Goal: Task Accomplishment & Management: Complete application form

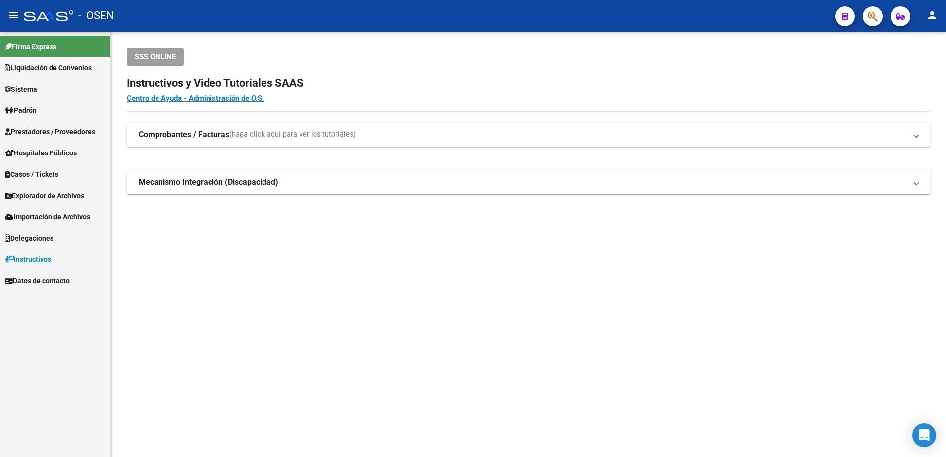
click at [85, 123] on link "Prestadores / Proveedores" at bounding box center [55, 131] width 110 height 21
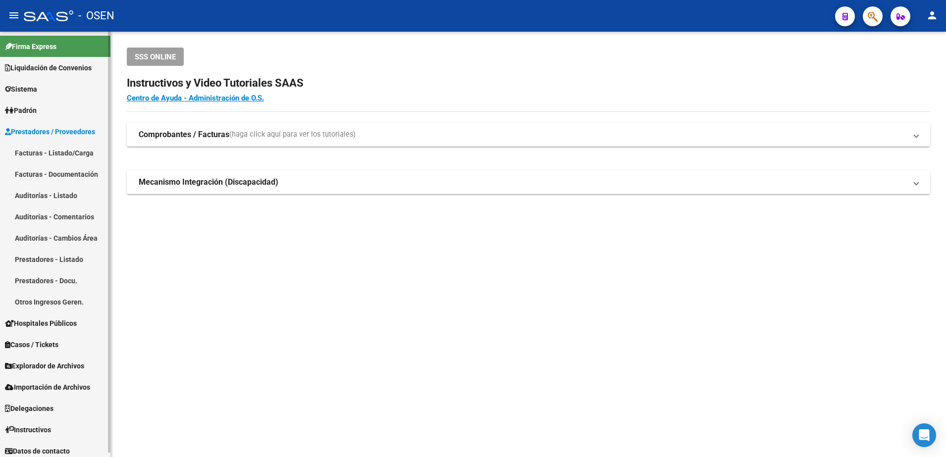
click at [83, 139] on link "Prestadores / Proveedores" at bounding box center [55, 131] width 110 height 21
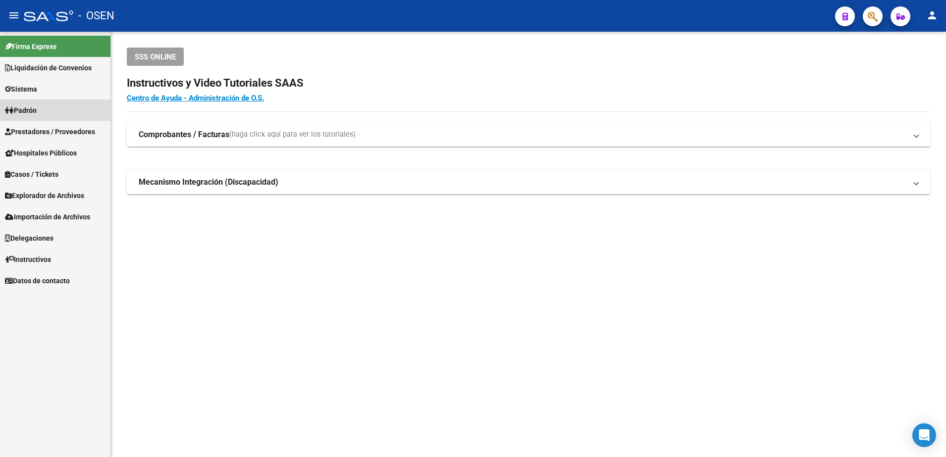
click at [76, 117] on link "Padrón" at bounding box center [55, 110] width 110 height 21
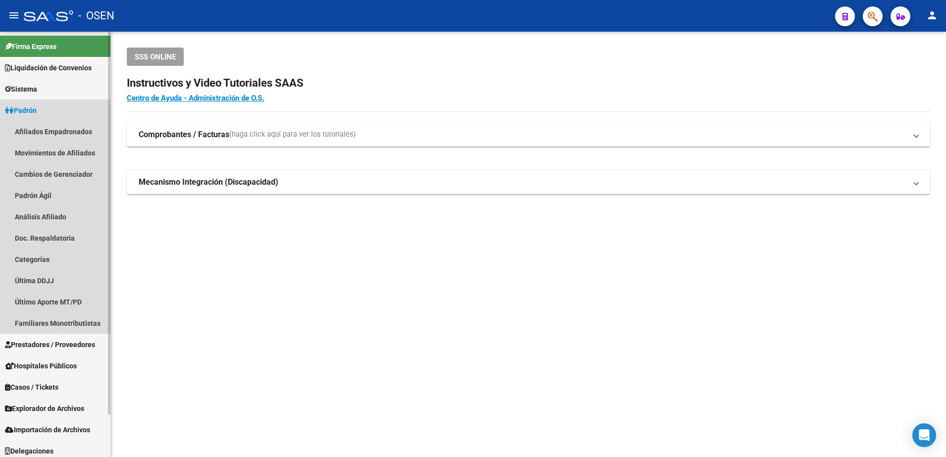
click at [76, 117] on link "Padrón" at bounding box center [55, 110] width 110 height 21
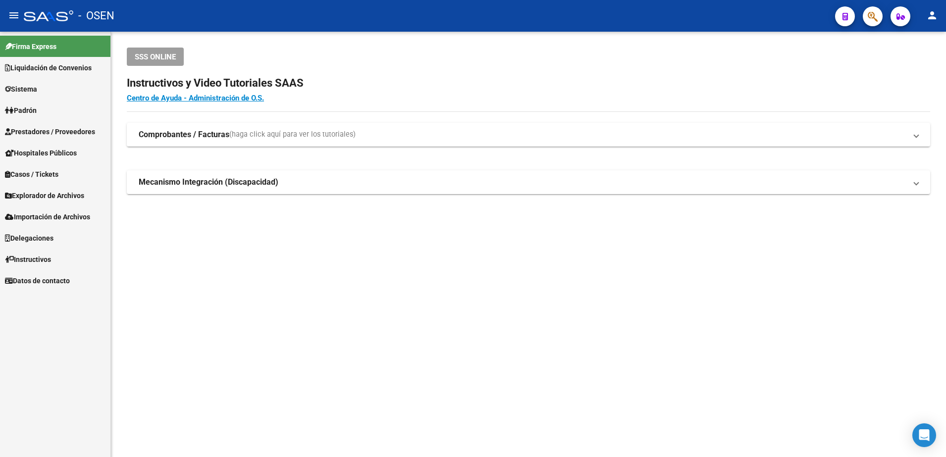
click at [76, 125] on link "Prestadores / Proveedores" at bounding box center [55, 131] width 110 height 21
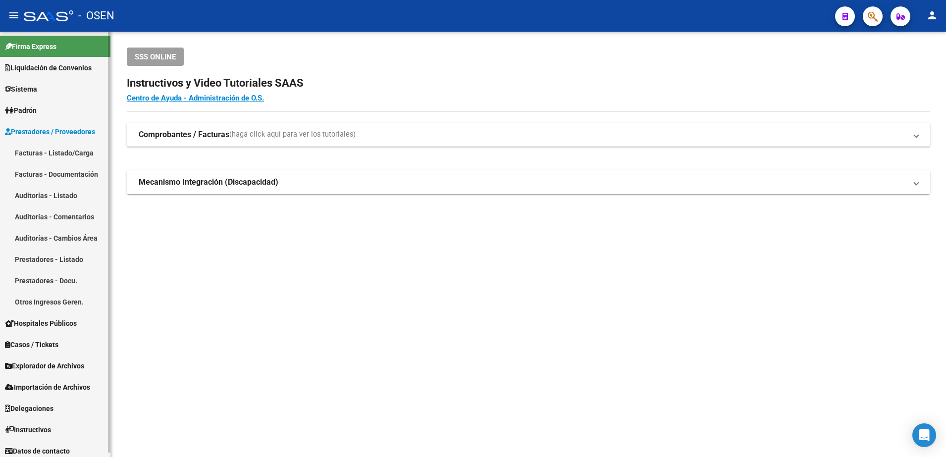
click at [73, 142] on link "Facturas - Listado/Carga" at bounding box center [55, 152] width 110 height 21
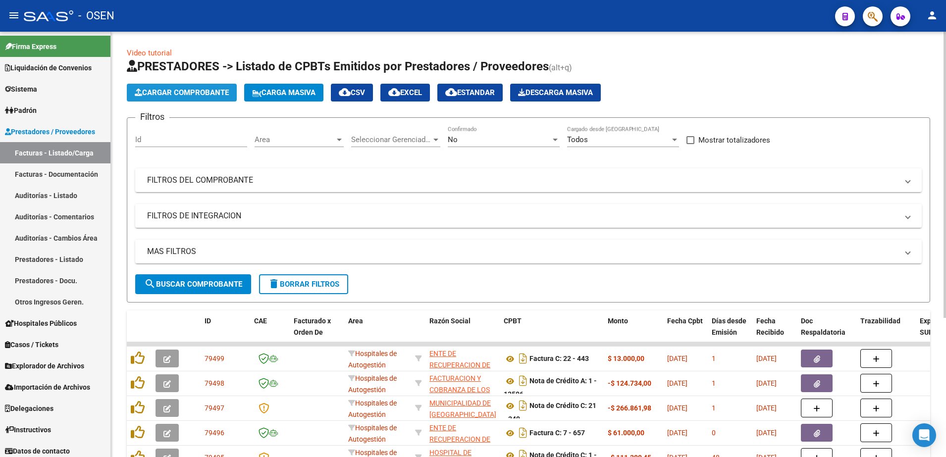
click at [221, 86] on button "Cargar Comprobante" at bounding box center [182, 93] width 110 height 18
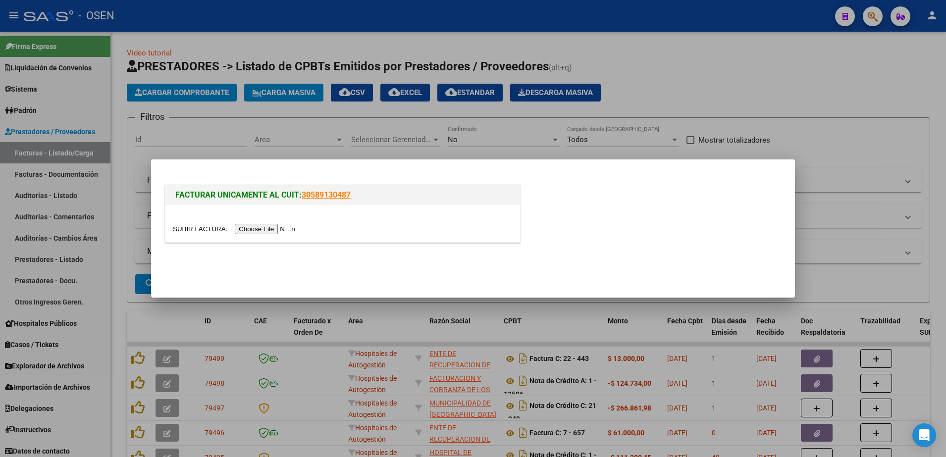
click at [272, 226] on input "file" at bounding box center [235, 229] width 125 height 10
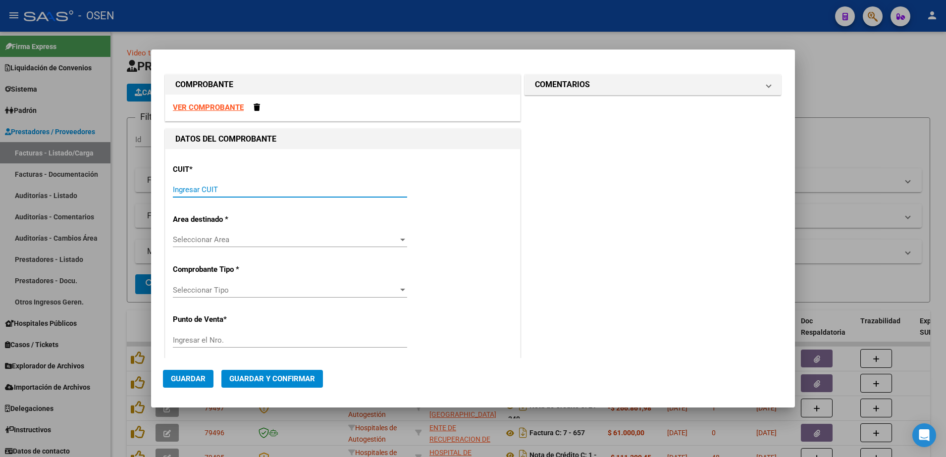
click at [227, 187] on input "Ingresar CUIT" at bounding box center [290, 189] width 234 height 9
paste input "30-69182284-9"
type input "30-69182284-9"
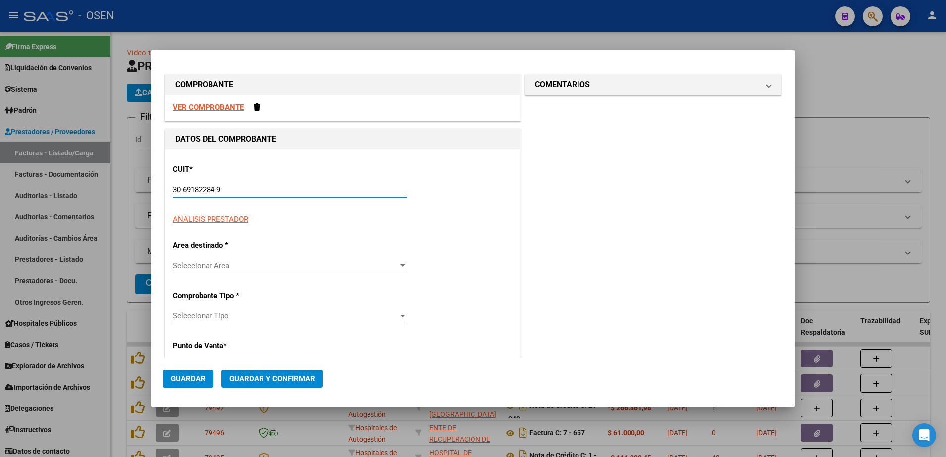
type input "1362"
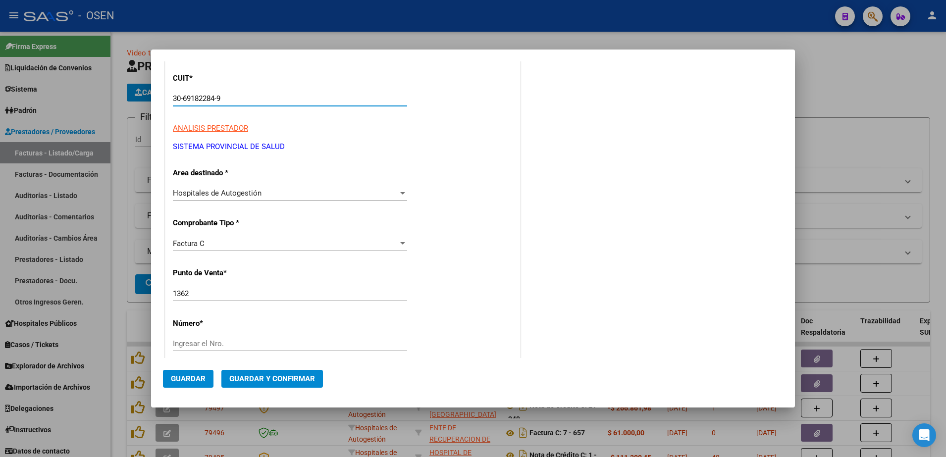
scroll to position [124, 0]
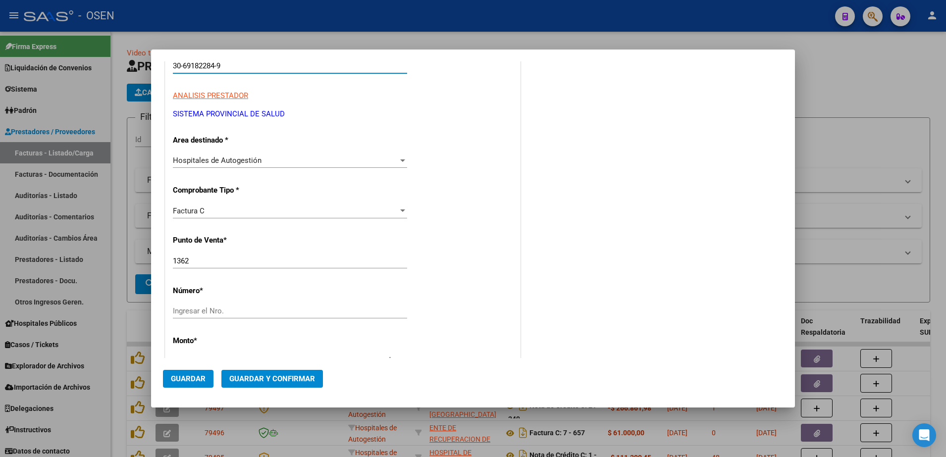
type input "30-69182284-9"
drag, startPoint x: 208, startPoint y: 256, endPoint x: 137, endPoint y: 255, distance: 71.4
click at [137, 255] on div "COMPROBANTE VER COMPROBANTE DATOS DEL COMPROBANTE CUIT * 30-69182284-9 Ingresar…" at bounding box center [473, 228] width 946 height 457
type input "1346"
click at [224, 318] on div "Ingresar el Nro." at bounding box center [290, 311] width 234 height 15
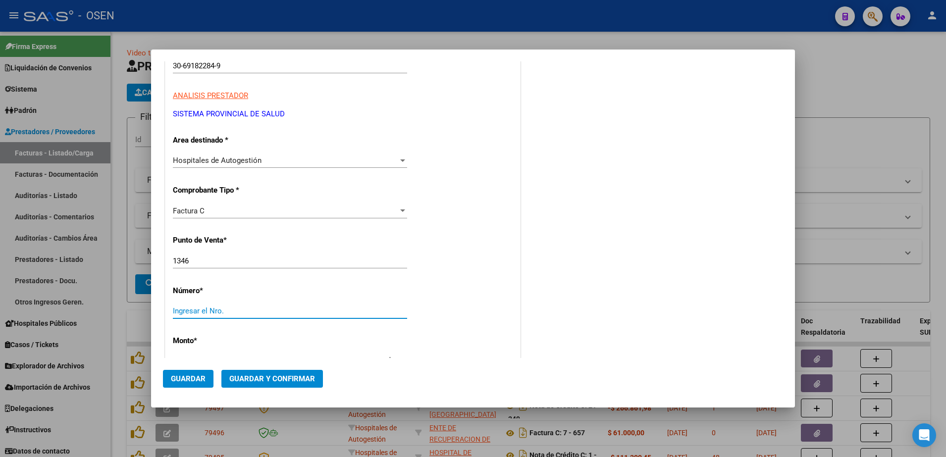
click at [224, 316] on div "Ingresar el Nro." at bounding box center [290, 311] width 234 height 15
type input "3564"
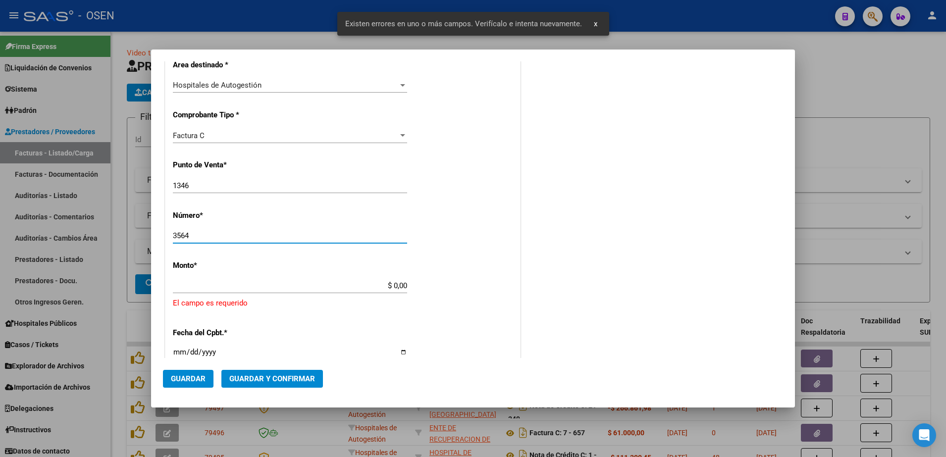
scroll to position [271, 0]
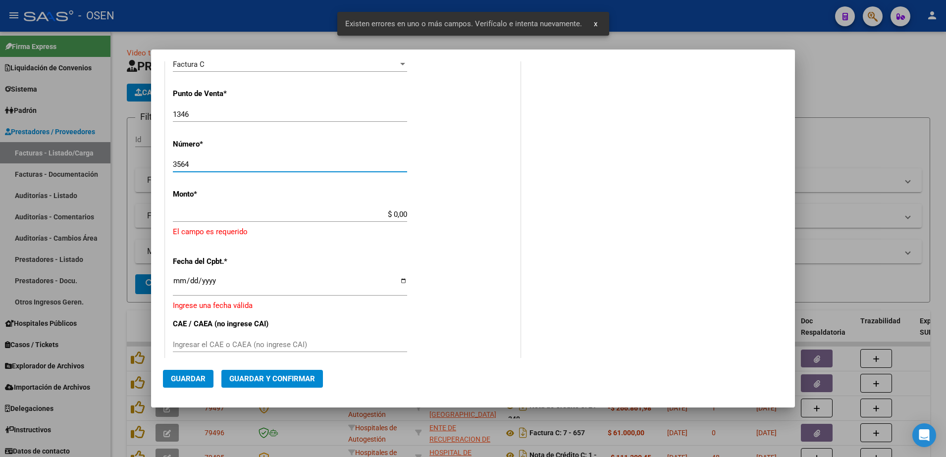
click at [391, 214] on input "$ 0,00" at bounding box center [290, 214] width 234 height 9
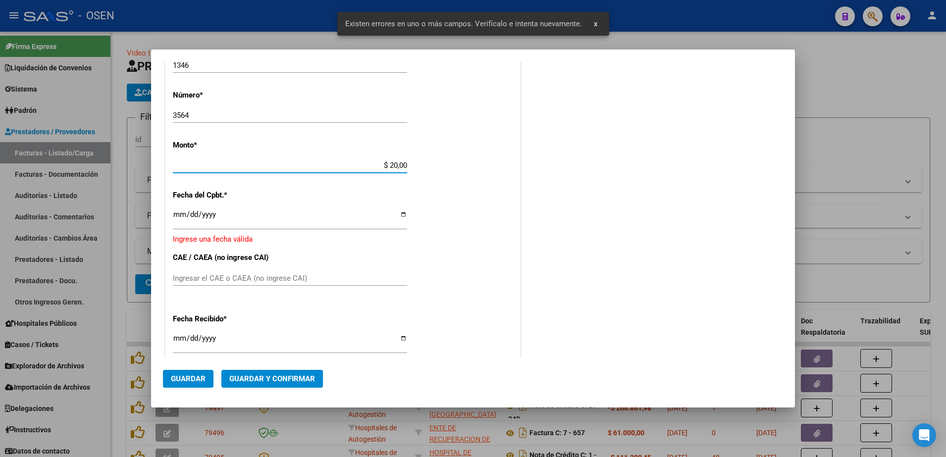
scroll to position [327, 0]
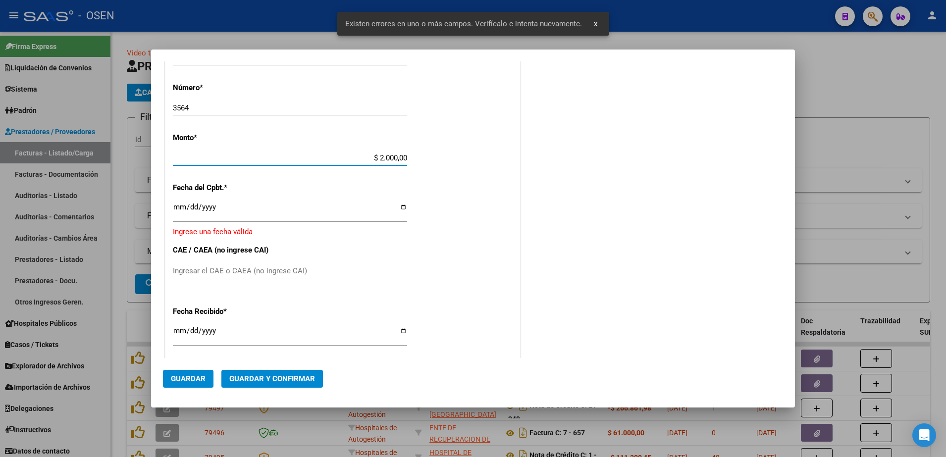
type input "$ 20.000,00"
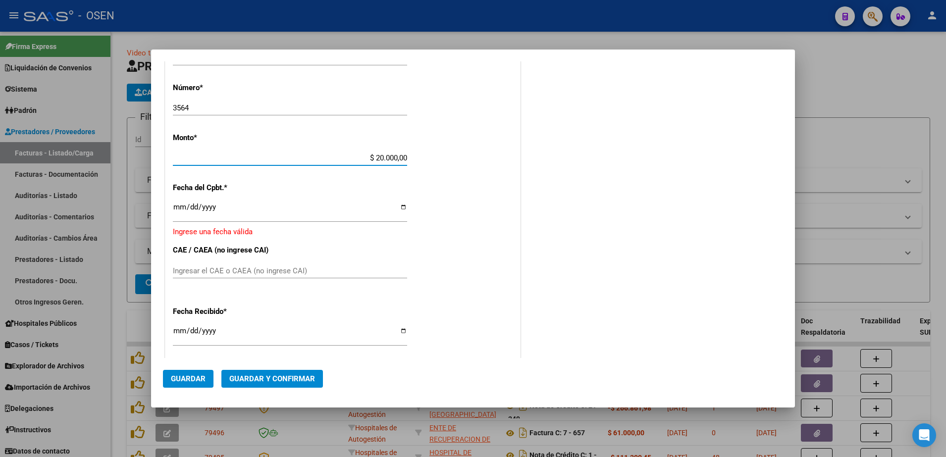
click at [181, 206] on input "Ingresar la fecha" at bounding box center [290, 211] width 234 height 16
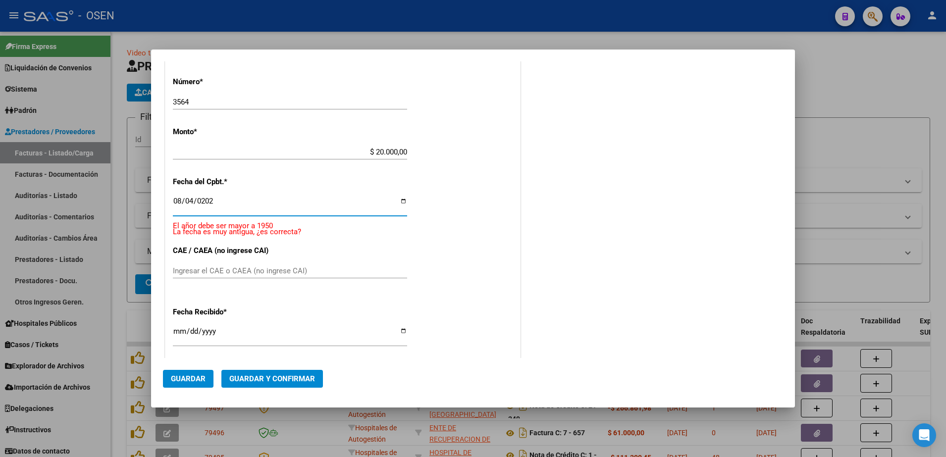
type input "[DATE]"
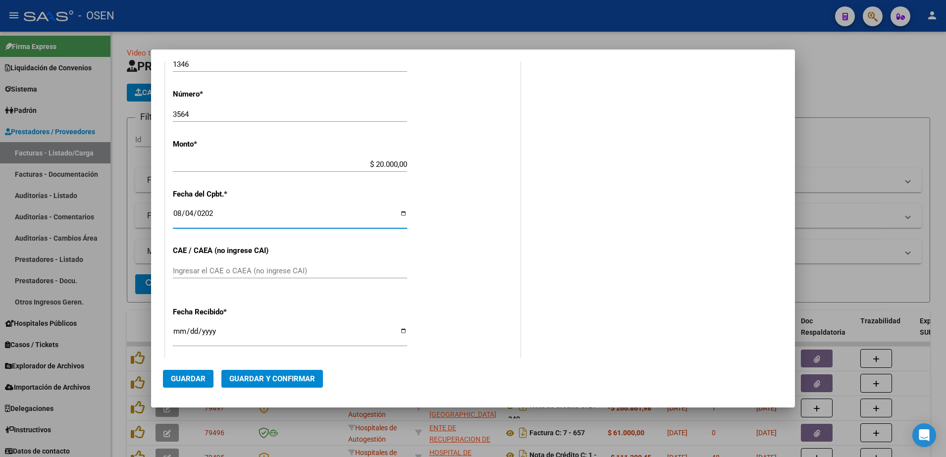
click at [172, 336] on div "CUIT * 30-69182284-9 Ingresar CUIT ANALISIS PRESTADOR SISTEMA PROVINCIAL DE [PE…" at bounding box center [342, 180] width 355 height 703
click at [177, 335] on input "[DATE]" at bounding box center [290, 335] width 234 height 16
type input "[DATE]"
click at [202, 379] on span "Guardar" at bounding box center [188, 379] width 35 height 9
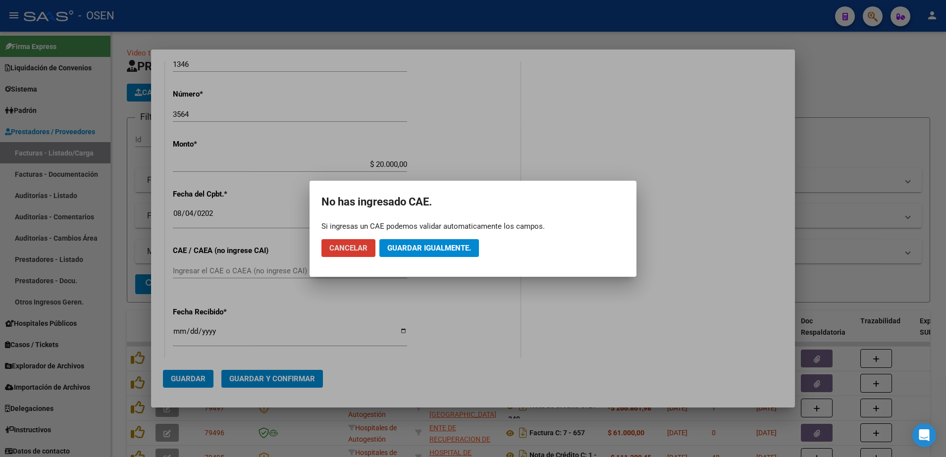
click at [433, 263] on mat-dialog-actions "Cancelar Guardar igualmente." at bounding box center [473, 248] width 303 height 34
click at [434, 260] on mat-dialog-actions "Cancelar Guardar igualmente." at bounding box center [473, 248] width 303 height 34
click at [435, 254] on button "Guardar igualmente." at bounding box center [430, 248] width 100 height 18
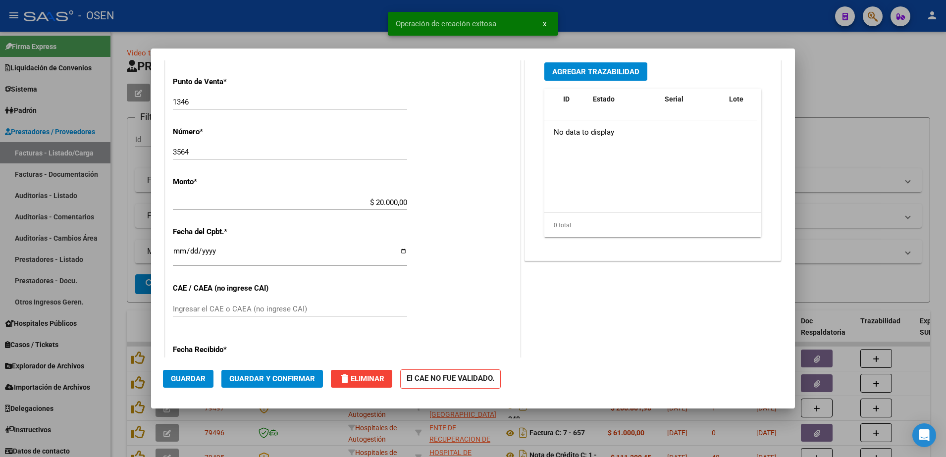
scroll to position [372, 0]
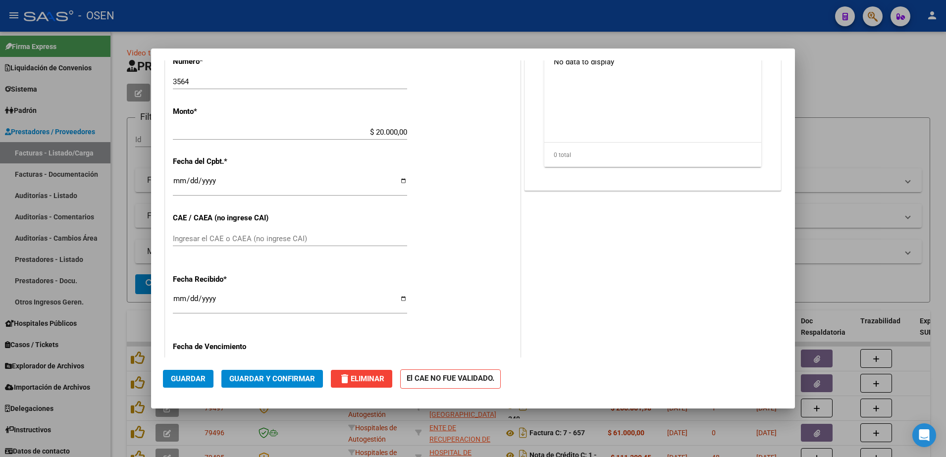
click at [886, 98] on div at bounding box center [473, 228] width 946 height 457
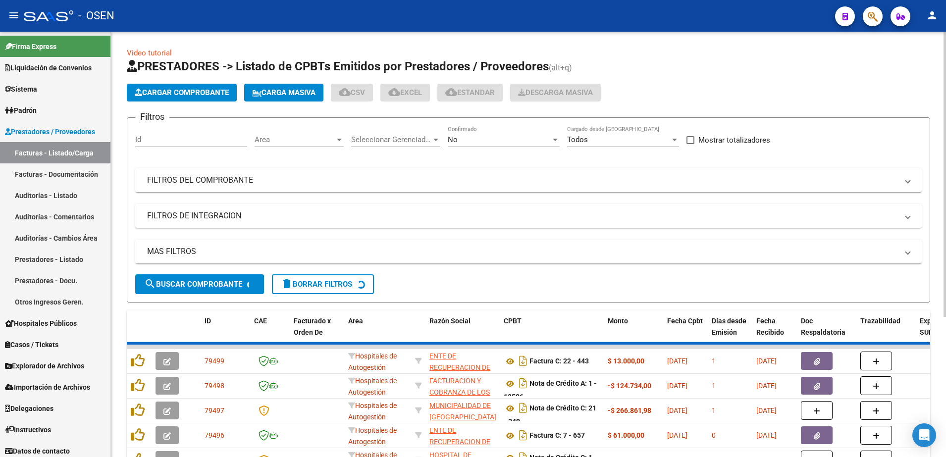
click at [319, 194] on div "Filtros Id Area Area Seleccionar Gerenciador Seleccionar Gerenciador No Confirm…" at bounding box center [528, 200] width 787 height 149
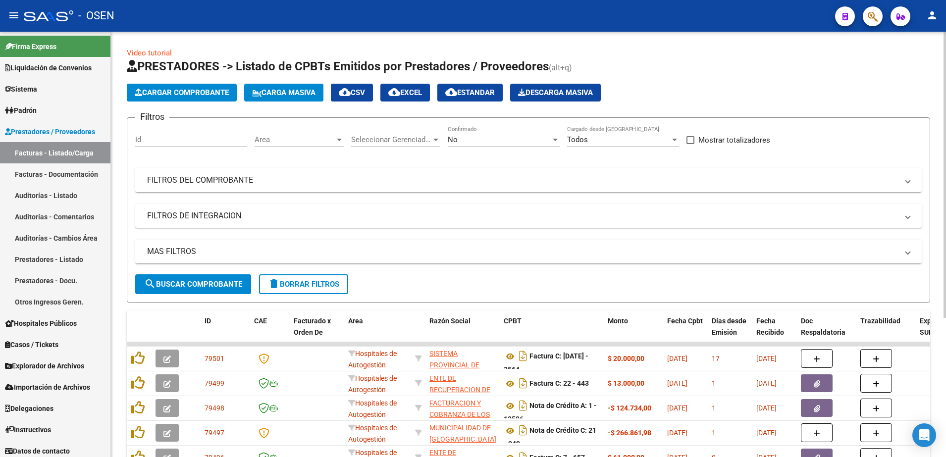
click at [229, 185] on mat-panel-title "FILTROS DEL COMPROBANTE" at bounding box center [522, 180] width 751 height 11
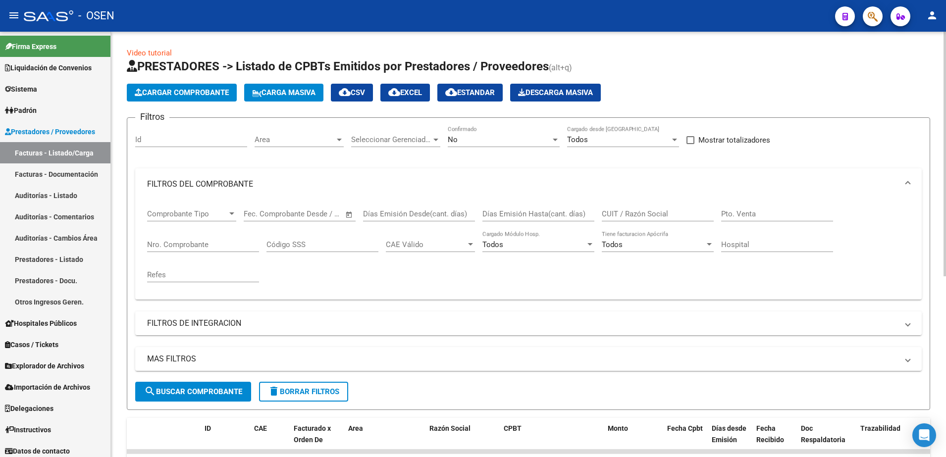
click at [232, 238] on div "Nro. Comprobante" at bounding box center [203, 241] width 112 height 21
type input "2785"
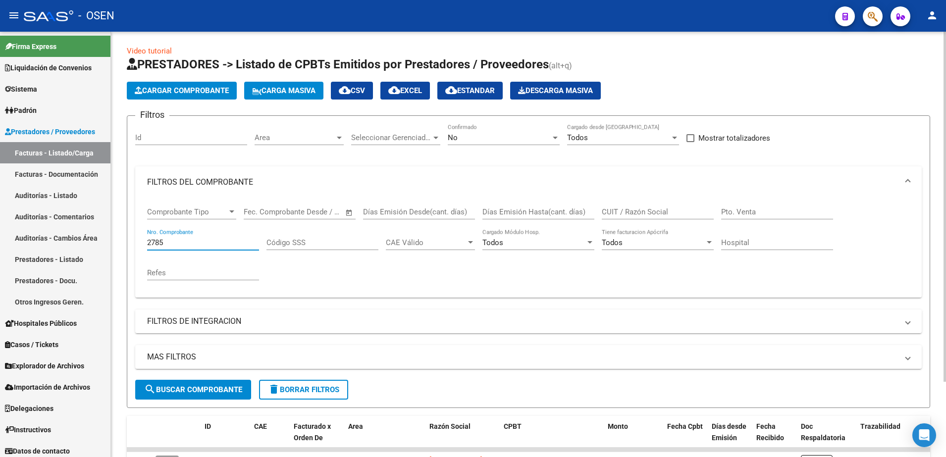
scroll to position [0, 0]
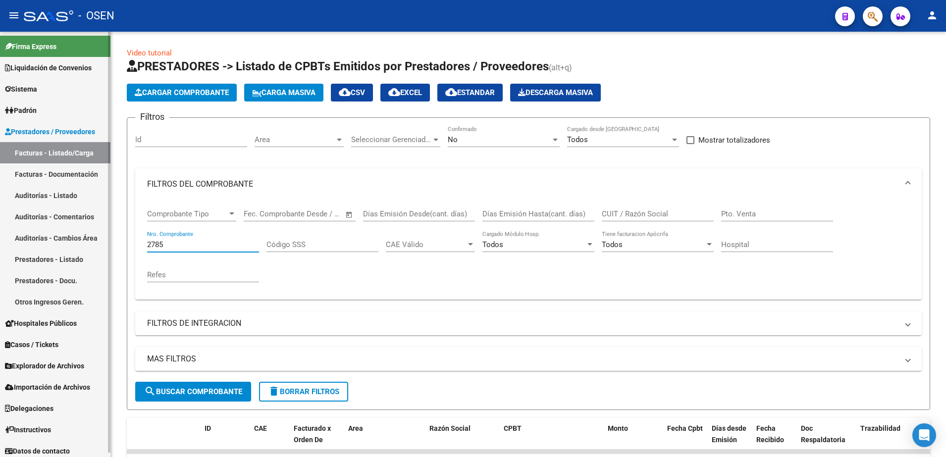
click at [82, 170] on link "Facturas - Documentación" at bounding box center [55, 173] width 110 height 21
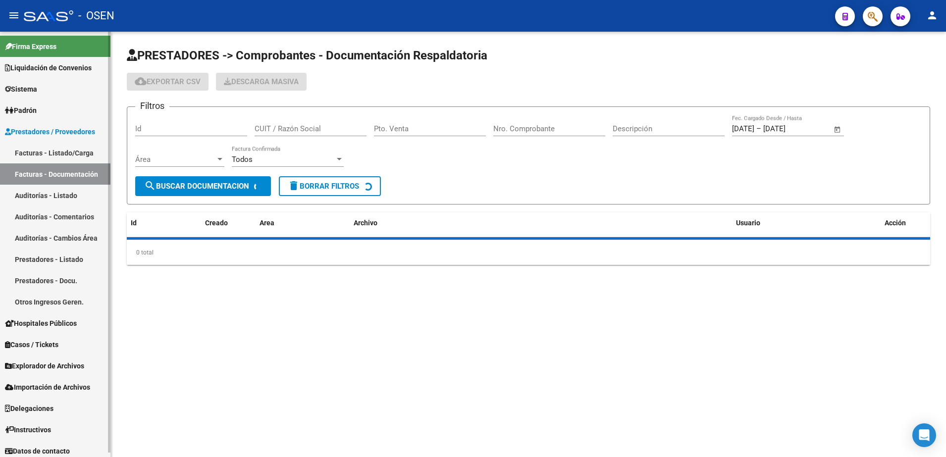
click at [82, 155] on link "Facturas - Listado/Carga" at bounding box center [55, 152] width 110 height 21
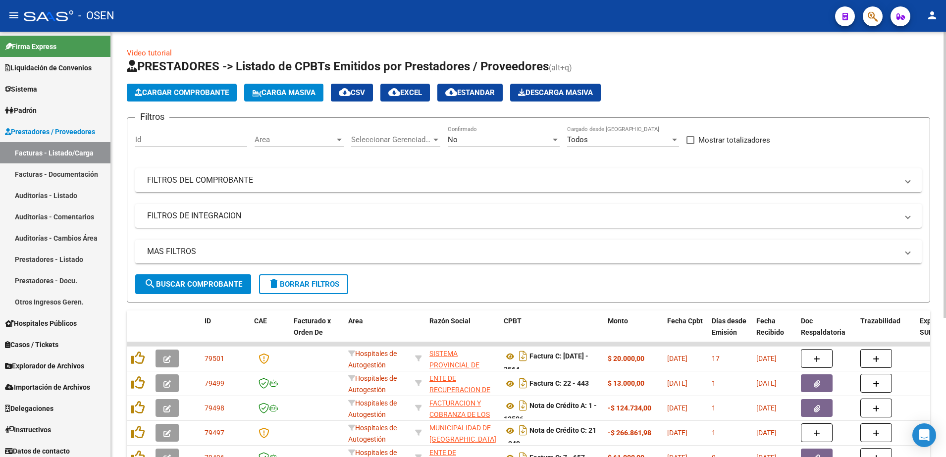
click at [210, 94] on span "Cargar Comprobante" at bounding box center [182, 92] width 94 height 9
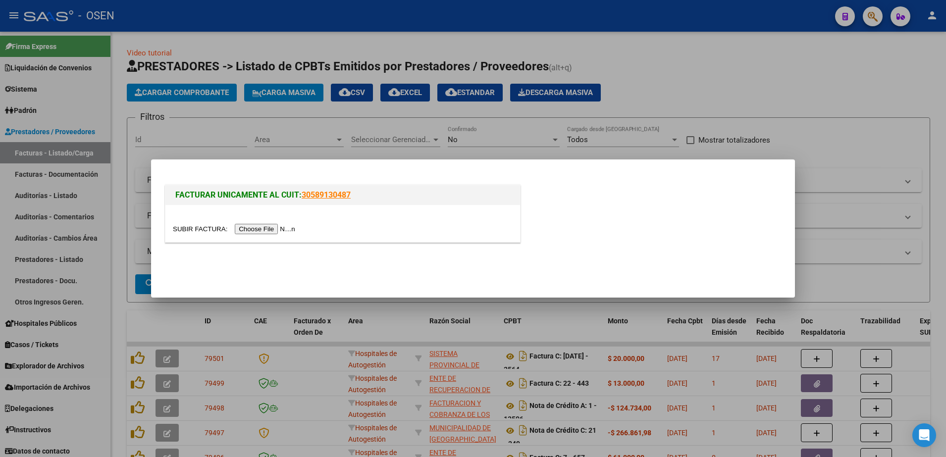
click at [252, 224] on input "file" at bounding box center [235, 229] width 125 height 10
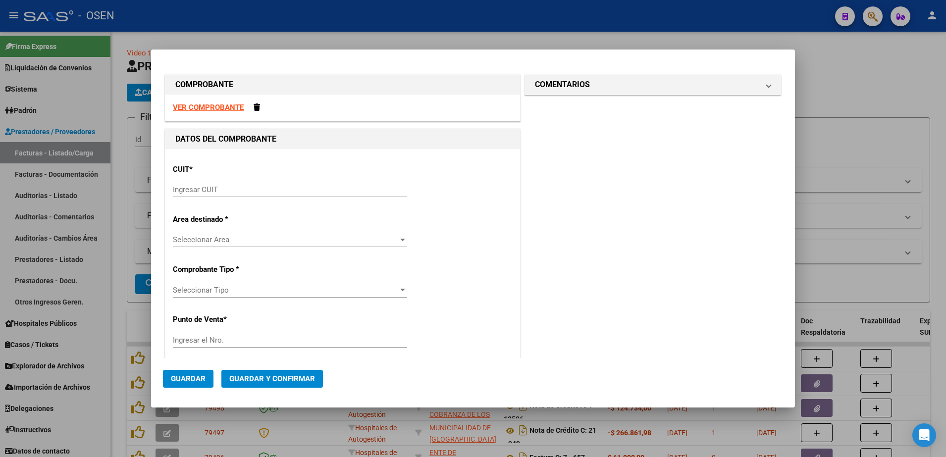
click at [228, 177] on div "CUIT * Ingresar CUIT" at bounding box center [343, 182] width 340 height 50
click at [229, 194] on div "Ingresar CUIT" at bounding box center [290, 189] width 234 height 15
click at [229, 193] on input "Ingresar CUIT" at bounding box center [290, 189] width 234 height 9
paste input "30-69182284-9"
type input "30-69182284-9"
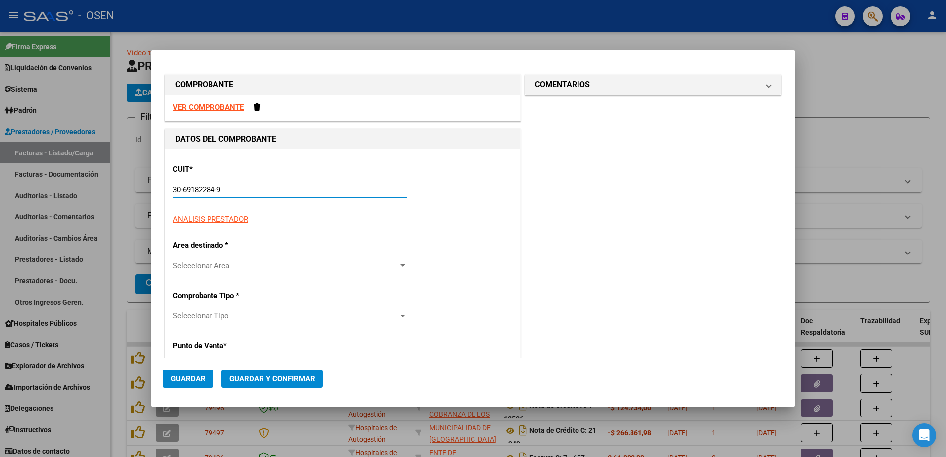
type input "1346"
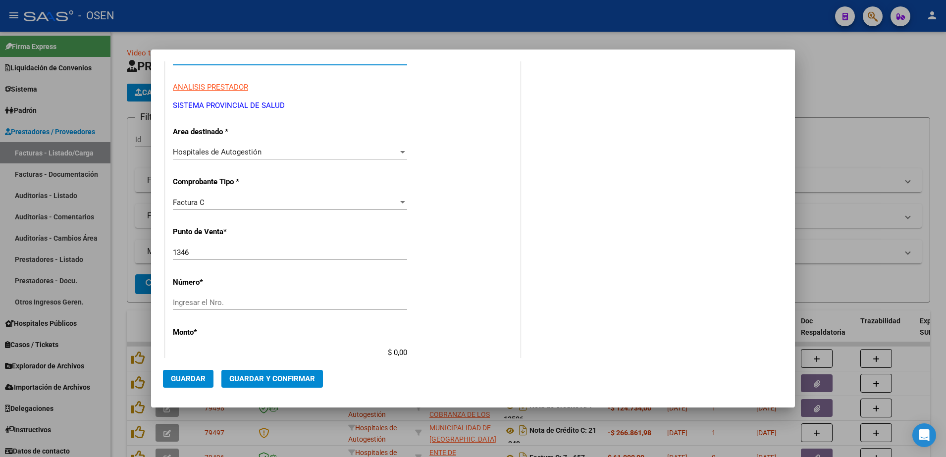
scroll to position [186, 0]
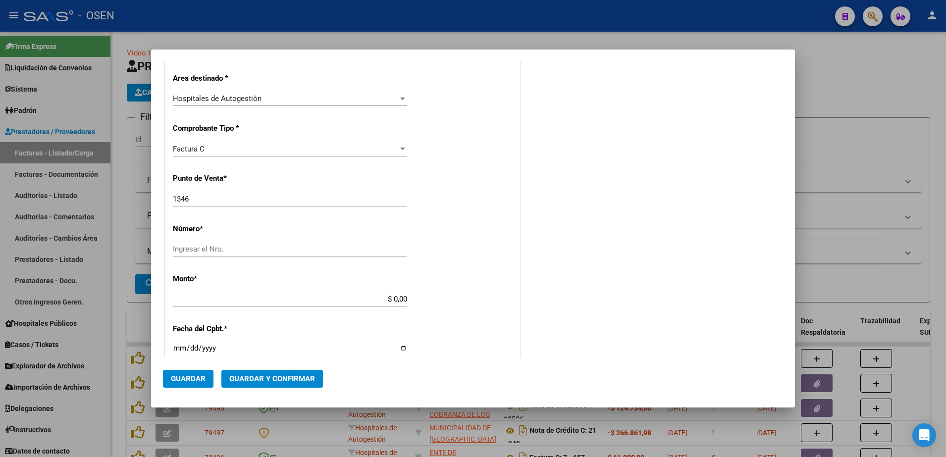
type input "30-69182284-9"
drag, startPoint x: 196, startPoint y: 202, endPoint x: 148, endPoint y: 200, distance: 48.6
click at [148, 200] on div "COMPROBANTE VER COMPROBANTE DATOS DEL COMPROBANTE CUIT * 30-69182284-9 Ingresar…" at bounding box center [473, 228] width 946 height 457
drag, startPoint x: 201, startPoint y: 201, endPoint x: 170, endPoint y: 181, distance: 36.8
click at [146, 201] on div "COMPROBANTE VER COMPROBANTE DATOS DEL COMPROBANTE CUIT * 30-69182284-9 Ingresar…" at bounding box center [473, 228] width 946 height 457
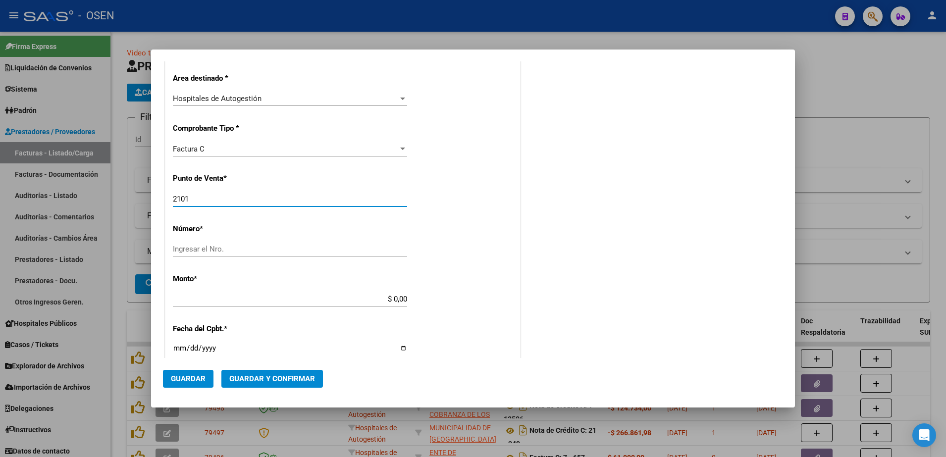
type input "2101"
click at [479, 221] on div "CUIT * 30-69182284-9 Ingresar CUIT ANALISIS PRESTADOR SISTEMA PROVINCIAL DE [PE…" at bounding box center [342, 314] width 355 height 703
click at [204, 246] on input "Ingresar el Nro." at bounding box center [290, 249] width 234 height 9
type input "2785"
click at [421, 206] on div "CUIT * 30-69182284-9 Ingresar CUIT ANALISIS PRESTADOR SISTEMA PROVINCIAL DE [PE…" at bounding box center [342, 314] width 355 height 703
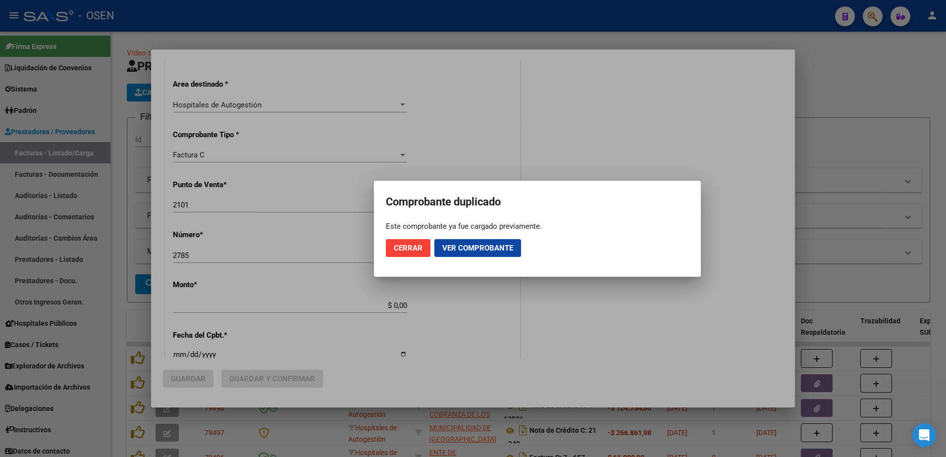
scroll to position [192, 0]
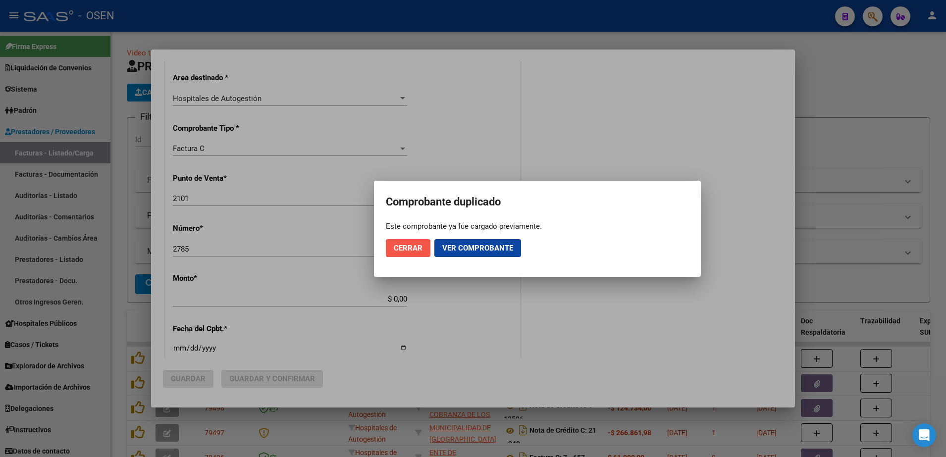
click at [396, 251] on span "Cerrar" at bounding box center [408, 248] width 29 height 9
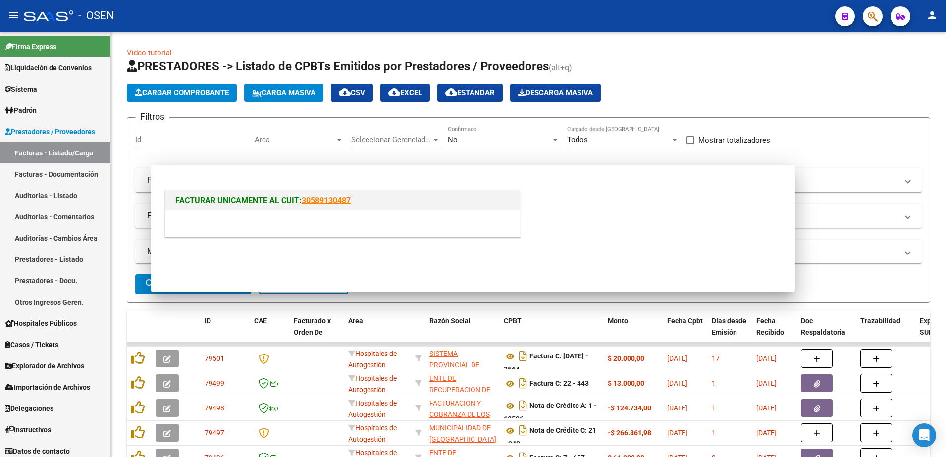
scroll to position [0, 0]
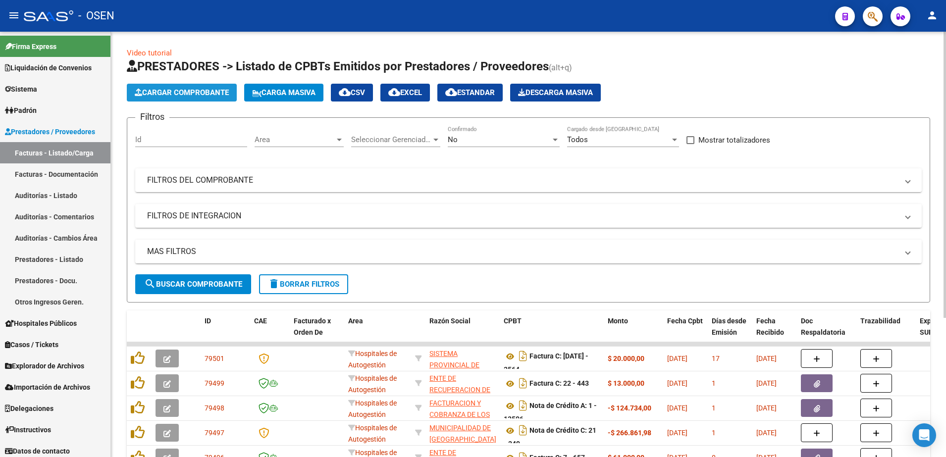
click at [217, 90] on span "Cargar Comprobante" at bounding box center [182, 92] width 94 height 9
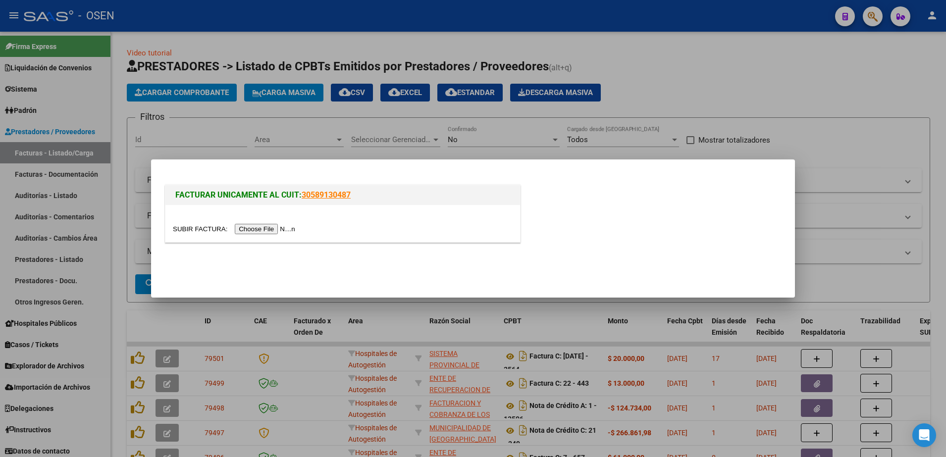
click at [266, 223] on div at bounding box center [343, 228] width 340 height 11
click at [266, 228] on input "file" at bounding box center [235, 229] width 125 height 10
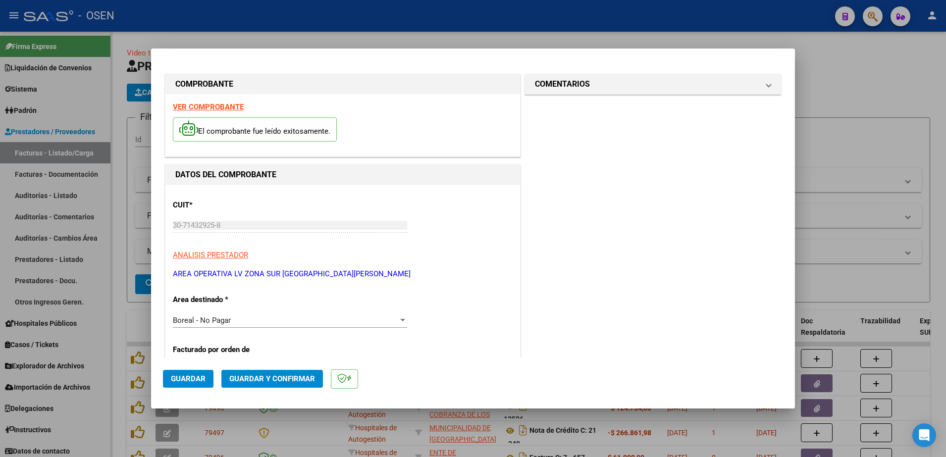
scroll to position [248, 0]
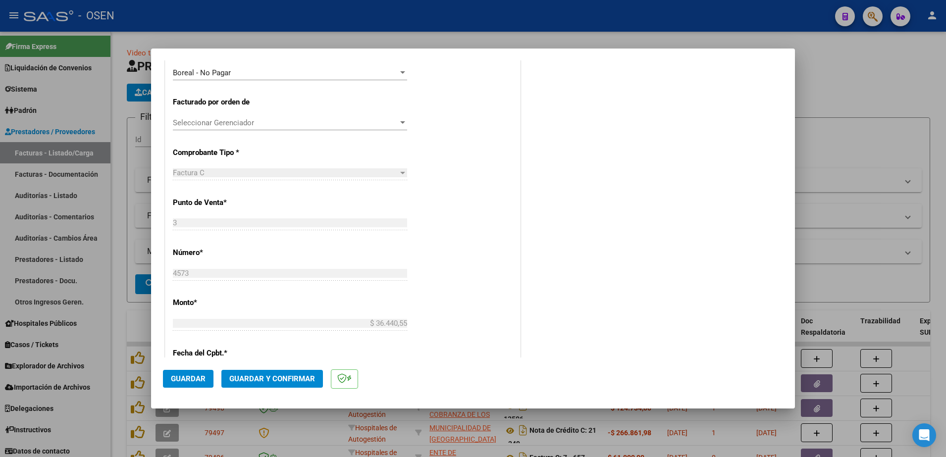
click at [266, 81] on div "Boreal - No Pagar Seleccionar Area" at bounding box center [290, 77] width 234 height 24
click at [266, 80] on div "Boreal - No Pagar Seleccionar Area" at bounding box center [290, 77] width 234 height 24
click at [266, 72] on div "Boreal - No Pagar" at bounding box center [285, 72] width 225 height 9
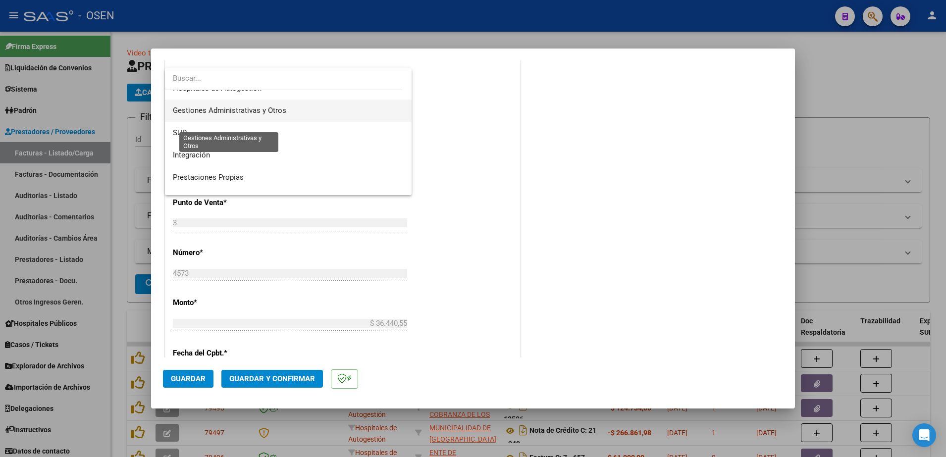
scroll to position [0, 0]
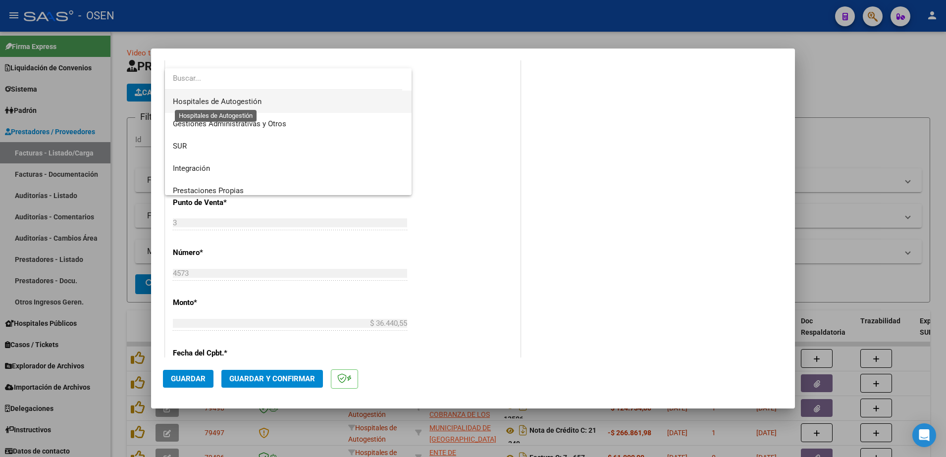
click at [243, 103] on span "Hospitales de Autogestión" at bounding box center [217, 101] width 89 height 9
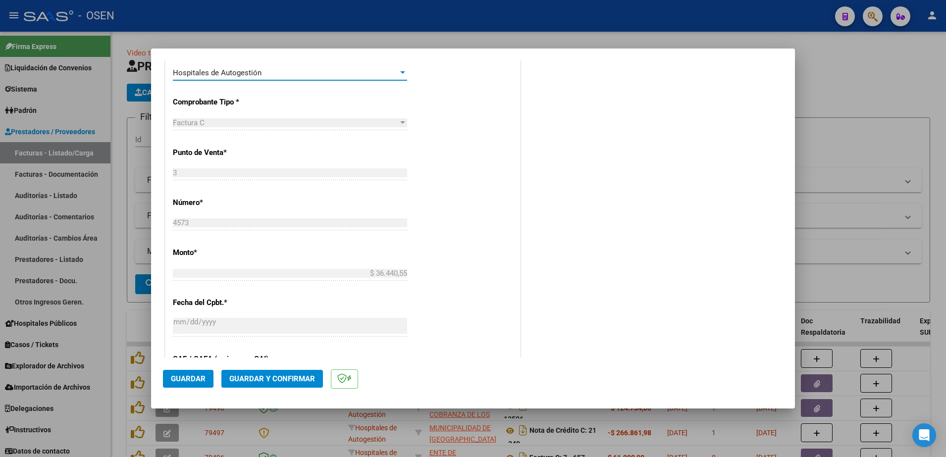
scroll to position [124, 0]
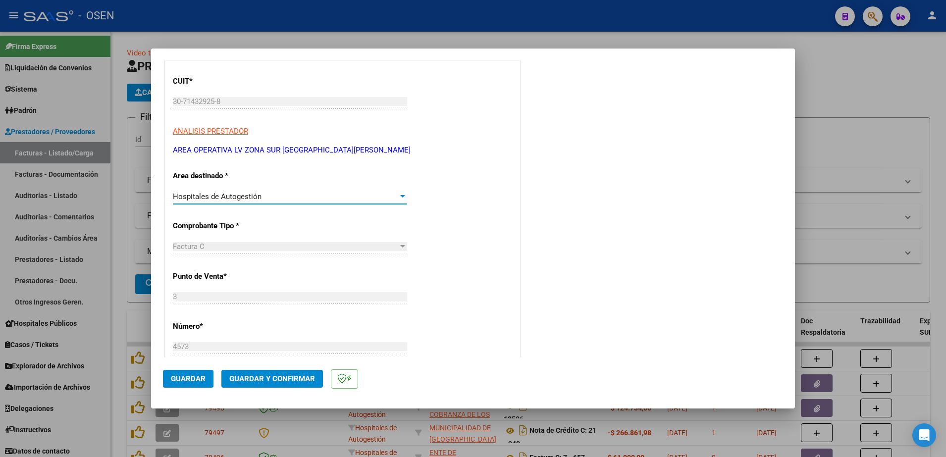
click at [198, 387] on button "Guardar" at bounding box center [188, 379] width 51 height 18
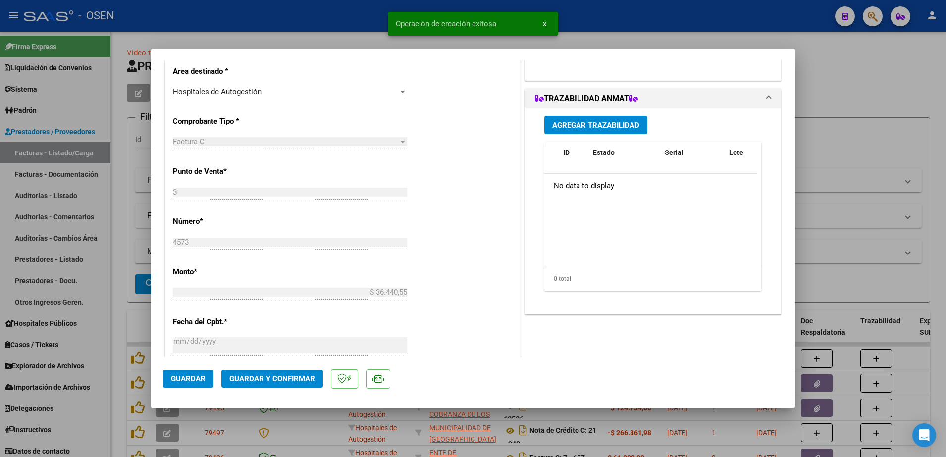
scroll to position [495, 0]
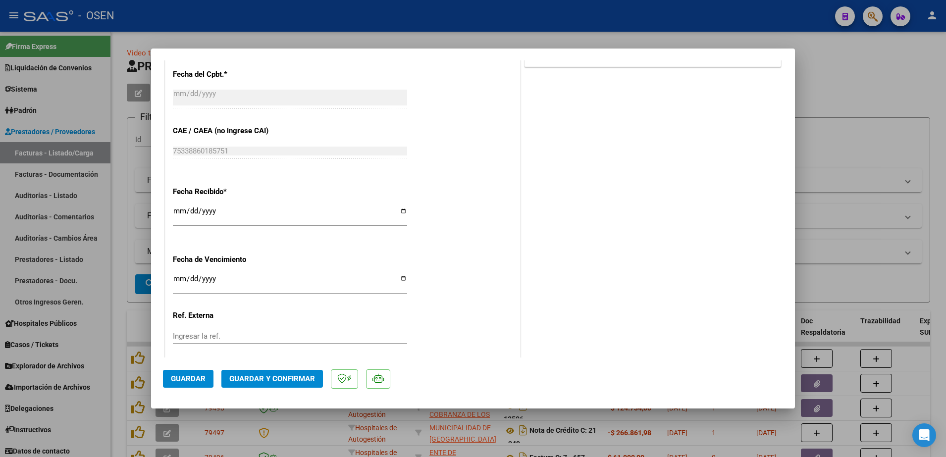
click at [171, 215] on div "CUIT * 30-71432925-8 Ingresar CUIT ANALISIS PRESTADOR AREA OPERATIVA LV ZONA SU…" at bounding box center [342, 59] width 355 height 703
click at [176, 211] on input "[DATE]" at bounding box center [290, 215] width 234 height 16
type input "[DATE]"
click at [190, 382] on span "Guardar" at bounding box center [188, 379] width 35 height 9
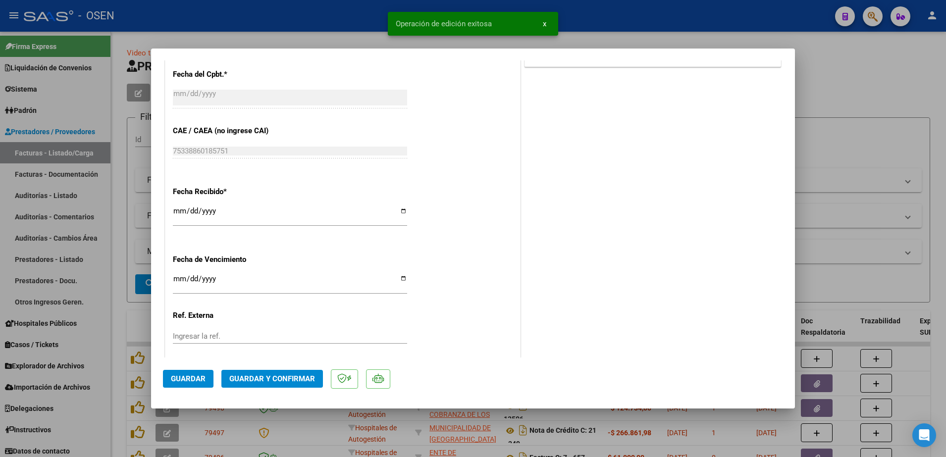
click at [830, 107] on div at bounding box center [473, 228] width 946 height 457
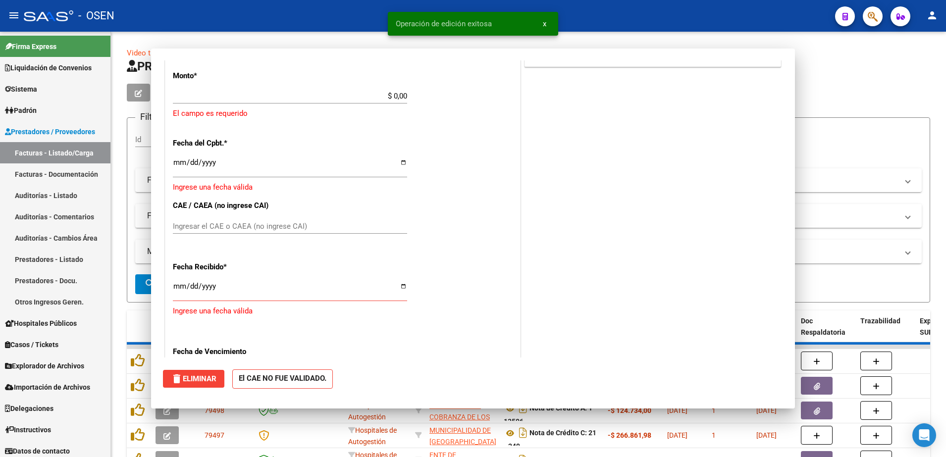
scroll to position [0, 0]
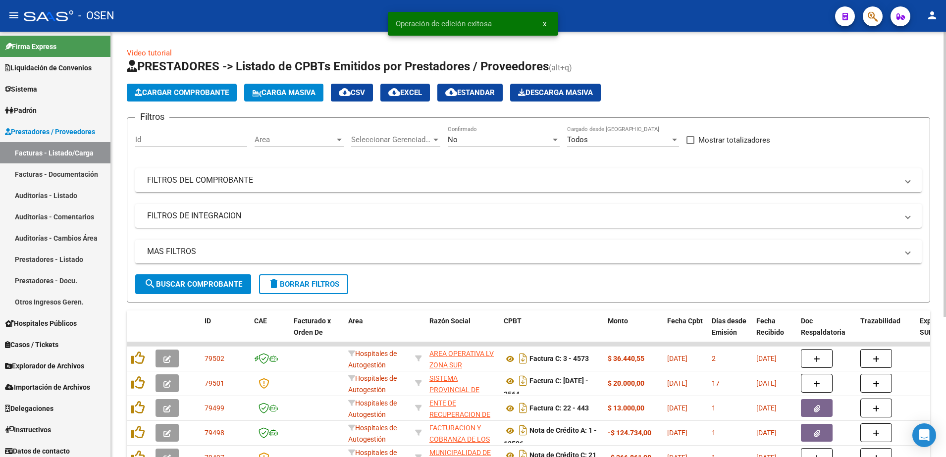
click at [200, 104] on app-list-header "PRESTADORES -> Listado de CPBTs Emitidos por Prestadores / Proveedores (alt+q) …" at bounding box center [529, 180] width 804 height 244
click at [199, 93] on span "Cargar Comprobante" at bounding box center [182, 92] width 94 height 9
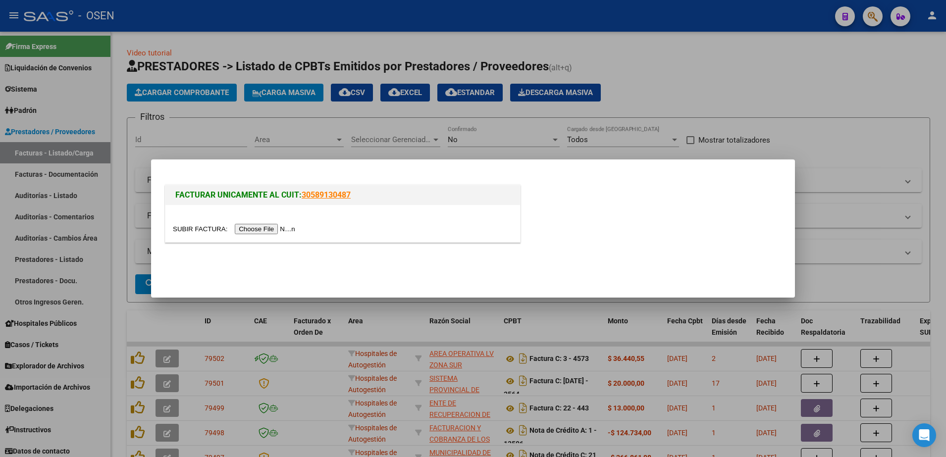
click at [274, 228] on input "file" at bounding box center [235, 229] width 125 height 10
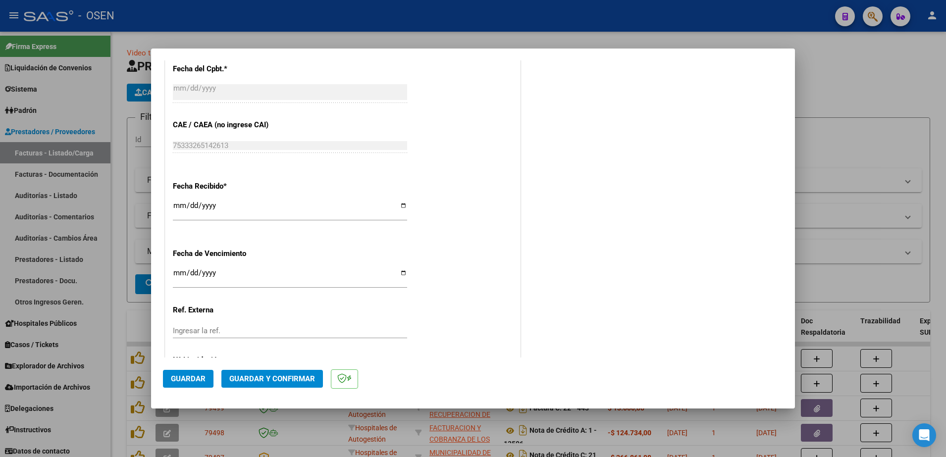
scroll to position [557, 0]
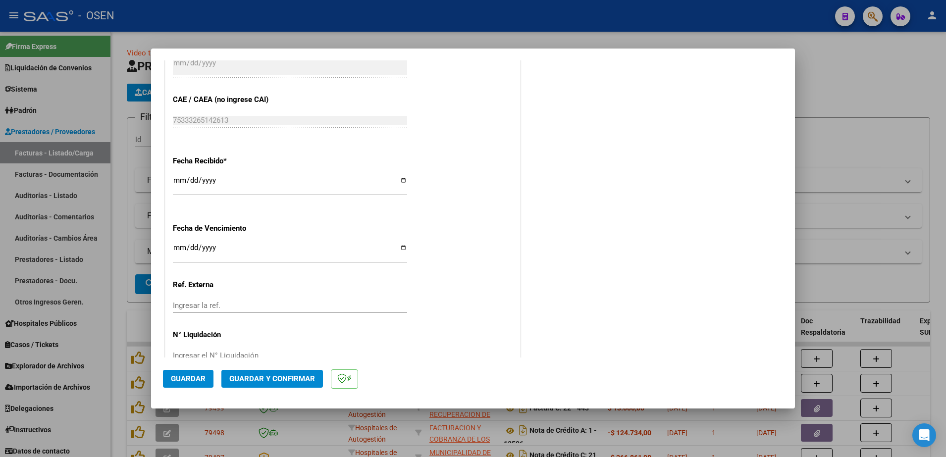
click at [179, 177] on input "[DATE]" at bounding box center [290, 184] width 234 height 16
type input "[DATE]"
click at [181, 378] on span "Guardar" at bounding box center [188, 379] width 35 height 9
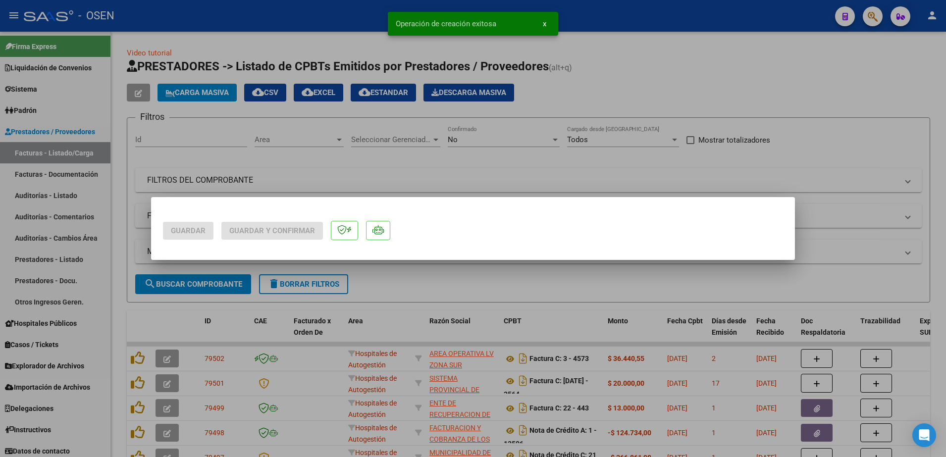
scroll to position [0, 0]
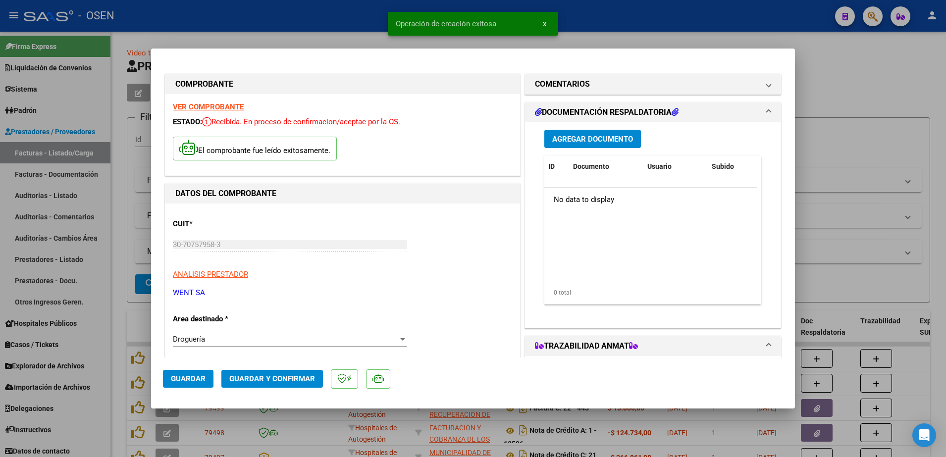
click at [221, 19] on div at bounding box center [473, 228] width 946 height 457
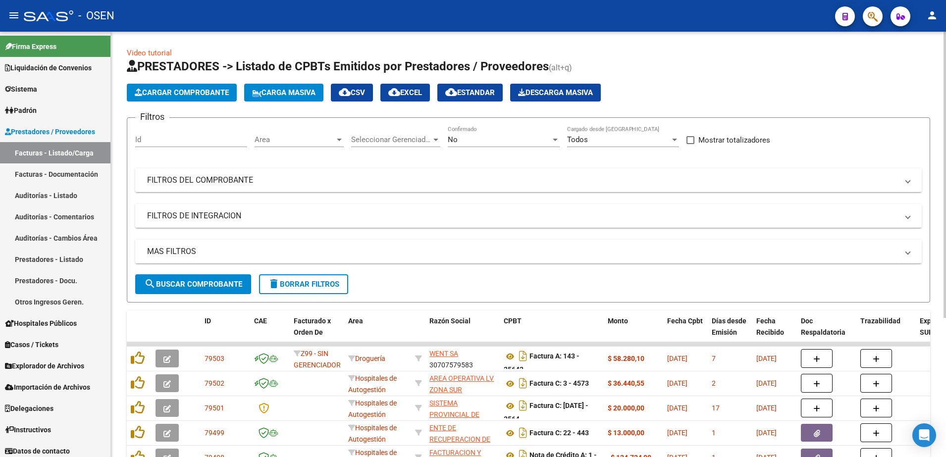
click at [310, 193] on div "Filtros Id Area Area Seleccionar Gerenciador Seleccionar Gerenciador No Confirm…" at bounding box center [528, 200] width 787 height 149
click at [311, 185] on mat-panel-title "FILTROS DEL COMPROBANTE" at bounding box center [522, 180] width 751 height 11
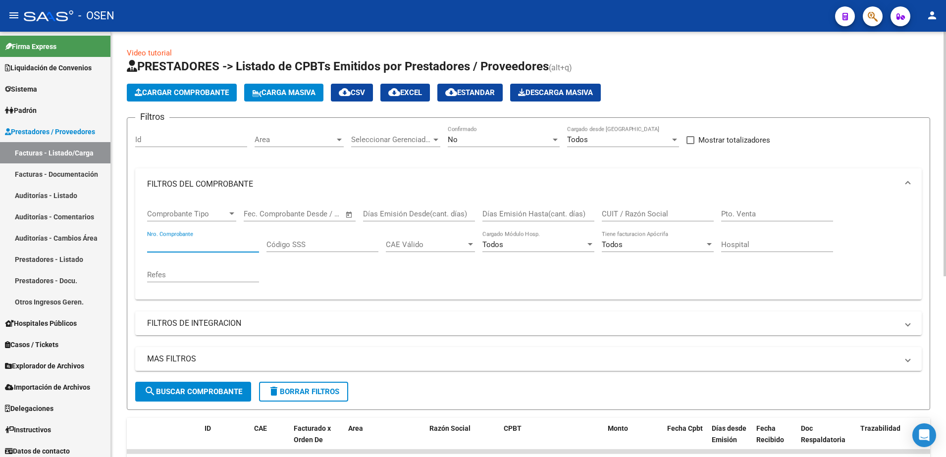
click at [212, 242] on input "Nro. Comprobante" at bounding box center [203, 244] width 112 height 9
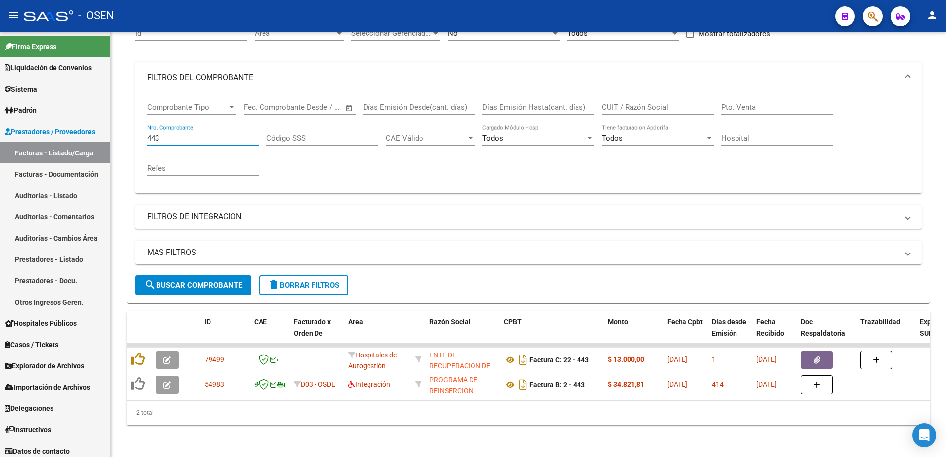
scroll to position [116, 0]
drag, startPoint x: 209, startPoint y: 131, endPoint x: 121, endPoint y: 129, distance: 88.2
click at [122, 129] on div "Video tutorial PRESTADORES -> Listado de CPBTs Emitidos por Prestadores / Prove…" at bounding box center [528, 191] width 835 height 532
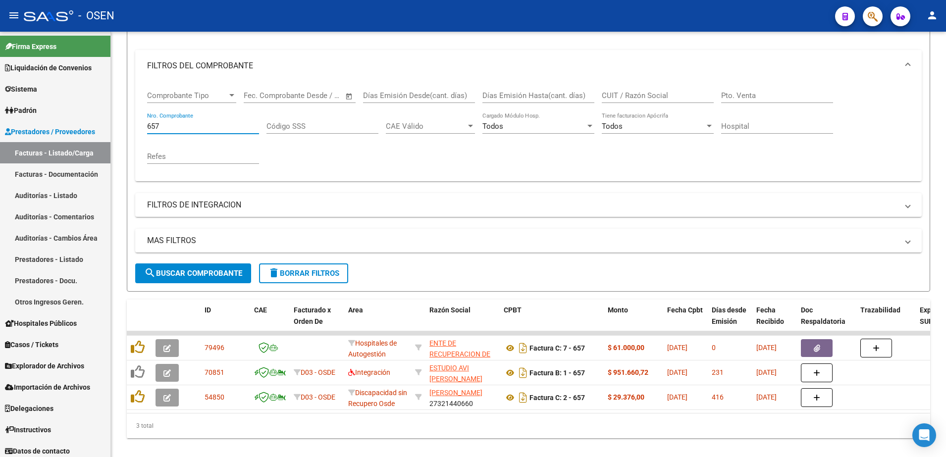
scroll to position [141, 0]
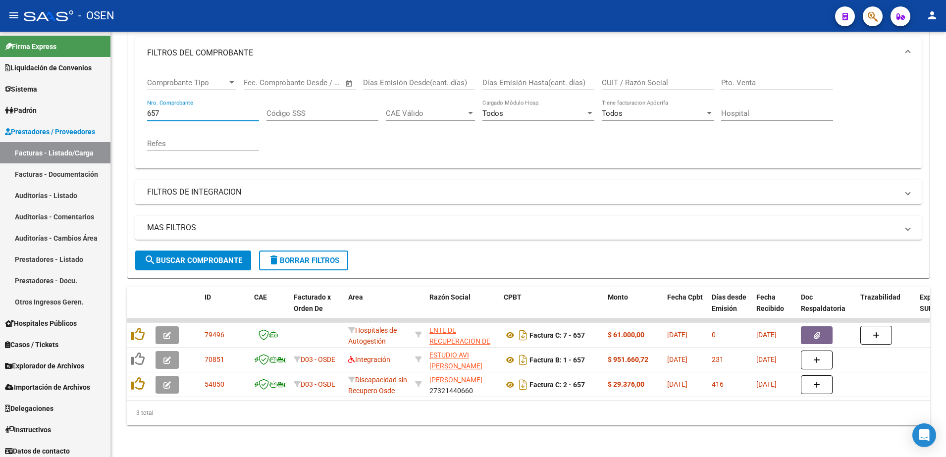
type input "657"
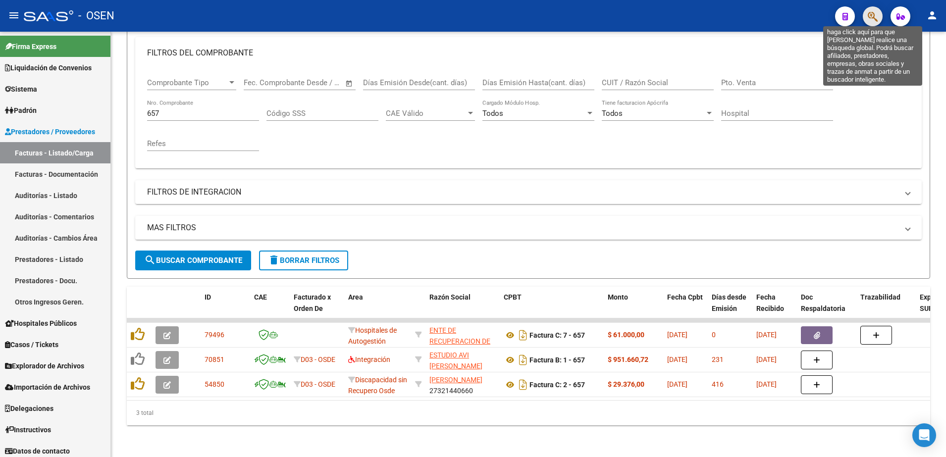
click at [878, 17] on icon "button" at bounding box center [873, 16] width 10 height 11
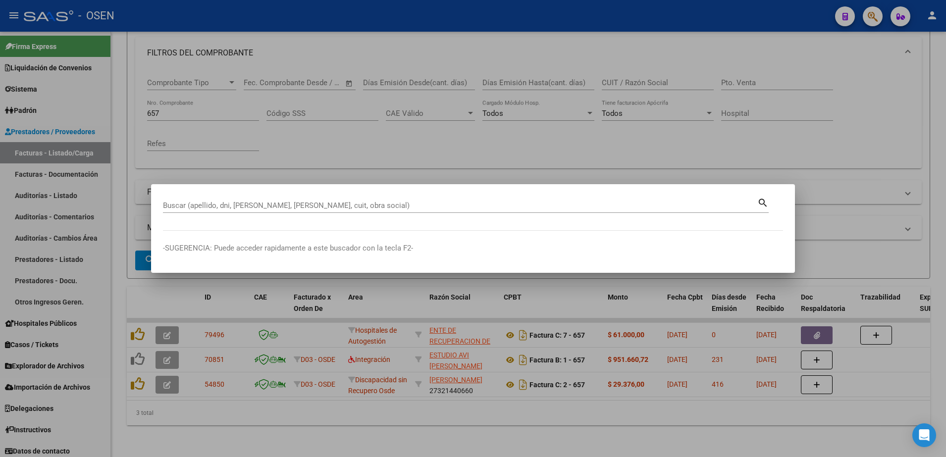
click at [645, 224] on mat-dialog-content "Buscar (apellido, dni, [PERSON_NAME], nro traspaso, cuit, obra social) search" at bounding box center [473, 213] width 644 height 35
click at [645, 205] on input "Buscar (apellido, dni, [PERSON_NAME], [PERSON_NAME], cuit, obra social)" at bounding box center [460, 205] width 595 height 9
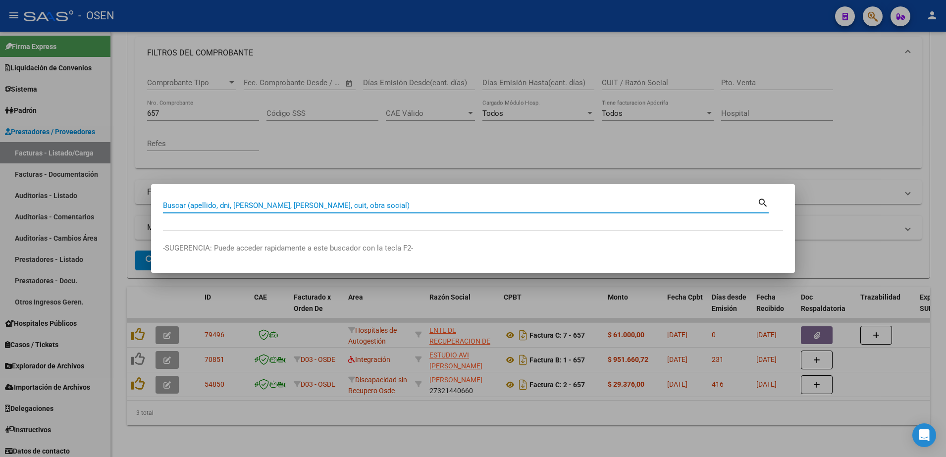
drag, startPoint x: 678, startPoint y: 226, endPoint x: 677, endPoint y: 220, distance: 5.6
click at [678, 226] on mat-dialog-content "Buscar (apellido, dni, [PERSON_NAME], nro traspaso, cuit, obra social) search" at bounding box center [473, 213] width 644 height 35
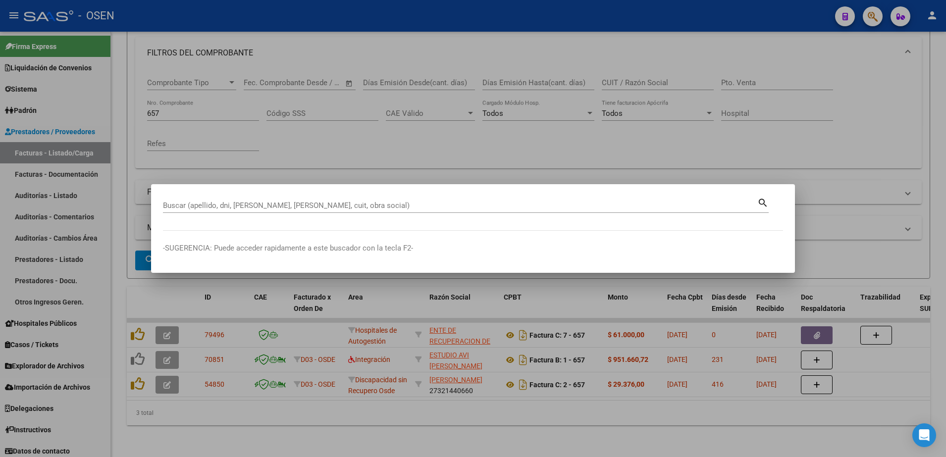
click at [673, 211] on div "Buscar (apellido, dni, [PERSON_NAME], [PERSON_NAME], cuit, obra social)" at bounding box center [460, 205] width 595 height 15
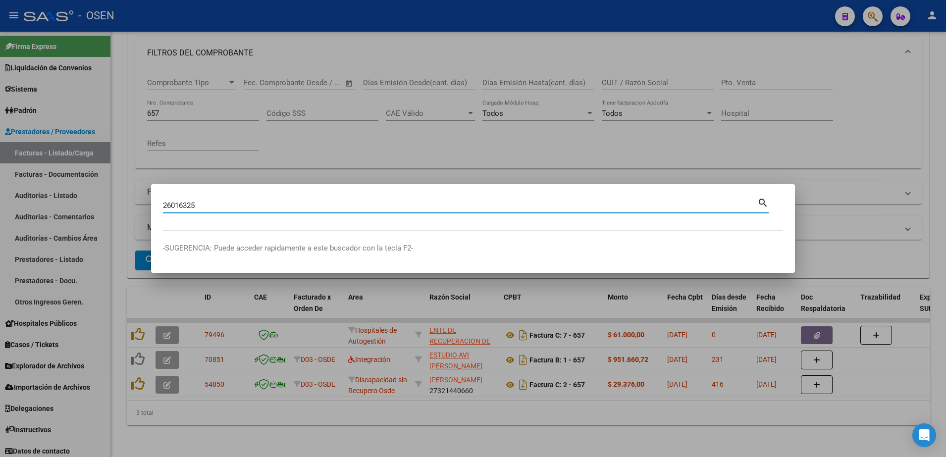
type input "26016325"
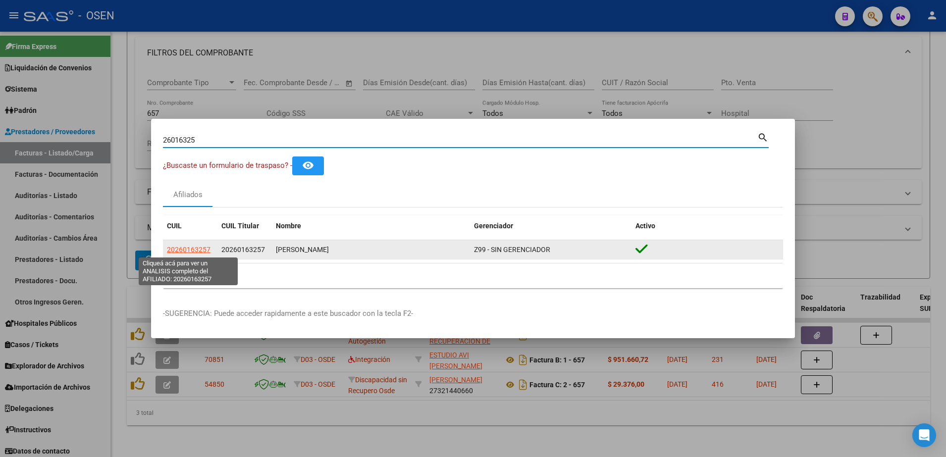
click at [194, 249] on span "20260163257" at bounding box center [189, 250] width 44 height 8
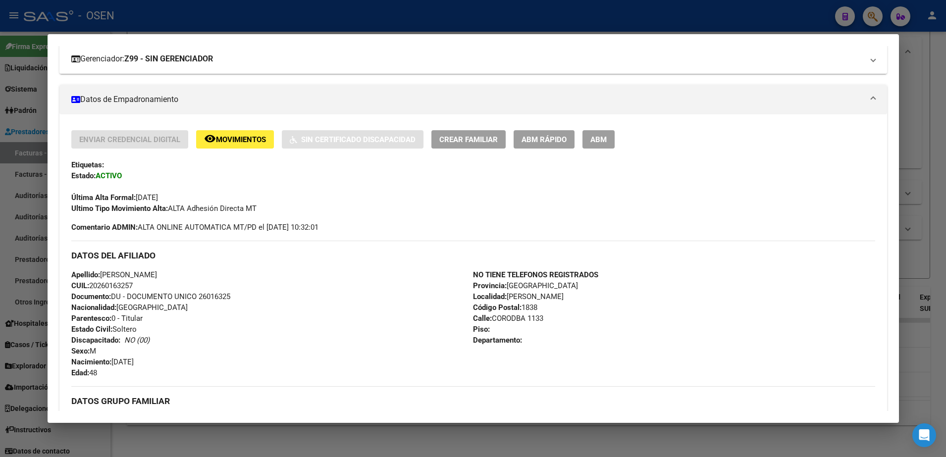
scroll to position [0, 0]
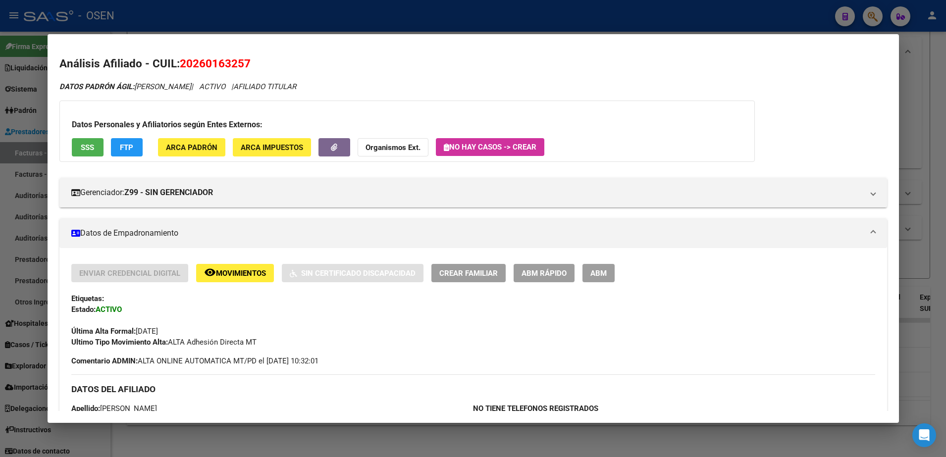
click at [84, 151] on span "SSS" at bounding box center [87, 147] width 13 height 9
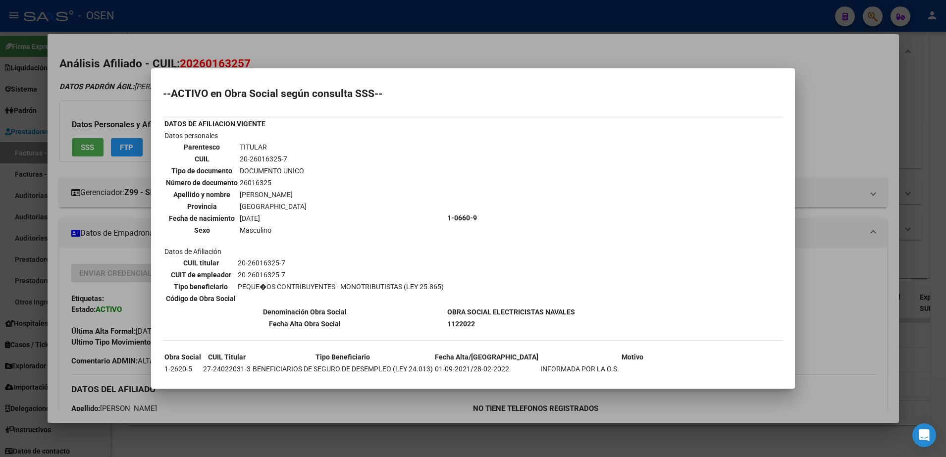
click at [400, 401] on div at bounding box center [473, 228] width 946 height 457
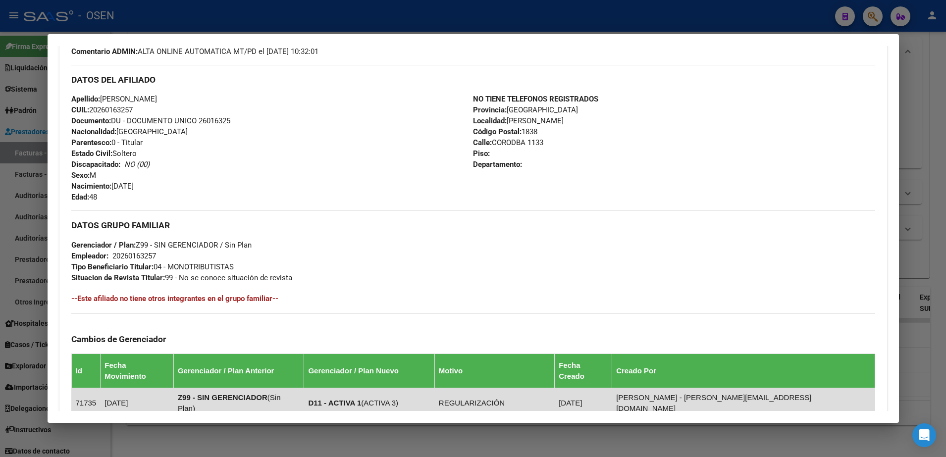
scroll to position [488, 0]
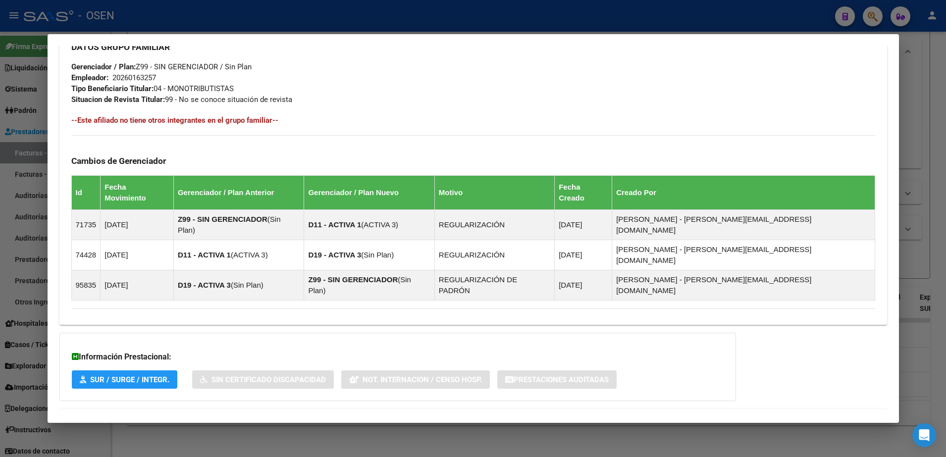
click at [666, 409] on mat-expansion-panel-header "Aportes y Contribuciones del Afiliado: 20260163257" at bounding box center [473, 421] width 828 height 24
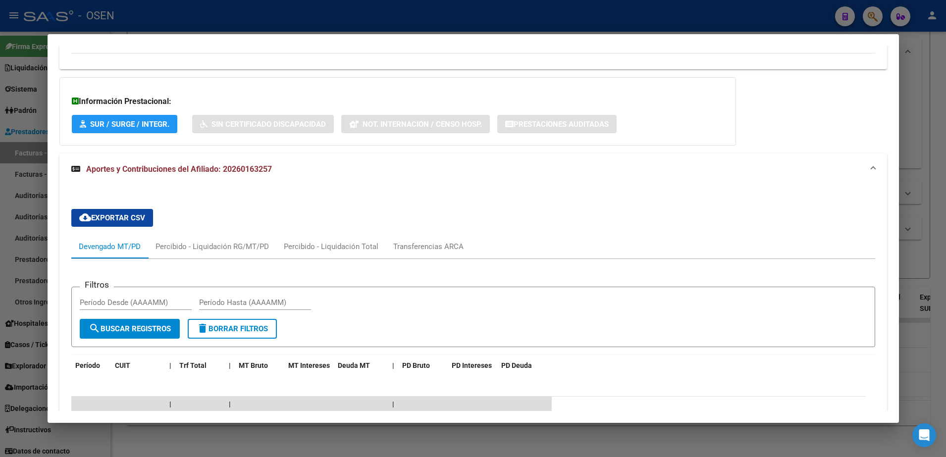
scroll to position [868, 0]
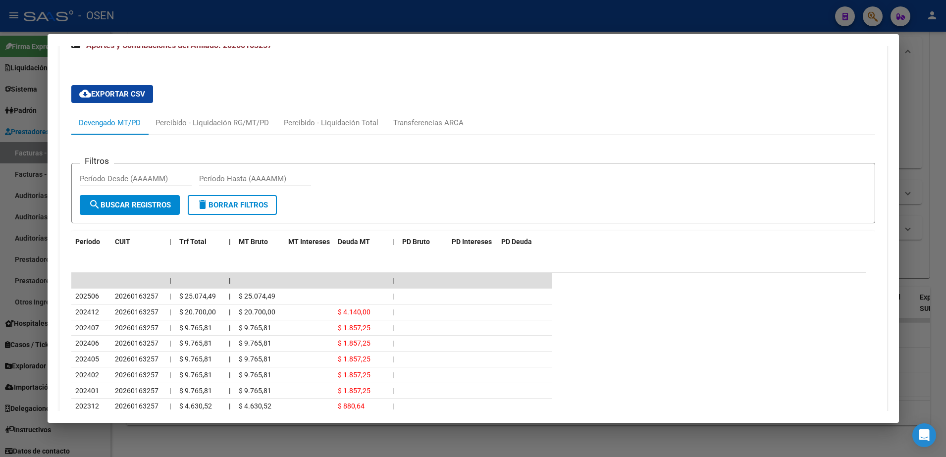
click at [50, 249] on mat-dialog-content "Análisis Afiliado - CUIL: 20260163257 DATOS [PERSON_NAME]: [PERSON_NAME] | ACTI…" at bounding box center [474, 228] width 852 height 365
click at [44, 246] on div at bounding box center [473, 228] width 946 height 457
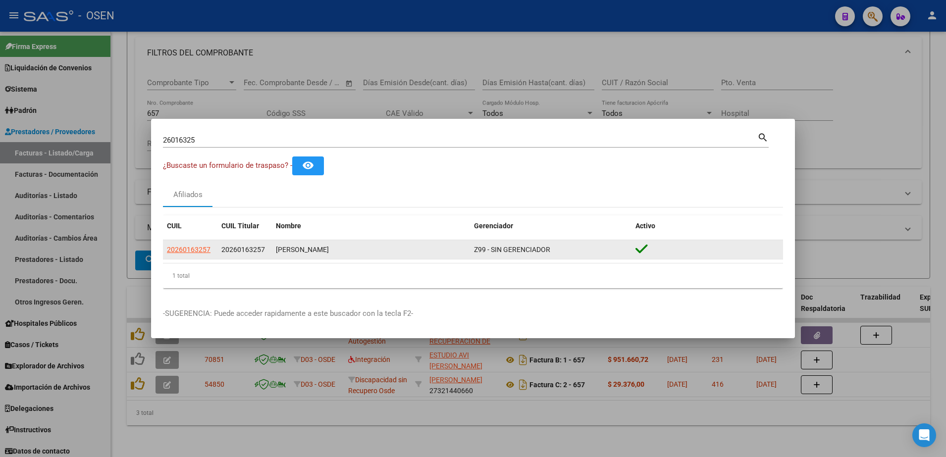
click at [230, 244] on div "20260163257" at bounding box center [244, 249] width 47 height 11
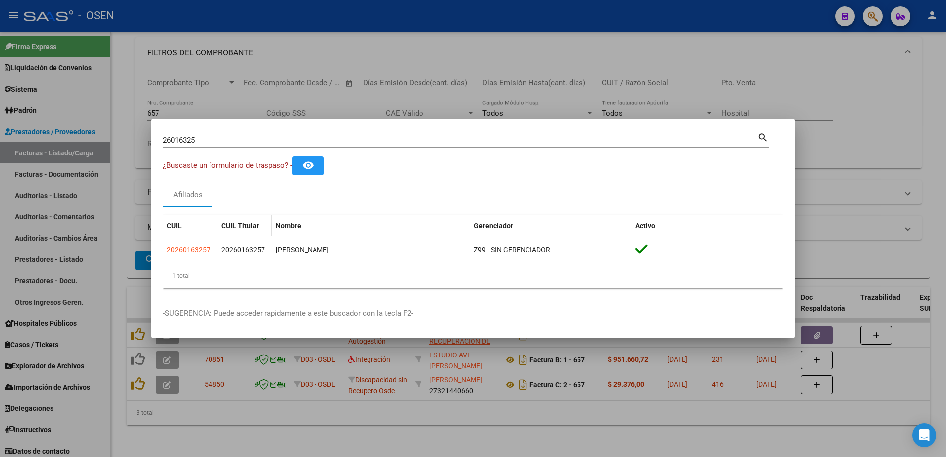
copy span "20260163257"
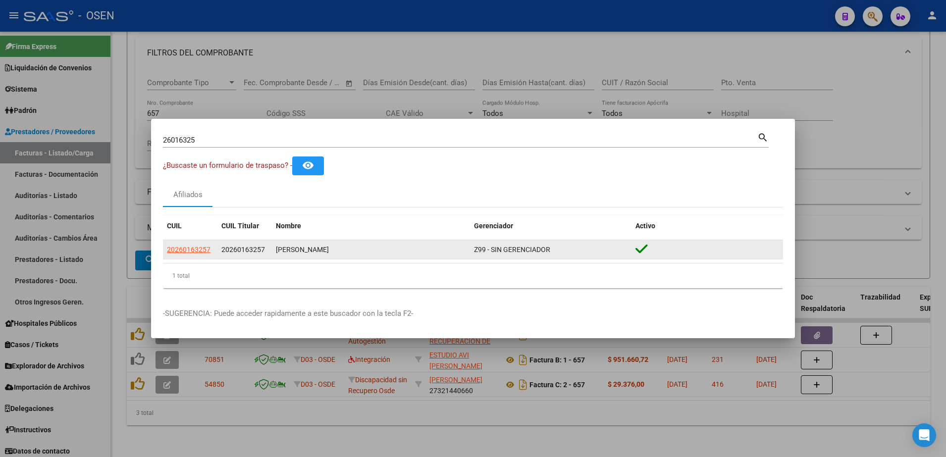
click at [213, 248] on div "20260163257" at bounding box center [190, 249] width 47 height 11
click at [235, 250] on span "20260163257" at bounding box center [243, 250] width 44 height 8
copy span "20260163257"
click at [236, 257] on datatable-body-cell "20260163257" at bounding box center [245, 249] width 54 height 19
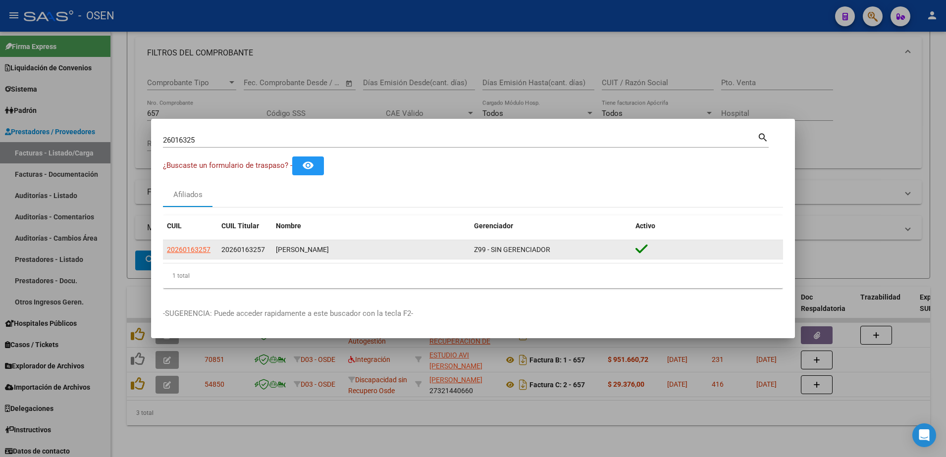
click at [229, 249] on span "20260163257" at bounding box center [243, 250] width 44 height 8
copy span "20260163257"
click at [194, 253] on span "20260163257" at bounding box center [189, 250] width 44 height 8
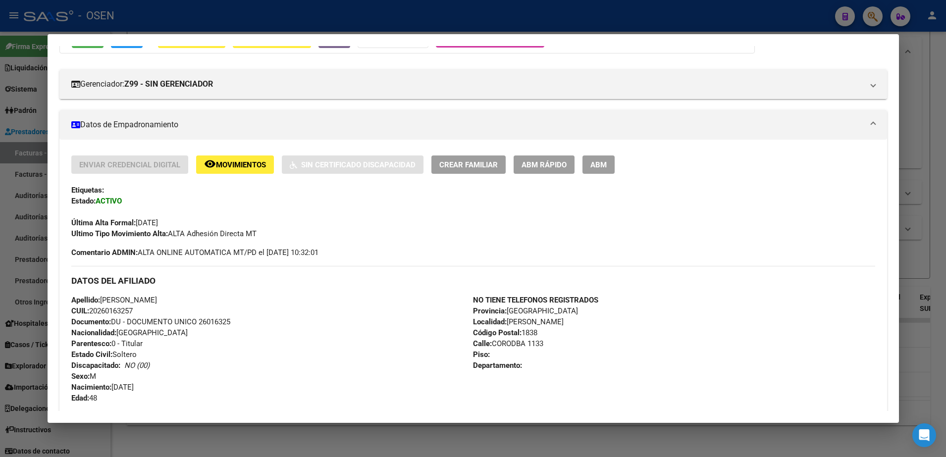
scroll to position [0, 0]
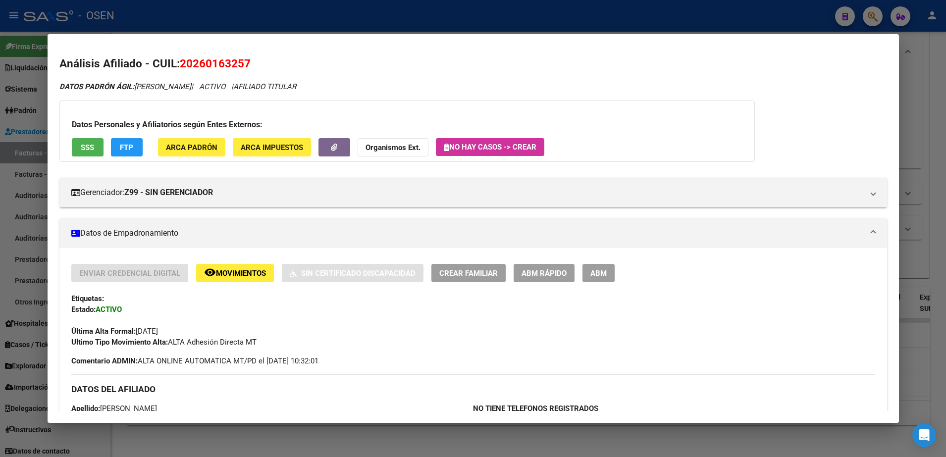
click at [191, 66] on span "20260163257" at bounding box center [215, 63] width 71 height 13
copy span "20260163257"
click at [263, 16] on div at bounding box center [473, 228] width 946 height 457
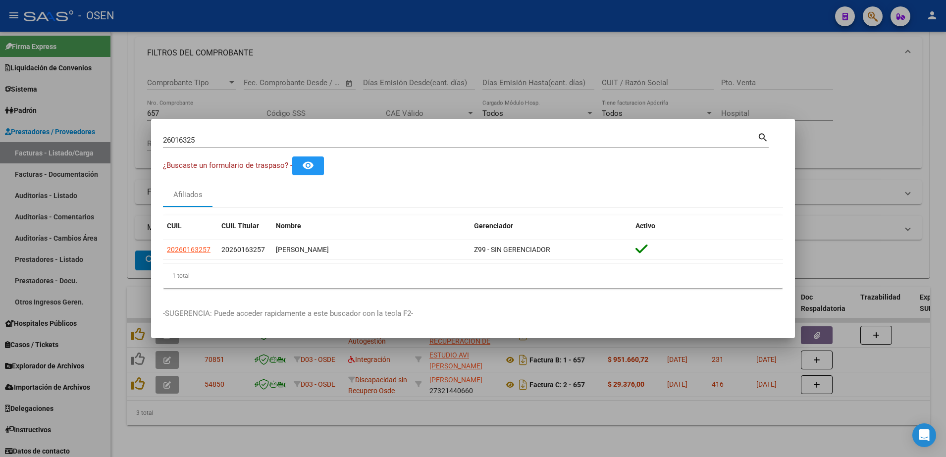
click at [529, 71] on div at bounding box center [473, 228] width 946 height 457
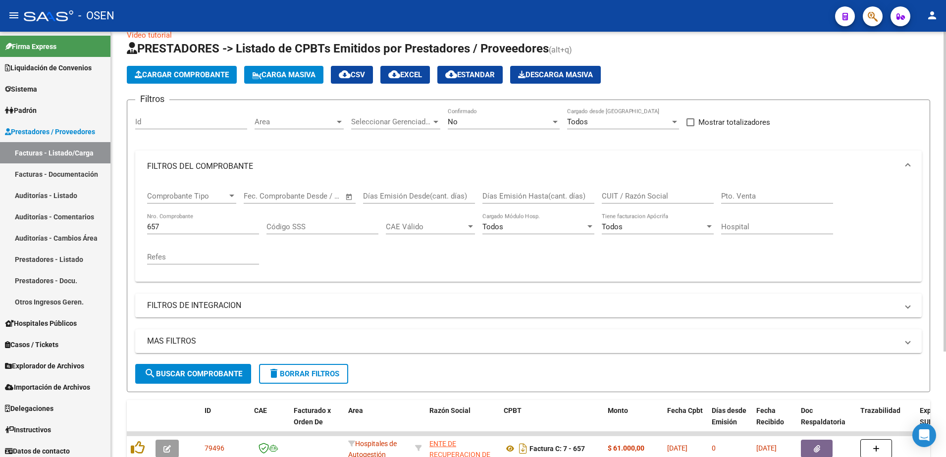
scroll to position [17, 0]
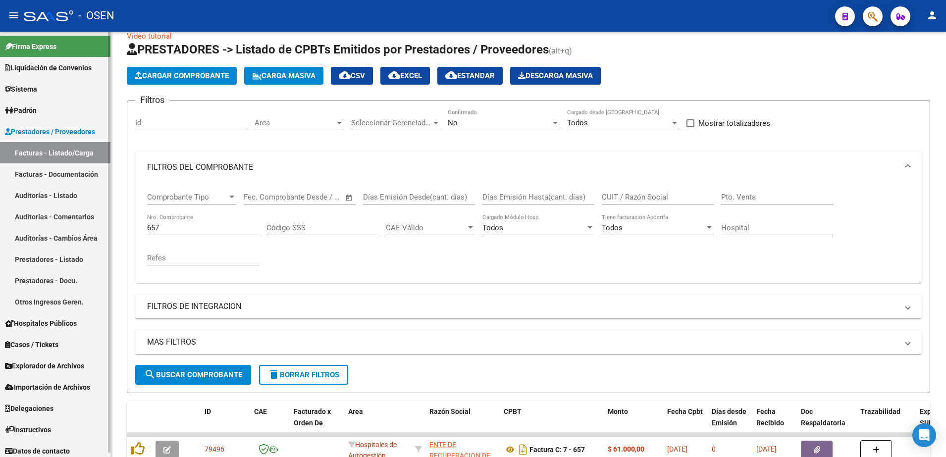
click at [82, 172] on link "Facturas - Documentación" at bounding box center [55, 173] width 110 height 21
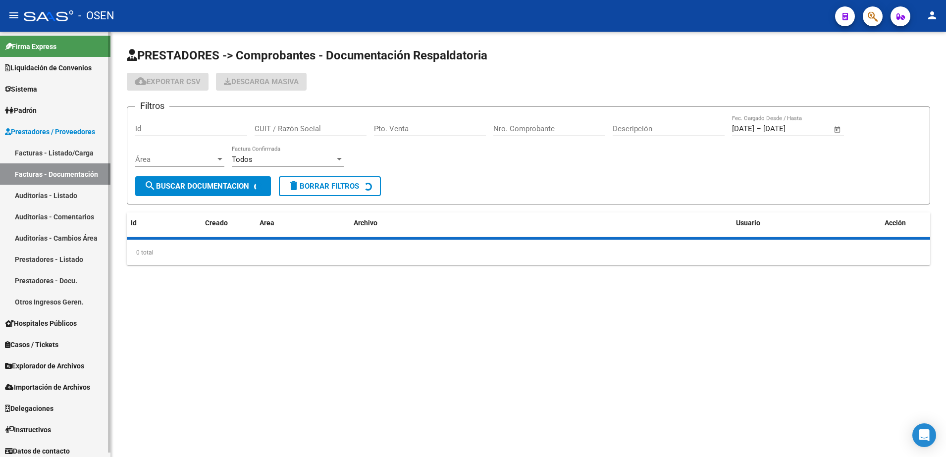
click at [82, 152] on link "Facturas - Listado/Carga" at bounding box center [55, 152] width 110 height 21
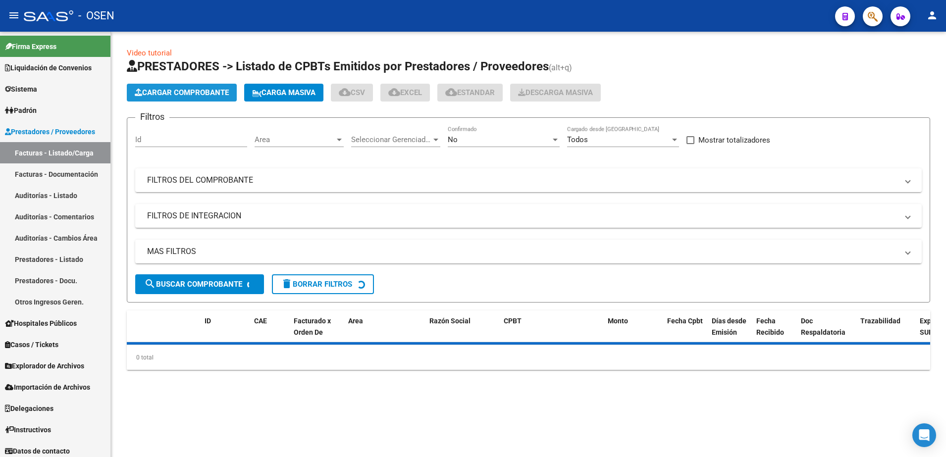
click at [203, 89] on span "Cargar Comprobante" at bounding box center [182, 92] width 94 height 9
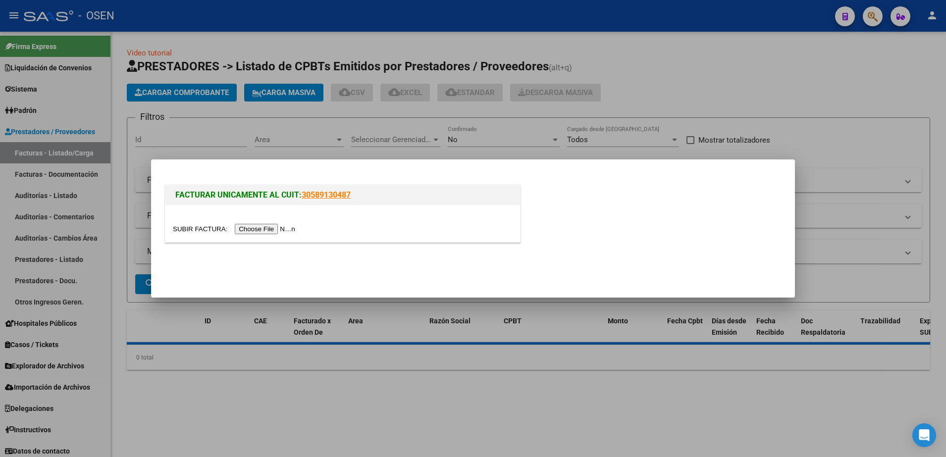
click at [258, 224] on input "file" at bounding box center [235, 229] width 125 height 10
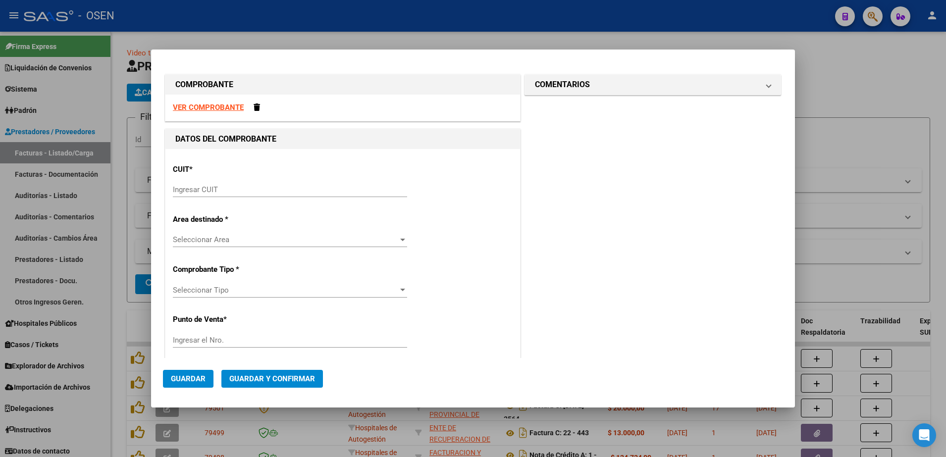
click at [289, 196] on div "Ingresar CUIT" at bounding box center [290, 189] width 234 height 15
paste input "30-69182284-9"
type input "30-69182284-9"
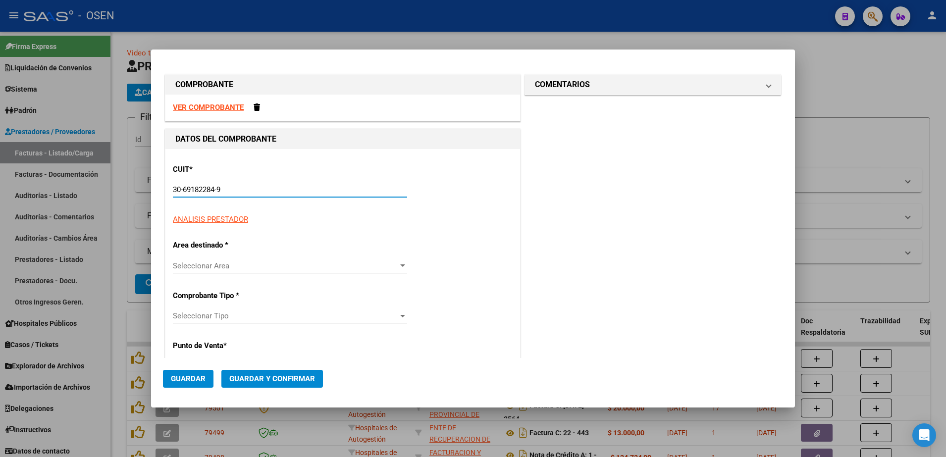
type input "1346"
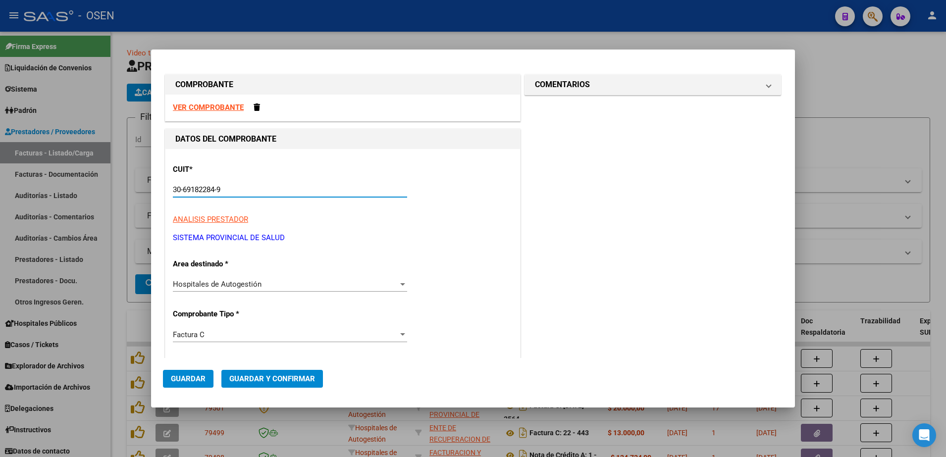
type input "30-69182284-9"
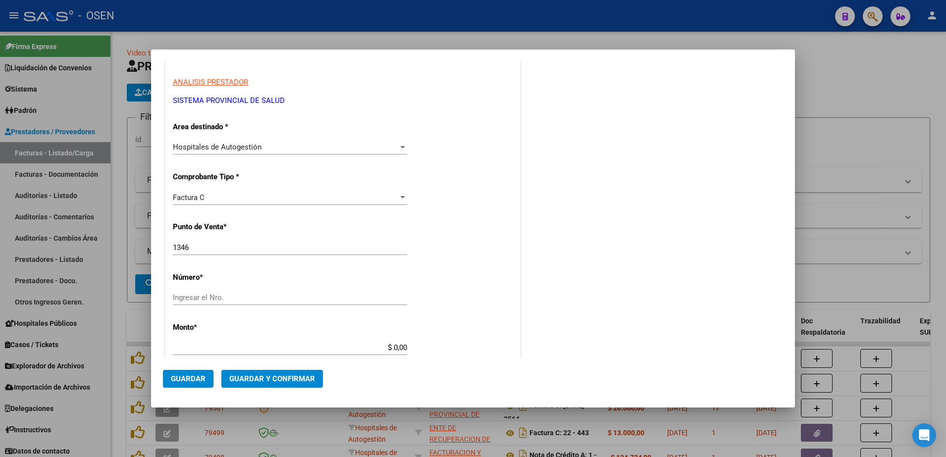
scroll to position [186, 0]
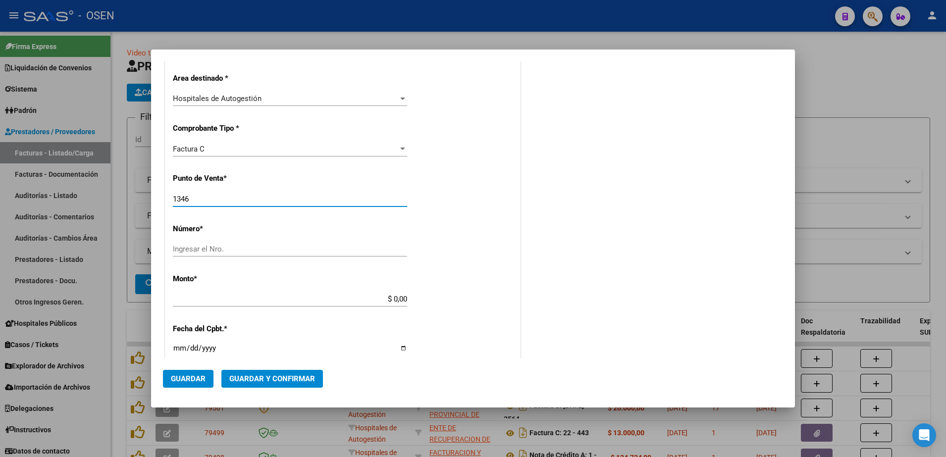
drag, startPoint x: 198, startPoint y: 198, endPoint x: 149, endPoint y: 197, distance: 49.6
click at [149, 197] on div "COMPROBANTE VER COMPROBANTE DATOS DEL COMPROBANTE CUIT * 30-69182284-9 Ingresar…" at bounding box center [473, 228] width 946 height 457
type input "3"
type input "1314"
click at [276, 255] on div "Ingresar el Nro." at bounding box center [290, 249] width 234 height 15
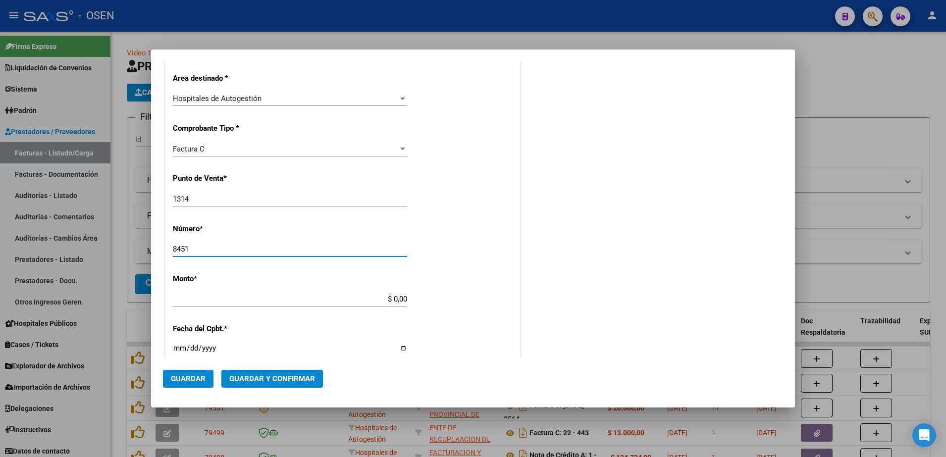
type input "8451"
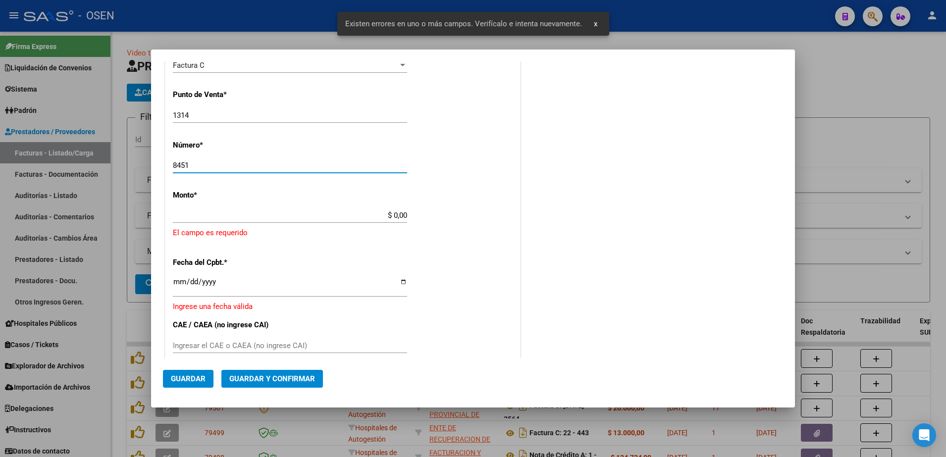
scroll to position [271, 0]
drag, startPoint x: 390, startPoint y: 216, endPoint x: 397, endPoint y: 216, distance: 7.4
click at [397, 216] on input "$ 0,00" at bounding box center [290, 214] width 234 height 9
paste input "45.993,66"
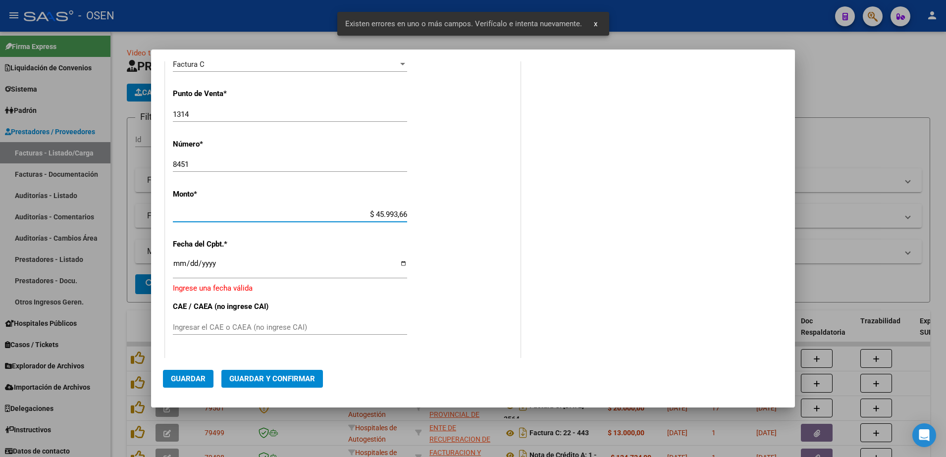
type input "$ 45.993,66"
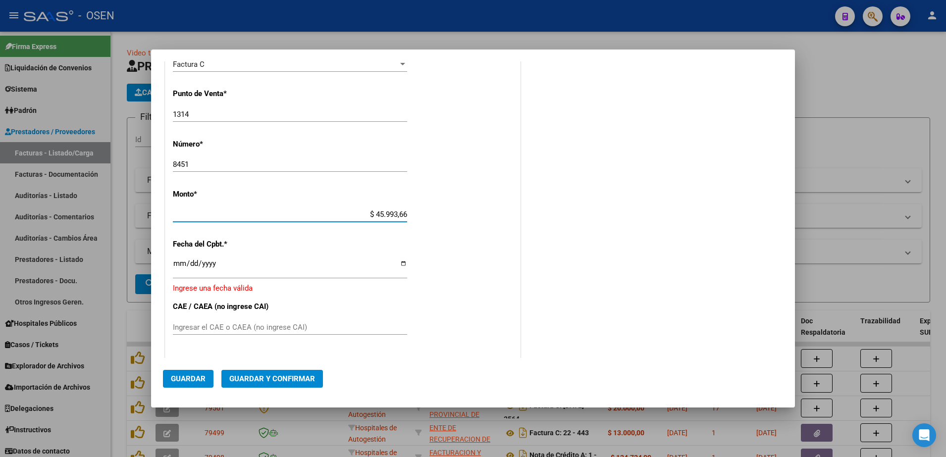
click at [185, 274] on input "Ingresar la fecha" at bounding box center [290, 268] width 234 height 16
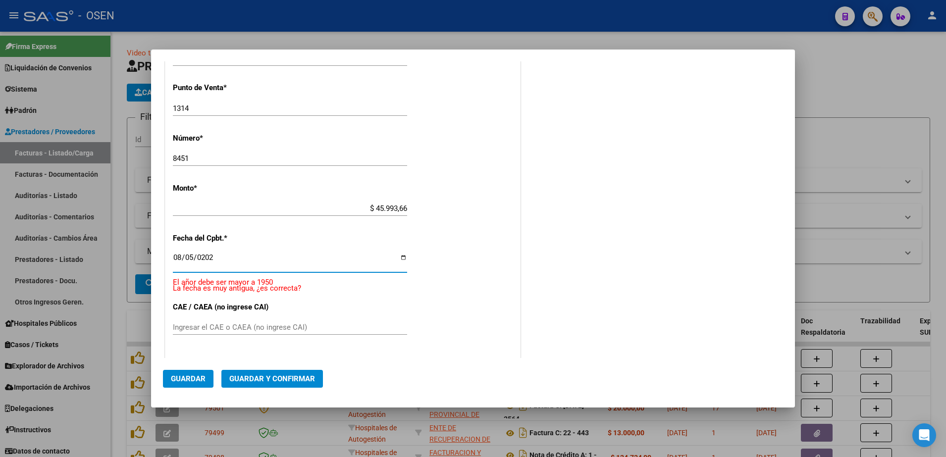
type input "[DATE]"
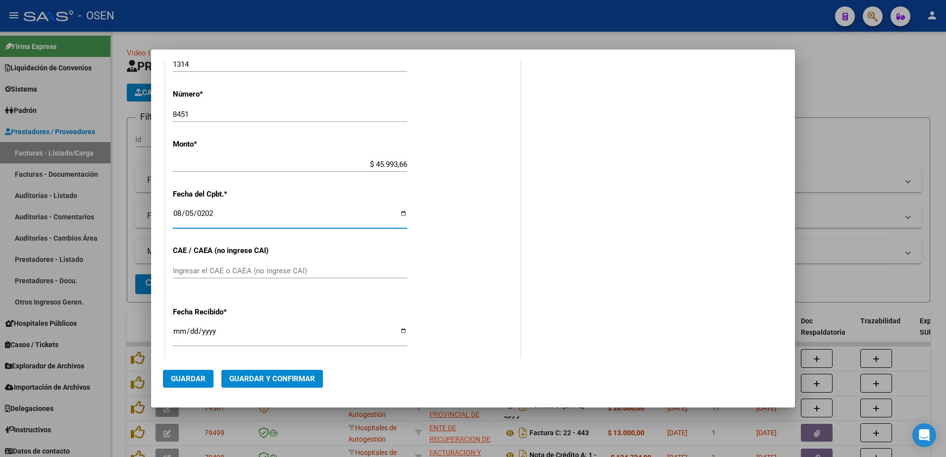
scroll to position [326, 0]
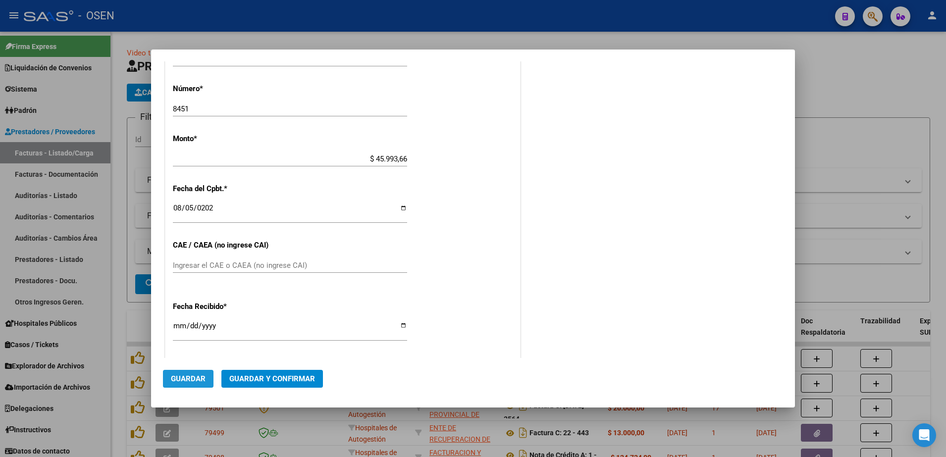
click at [189, 374] on button "Guardar" at bounding box center [188, 379] width 51 height 18
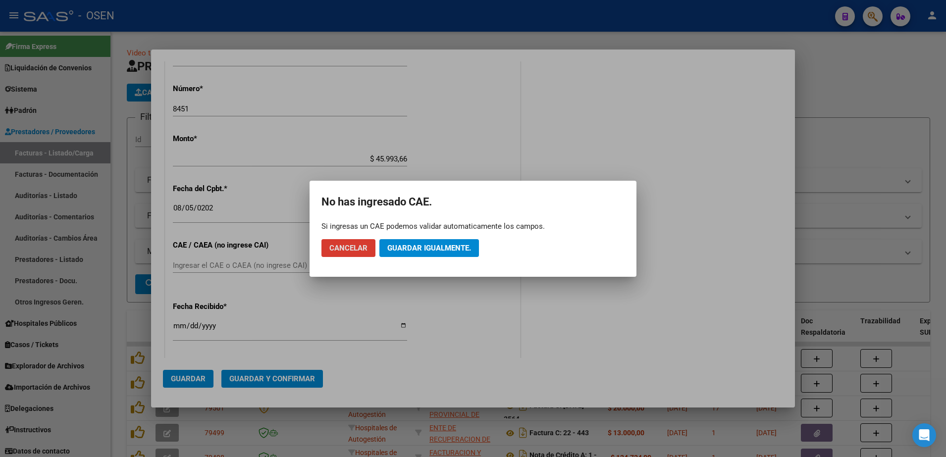
click at [403, 247] on span "Guardar igualmente." at bounding box center [429, 248] width 84 height 9
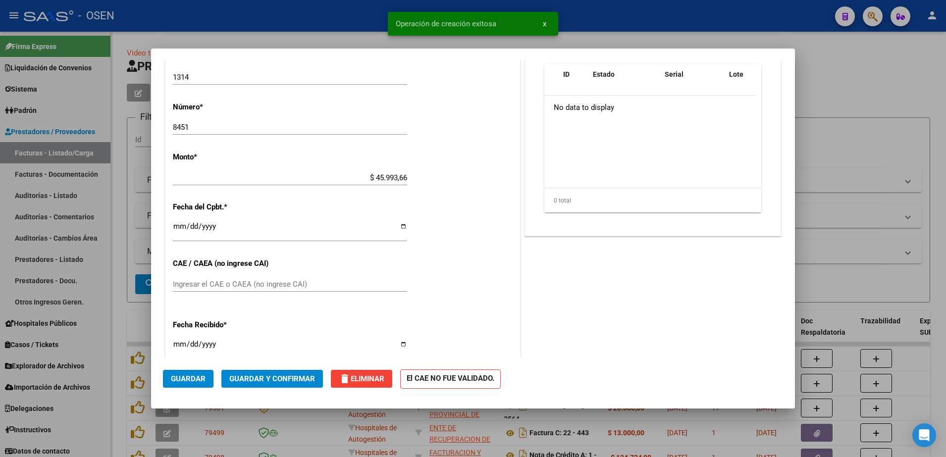
scroll to position [0, 0]
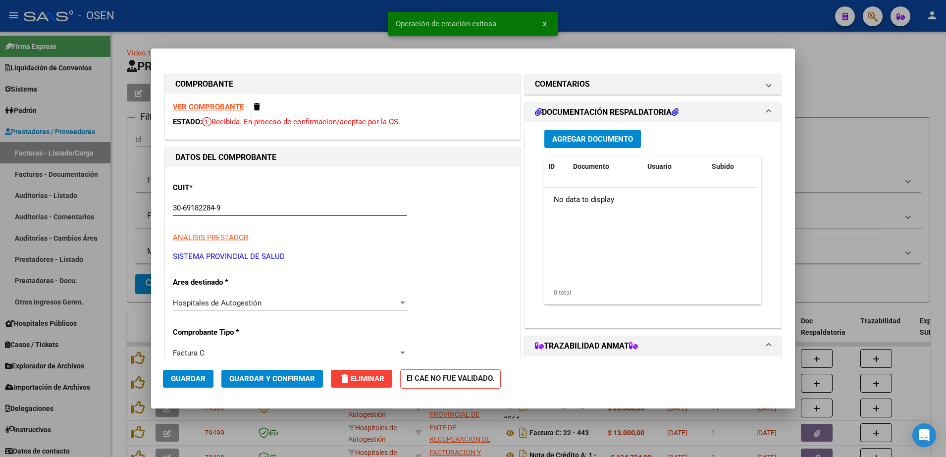
drag, startPoint x: 227, startPoint y: 208, endPoint x: 155, endPoint y: 208, distance: 72.3
click at [155, 208] on mat-dialog-content "COMPROBANTE VER COMPROBANTE ESTADO: Recibida. En proceso de confirmacion/acepta…" at bounding box center [473, 208] width 644 height 297
click at [197, 33] on div at bounding box center [473, 228] width 946 height 457
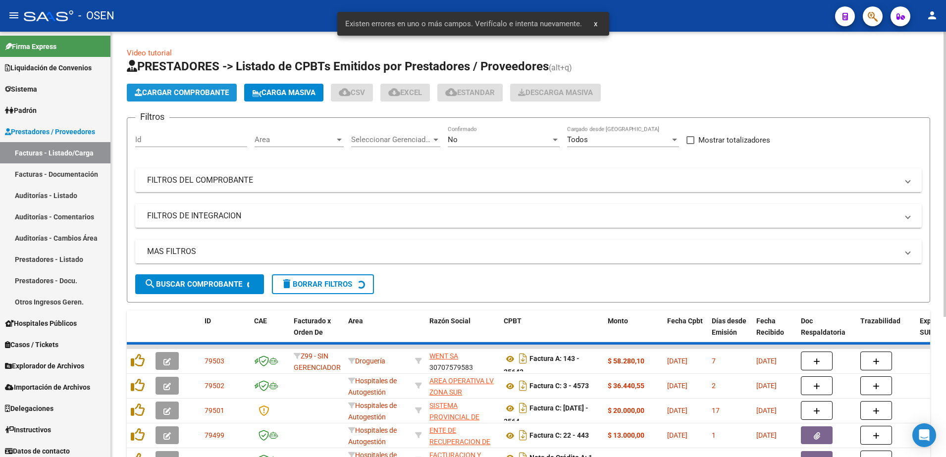
click at [185, 86] on button "Cargar Comprobante" at bounding box center [182, 93] width 110 height 18
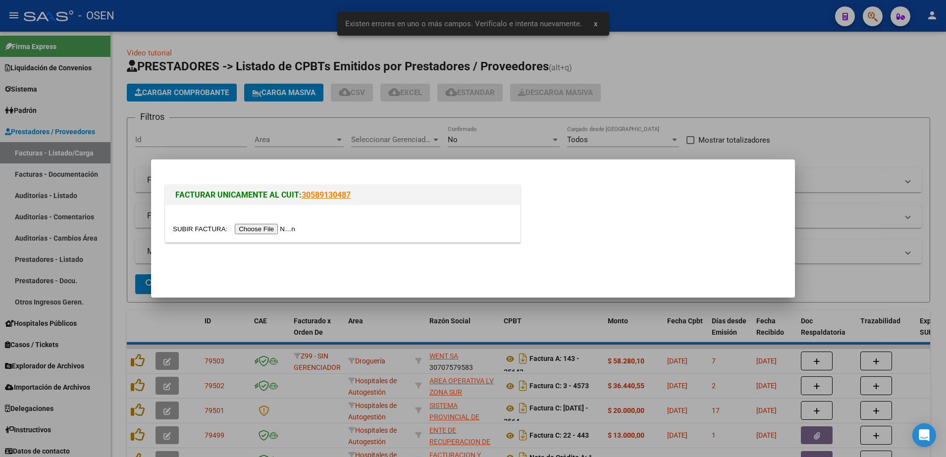
click at [270, 221] on div at bounding box center [342, 223] width 355 height 37
click at [270, 224] on input "file" at bounding box center [235, 229] width 125 height 10
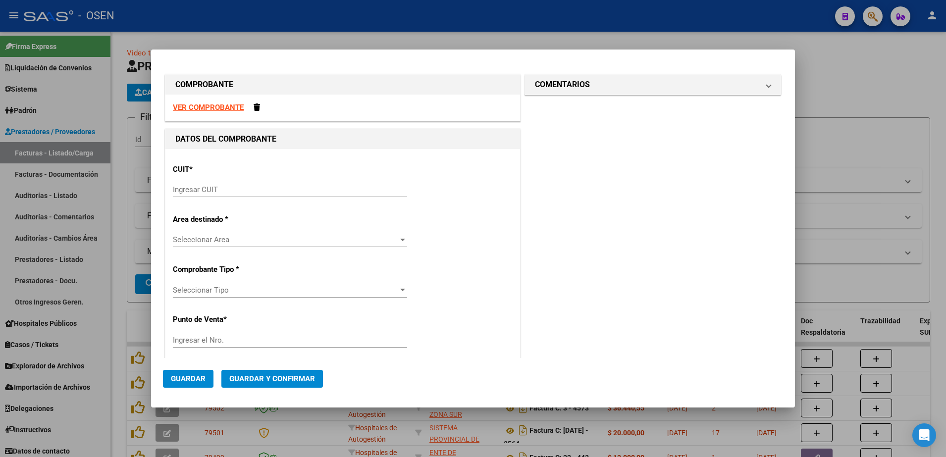
click at [302, 177] on div "CUIT * Ingresar CUIT" at bounding box center [343, 182] width 340 height 50
click at [306, 180] on div "CUIT * Ingresar CUIT" at bounding box center [343, 182] width 340 height 50
click at [306, 187] on input "Ingresar CUIT" at bounding box center [290, 189] width 234 height 9
paste input "30-69182284-9"
type input "30-69182284-9"
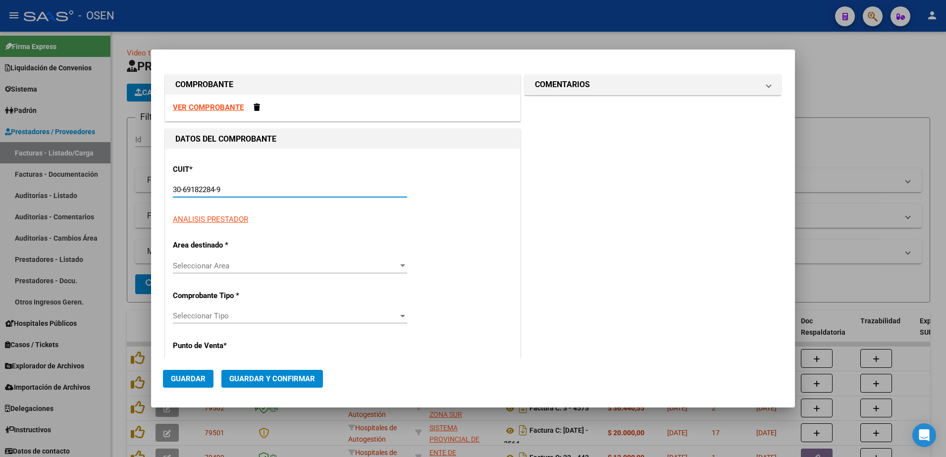
type input "1314"
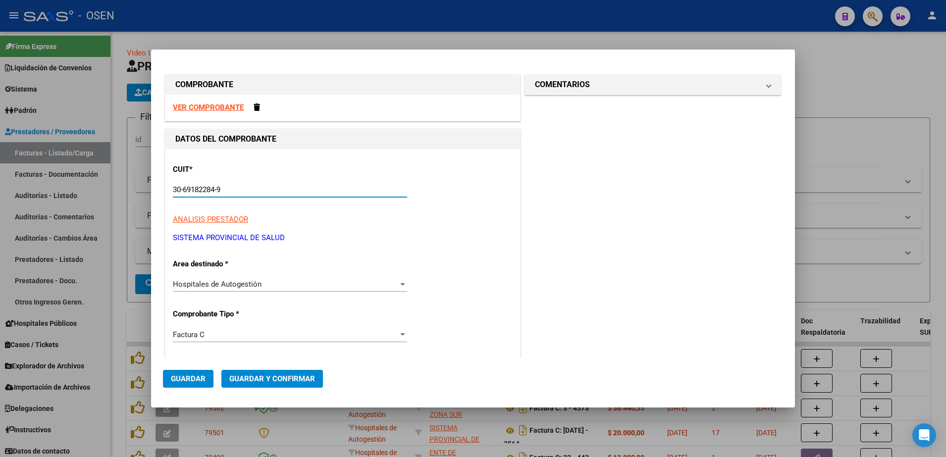
scroll to position [186, 0]
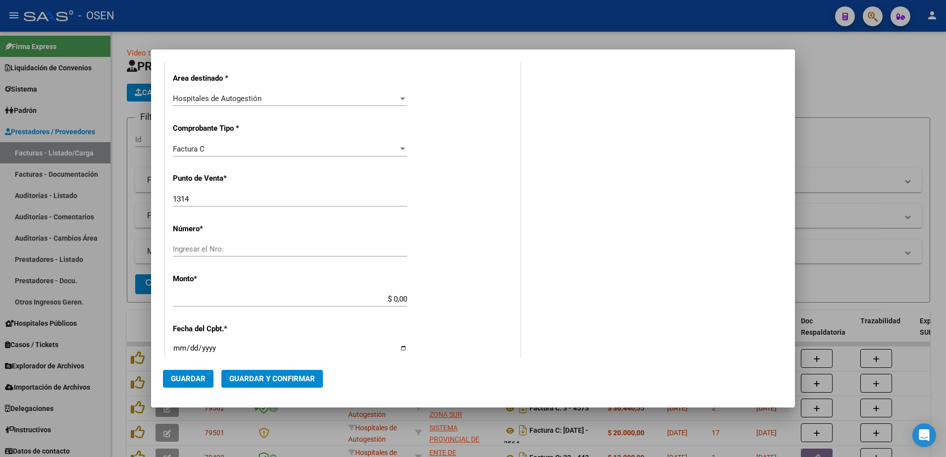
type input "30-69182284-9"
drag, startPoint x: 191, startPoint y: 198, endPoint x: 166, endPoint y: 198, distance: 25.3
click at [166, 198] on div "CUIT * 30-69182284-9 Ingresar CUIT ANALISIS PRESTADOR SISTEMA PROVINCIAL DE [PE…" at bounding box center [342, 314] width 355 height 703
type input "1440"
click at [180, 248] on input "Ingresar el Nro." at bounding box center [290, 249] width 234 height 9
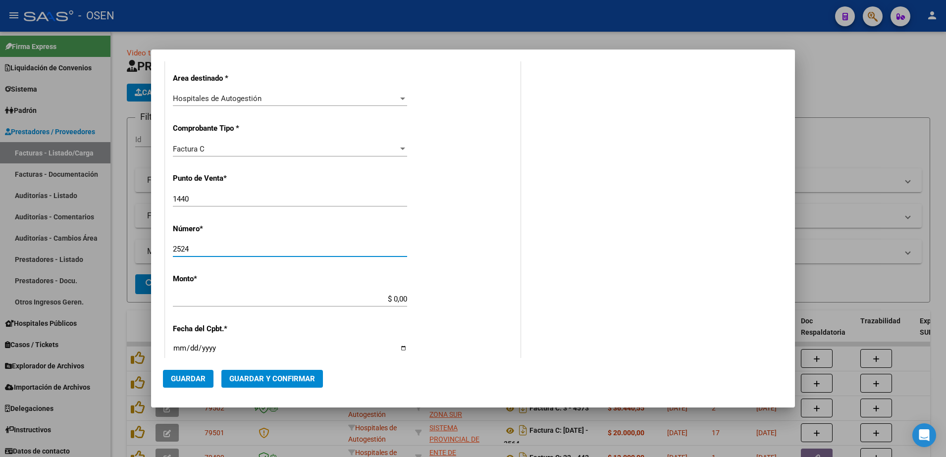
type input "2524"
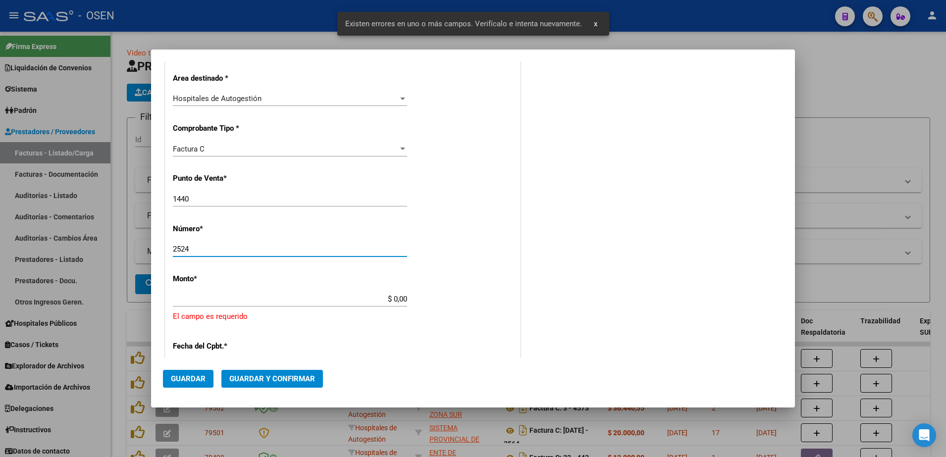
scroll to position [271, 0]
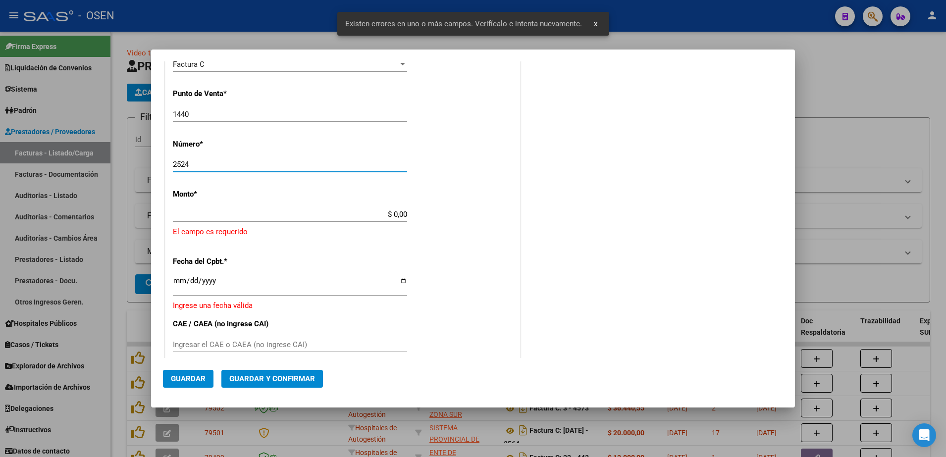
click at [396, 213] on input "$ 0,00" at bounding box center [290, 214] width 234 height 9
paste input "64.000,00"
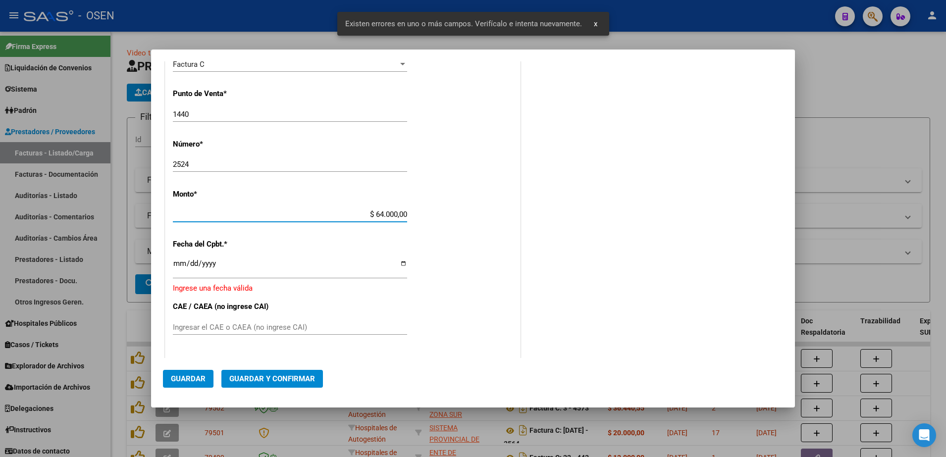
type input "$ 64.000,00"
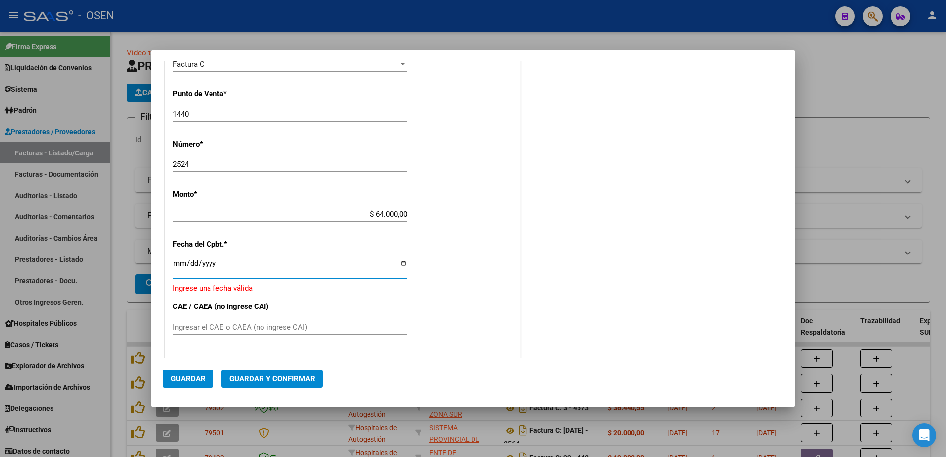
click at [173, 265] on input "Ingresar la fecha" at bounding box center [290, 268] width 234 height 16
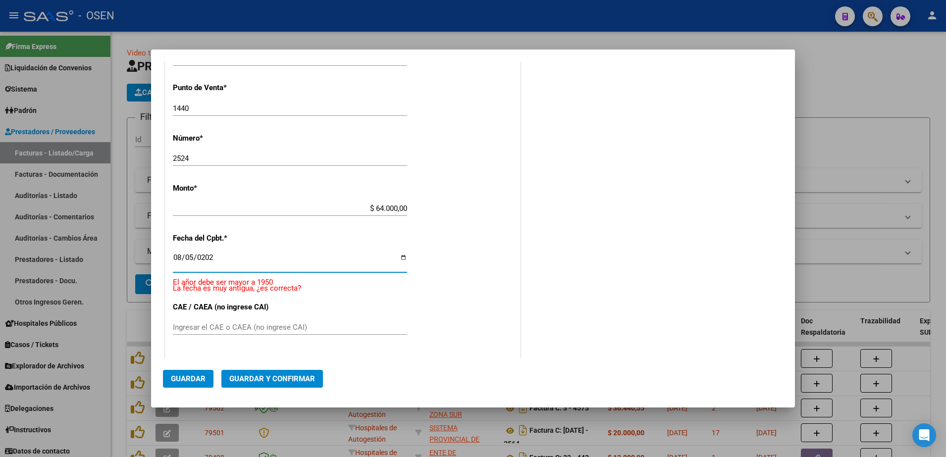
type input "[DATE]"
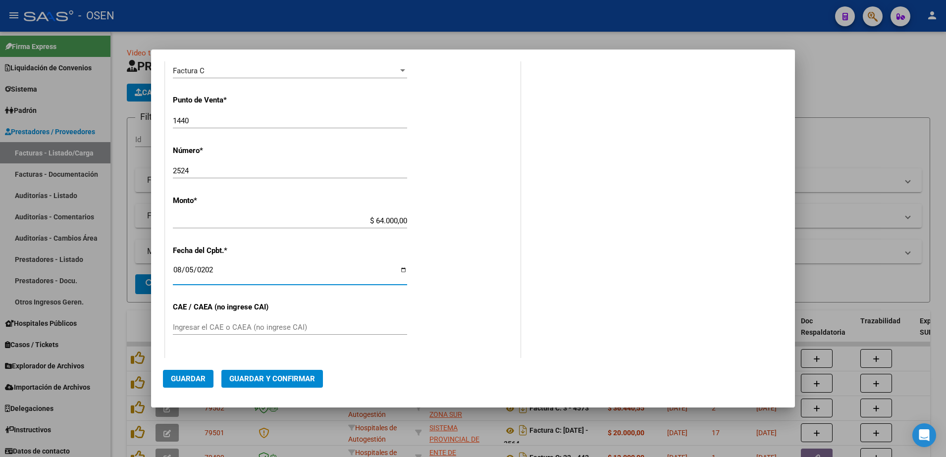
scroll to position [450, 0]
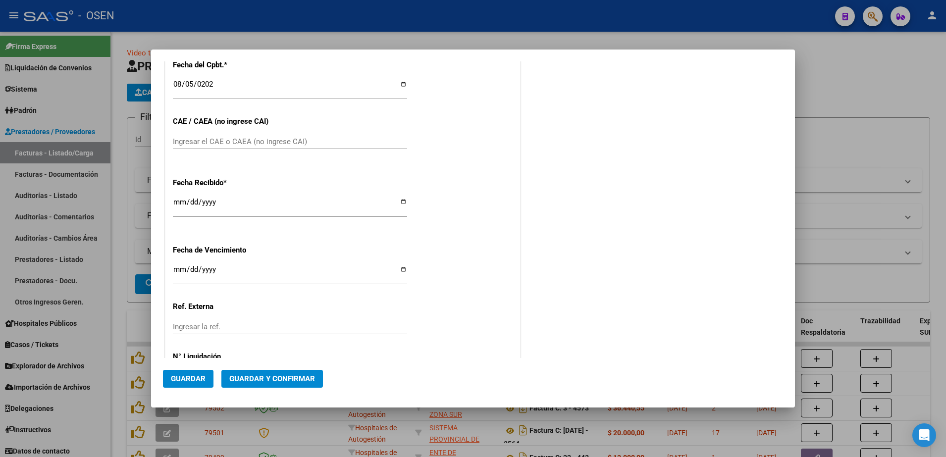
click at [204, 369] on mat-dialog-actions "Guardar Guardar y Confirmar" at bounding box center [473, 377] width 620 height 38
click at [205, 375] on button "Guardar" at bounding box center [188, 379] width 51 height 18
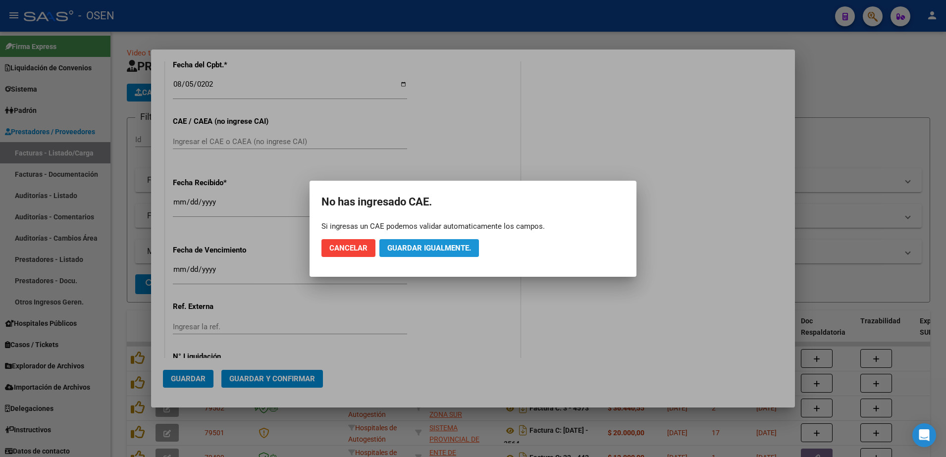
click at [468, 254] on button "Guardar igualmente." at bounding box center [430, 248] width 100 height 18
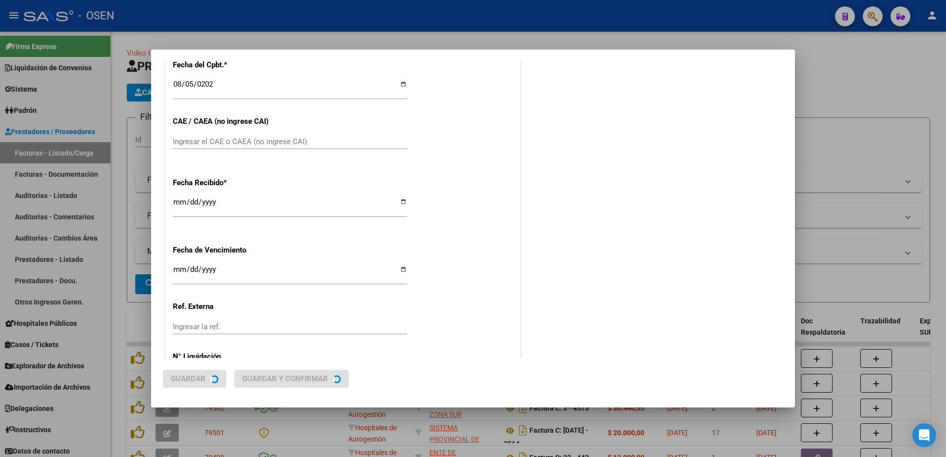
scroll to position [0, 0]
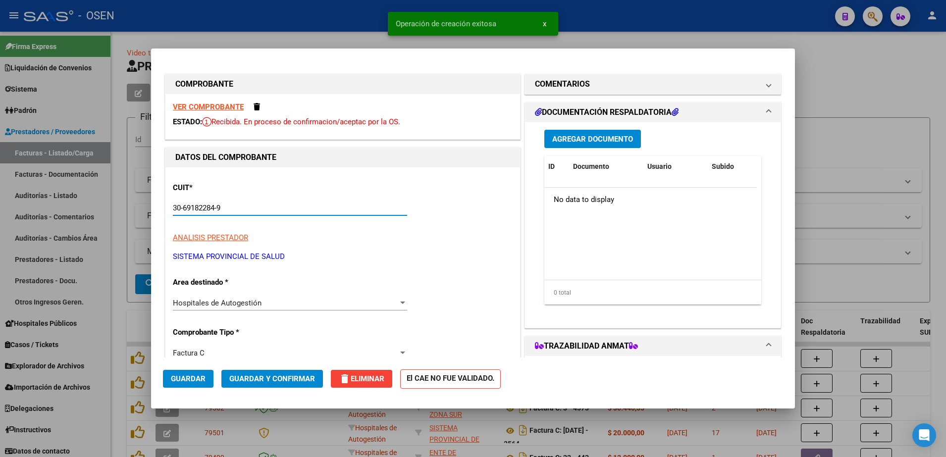
drag, startPoint x: 245, startPoint y: 207, endPoint x: 141, endPoint y: 201, distance: 104.7
click at [141, 201] on div "COMPROBANTE VER COMPROBANTE ESTADO: Recibida. En proceso de confirmacion/acepta…" at bounding box center [473, 228] width 946 height 457
click at [215, 15] on div at bounding box center [473, 228] width 946 height 457
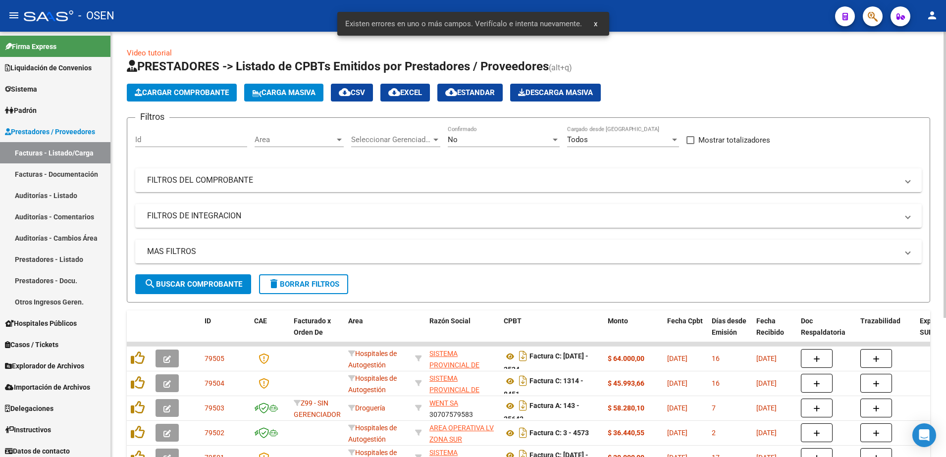
click at [180, 93] on span "Cargar Comprobante" at bounding box center [182, 92] width 94 height 9
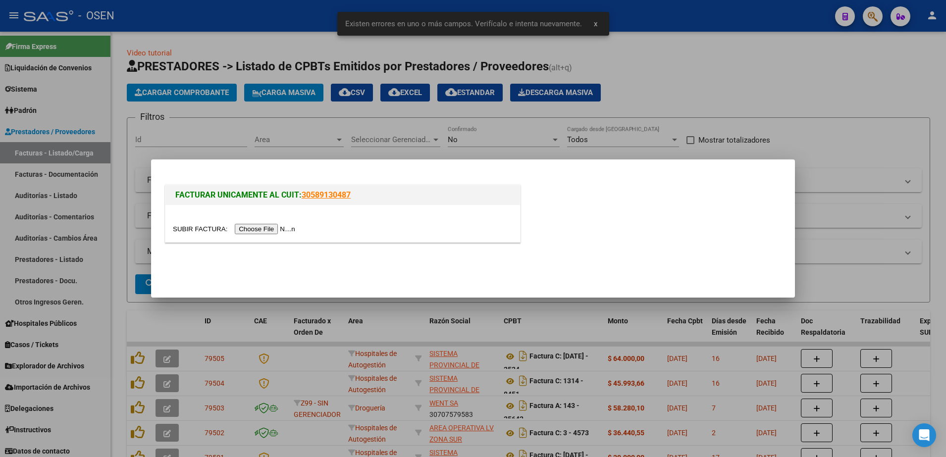
click at [254, 227] on input "file" at bounding box center [235, 229] width 125 height 10
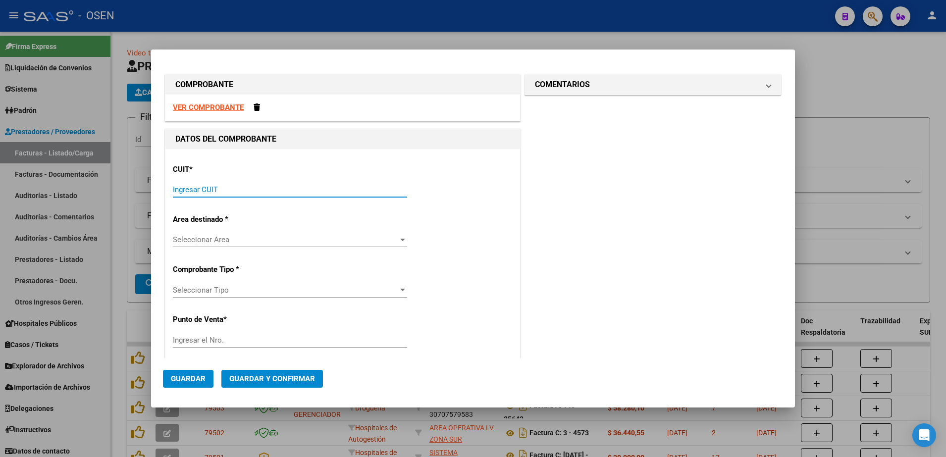
click at [241, 192] on input "Ingresar CUIT" at bounding box center [290, 189] width 234 height 9
paste input "30-69182284-9"
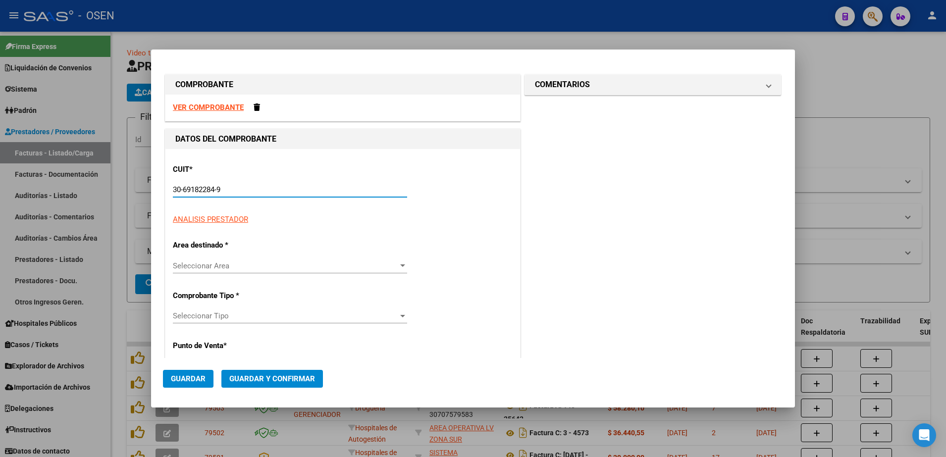
type input "30-69182284-9"
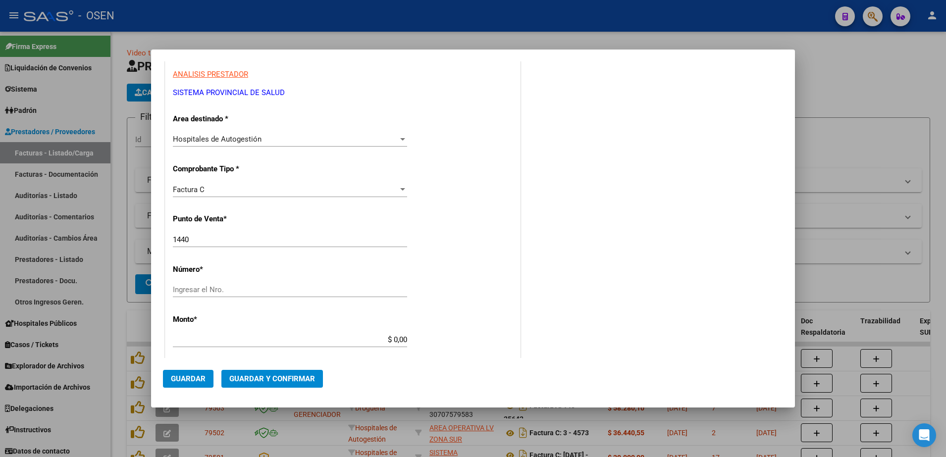
scroll to position [186, 0]
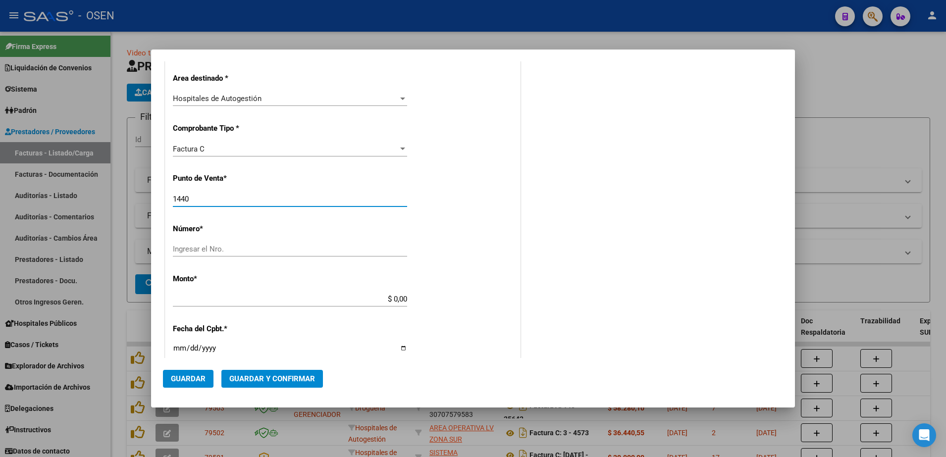
drag, startPoint x: 192, startPoint y: 198, endPoint x: 160, endPoint y: 198, distance: 32.7
click at [160, 198] on mat-dialog-content "COMPROBANTE VER COMPROBANTE DATOS DEL COMPROBANTE CUIT * 30-69182284-9 Ingresar…" at bounding box center [473, 209] width 644 height 297
type input "1451"
click at [222, 247] on input "Ingresar el Nro." at bounding box center [290, 249] width 234 height 9
type input "2697"
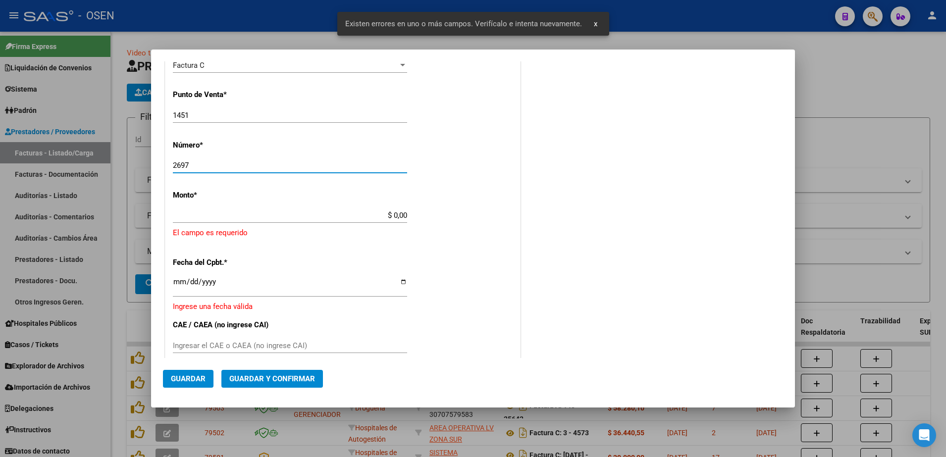
scroll to position [271, 0]
click at [390, 219] on div "$ 0,00 Ingresar el monto" at bounding box center [290, 214] width 234 height 15
click at [391, 212] on input "$ 0,00" at bounding box center [290, 214] width 234 height 9
paste input "36.00"
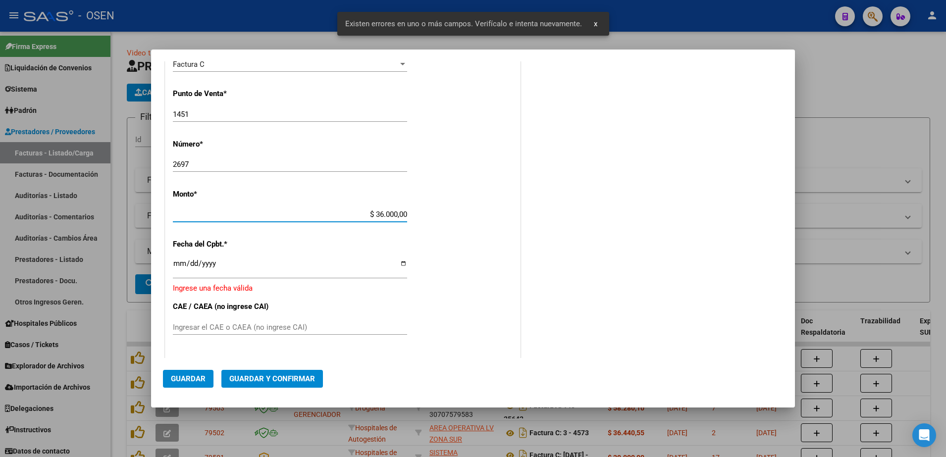
type input "$ 36.000,00"
click at [183, 261] on input "Ingresar la fecha" at bounding box center [290, 268] width 234 height 16
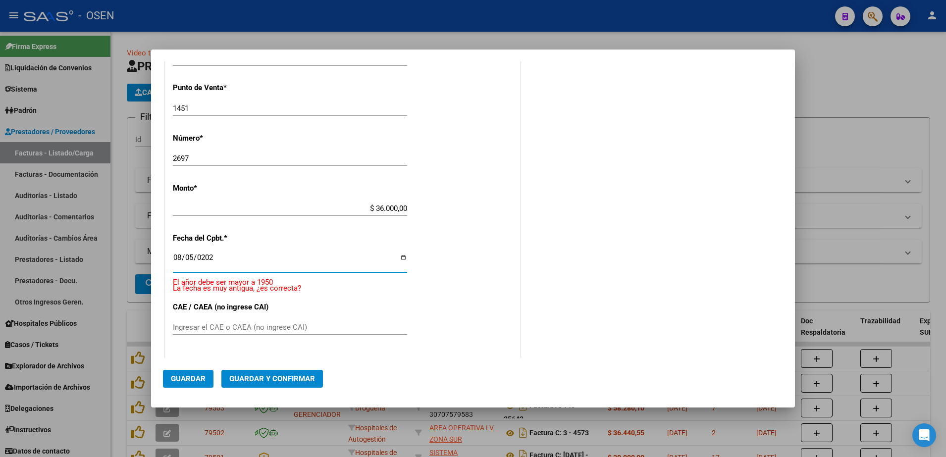
type input "[DATE]"
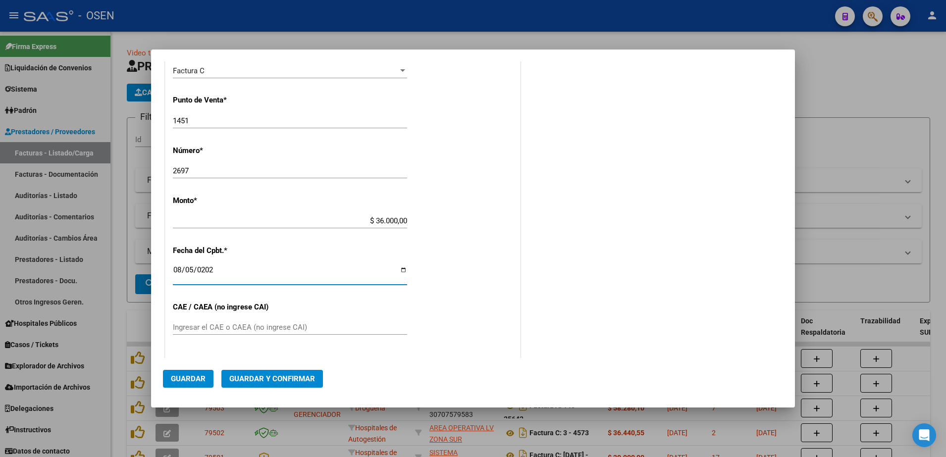
scroll to position [388, 0]
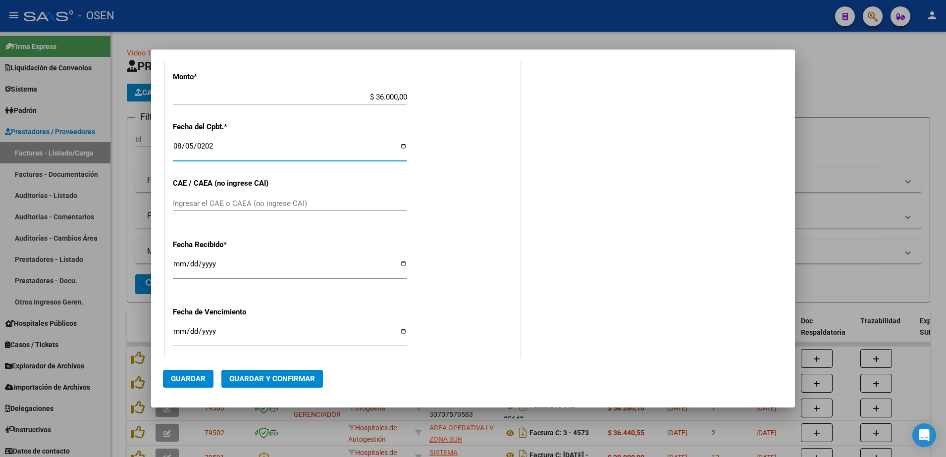
click at [204, 383] on button "Guardar" at bounding box center [188, 379] width 51 height 18
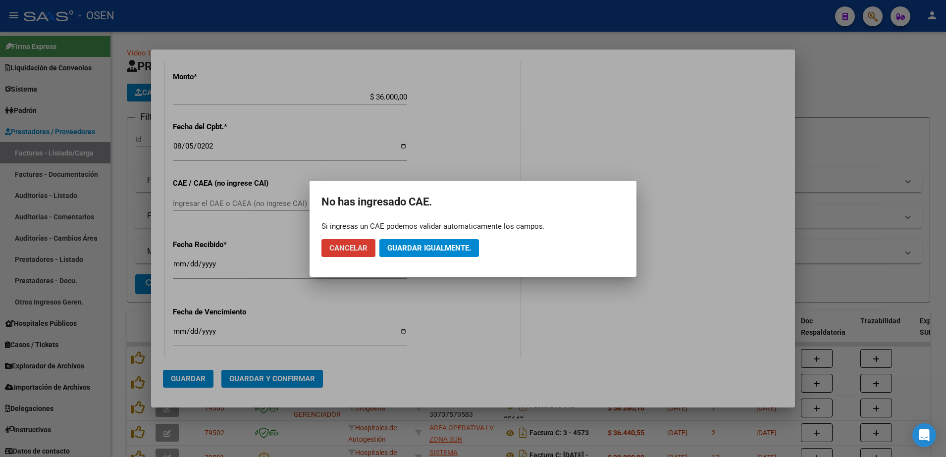
click at [406, 250] on span "Guardar igualmente." at bounding box center [429, 248] width 84 height 9
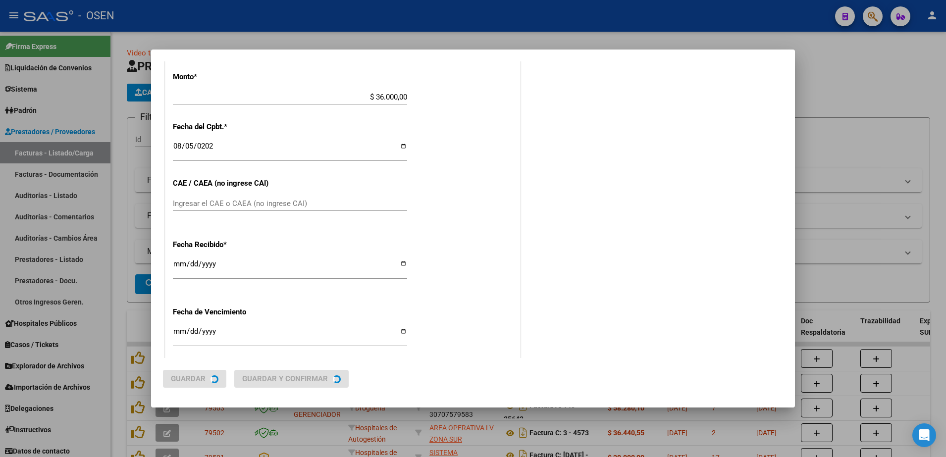
scroll to position [0, 0]
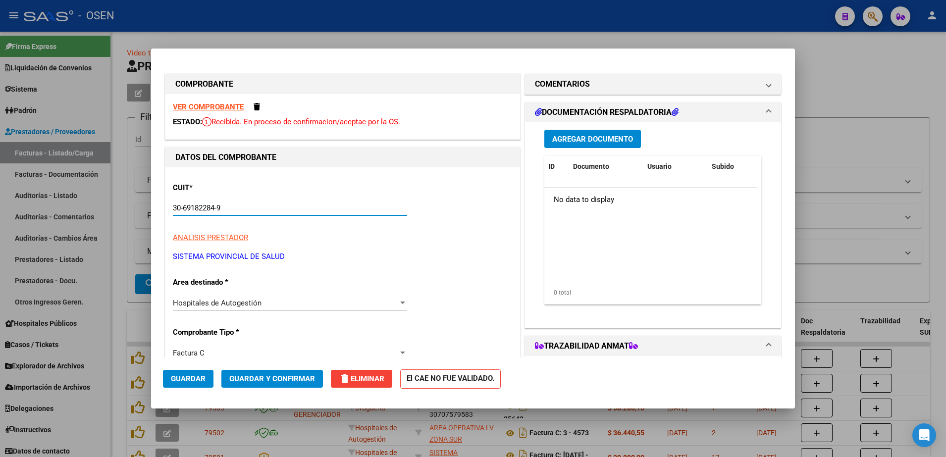
drag, startPoint x: 228, startPoint y: 212, endPoint x: 159, endPoint y: 135, distance: 103.5
click at [126, 205] on div "COMPROBANTE VER COMPROBANTE ESTADO: Recibida. En proceso de confirmacion/acepta…" at bounding box center [473, 228] width 946 height 457
click at [158, 26] on div at bounding box center [473, 228] width 946 height 457
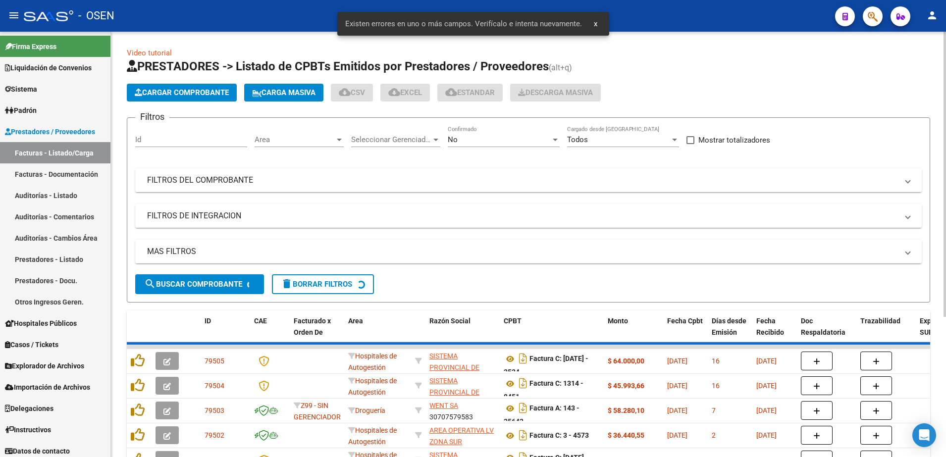
click at [174, 94] on span "Cargar Comprobante" at bounding box center [182, 92] width 94 height 9
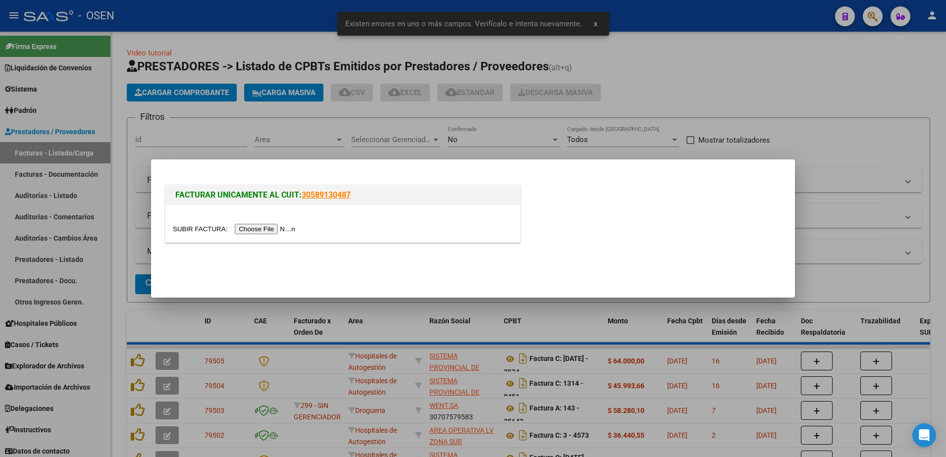
click at [257, 224] on input "file" at bounding box center [235, 229] width 125 height 10
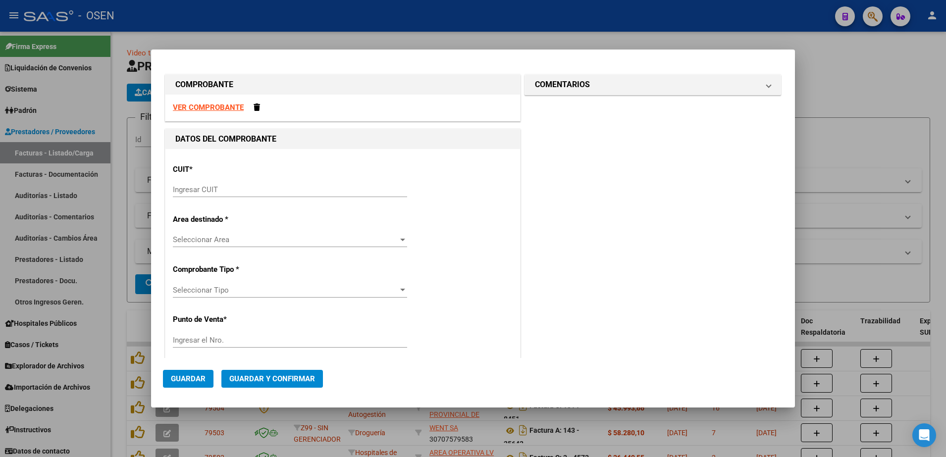
click at [362, 190] on input "Ingresar CUIT" at bounding box center [290, 189] width 234 height 9
paste input "30-69182284-9"
type input "30-69182284-9"
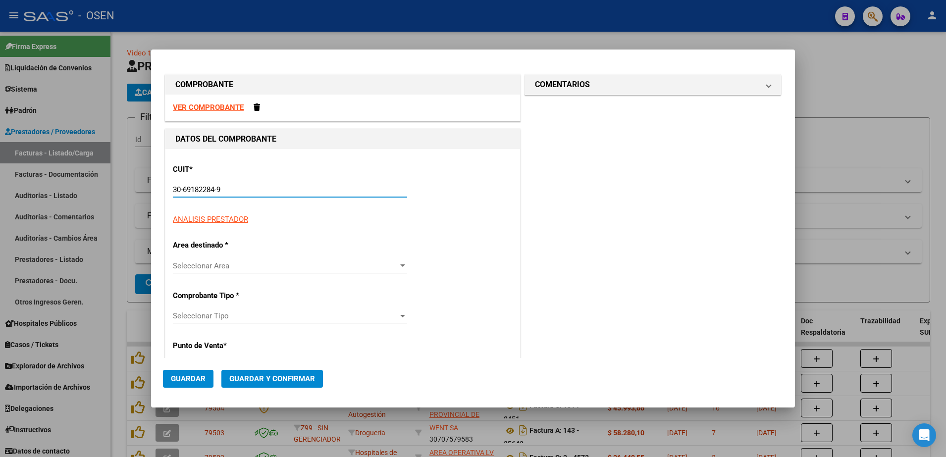
type input "1451"
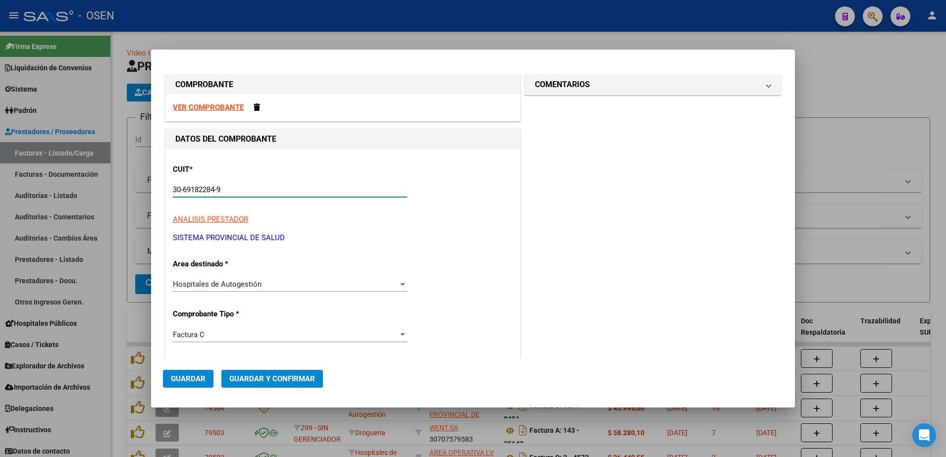
type input "30-69182284-9"
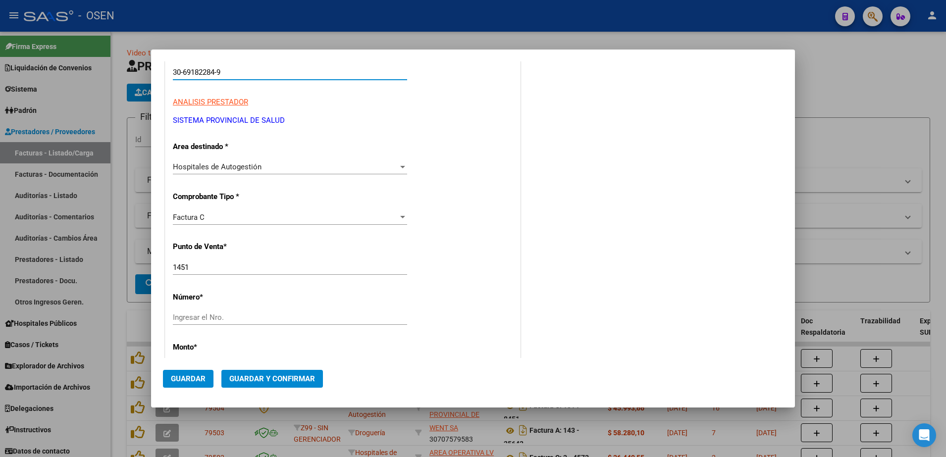
scroll to position [124, 0]
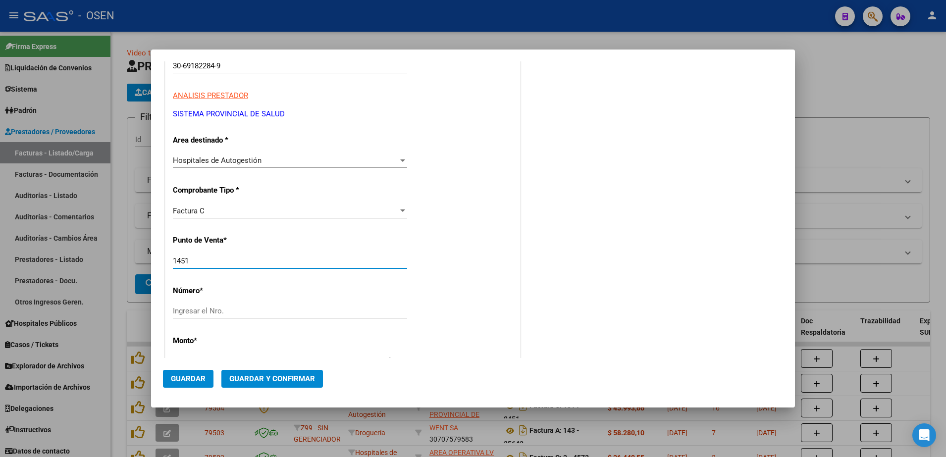
drag, startPoint x: 201, startPoint y: 261, endPoint x: 187, endPoint y: 260, distance: 13.9
click at [187, 260] on input "1451" at bounding box center [290, 261] width 234 height 9
type input "1455"
click at [215, 301] on div "CUIT * 30-69182284-9 Ingresar CUIT ANALISIS PRESTADOR SISTEMA PROVINCIAL DE [PE…" at bounding box center [342, 376] width 355 height 703
click at [215, 307] on input "Ingresar el Nro." at bounding box center [290, 311] width 234 height 9
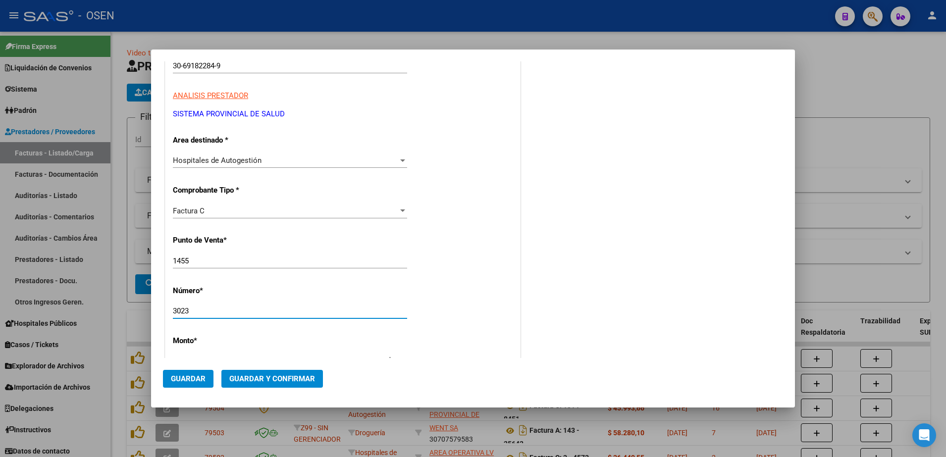
type input "3023"
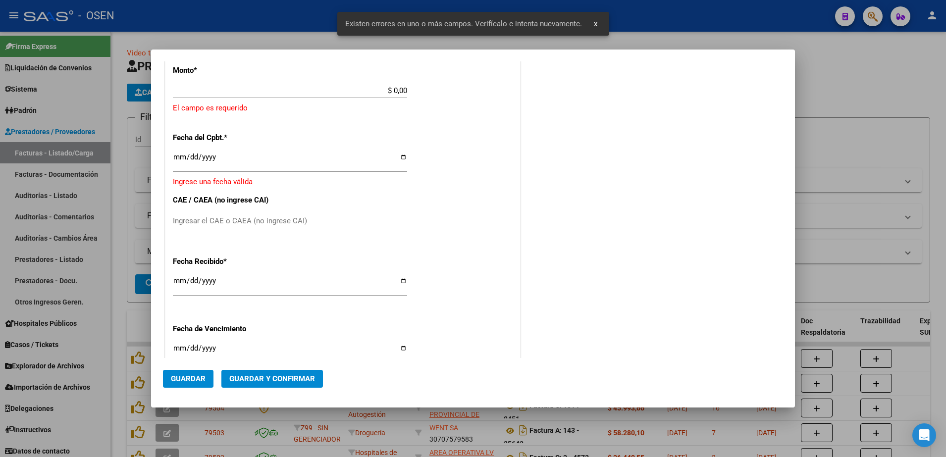
scroll to position [271, 0]
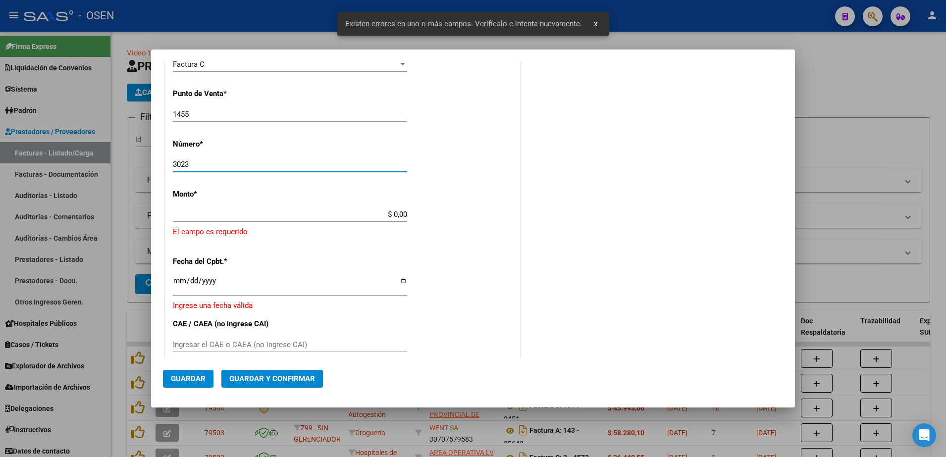
click at [395, 223] on div "$ 0,00 Ingresar el monto" at bounding box center [290, 219] width 234 height 24
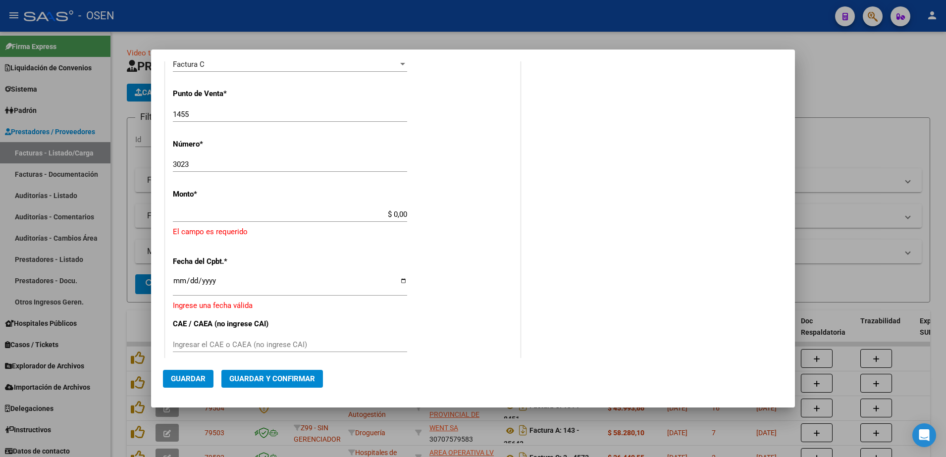
click at [394, 211] on input "$ 0,00" at bounding box center [290, 214] width 234 height 9
paste input "216.739,45"
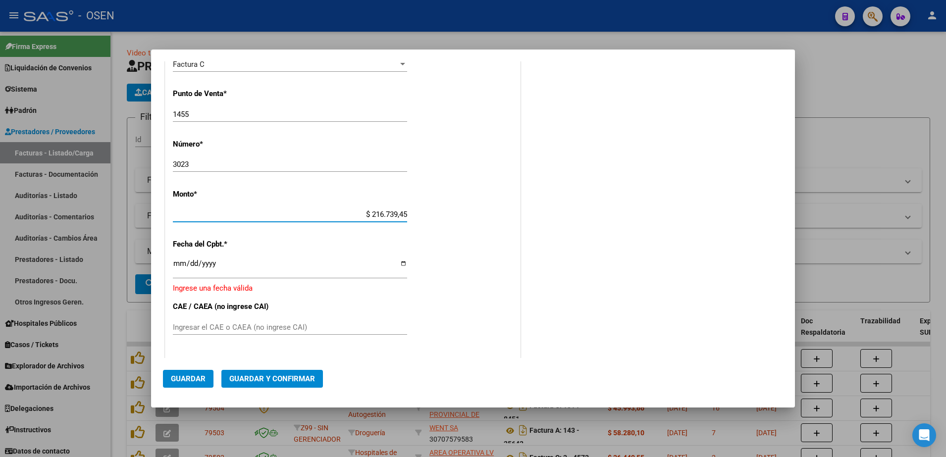
type input "$ 216.739,45"
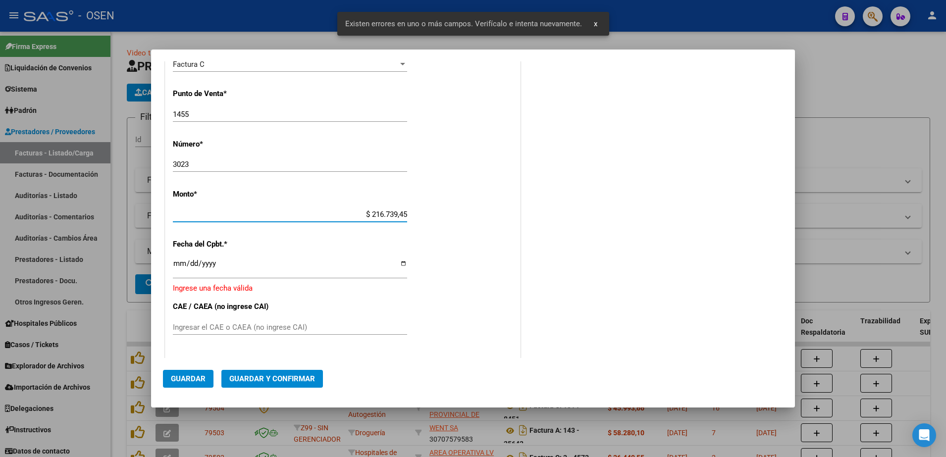
scroll to position [327, 0]
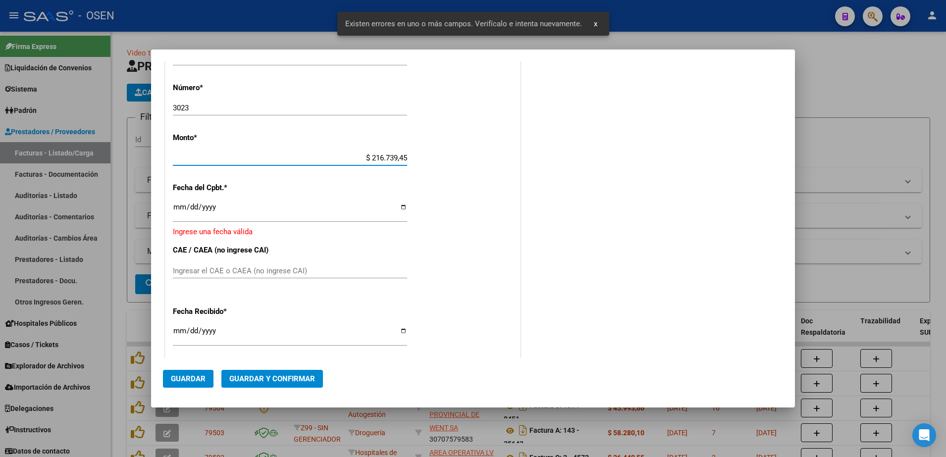
click at [184, 210] on input "Ingresar la fecha" at bounding box center [290, 211] width 234 height 16
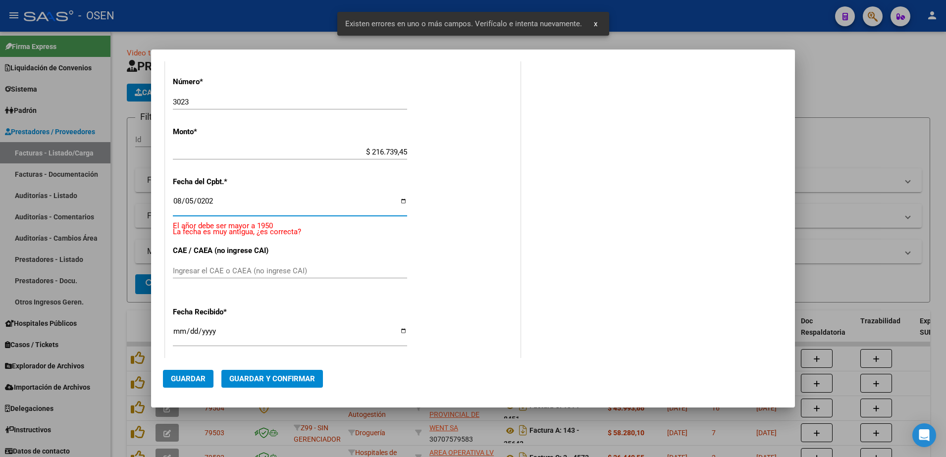
type input "[DATE]"
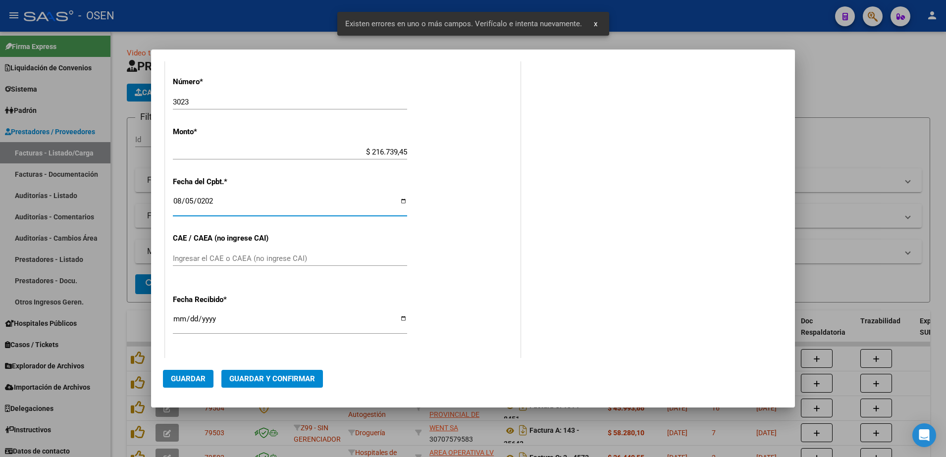
scroll to position [321, 0]
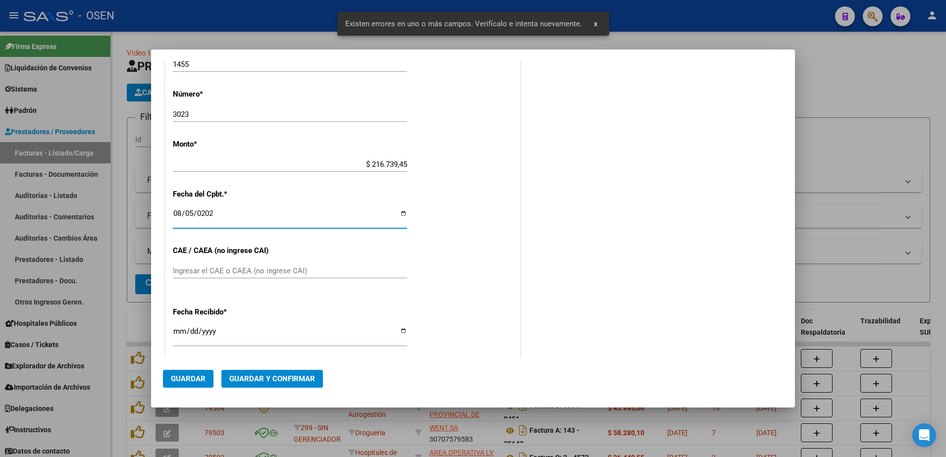
click at [183, 381] on span "Guardar" at bounding box center [188, 379] width 35 height 9
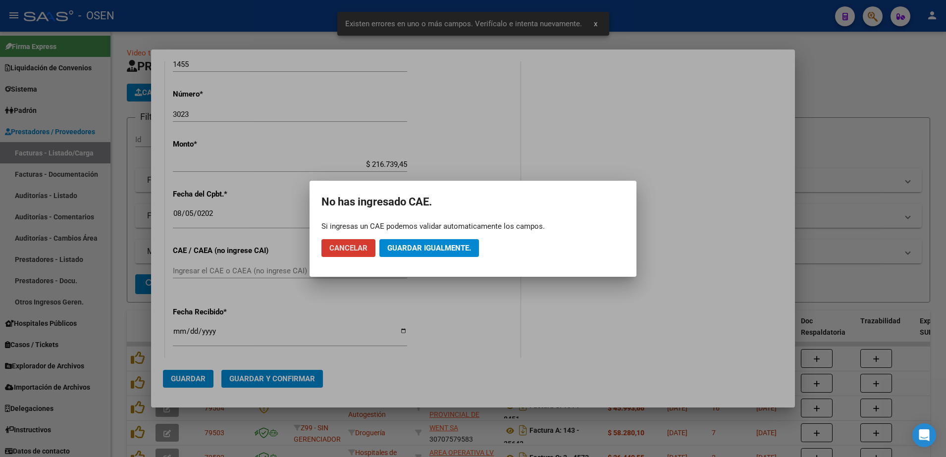
click at [407, 233] on mat-dialog-actions "Cancelar Guardar igualmente." at bounding box center [473, 248] width 303 height 34
click at [408, 245] on span "Guardar igualmente." at bounding box center [429, 248] width 84 height 9
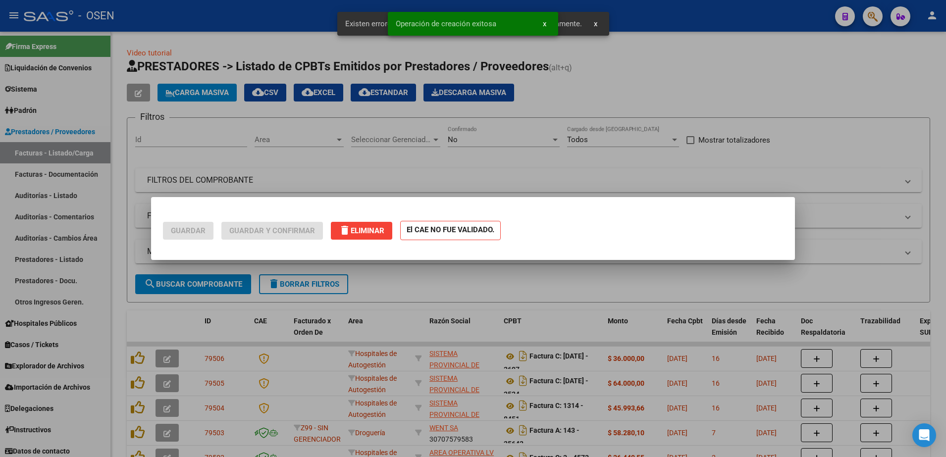
scroll to position [0, 0]
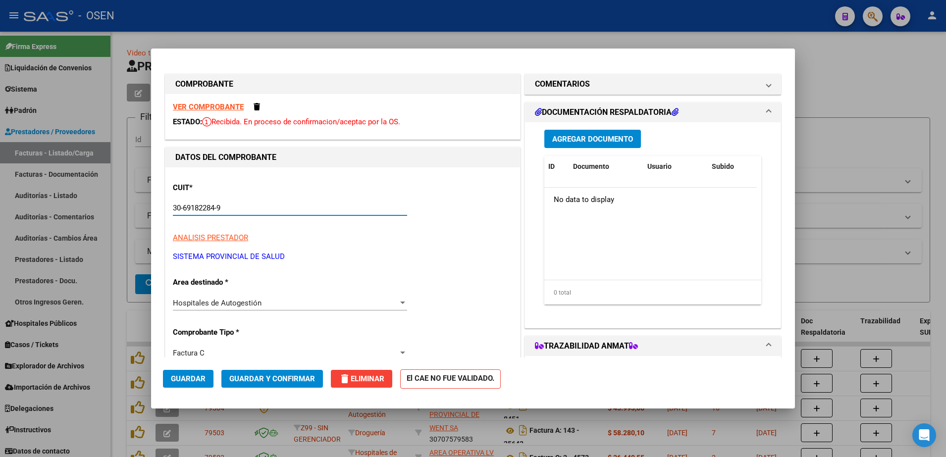
drag, startPoint x: 238, startPoint y: 212, endPoint x: 140, endPoint y: 210, distance: 97.6
click at [140, 210] on div "COMPROBANTE VER COMPROBANTE ESTADO: Recibida. En proceso de confirmacion/acepta…" at bounding box center [473, 228] width 946 height 457
click at [220, 30] on div at bounding box center [473, 228] width 946 height 457
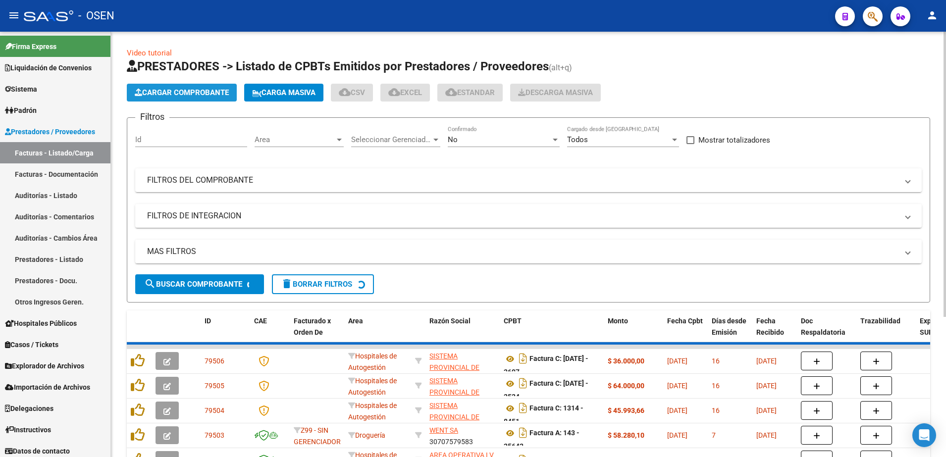
click at [198, 86] on button "Cargar Comprobante" at bounding box center [182, 93] width 110 height 18
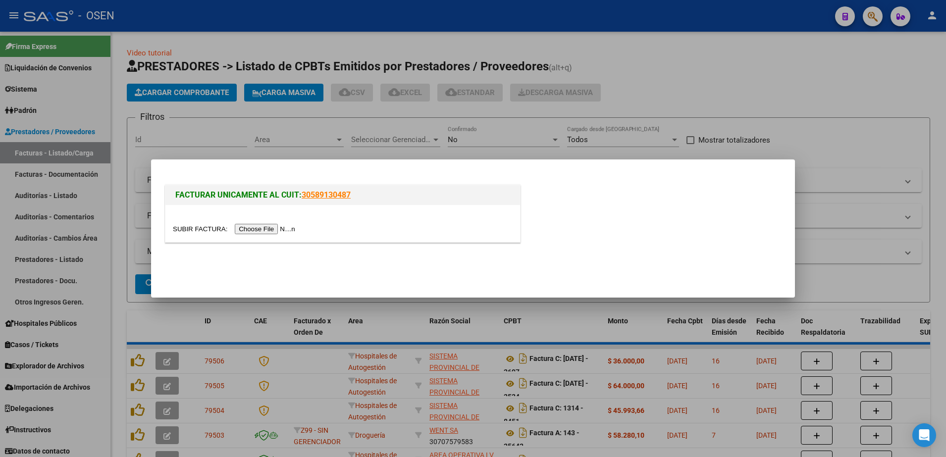
click at [265, 231] on input "file" at bounding box center [235, 229] width 125 height 10
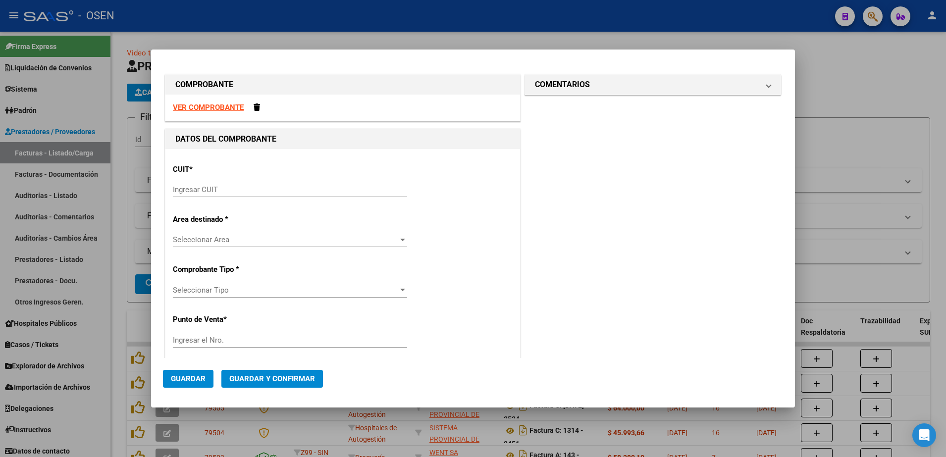
click at [282, 186] on input "Ingresar CUIT" at bounding box center [290, 189] width 234 height 9
paste input "30-69182284-9"
type input "30-69182284-9"
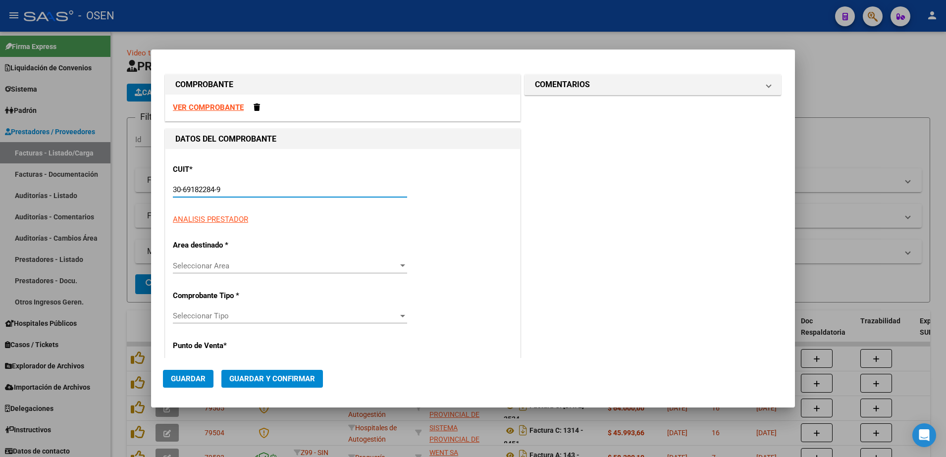
type input "1455"
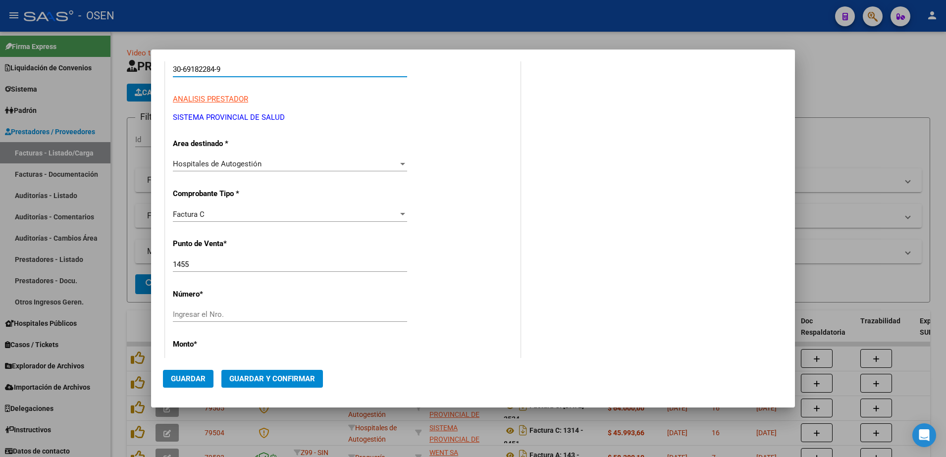
scroll to position [124, 0]
type input "30-69182284-9"
click at [191, 258] on input "1455" at bounding box center [290, 261] width 234 height 9
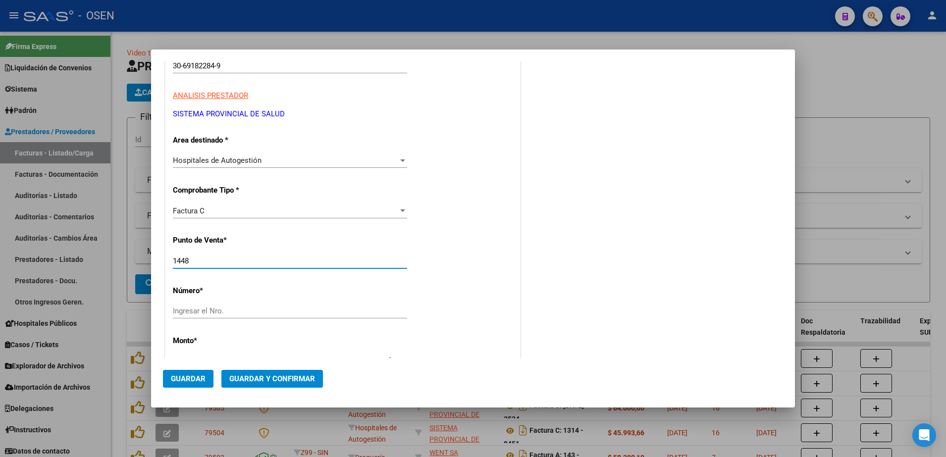
type input "1448"
click at [227, 309] on input "Ingresar el Nro." at bounding box center [290, 311] width 234 height 9
type input "2821"
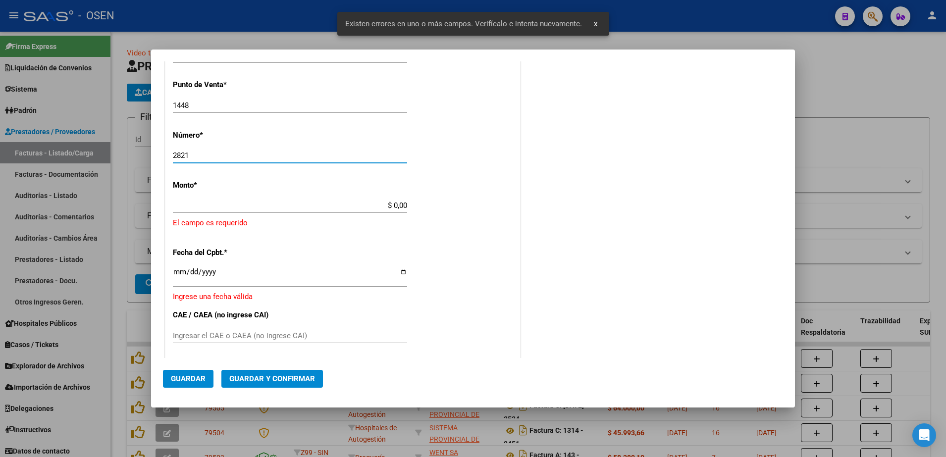
scroll to position [332, 0]
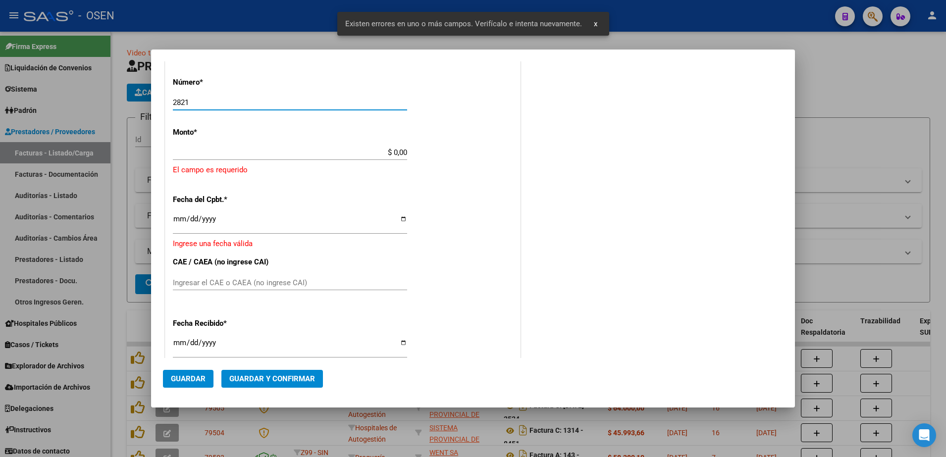
click at [178, 221] on input "Ingresar la fecha" at bounding box center [290, 223] width 234 height 16
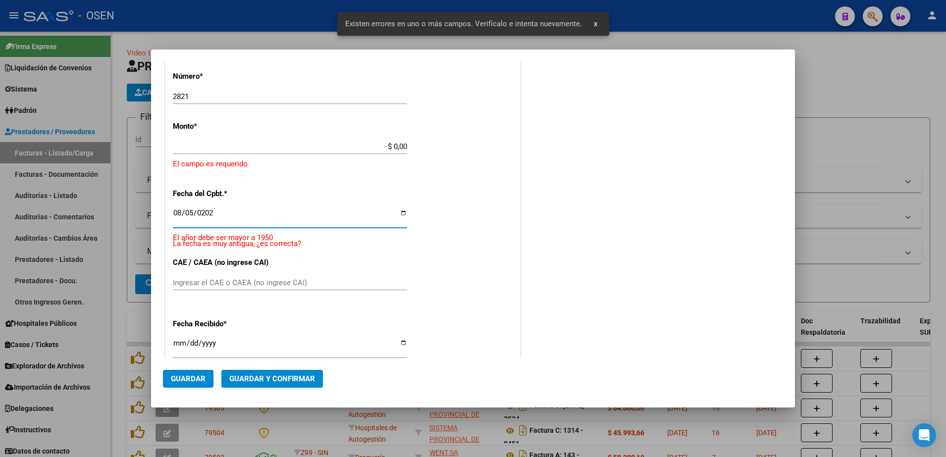
type input "[DATE]"
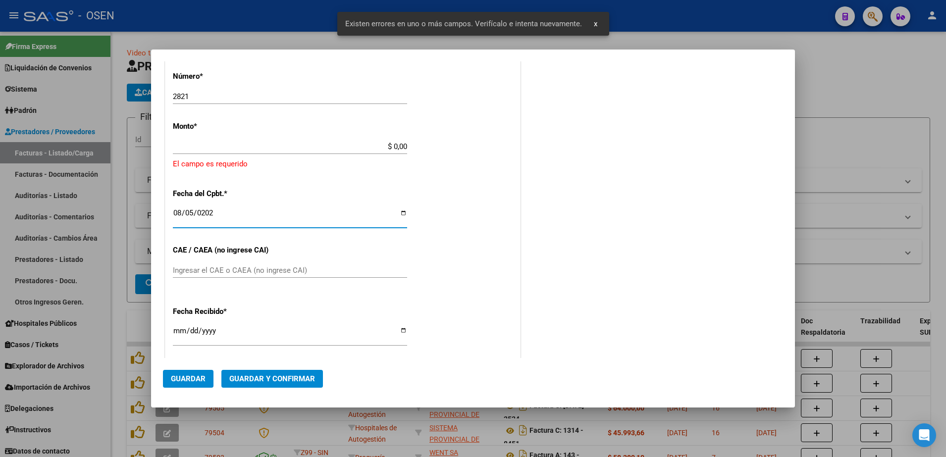
scroll to position [326, 0]
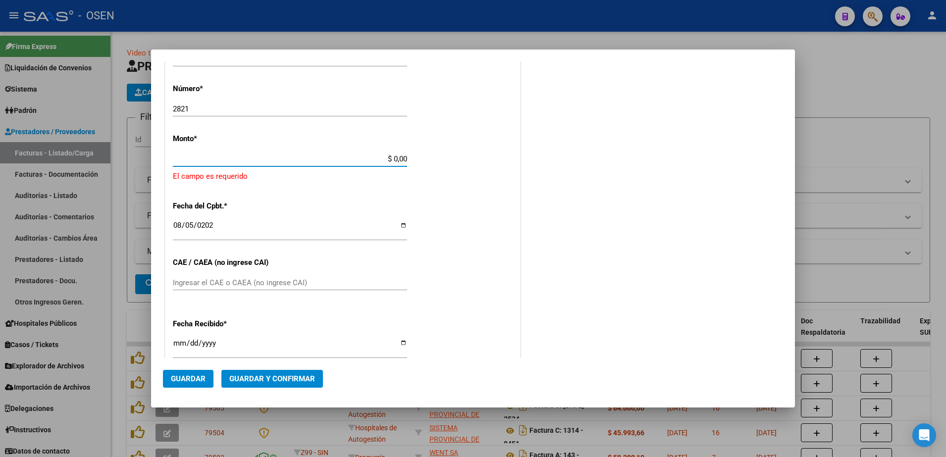
drag, startPoint x: 384, startPoint y: 159, endPoint x: 412, endPoint y: 163, distance: 28.5
click at [412, 163] on div "CUIT * 30-69182284-9 Ingresar CUIT ANALISIS PRESTADOR SISTEMA PROVINCIAL DE [PE…" at bounding box center [342, 183] width 355 height 720
paste input "112.00"
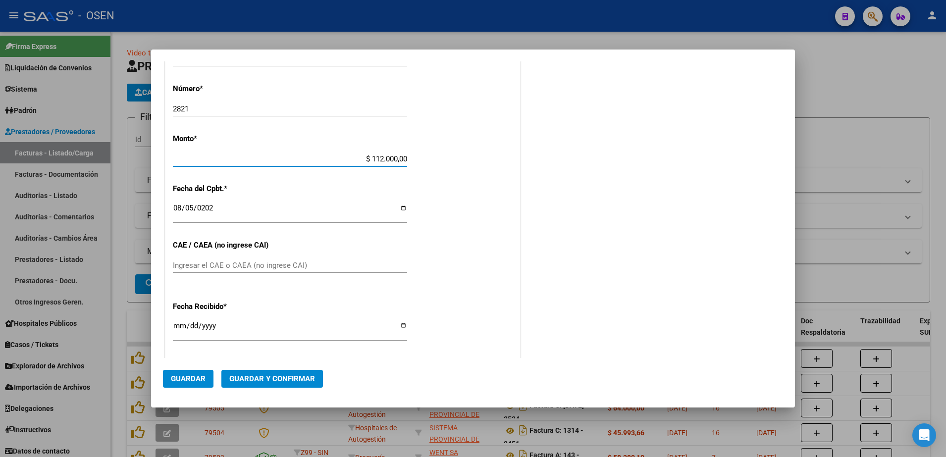
type input "$ 112.000,00"
click at [199, 368] on mat-dialog-actions "Guardar Guardar y Confirmar" at bounding box center [473, 377] width 620 height 38
click at [201, 377] on span "Guardar" at bounding box center [188, 379] width 35 height 9
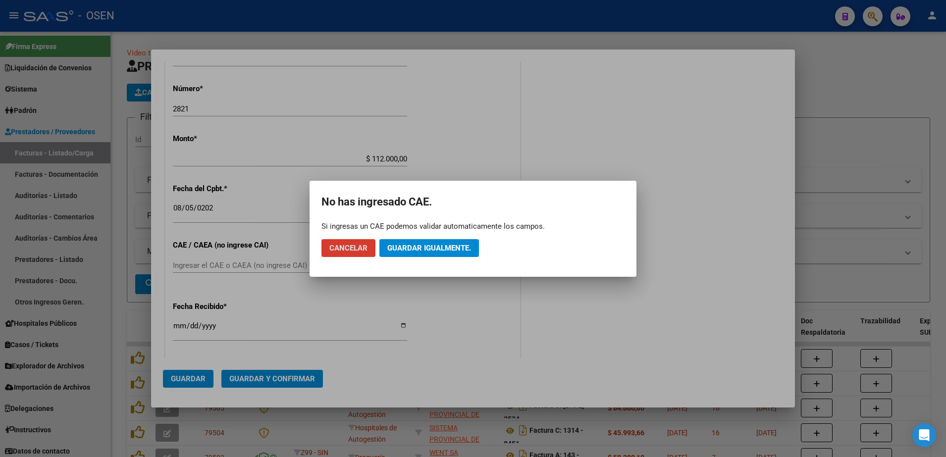
click at [418, 241] on button "Guardar igualmente." at bounding box center [430, 248] width 100 height 18
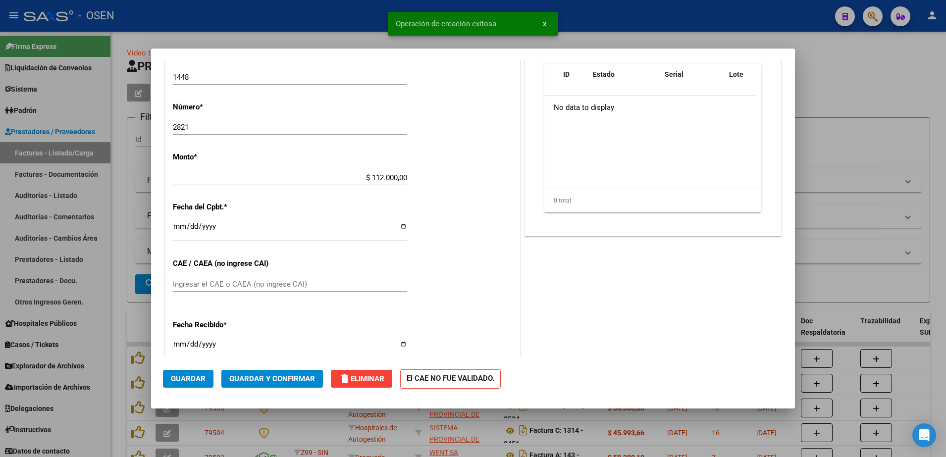
scroll to position [0, 0]
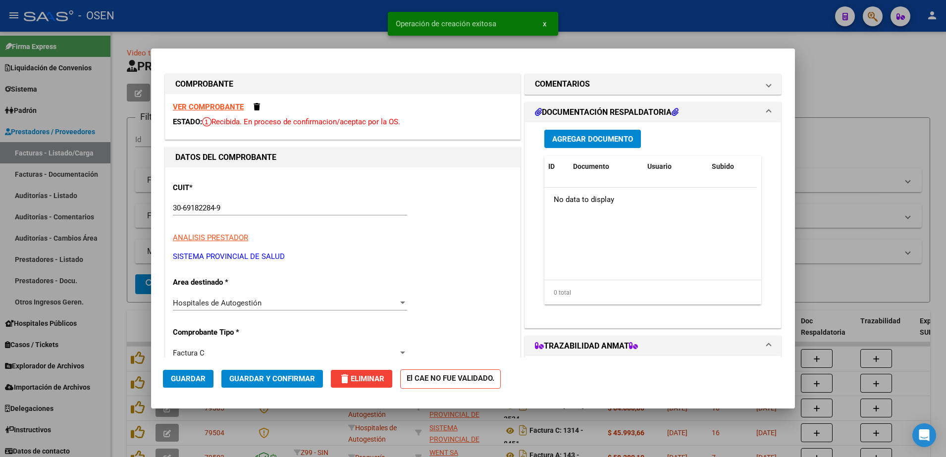
drag, startPoint x: 252, startPoint y: 214, endPoint x: 243, endPoint y: 211, distance: 10.0
click at [247, 213] on div "30-69182284-9 Ingresar CUIT" at bounding box center [290, 208] width 234 height 15
drag, startPoint x: 240, startPoint y: 208, endPoint x: 157, endPoint y: 203, distance: 83.4
click at [157, 203] on mat-dialog-content "COMPROBANTE VER COMPROBANTE ESTADO: Recibida. En proceso de confirmacion/acepta…" at bounding box center [473, 208] width 644 height 297
click at [137, 34] on div at bounding box center [473, 228] width 946 height 457
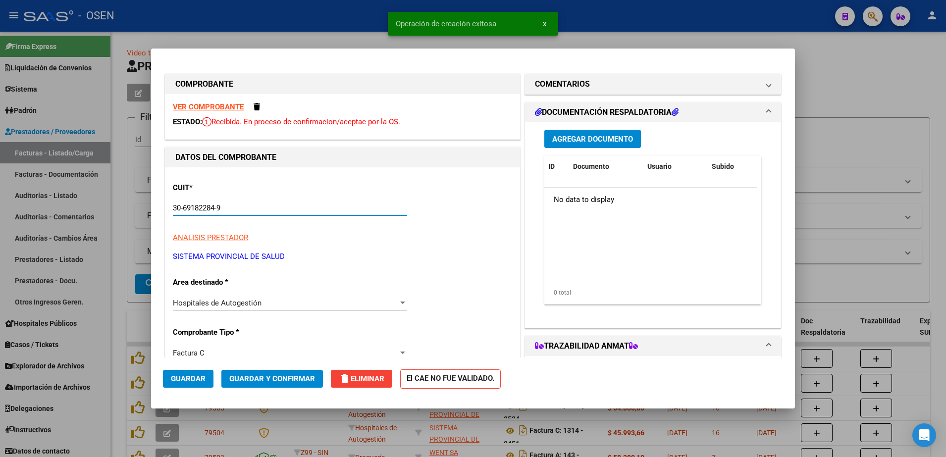
type input "$ 0,00"
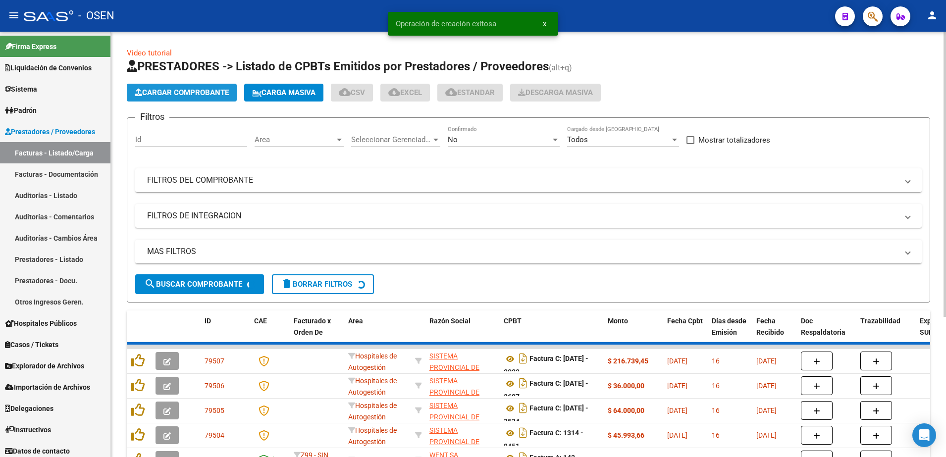
click at [190, 100] on button "Cargar Comprobante" at bounding box center [182, 93] width 110 height 18
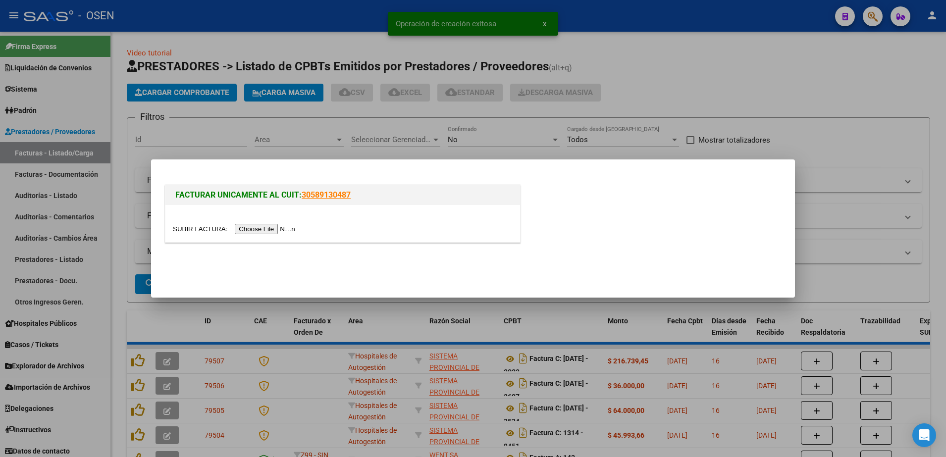
click at [266, 212] on div at bounding box center [342, 223] width 355 height 37
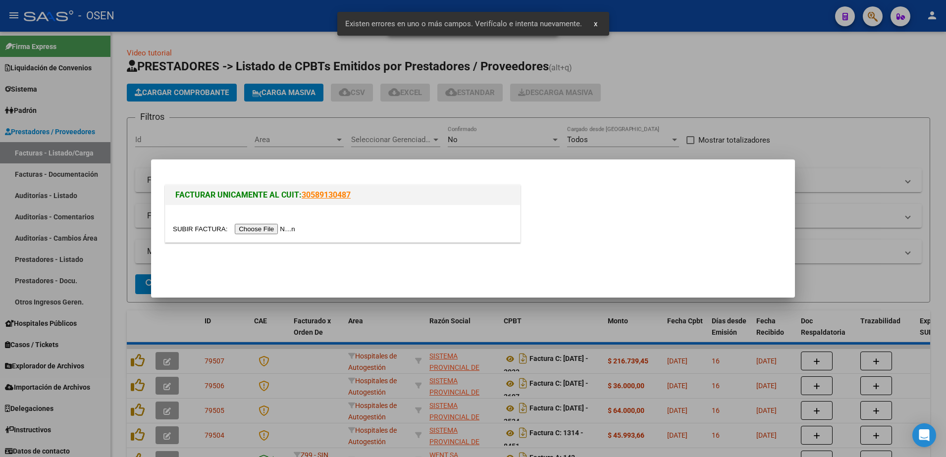
click at [269, 226] on input "file" at bounding box center [235, 229] width 125 height 10
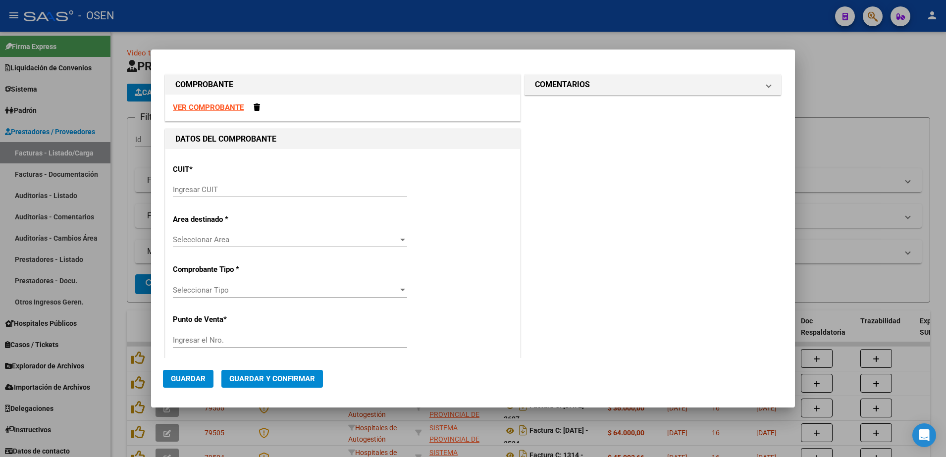
click at [374, 187] on input "Ingresar CUIT" at bounding box center [290, 189] width 234 height 9
paste input "30-69182284-9"
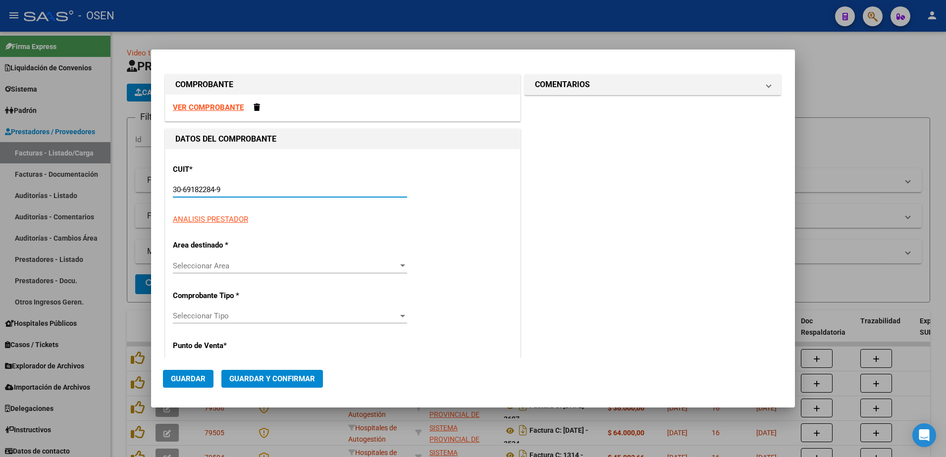
type input "30-69182284-9"
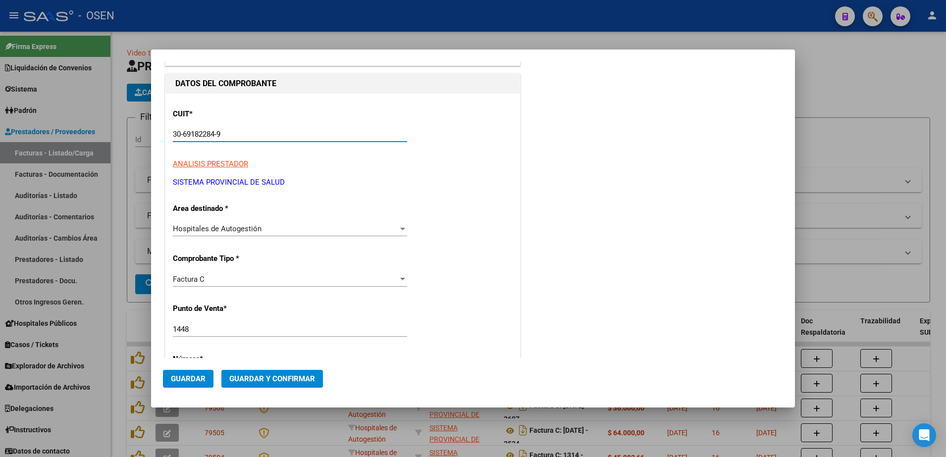
scroll to position [62, 0]
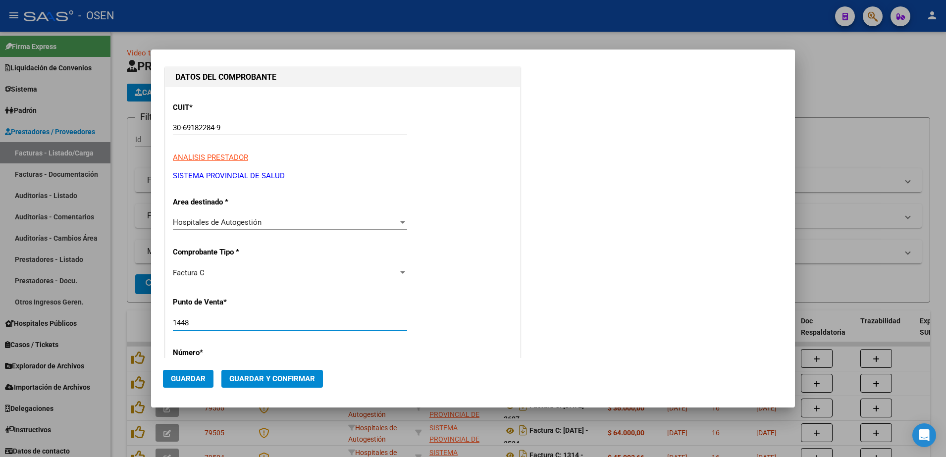
drag, startPoint x: 206, startPoint y: 324, endPoint x: 165, endPoint y: 322, distance: 41.2
click at [165, 322] on div "DATOS DEL COMPROBANTE CUIT * 30-69182284-9 Ingresar CUIT ANALISIS PRESTADOR SIS…" at bounding box center [343, 428] width 356 height 723
type input "1534"
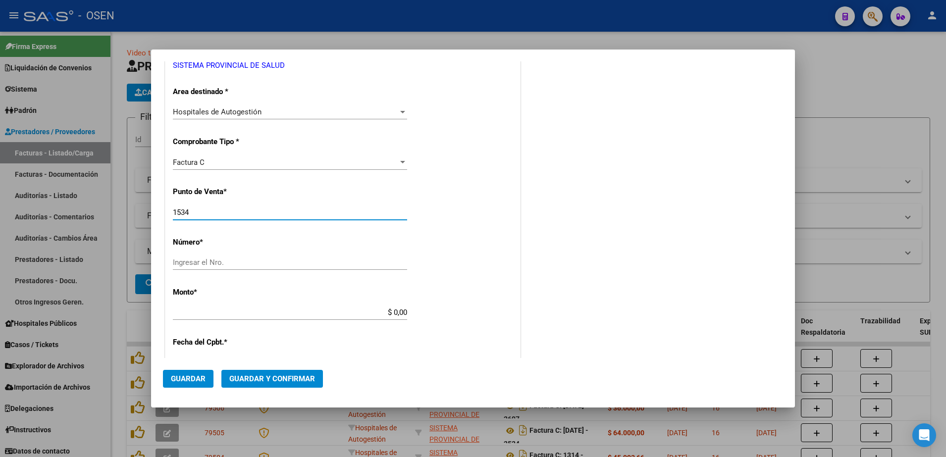
scroll to position [186, 0]
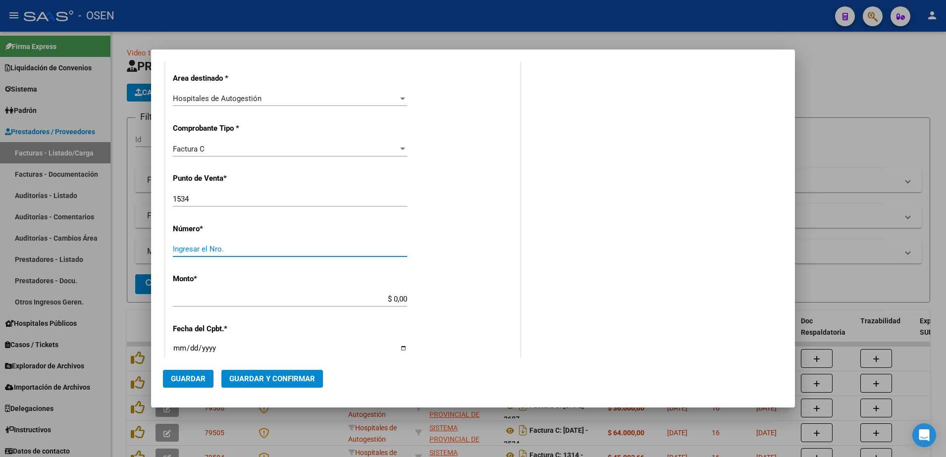
click at [196, 252] on input "Ingresar el Nro." at bounding box center [290, 249] width 234 height 9
type input "1463"
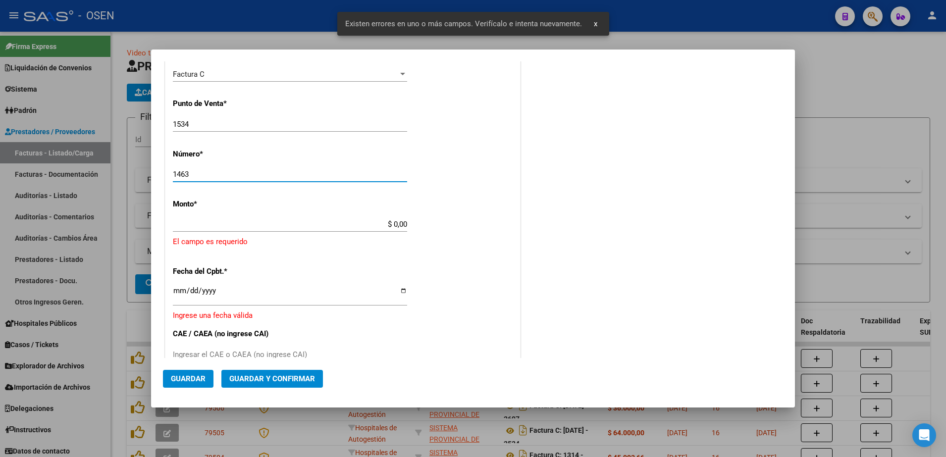
scroll to position [271, 0]
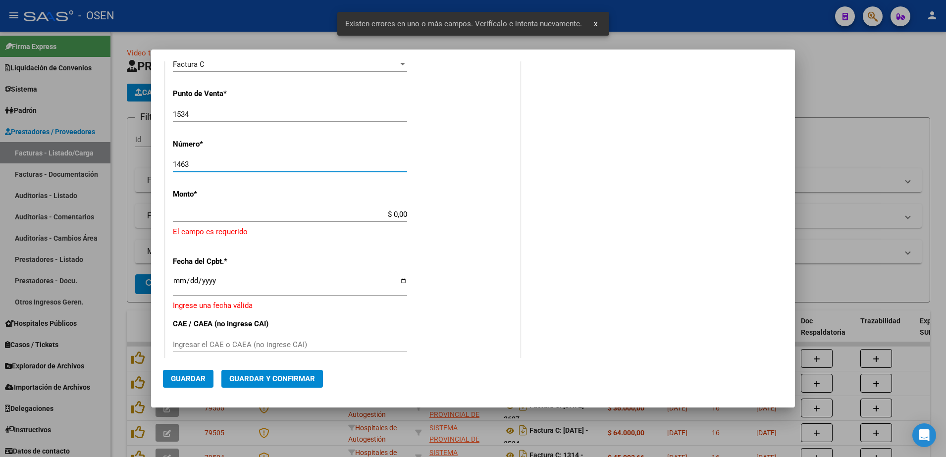
click at [395, 212] on input "$ 0,00" at bounding box center [290, 214] width 234 height 9
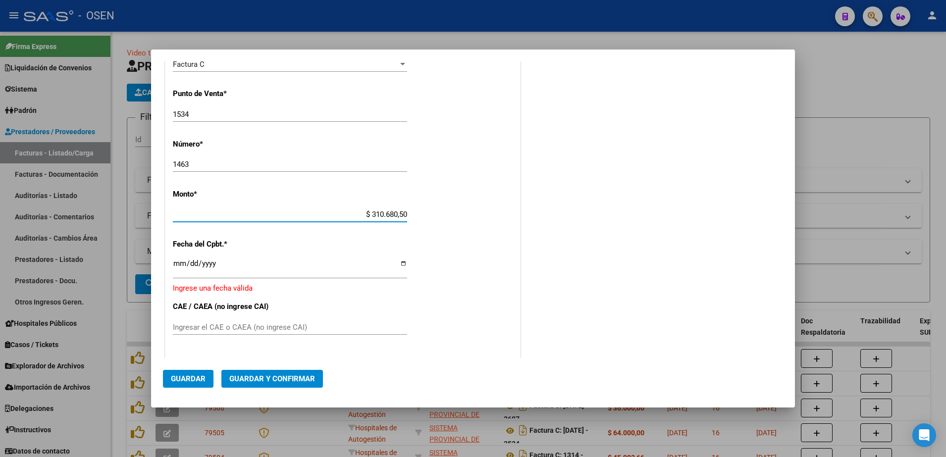
type input "$ 31.068,05"
click at [174, 258] on div "Ingresar la fecha" at bounding box center [290, 268] width 234 height 21
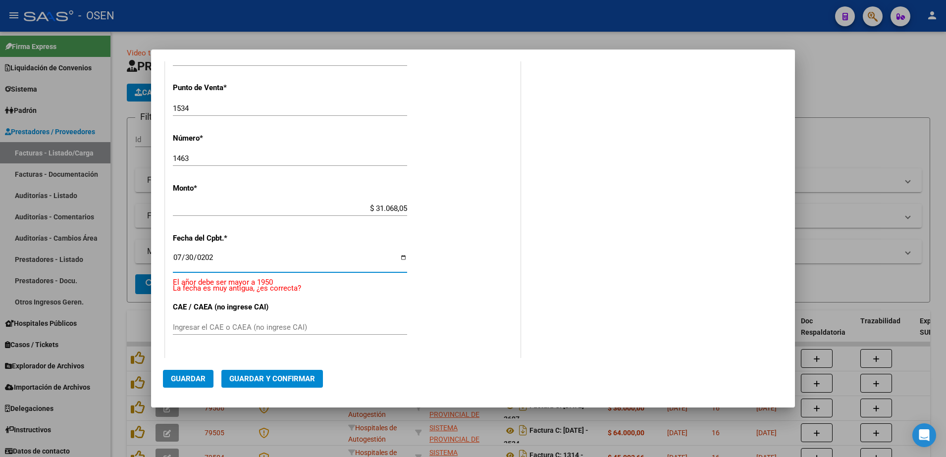
type input "[DATE]"
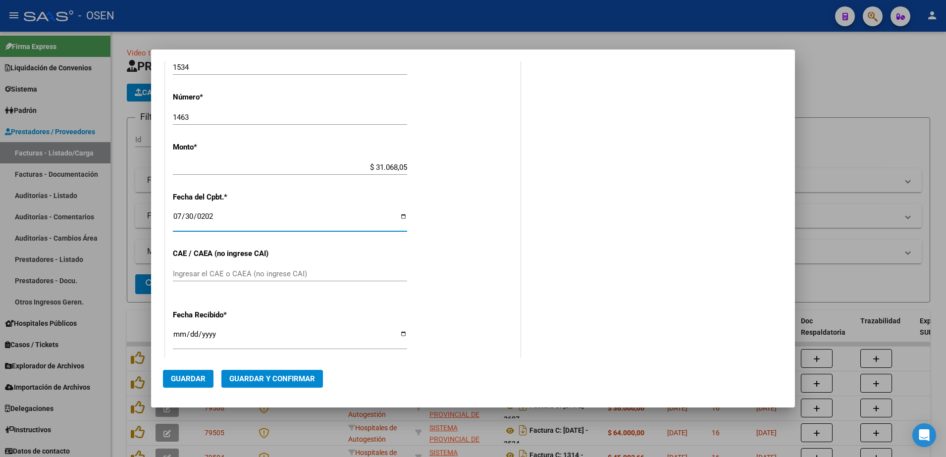
scroll to position [388, 0]
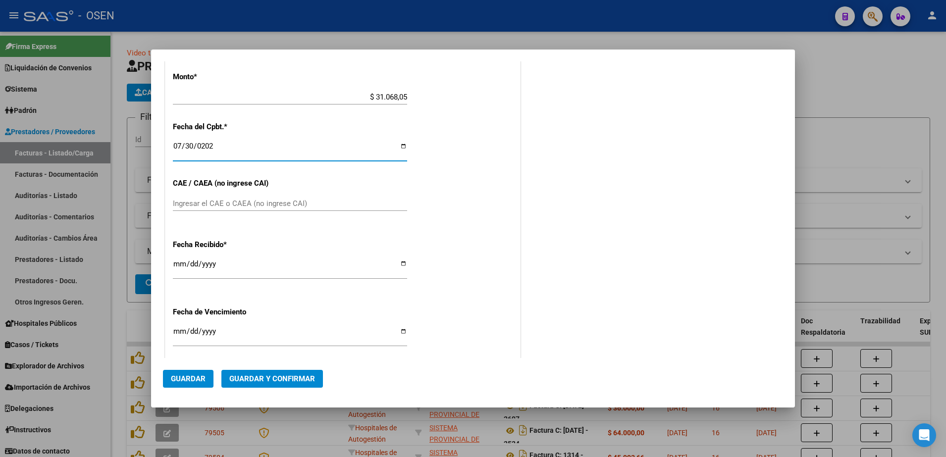
click at [202, 359] on mat-dialog-actions "Guardar Guardar y Confirmar" at bounding box center [473, 377] width 620 height 38
click at [202, 373] on button "Guardar" at bounding box center [188, 379] width 51 height 18
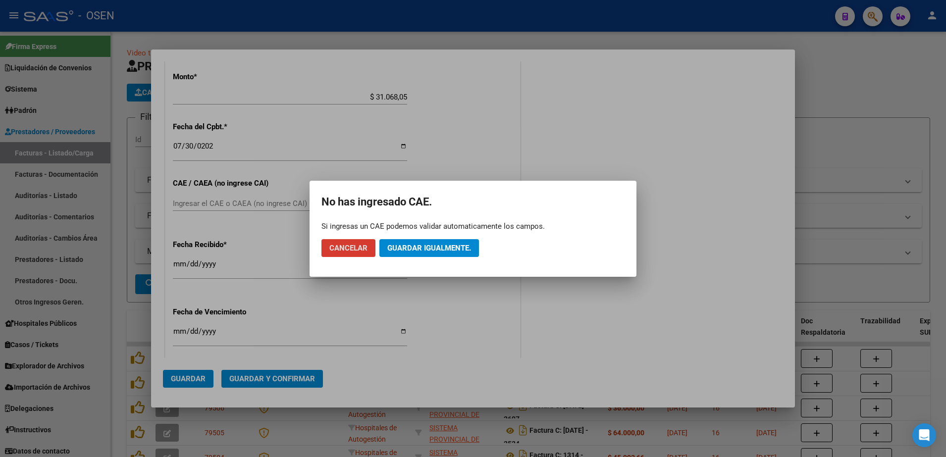
click at [426, 233] on mat-dialog-actions "Cancelar Guardar igualmente." at bounding box center [473, 248] width 303 height 34
click at [433, 244] on span "Guardar igualmente." at bounding box center [429, 248] width 84 height 9
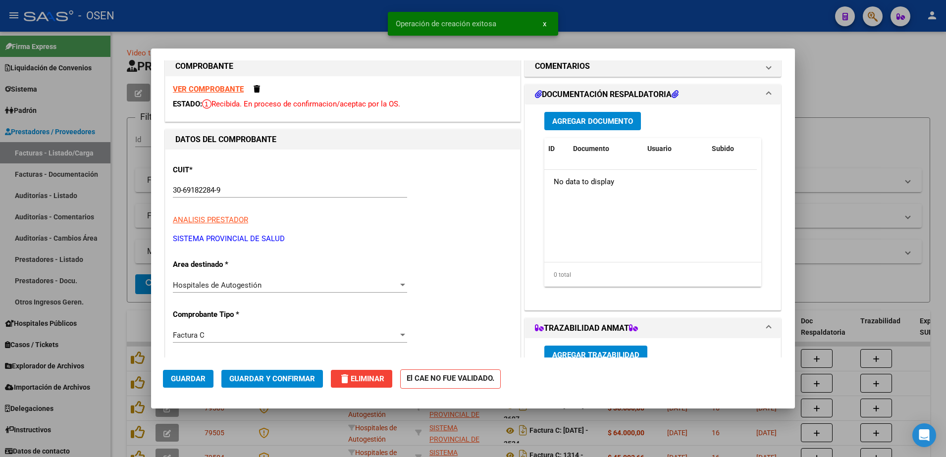
scroll to position [0, 0]
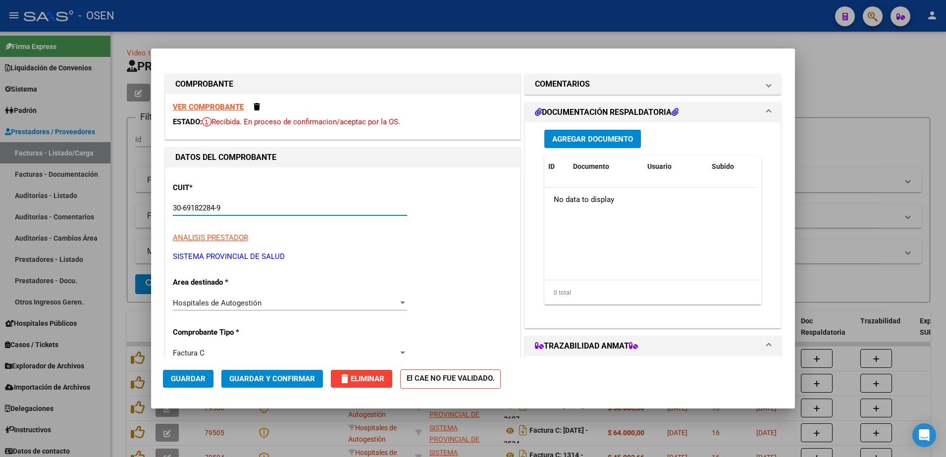
drag, startPoint x: 237, startPoint y: 209, endPoint x: 142, endPoint y: 202, distance: 94.9
click at [142, 202] on div "COMPROBANTE VER COMPROBANTE ESTADO: Recibida. En proceso de confirmacion/acepta…" at bounding box center [473, 228] width 946 height 457
click at [260, 29] on div at bounding box center [473, 228] width 946 height 457
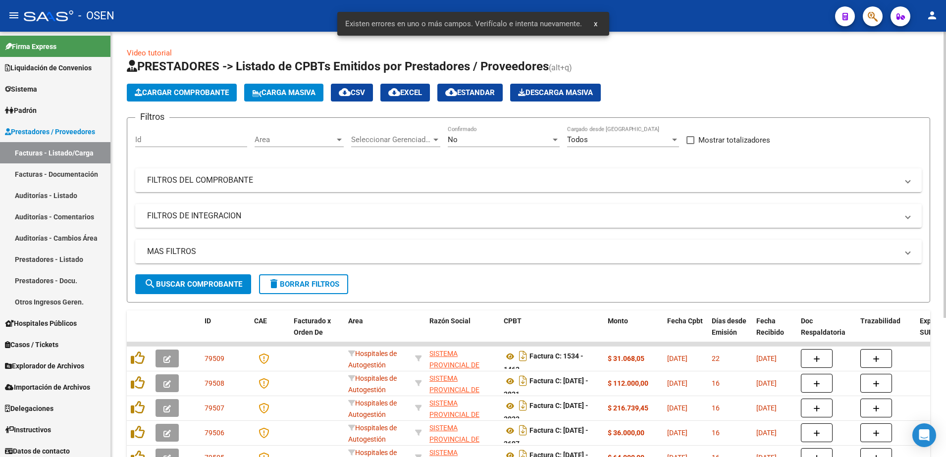
click at [229, 91] on span "Cargar Comprobante" at bounding box center [182, 92] width 94 height 9
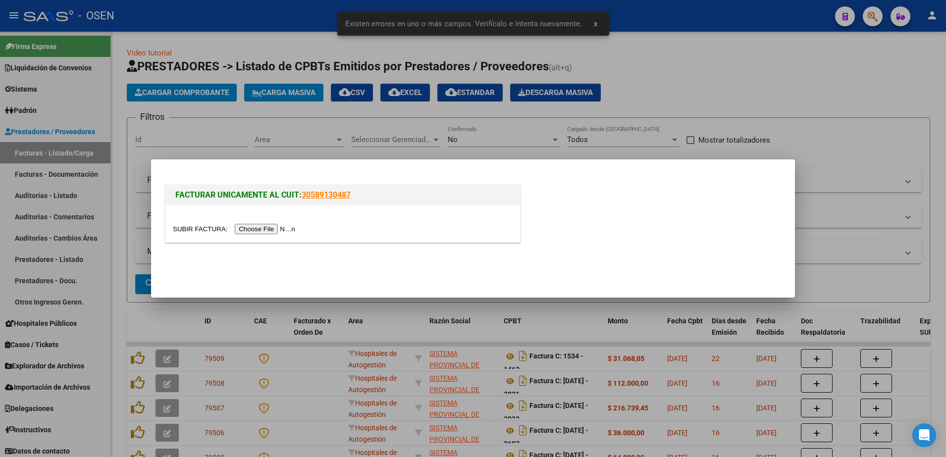
click at [269, 232] on input "file" at bounding box center [235, 229] width 125 height 10
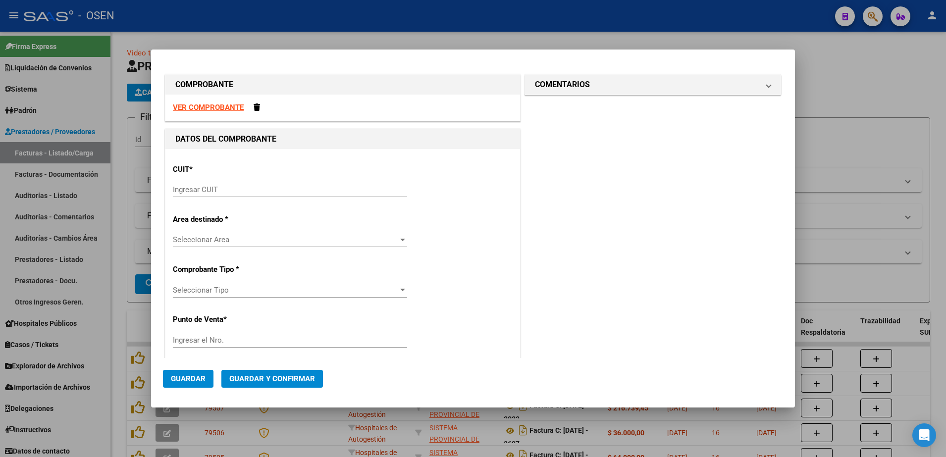
click at [344, 195] on div "Ingresar CUIT" at bounding box center [290, 189] width 234 height 15
paste input "30-69182284-9"
type input "30-69182284-9"
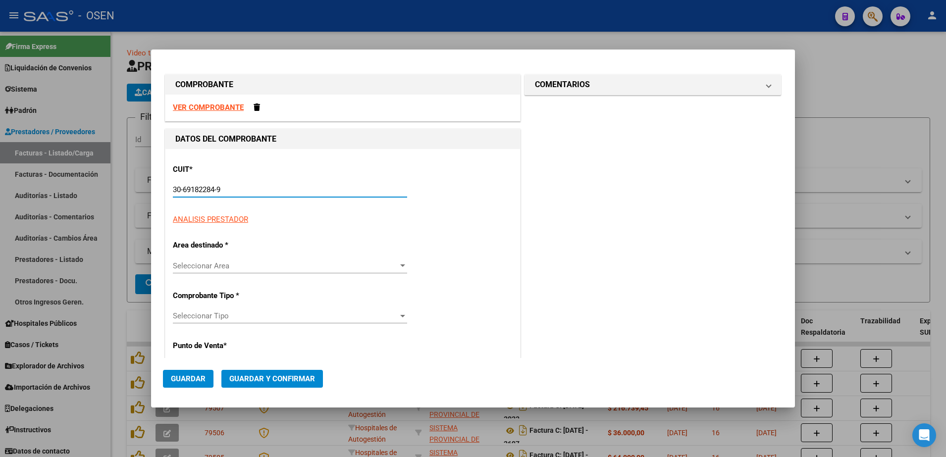
type input "1534"
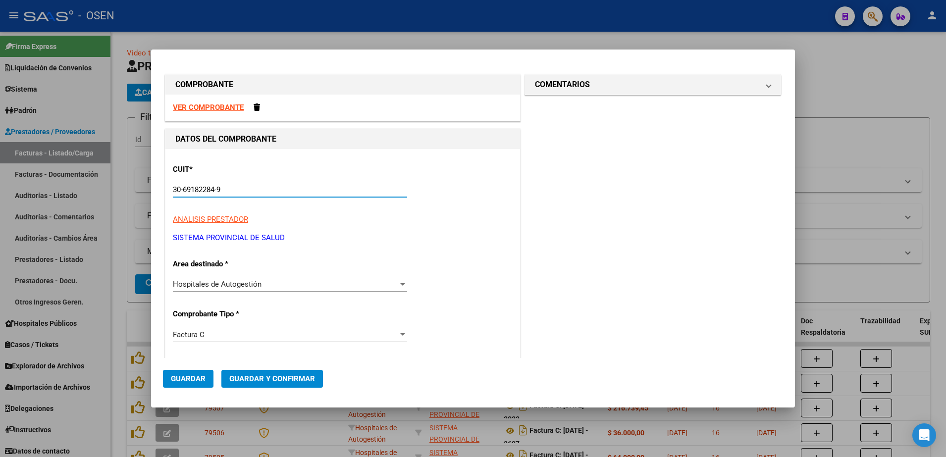
scroll to position [186, 0]
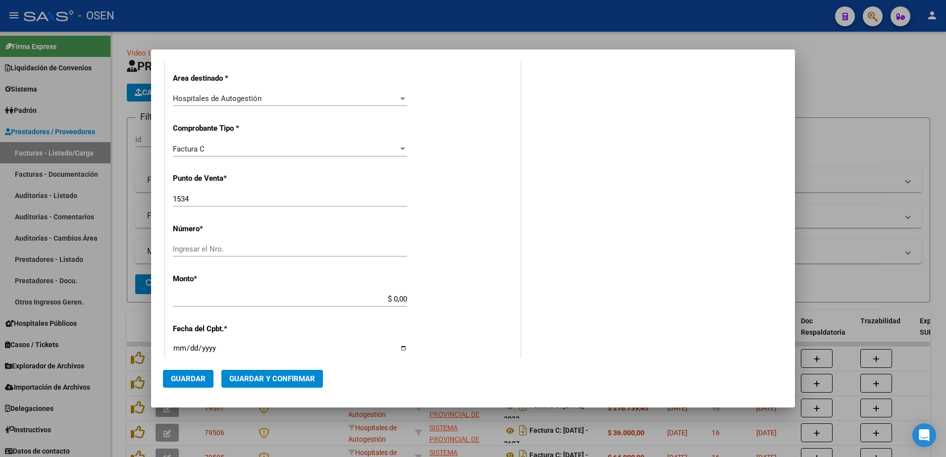
type input "30-69182284-9"
click at [216, 202] on input "1534" at bounding box center [290, 199] width 234 height 9
type input "1543"
click at [221, 246] on input "Ingresar el Nro." at bounding box center [290, 249] width 234 height 9
type input "1564"
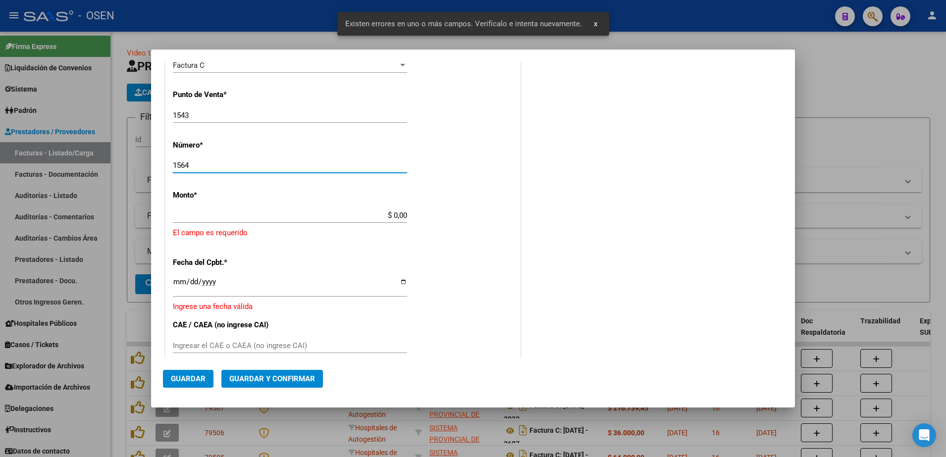
scroll to position [271, 0]
click at [391, 216] on input "$ 0,00" at bounding box center [290, 214] width 234 height 9
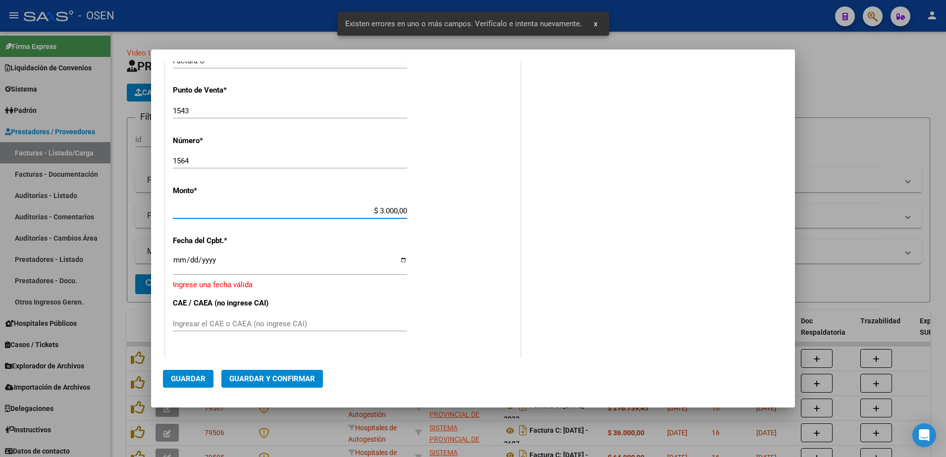
type input "$ 30.000,00"
click at [182, 266] on input "Ingresar la fecha" at bounding box center [290, 264] width 234 height 16
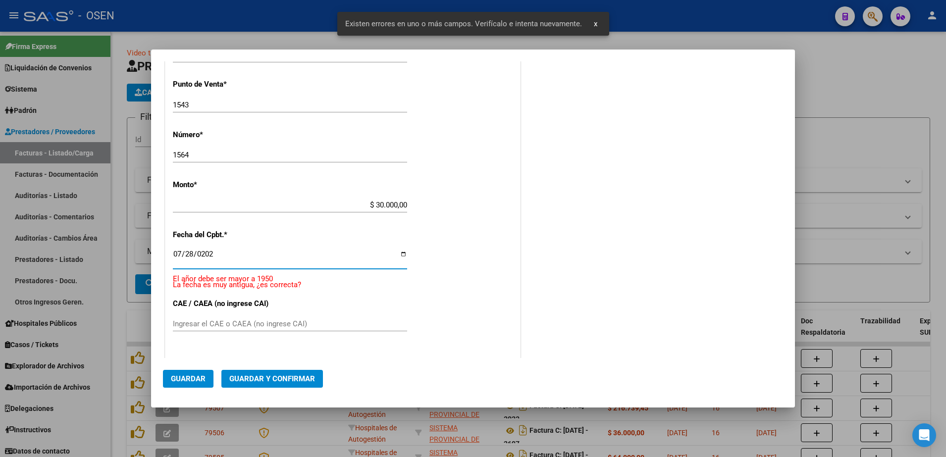
type input "[DATE]"
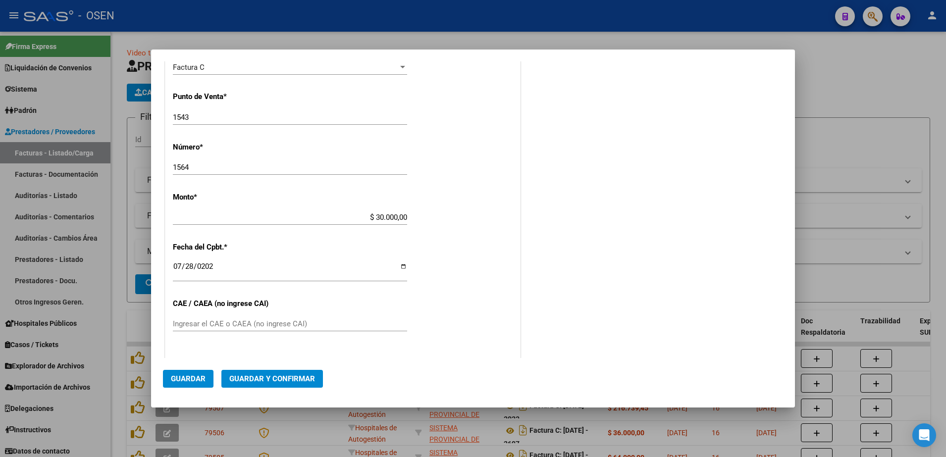
scroll to position [391, 0]
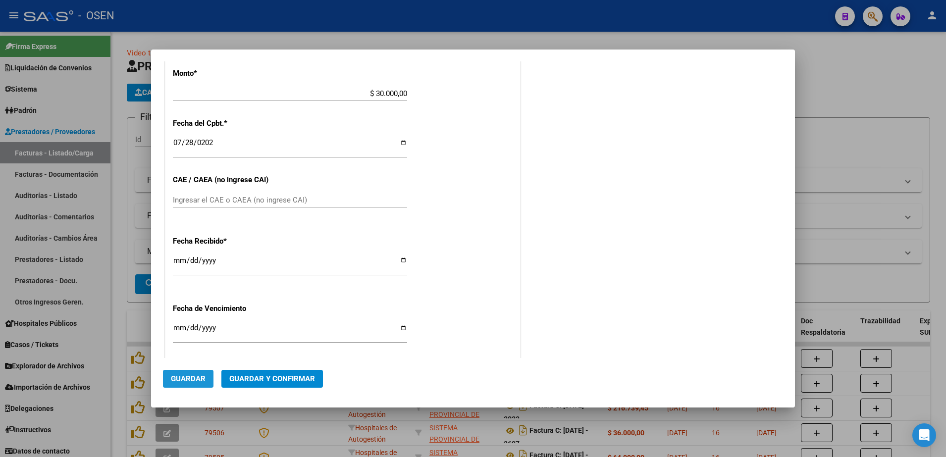
click at [192, 381] on span "Guardar" at bounding box center [188, 379] width 35 height 9
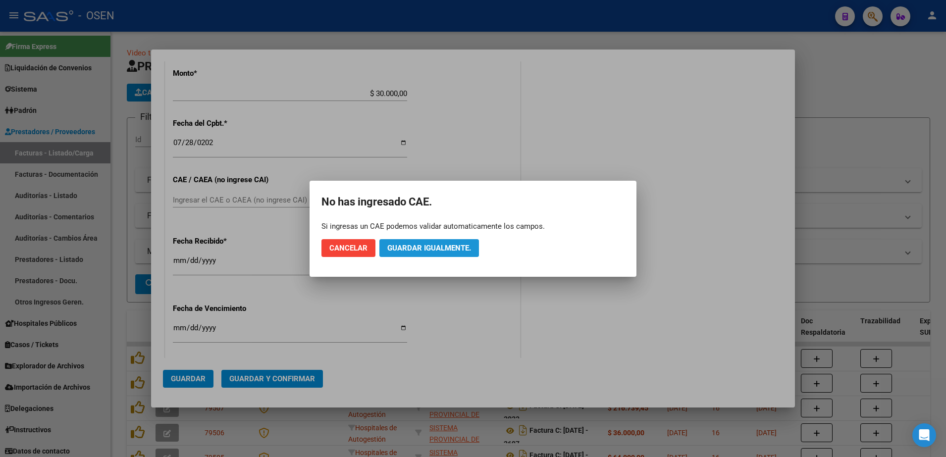
click at [461, 242] on button "Guardar igualmente." at bounding box center [430, 248] width 100 height 18
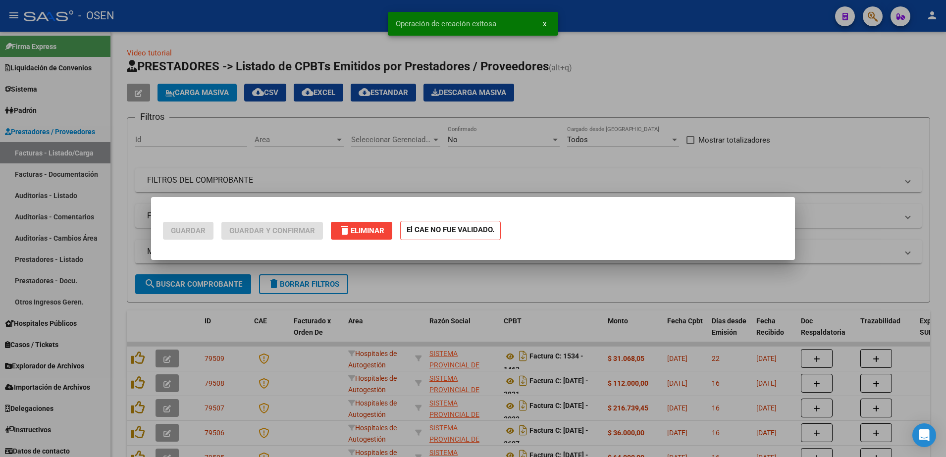
scroll to position [0, 0]
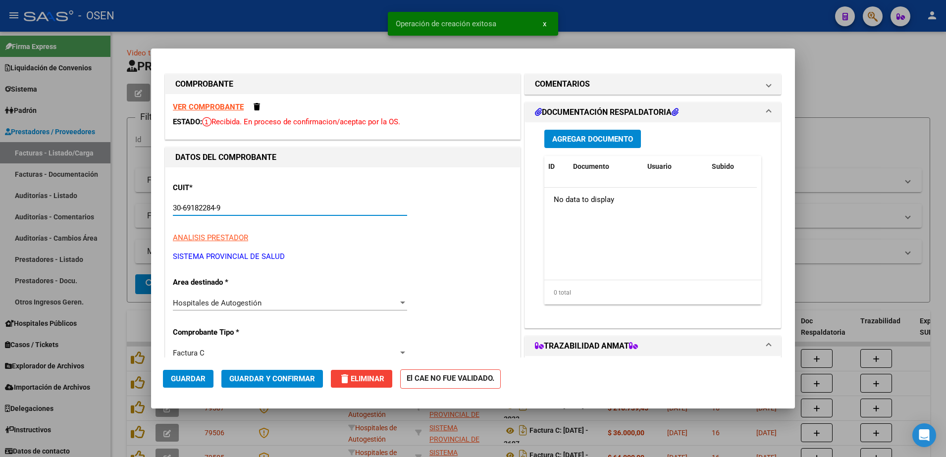
drag, startPoint x: 235, startPoint y: 208, endPoint x: 145, endPoint y: 200, distance: 90.6
click at [145, 200] on div "COMPROBANTE VER COMPROBANTE ESTADO: Recibida. En proceso de confirmacion/acepta…" at bounding box center [473, 228] width 946 height 457
click at [190, 38] on div at bounding box center [473, 228] width 946 height 457
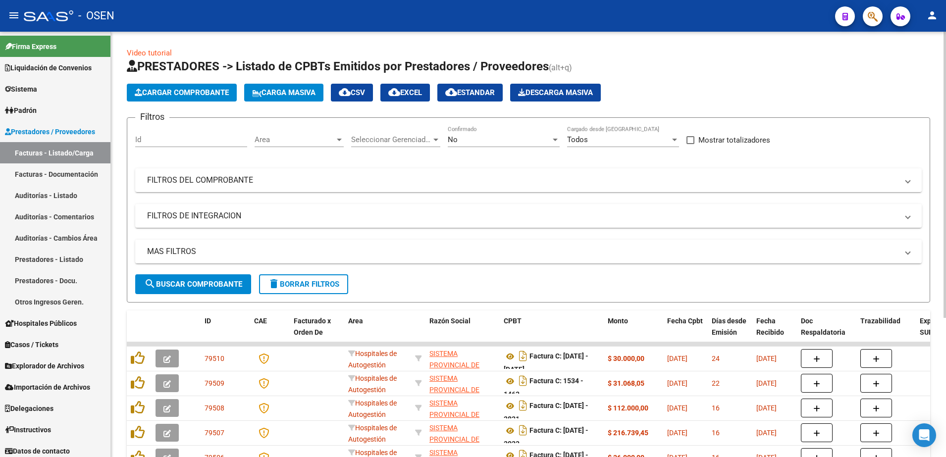
click at [224, 94] on span "Cargar Comprobante" at bounding box center [182, 92] width 94 height 9
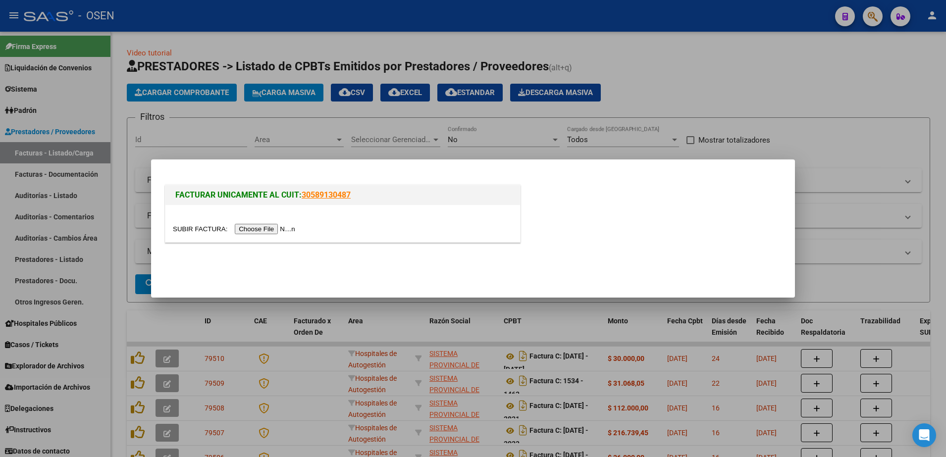
click at [278, 227] on input "file" at bounding box center [235, 229] width 125 height 10
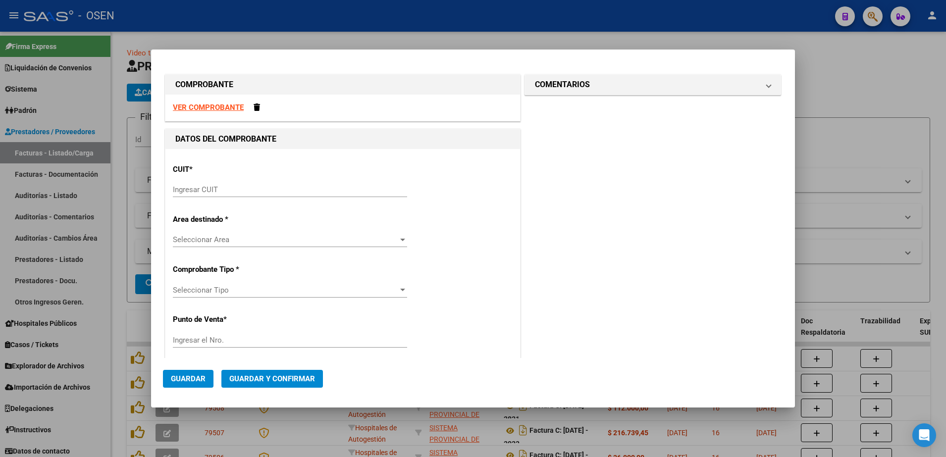
click at [226, 196] on div "Ingresar CUIT" at bounding box center [290, 189] width 234 height 15
click at [226, 190] on input "Ingresar CUIT" at bounding box center [290, 189] width 234 height 9
paste input "30-69182284-9"
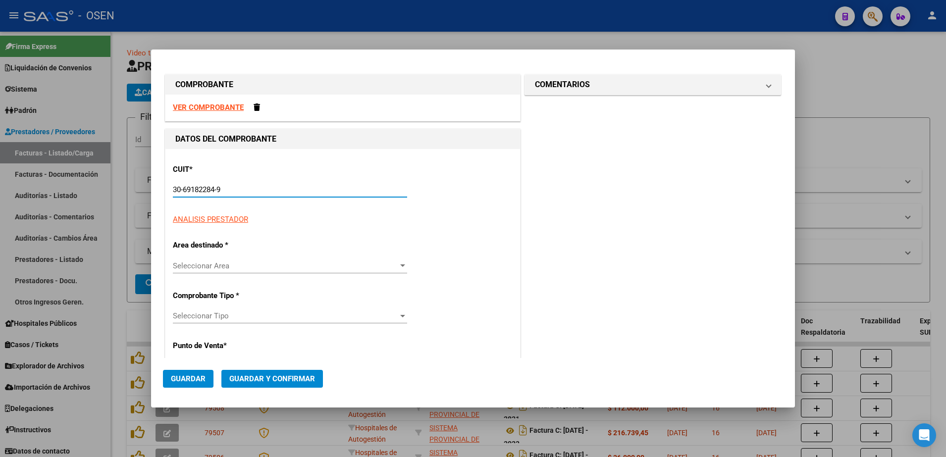
type input "30-69182284-9"
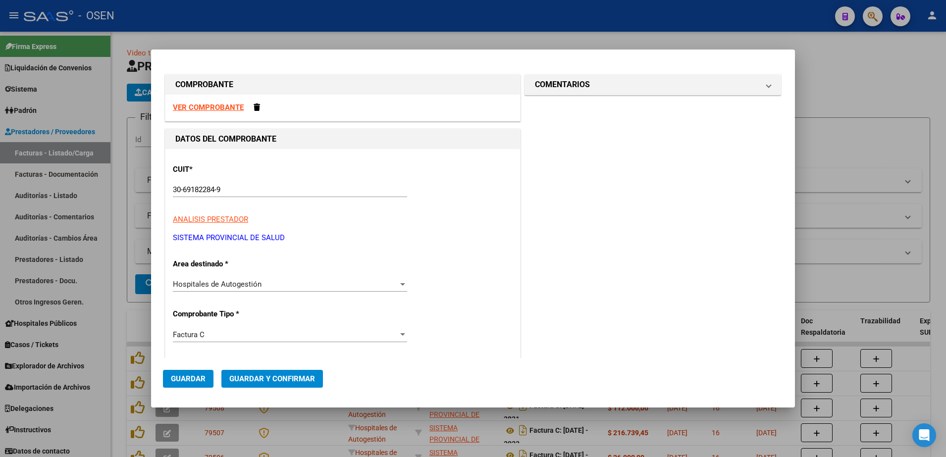
type input "1543"
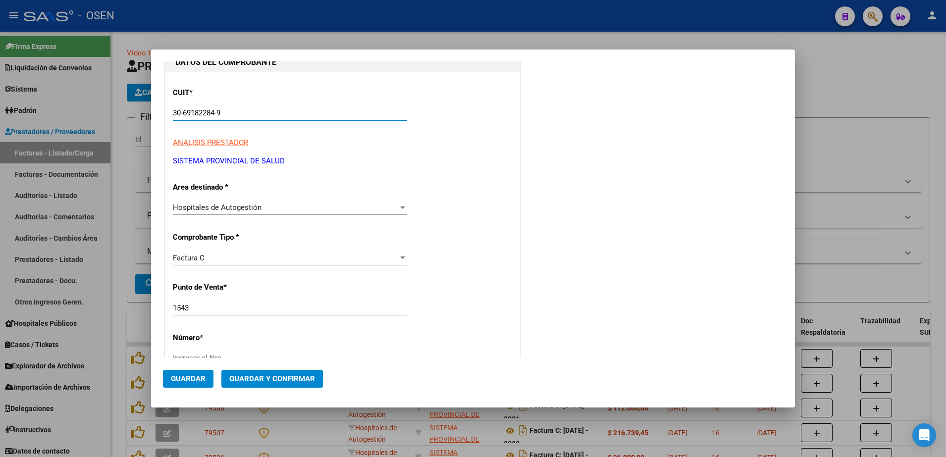
scroll to position [124, 0]
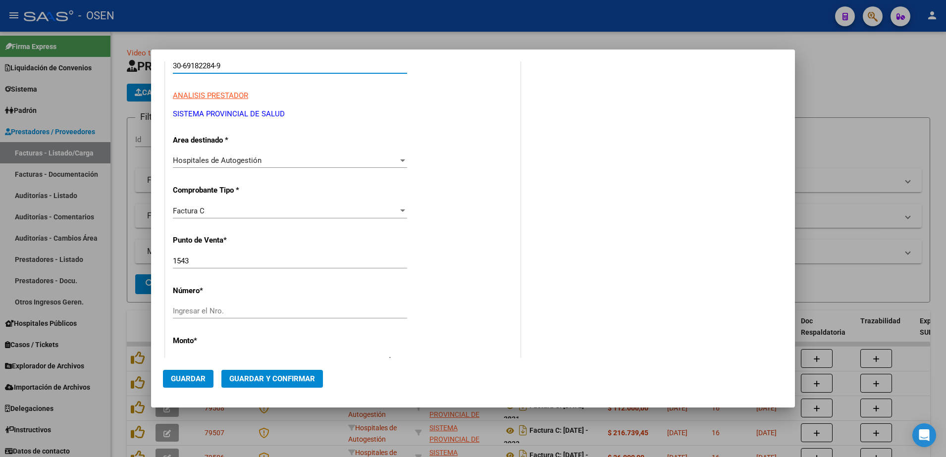
click at [230, 312] on input "Ingresar el Nro." at bounding box center [290, 311] width 234 height 9
type input "1554"
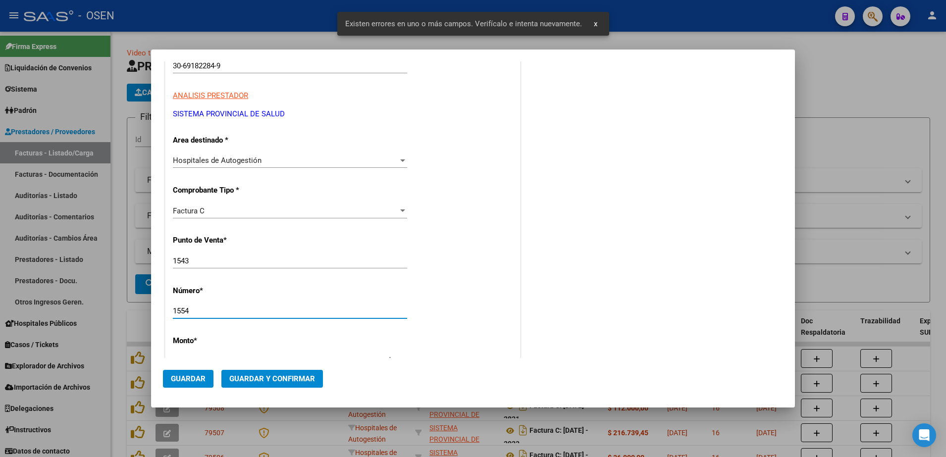
scroll to position [271, 0]
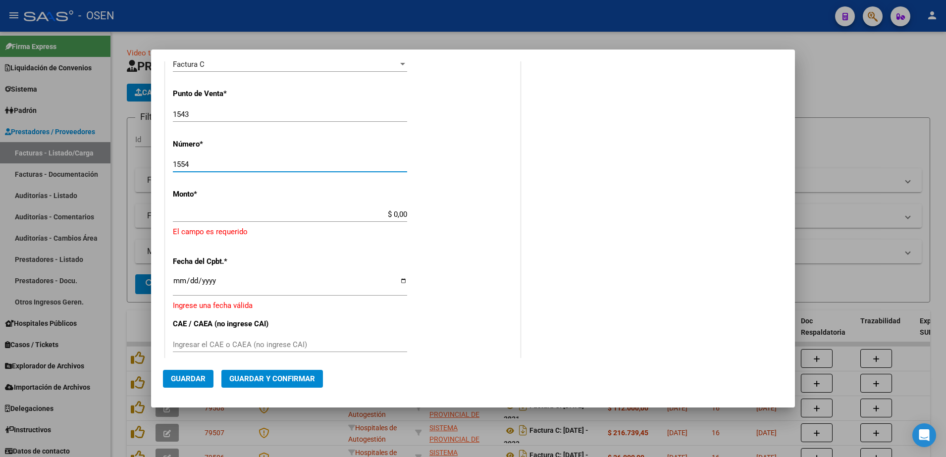
click at [395, 213] on input "$ 0,00" at bounding box center [290, 214] width 234 height 9
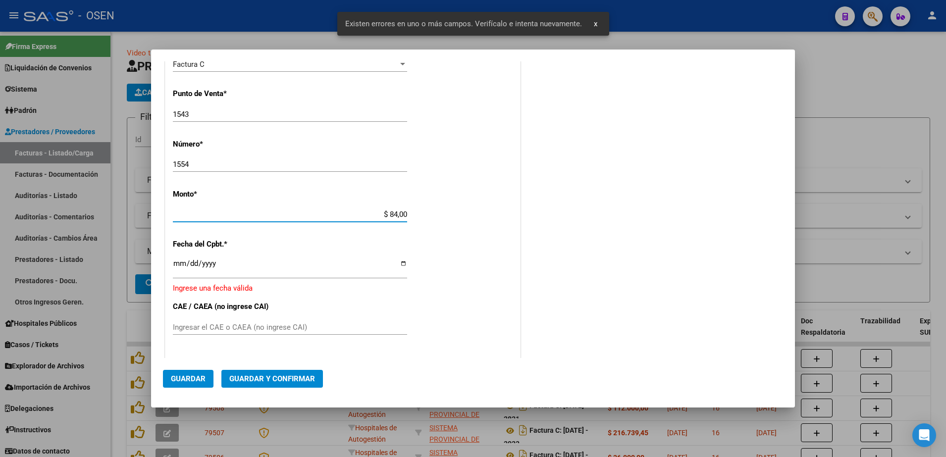
scroll to position [274, 0]
type input "$ 84.272,00"
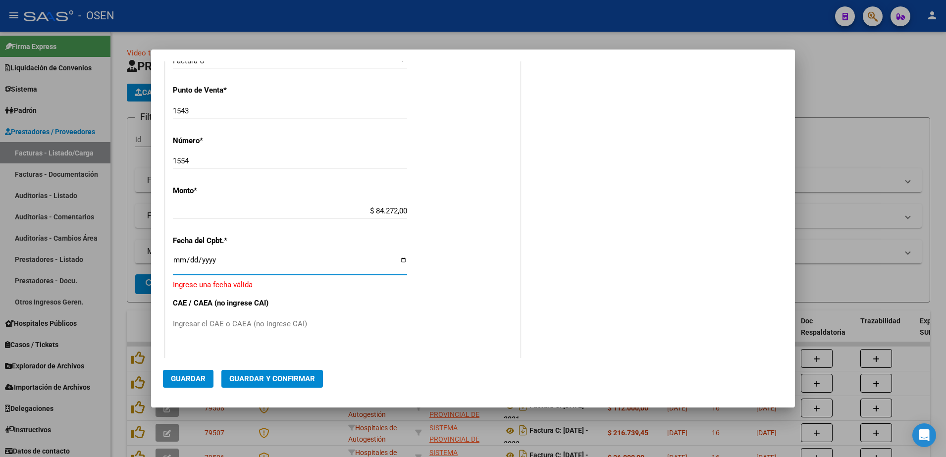
click at [177, 265] on input "Ingresar la fecha" at bounding box center [290, 264] width 234 height 16
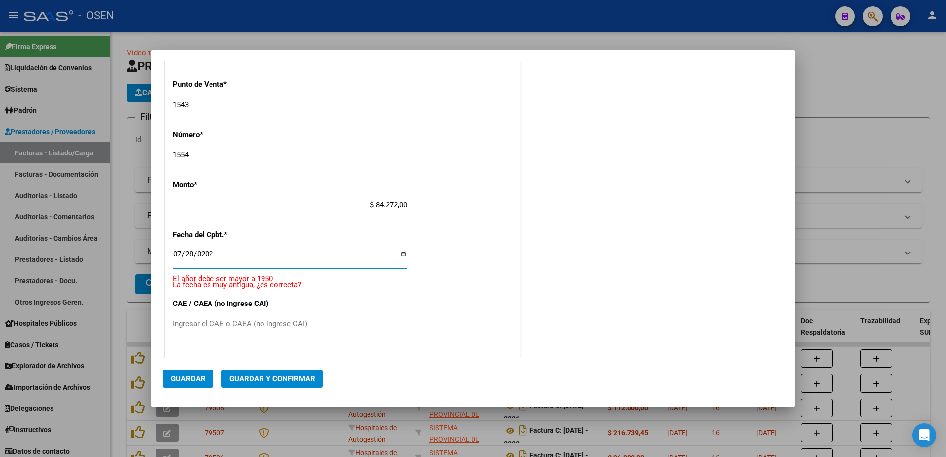
type input "[DATE]"
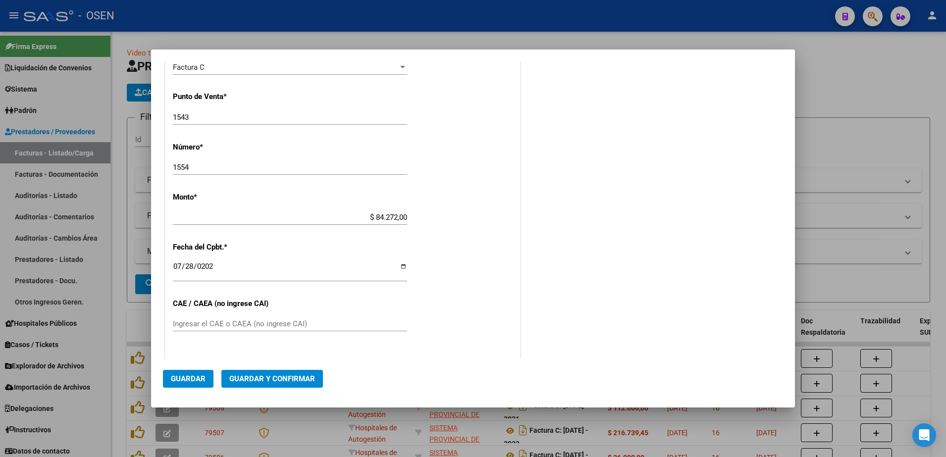
click at [530, 286] on div "COMENTARIOS Comentarios De la Obra Social: Comentarios de la Obra Social (no vi…" at bounding box center [653, 195] width 261 height 781
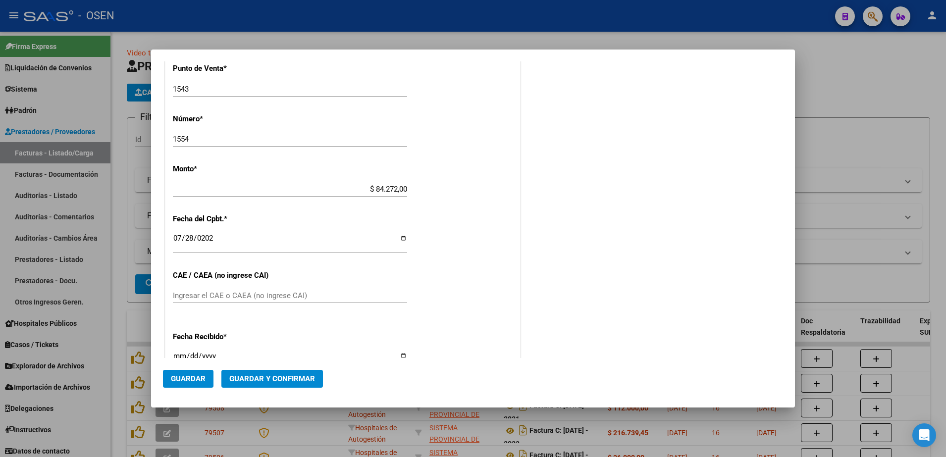
scroll to position [391, 0]
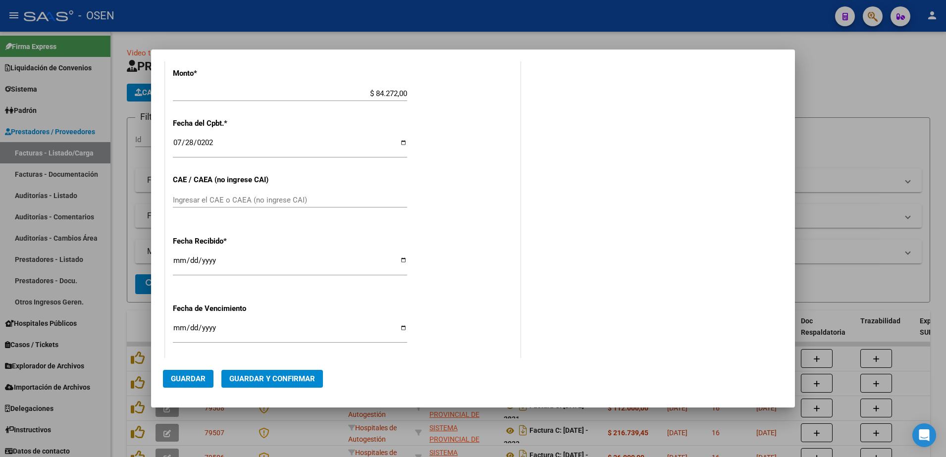
click at [192, 375] on span "Guardar" at bounding box center [188, 379] width 35 height 9
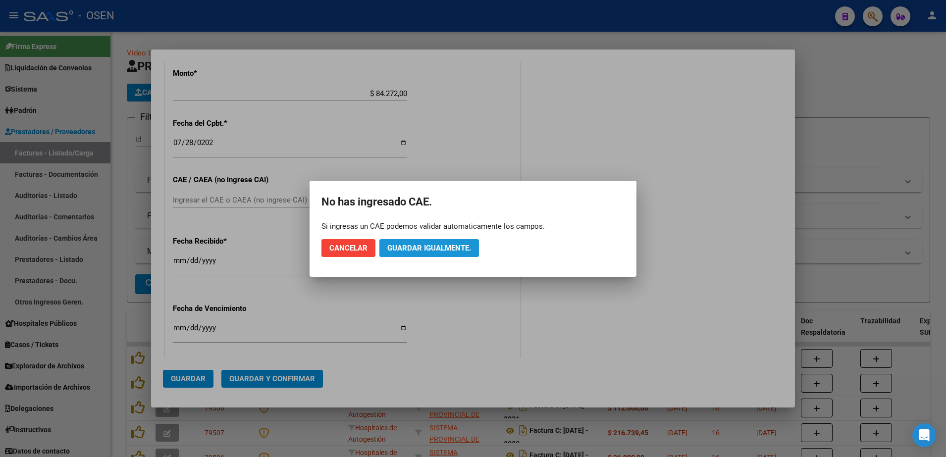
click at [461, 248] on span "Guardar igualmente." at bounding box center [429, 248] width 84 height 9
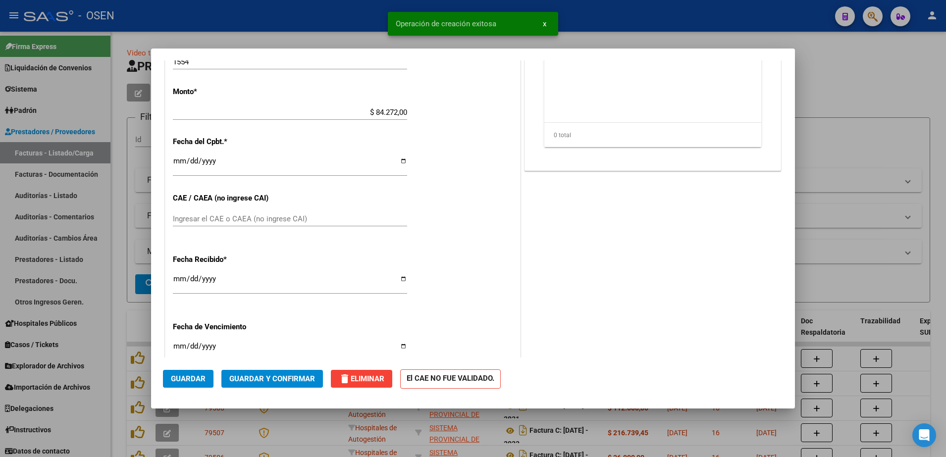
scroll to position [0, 0]
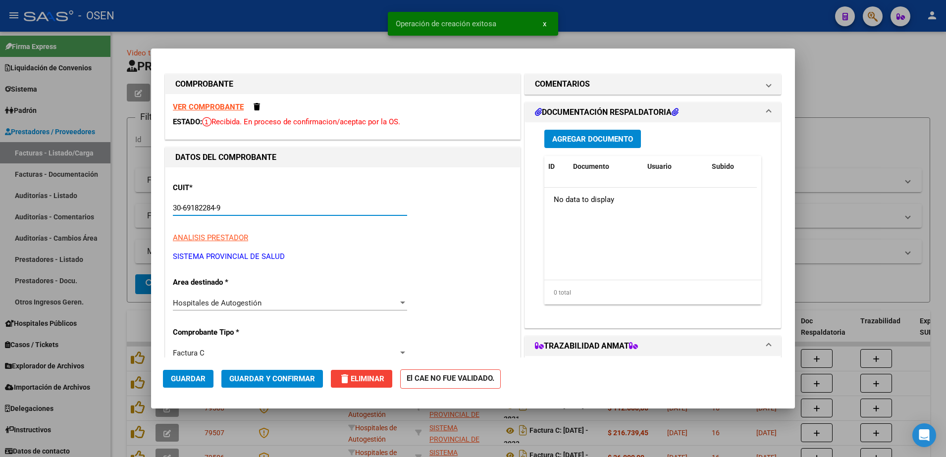
drag, startPoint x: 247, startPoint y: 210, endPoint x: 108, endPoint y: 198, distance: 140.2
click at [108, 198] on div "COMPROBANTE VER COMPROBANTE ESTADO: Recibida. En proceso de confirmacion/acepta…" at bounding box center [473, 228] width 946 height 457
click at [225, 26] on div at bounding box center [473, 228] width 946 height 457
type input "$ 0,00"
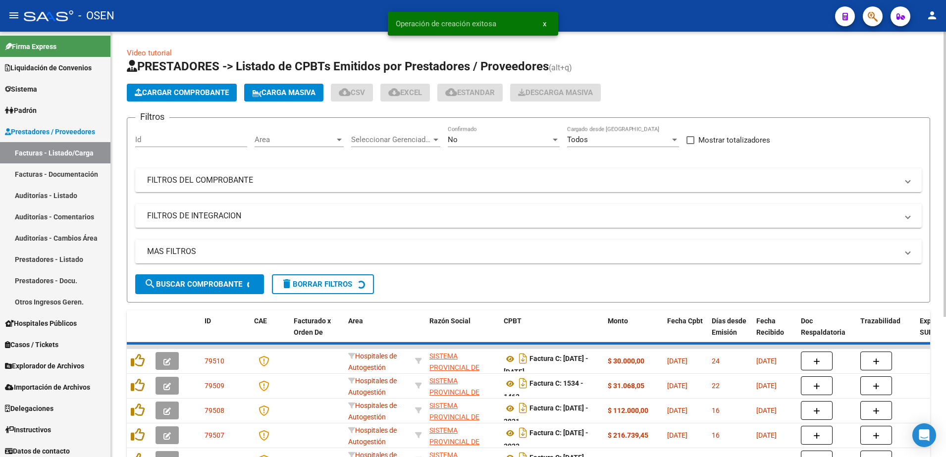
click at [217, 89] on span "Cargar Comprobante" at bounding box center [182, 92] width 94 height 9
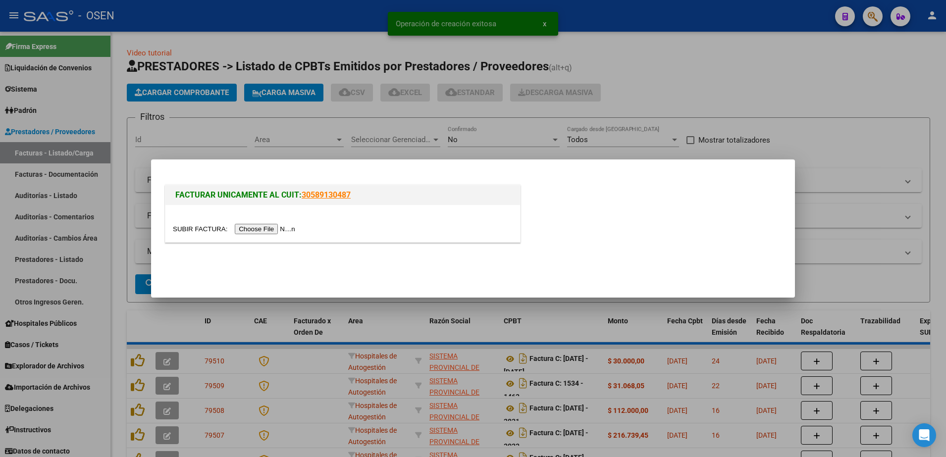
click at [254, 226] on input "file" at bounding box center [235, 229] width 125 height 10
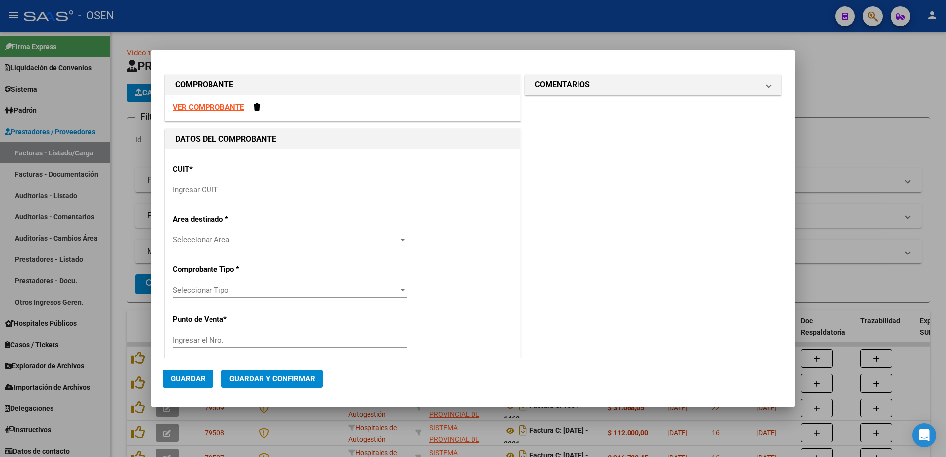
click at [219, 179] on div "CUIT * Ingresar CUIT" at bounding box center [343, 182] width 340 height 50
click at [220, 185] on input "Ingresar CUIT" at bounding box center [290, 189] width 234 height 9
paste input "30-69182284-9"
type input "30-69182284-9"
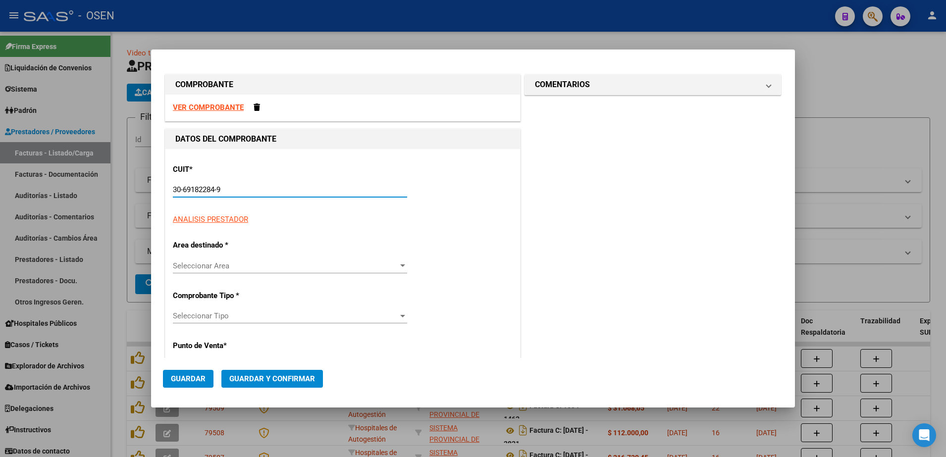
type input "1543"
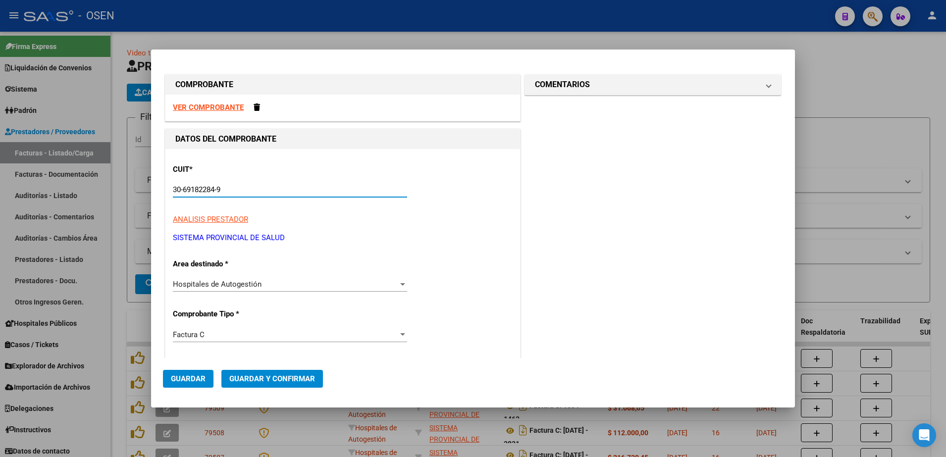
type input "30-69182284-9"
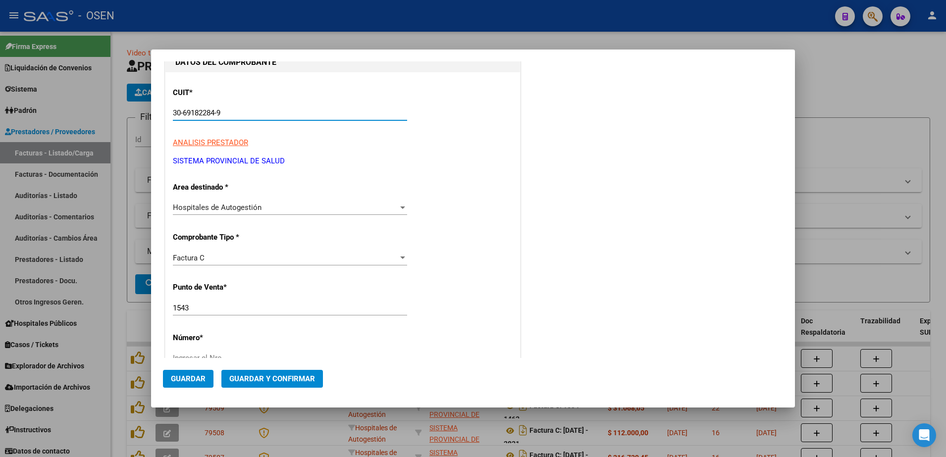
scroll to position [124, 0]
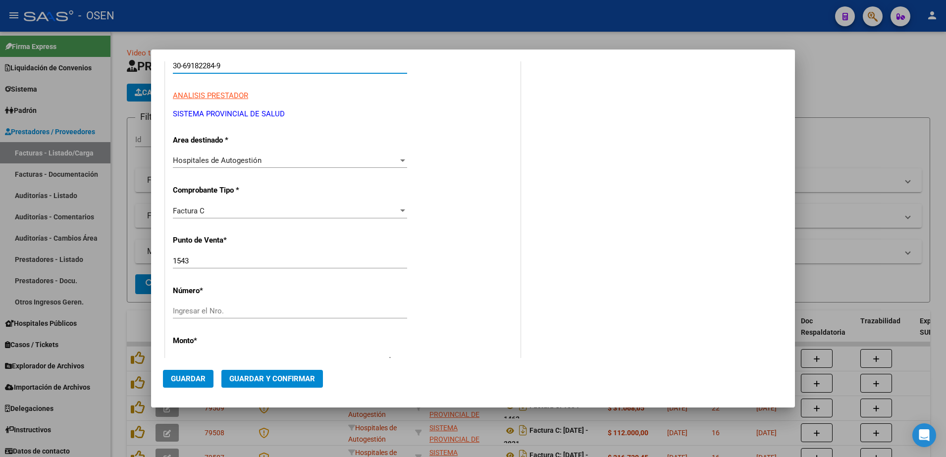
click at [211, 304] on div "Ingresar el Nro." at bounding box center [290, 311] width 234 height 15
type input "1543"
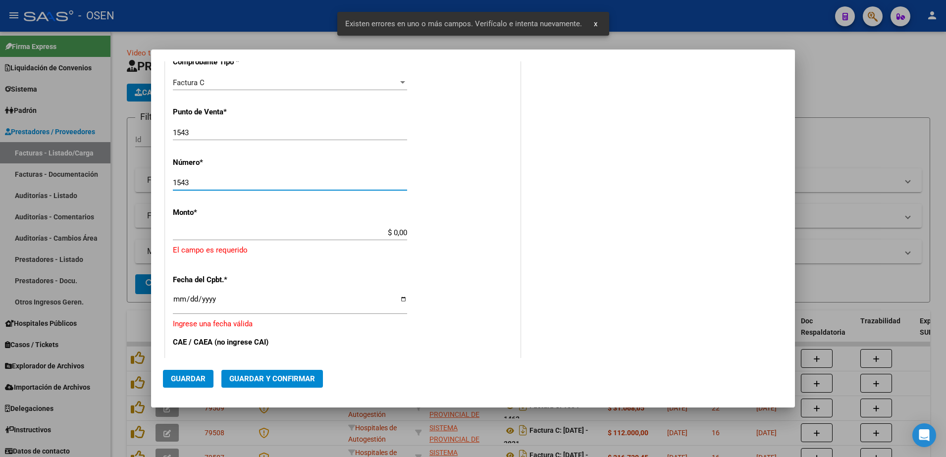
scroll to position [271, 0]
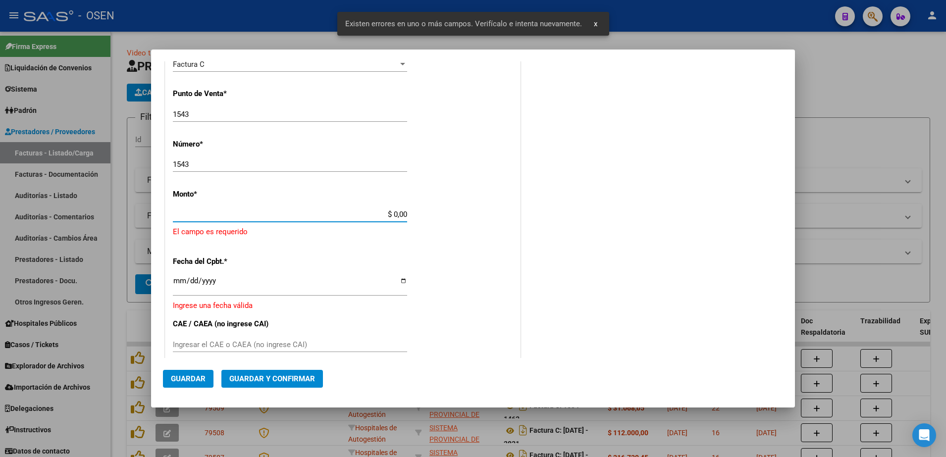
click at [393, 213] on input "$ 0,00" at bounding box center [290, 214] width 234 height 9
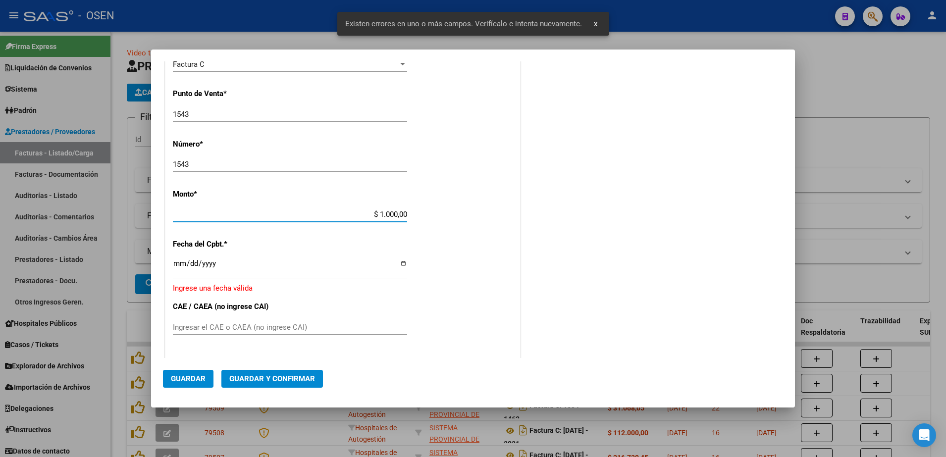
type input "$ 10.000,00"
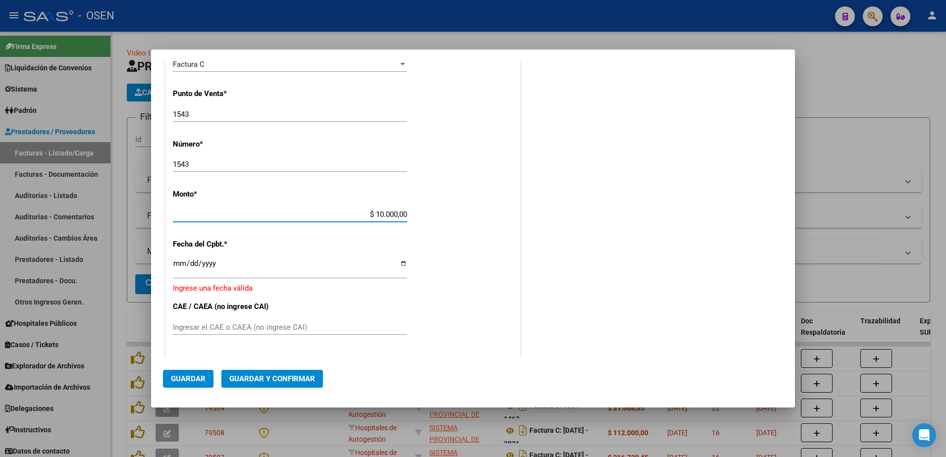
click at [181, 270] on input "Ingresar la fecha" at bounding box center [290, 268] width 234 height 16
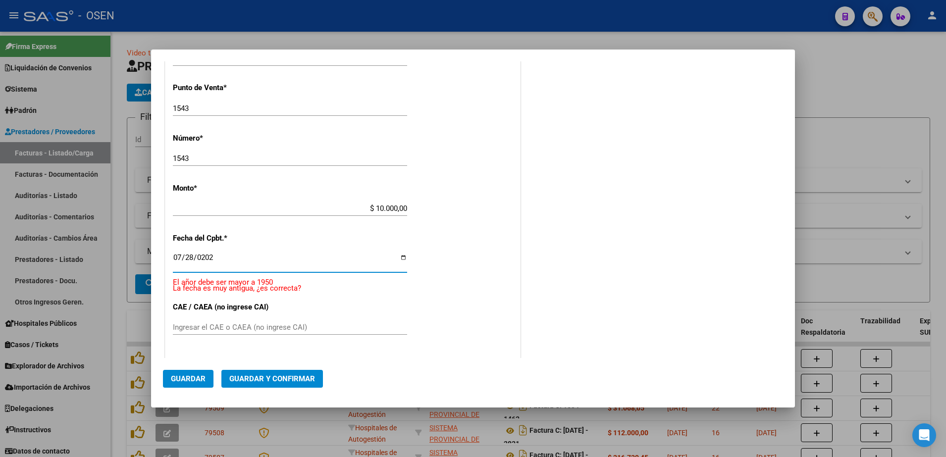
type input "[DATE]"
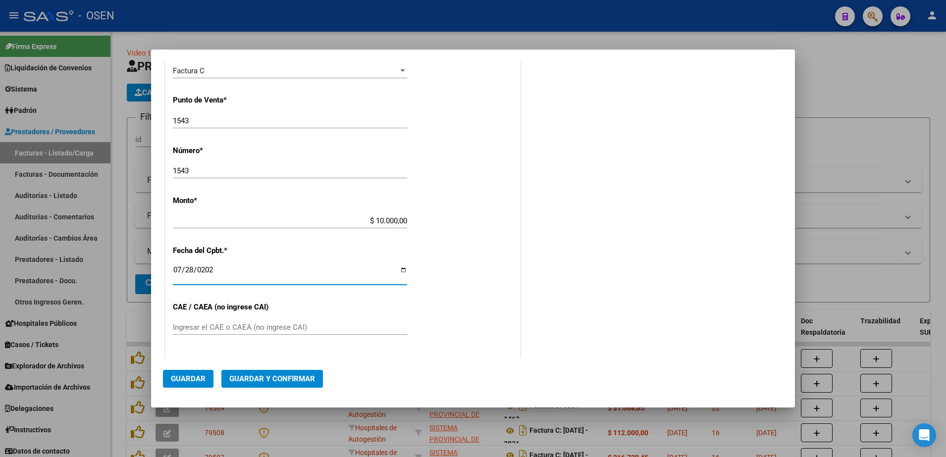
scroll to position [388, 0]
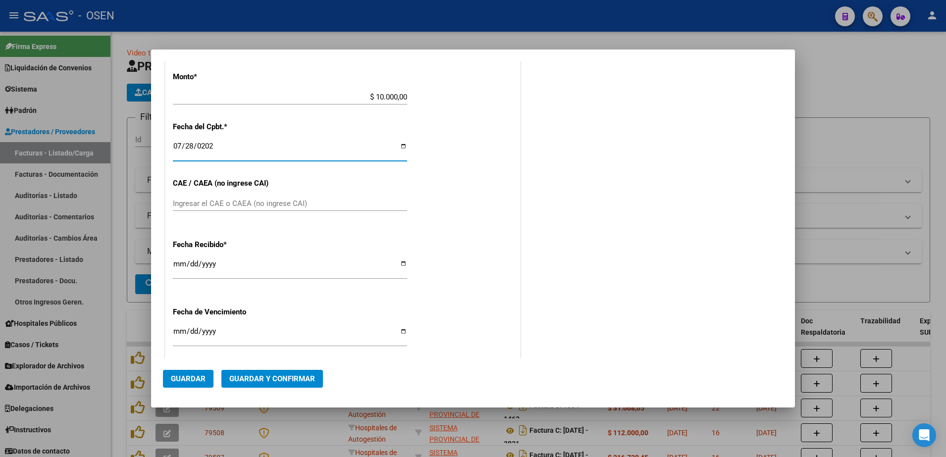
click at [190, 382] on span "Guardar" at bounding box center [188, 379] width 35 height 9
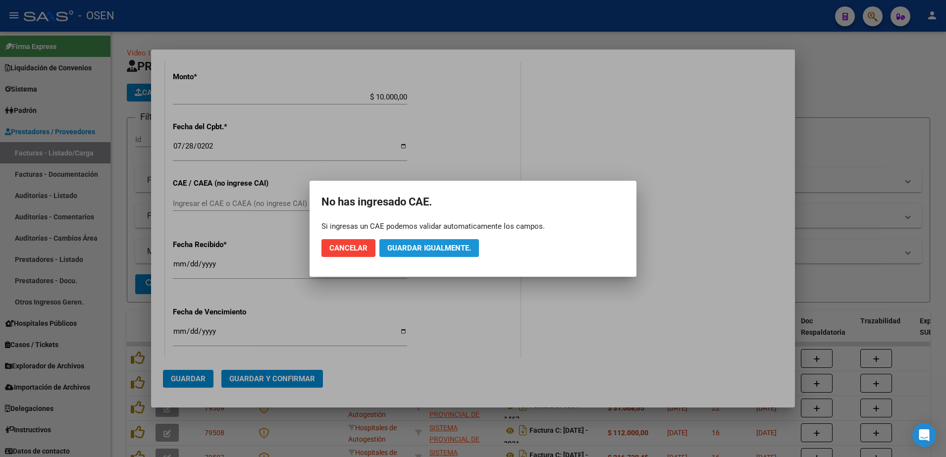
click at [443, 246] on span "Guardar igualmente." at bounding box center [429, 248] width 84 height 9
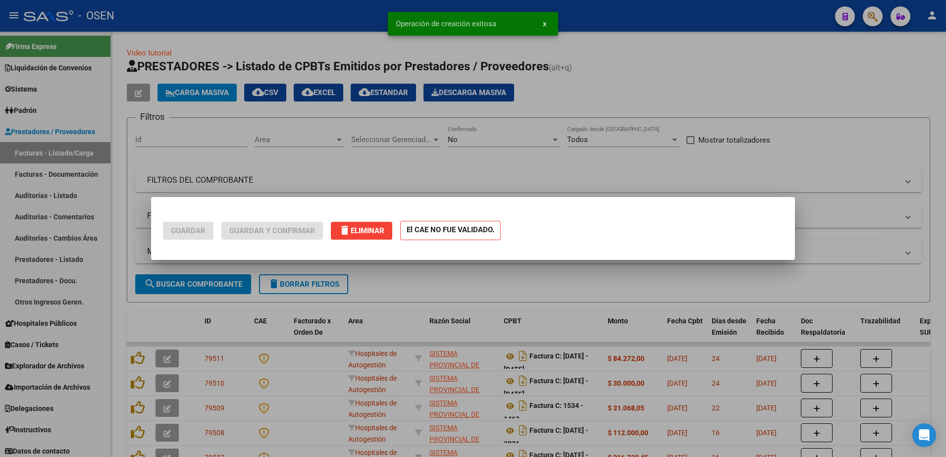
scroll to position [0, 0]
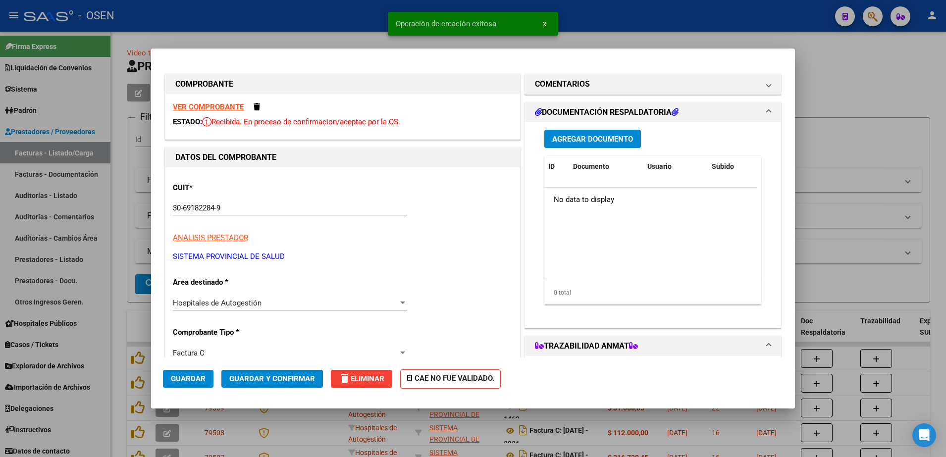
click at [834, 129] on div at bounding box center [473, 228] width 946 height 457
type input "$ 0,00"
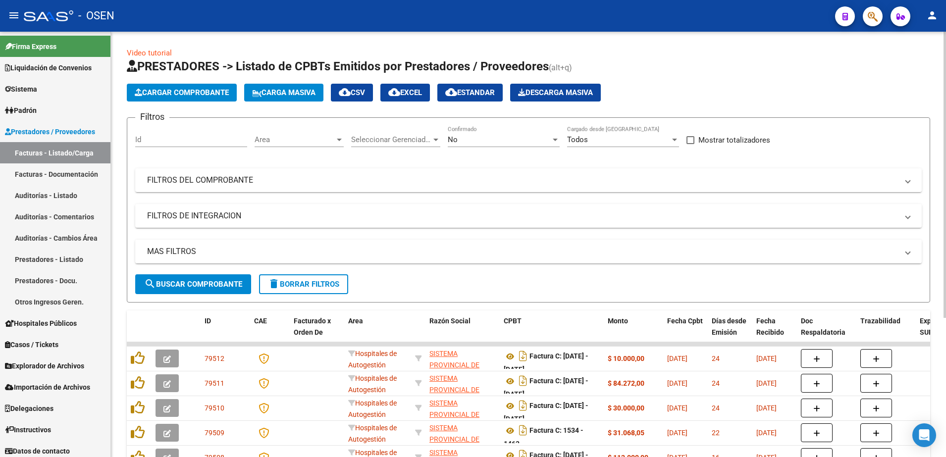
click at [232, 92] on button "Cargar Comprobante" at bounding box center [182, 93] width 110 height 18
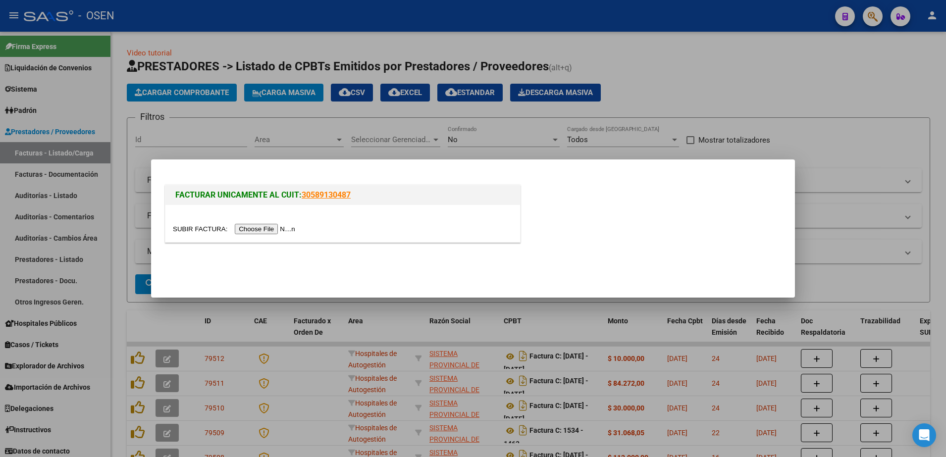
click at [278, 227] on input "file" at bounding box center [235, 229] width 125 height 10
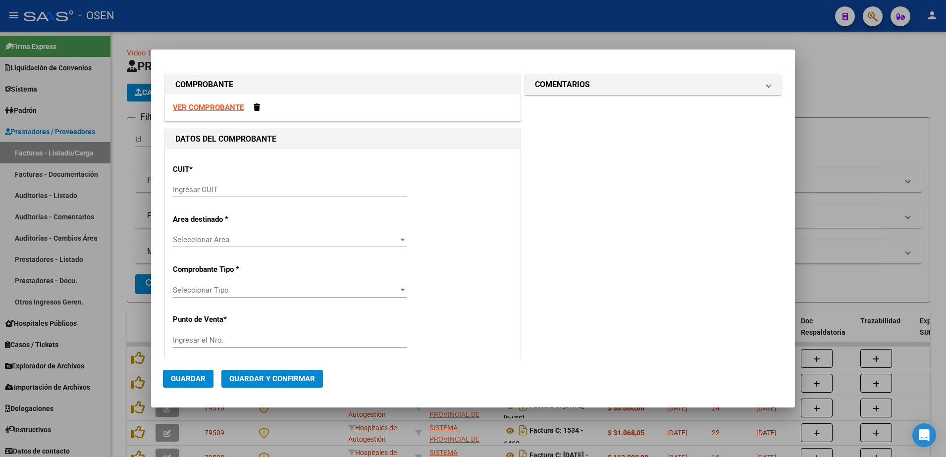
click at [231, 200] on div "Ingresar CUIT" at bounding box center [290, 194] width 234 height 24
click at [231, 196] on div "Ingresar CUIT" at bounding box center [290, 189] width 234 height 15
paste input "30-69182284-9"
type input "30-69182284-9"
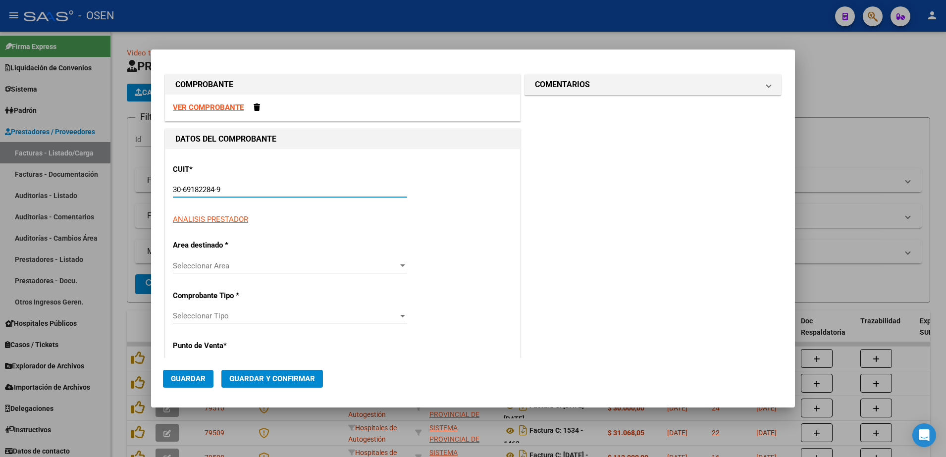
type input "1543"
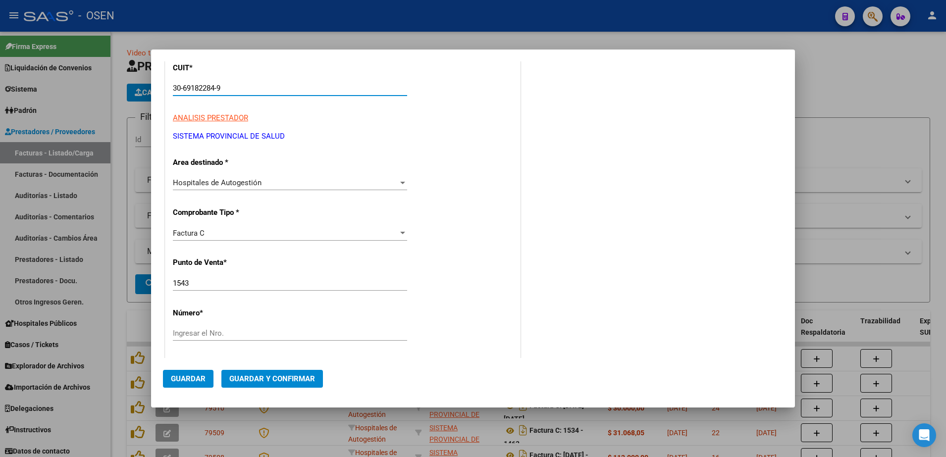
scroll to position [124, 0]
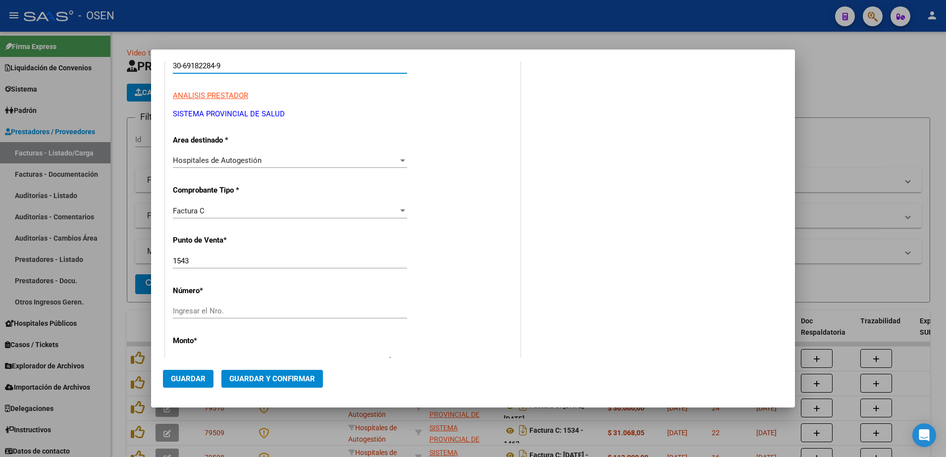
type input "30-69182284-9"
drag, startPoint x: 196, startPoint y: 261, endPoint x: 183, endPoint y: 261, distance: 12.9
click at [183, 261] on input "1543" at bounding box center [290, 261] width 234 height 9
type input "1535"
click at [214, 304] on div "Ingresar el Nro." at bounding box center [290, 311] width 234 height 15
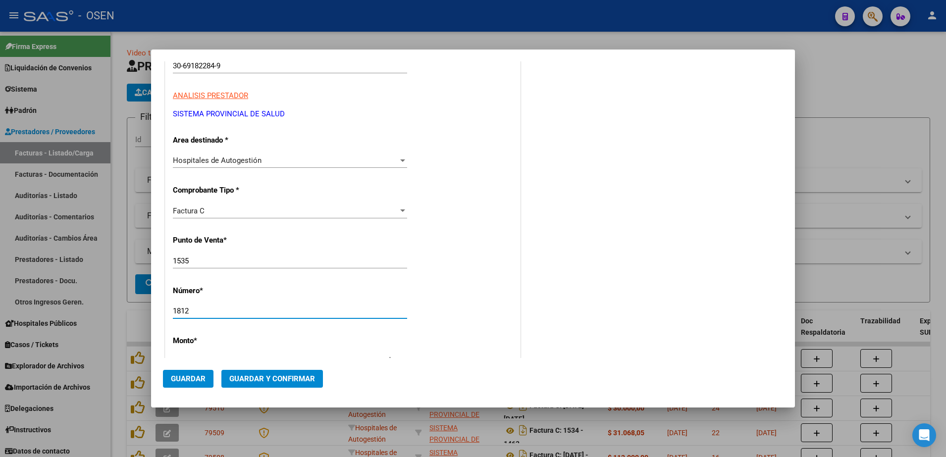
type input "1812"
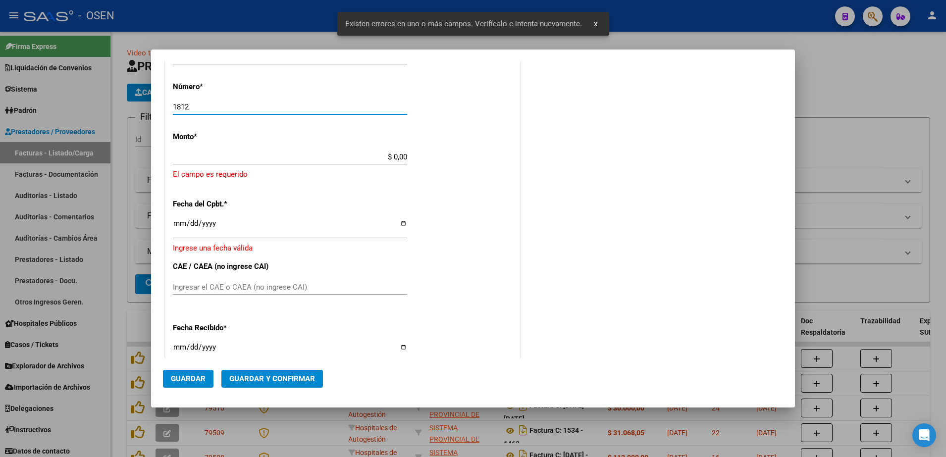
scroll to position [332, 0]
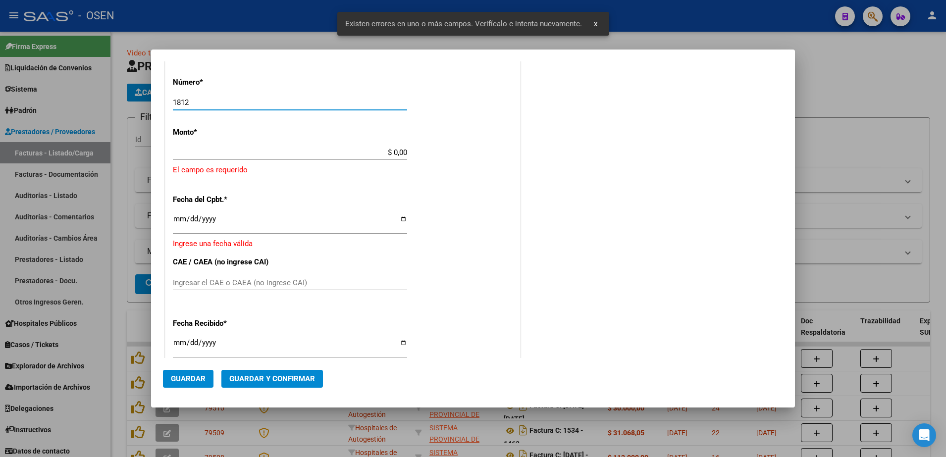
click at [182, 222] on input "Ingresar la fecha" at bounding box center [290, 223] width 234 height 16
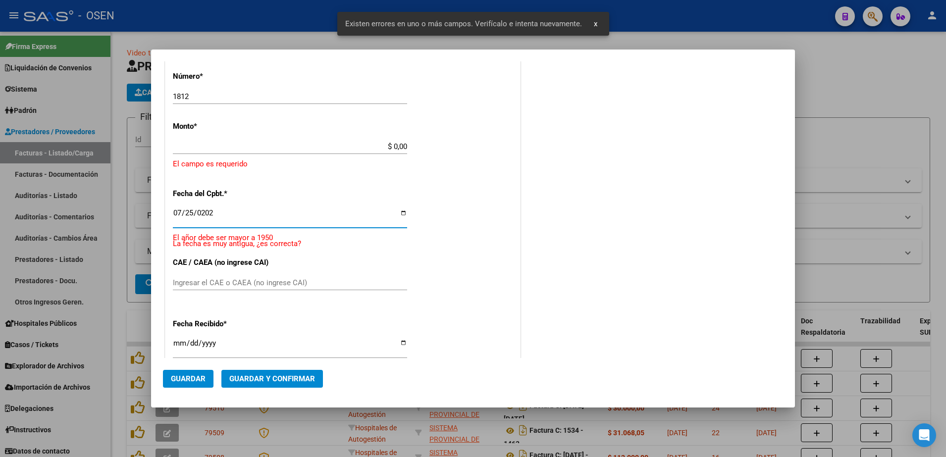
type input "[DATE]"
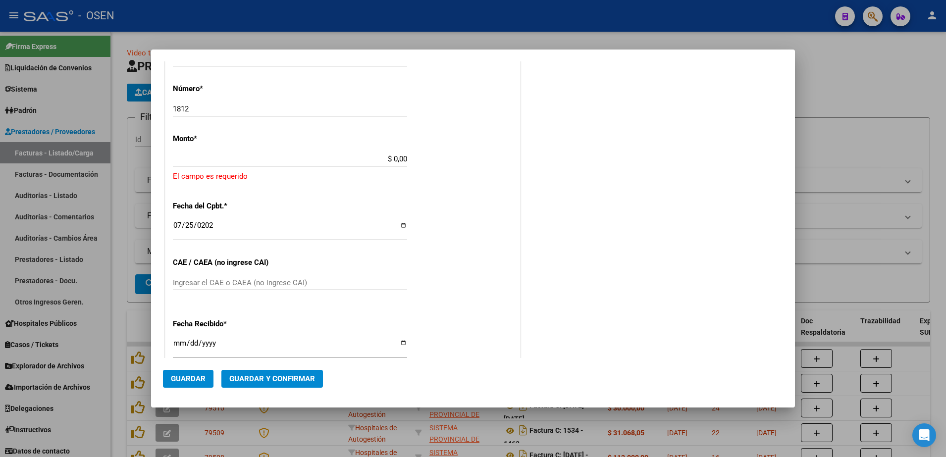
drag, startPoint x: 391, startPoint y: 154, endPoint x: 400, endPoint y: 159, distance: 10.0
click at [400, 159] on div "$ 0,00 Ingresar el monto" at bounding box center [290, 159] width 234 height 15
click at [389, 158] on input "$ 0,00" at bounding box center [290, 159] width 234 height 9
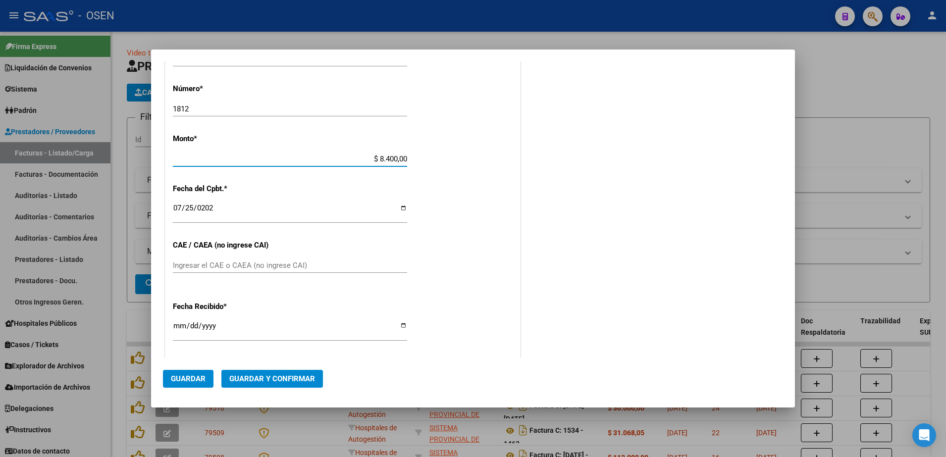
type input "$ 84.000,00"
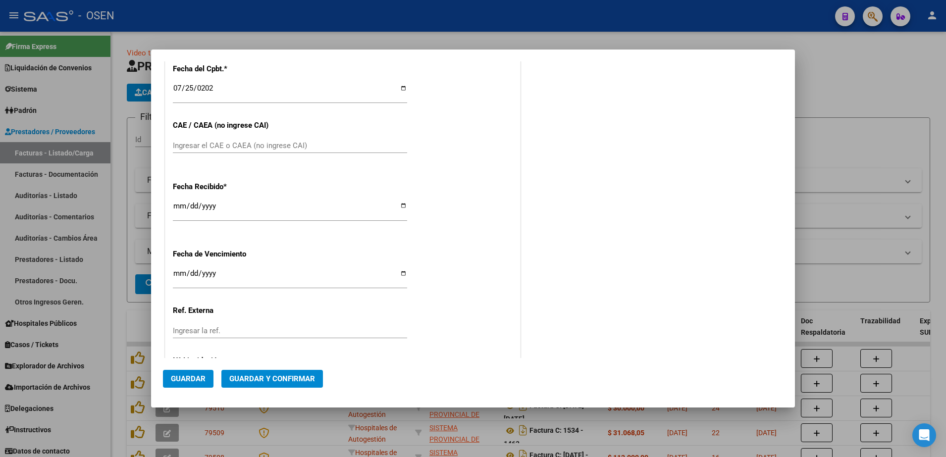
scroll to position [450, 0]
click at [194, 378] on span "Guardar" at bounding box center [188, 379] width 35 height 9
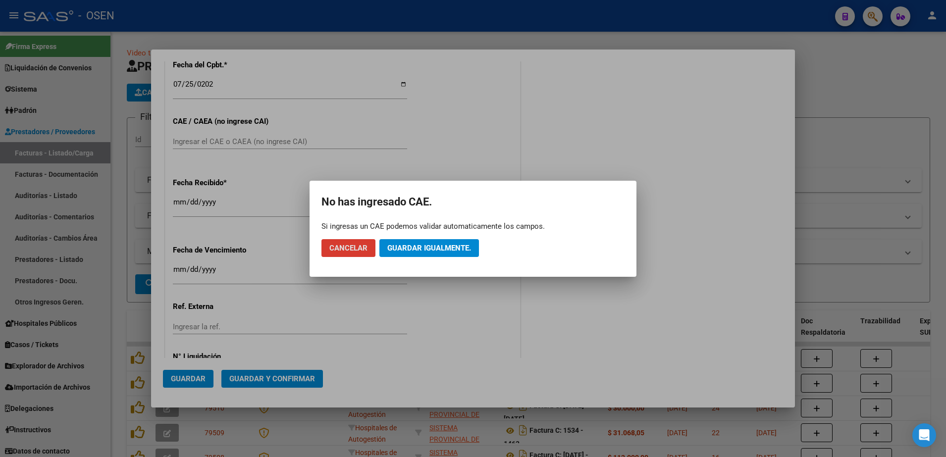
click at [442, 242] on button "Guardar igualmente." at bounding box center [430, 248] width 100 height 18
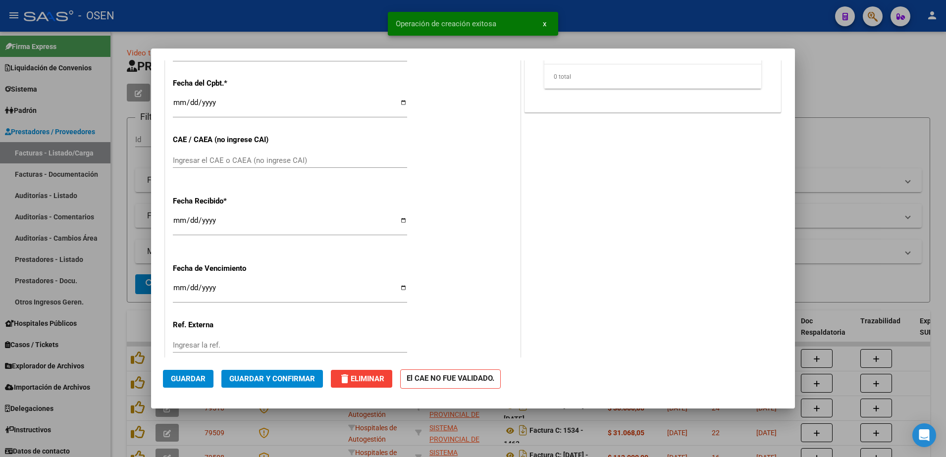
scroll to position [0, 0]
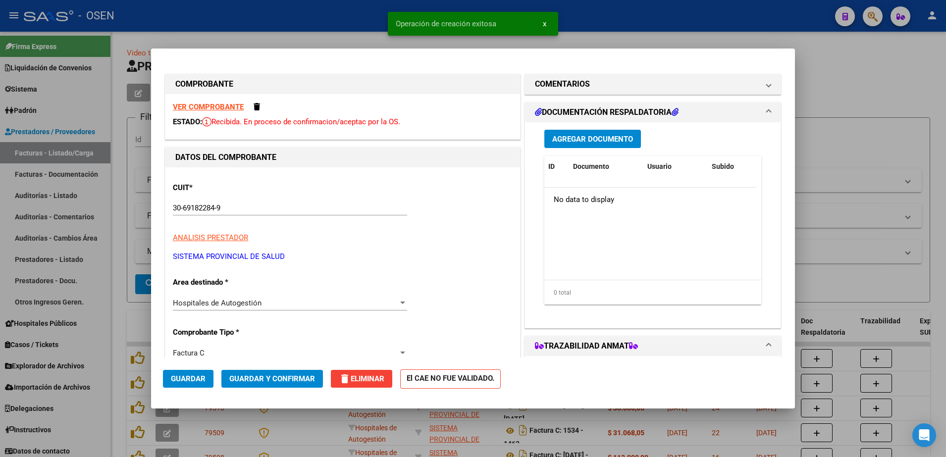
click at [129, 203] on div "COMPROBANTE VER COMPROBANTE ESTADO: Recibida. En proceso de confirmacion/acepta…" at bounding box center [473, 228] width 946 height 457
click at [275, 41] on div at bounding box center [473, 228] width 946 height 457
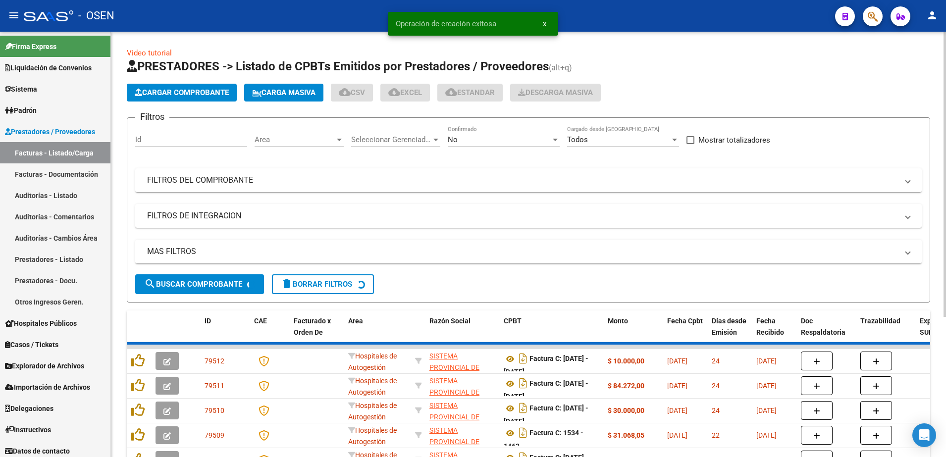
click at [205, 90] on span "Cargar Comprobante" at bounding box center [182, 92] width 94 height 9
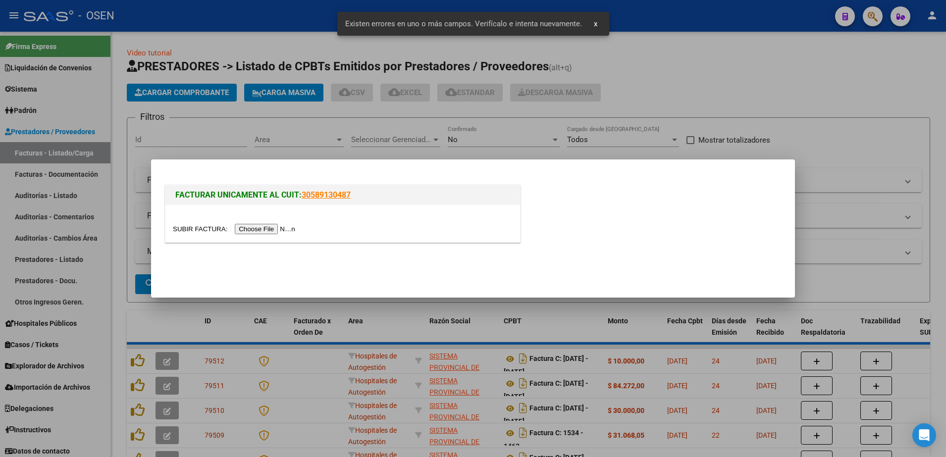
click at [283, 226] on input "file" at bounding box center [235, 229] width 125 height 10
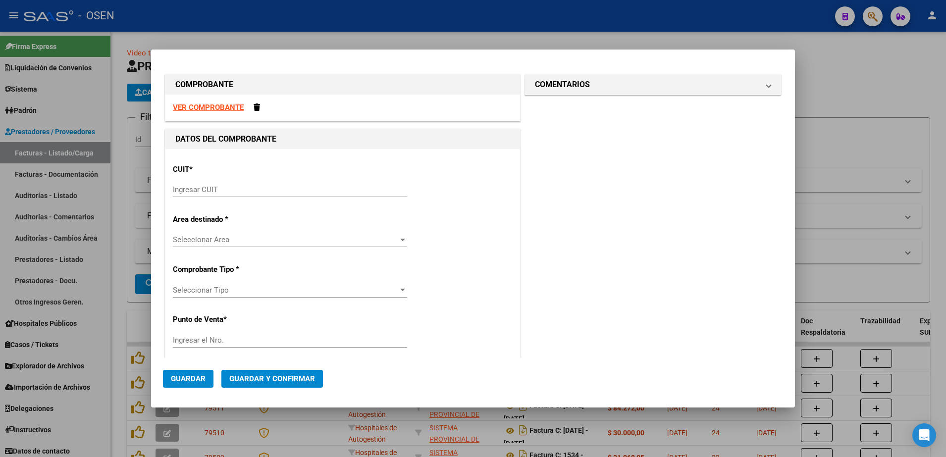
click at [239, 194] on input "Ingresar CUIT" at bounding box center [290, 189] width 234 height 9
paste input "30-69182284-9"
type input "30-69182284-9"
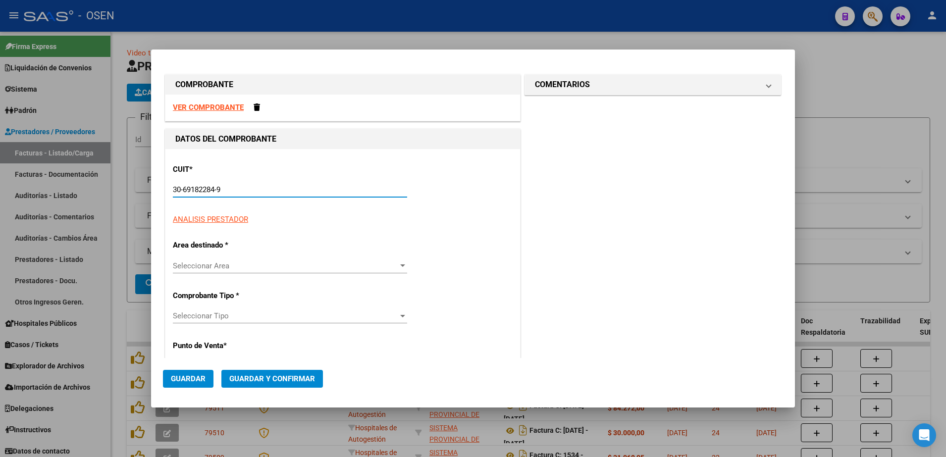
type input "1535"
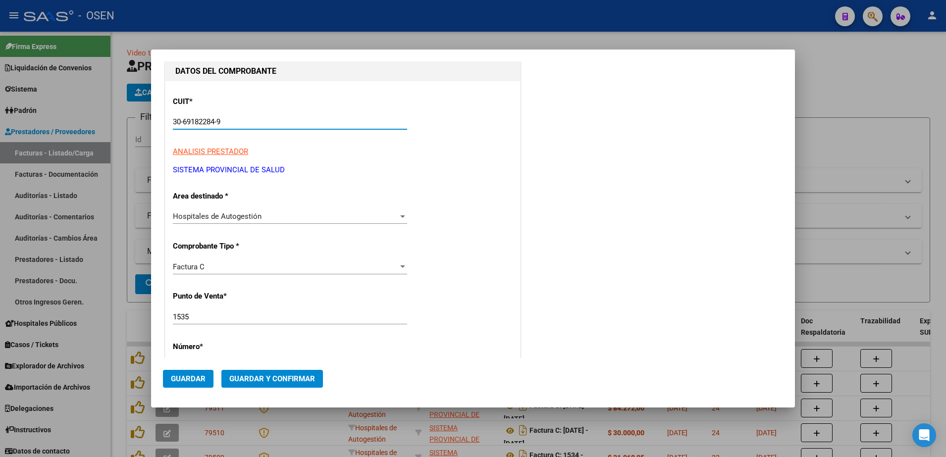
scroll to position [124, 0]
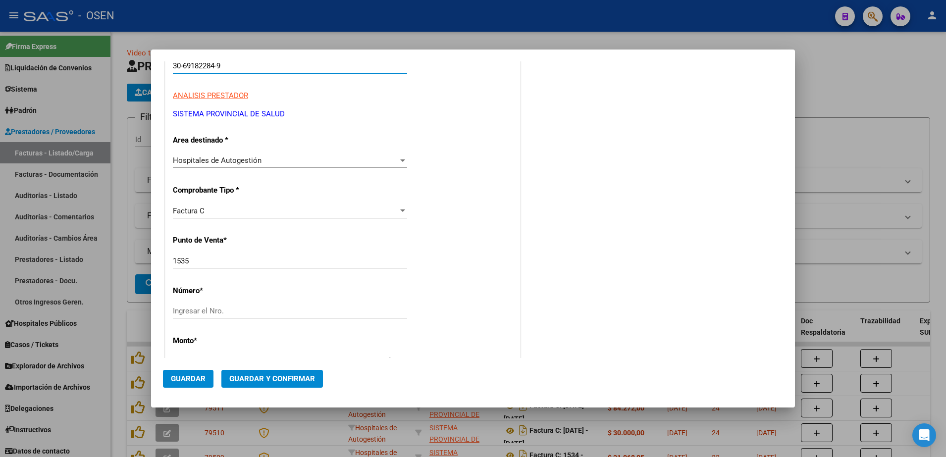
type input "30-69182284-9"
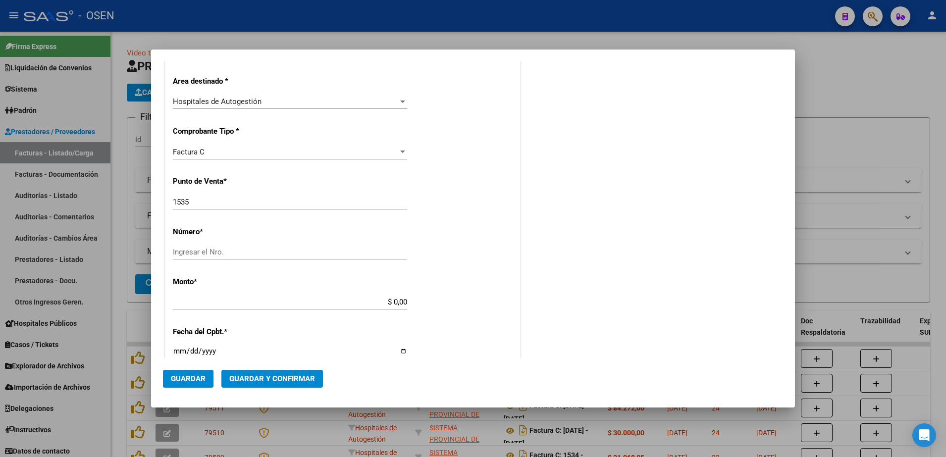
scroll to position [186, 0]
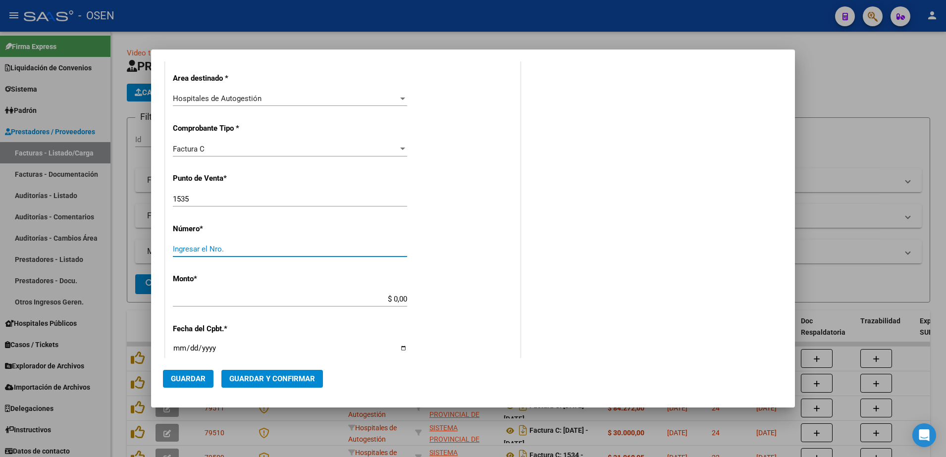
click at [234, 250] on input "Ingresar el Nro." at bounding box center [290, 249] width 234 height 9
type input "1827"
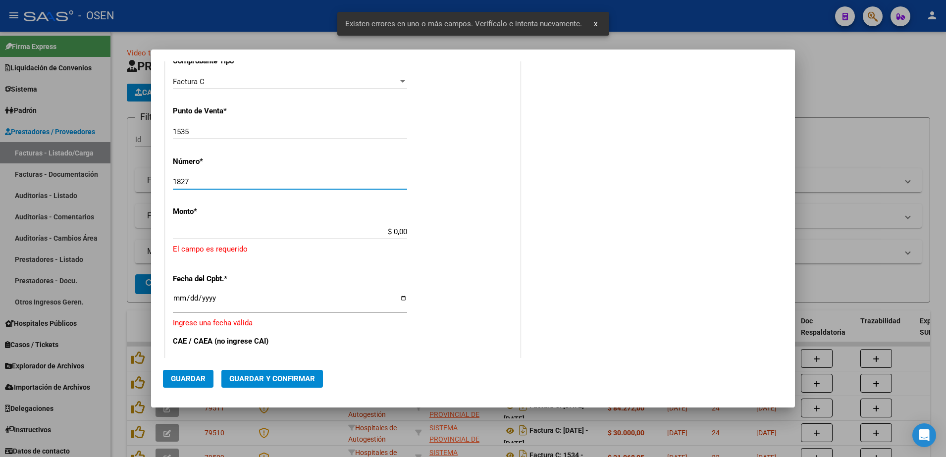
scroll to position [271, 0]
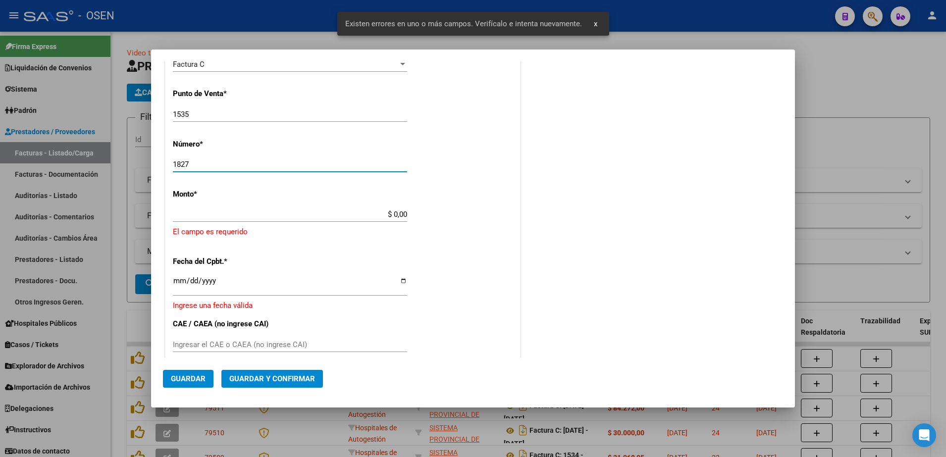
click at [395, 216] on input "$ 0,00" at bounding box center [290, 214] width 234 height 9
click at [400, 215] on input "$ 0,00" at bounding box center [290, 214] width 234 height 9
click at [405, 215] on app-form-text-field "Monto * $ 0,00 Ingresar el monto [GEOGRAPHIC_DATA] es requerido" at bounding box center [343, 214] width 340 height 48
click at [402, 213] on input "$ 0,00" at bounding box center [290, 214] width 234 height 9
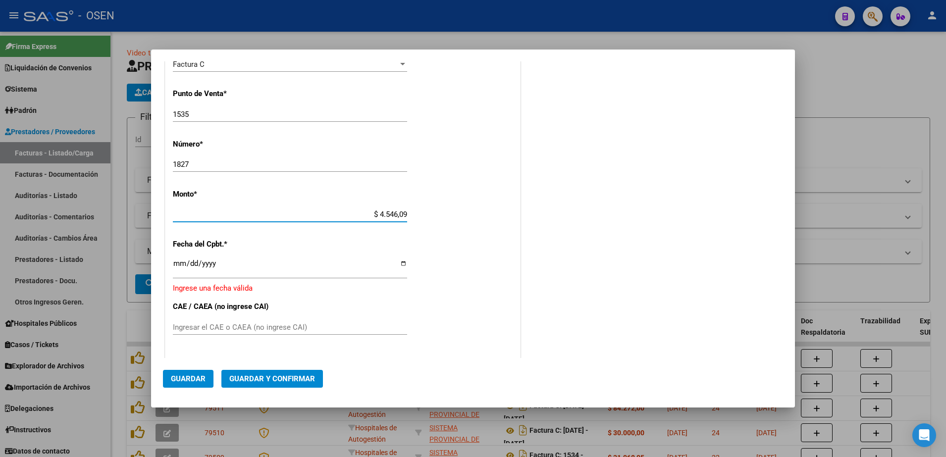
type input "$ 45.460,91"
click at [180, 268] on input "Ingresar la fecha" at bounding box center [290, 268] width 234 height 16
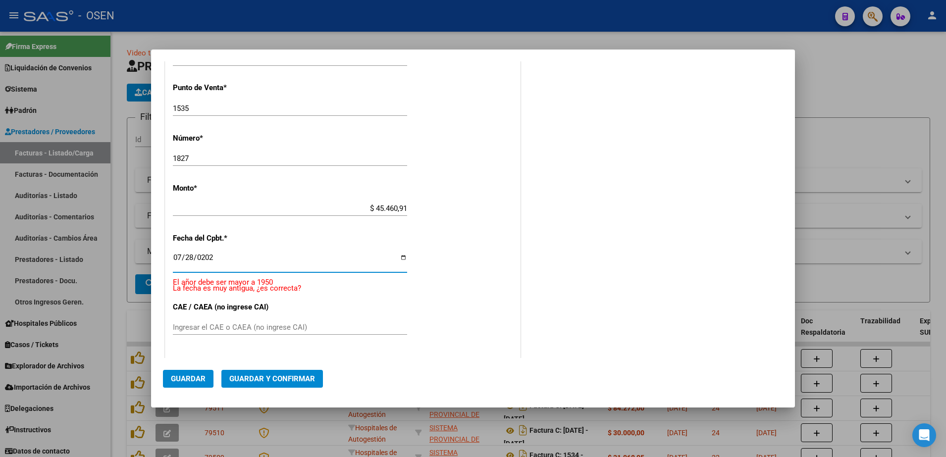
type input "[DATE]"
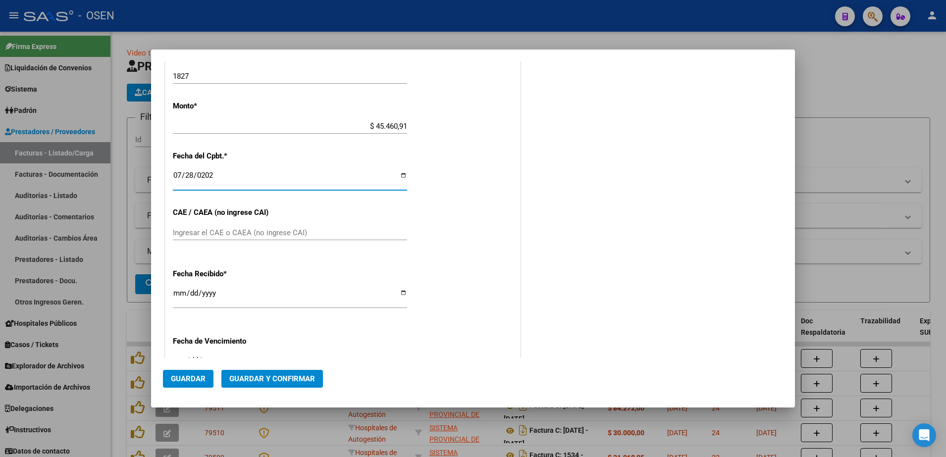
scroll to position [388, 0]
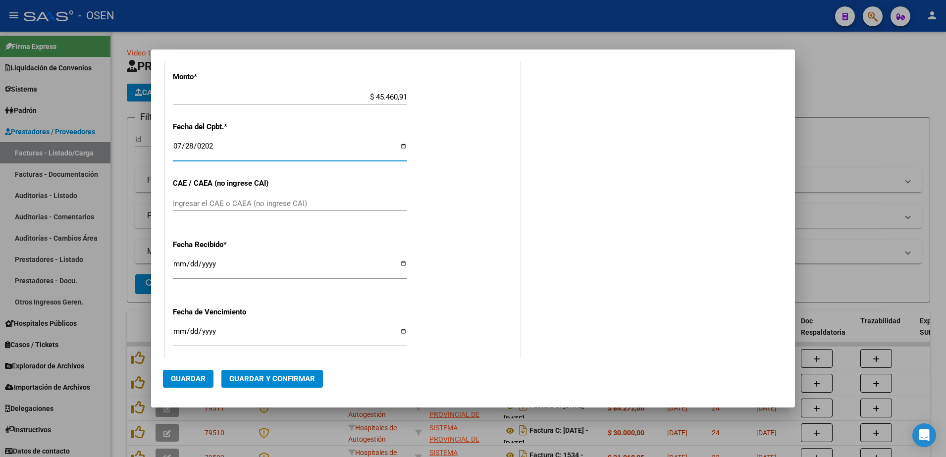
click at [192, 377] on span "Guardar" at bounding box center [188, 379] width 35 height 9
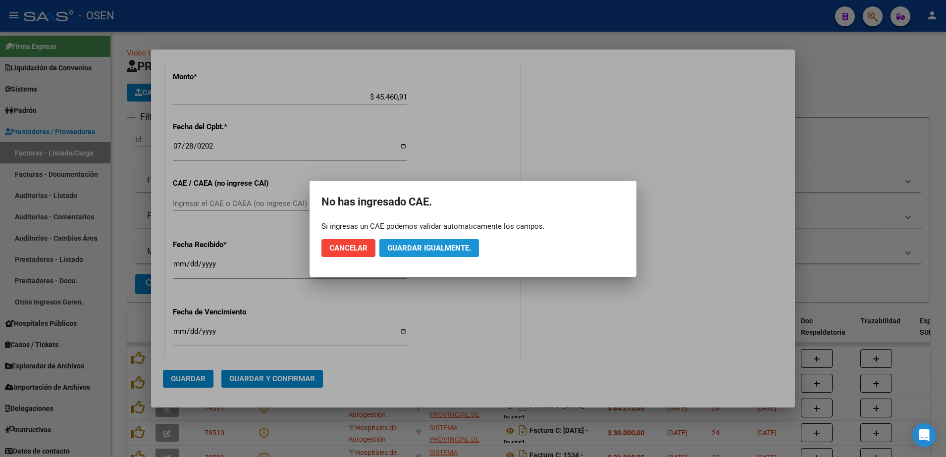
click at [391, 242] on button "Guardar igualmente." at bounding box center [430, 248] width 100 height 18
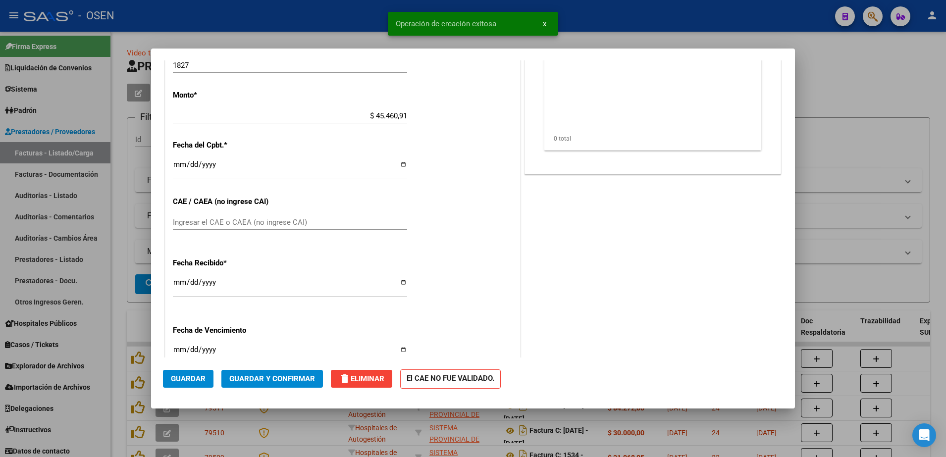
scroll to position [0, 0]
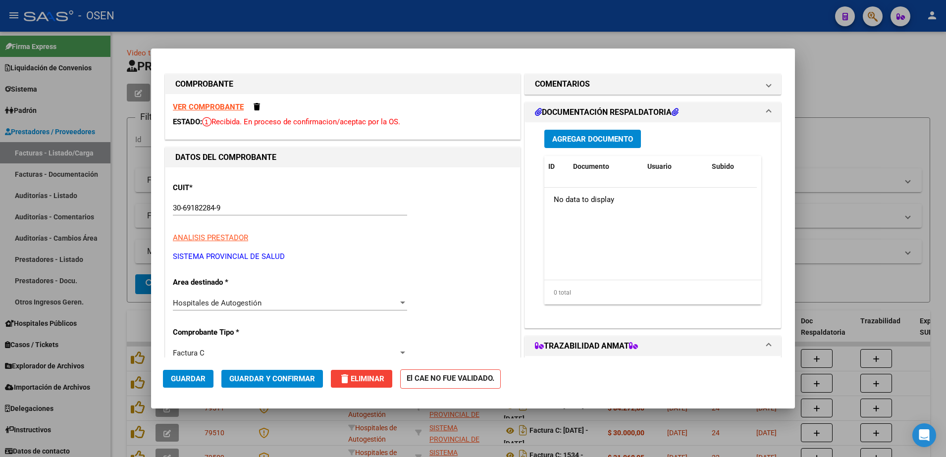
click at [807, 67] on div at bounding box center [473, 228] width 946 height 457
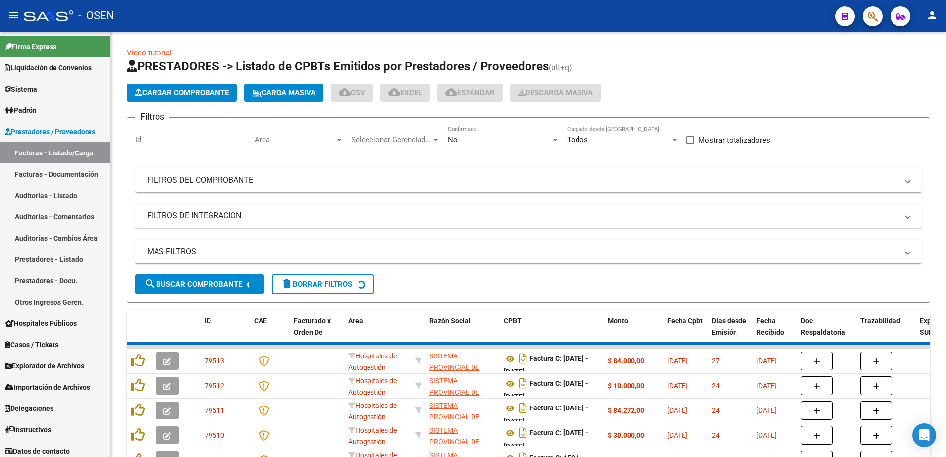
click at [875, 16] on icon "button" at bounding box center [873, 16] width 10 height 11
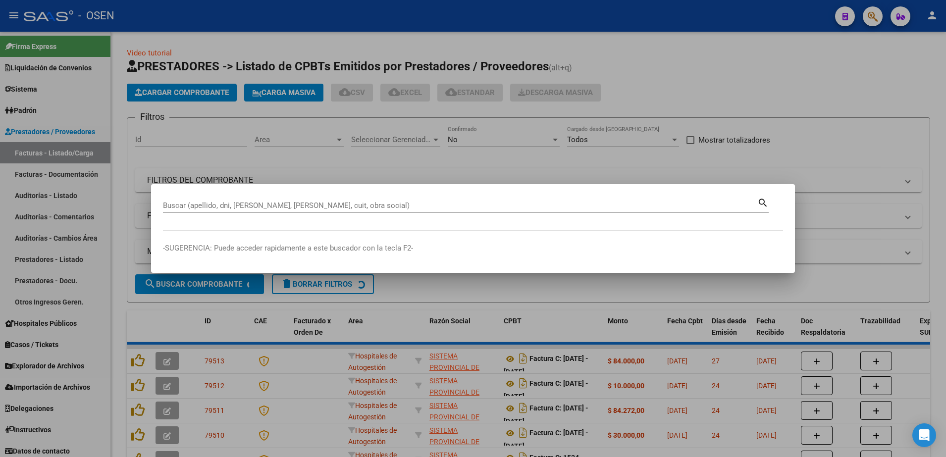
click at [777, 77] on div at bounding box center [473, 228] width 946 height 457
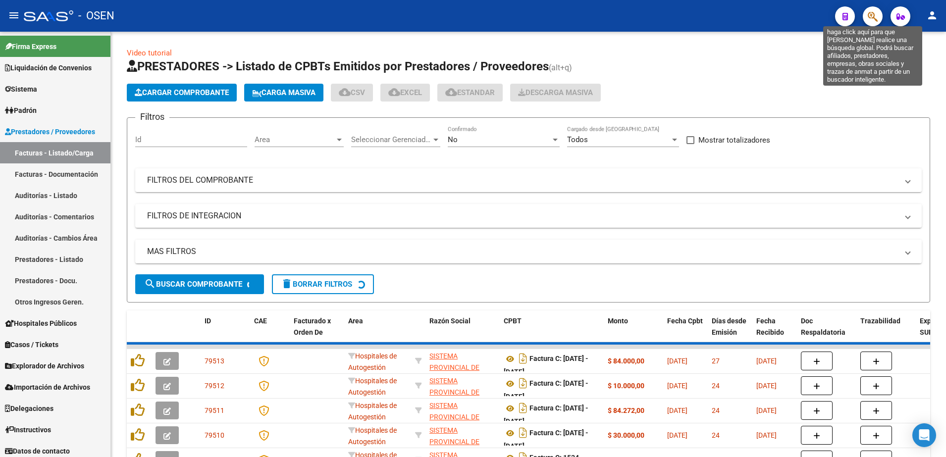
click at [870, 19] on icon "button" at bounding box center [873, 16] width 10 height 11
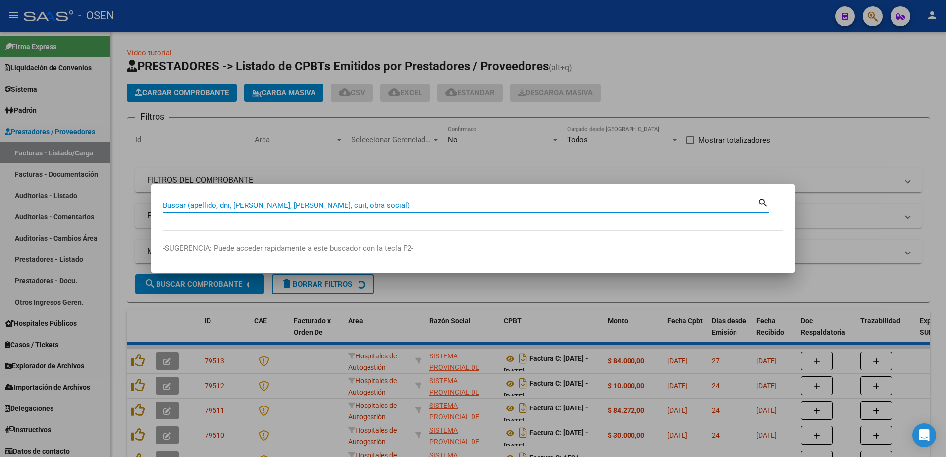
click at [697, 208] on input "Buscar (apellido, dni, [PERSON_NAME], [PERSON_NAME], cuit, obra social)" at bounding box center [460, 205] width 595 height 9
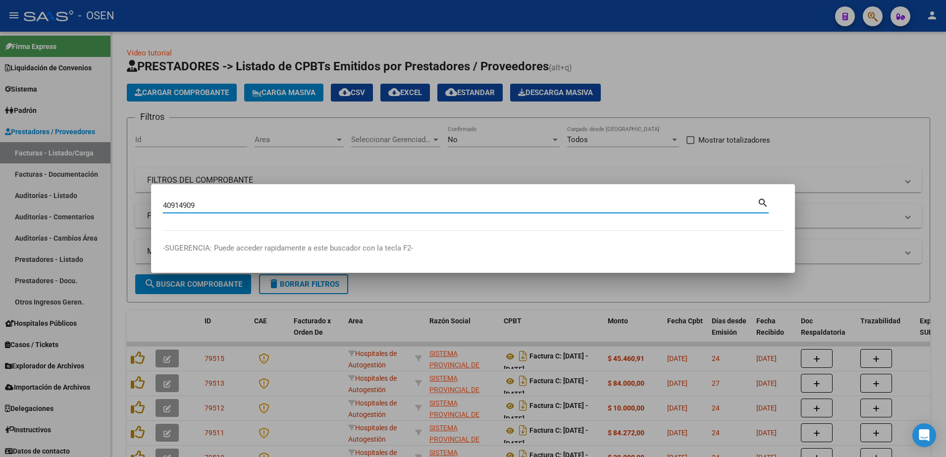
type input "40914909"
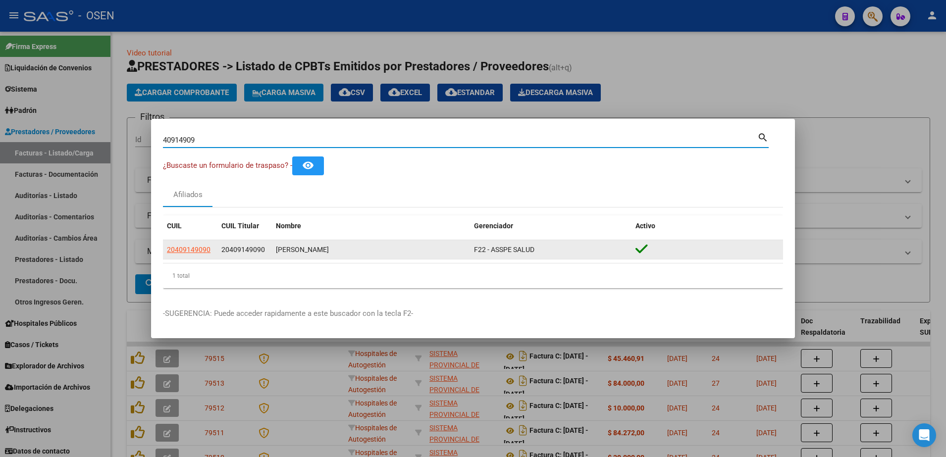
click at [199, 249] on span "20409149090" at bounding box center [189, 250] width 44 height 8
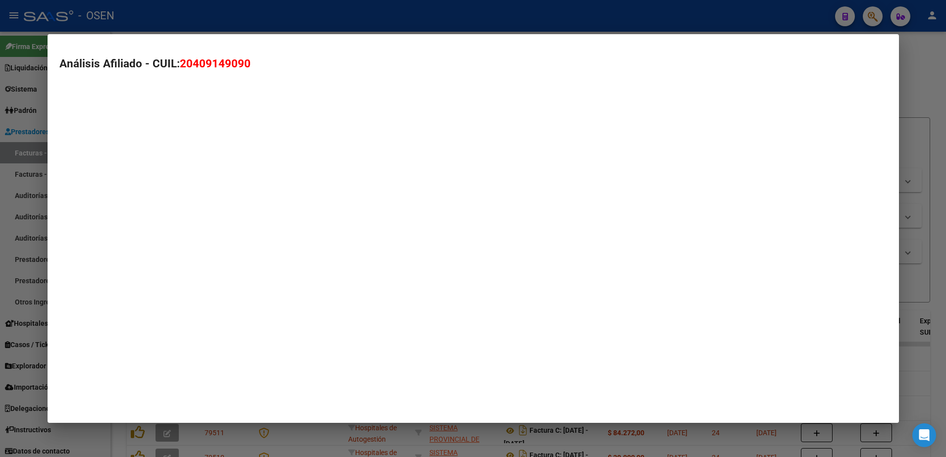
type textarea "20409149090"
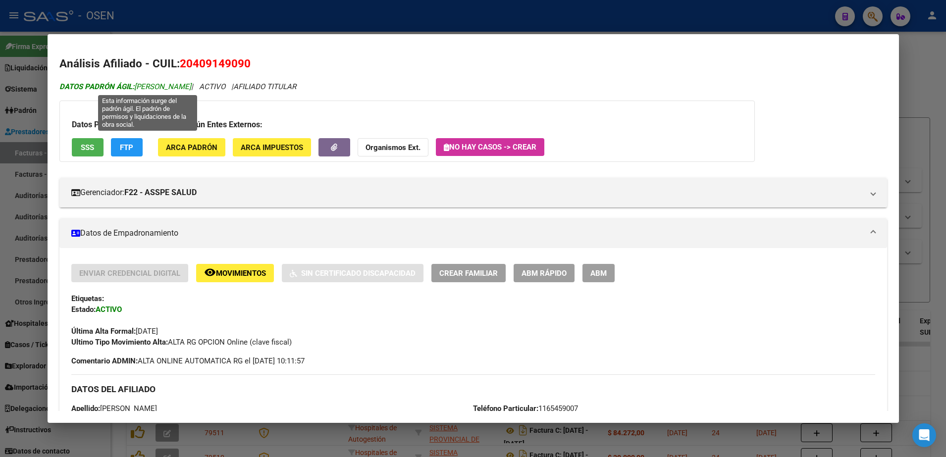
drag, startPoint x: 135, startPoint y: 90, endPoint x: 234, endPoint y: 83, distance: 99.8
click at [191, 83] on span "DATOS PADRÓN ÁGIL: [PERSON_NAME]" at bounding box center [125, 86] width 132 height 9
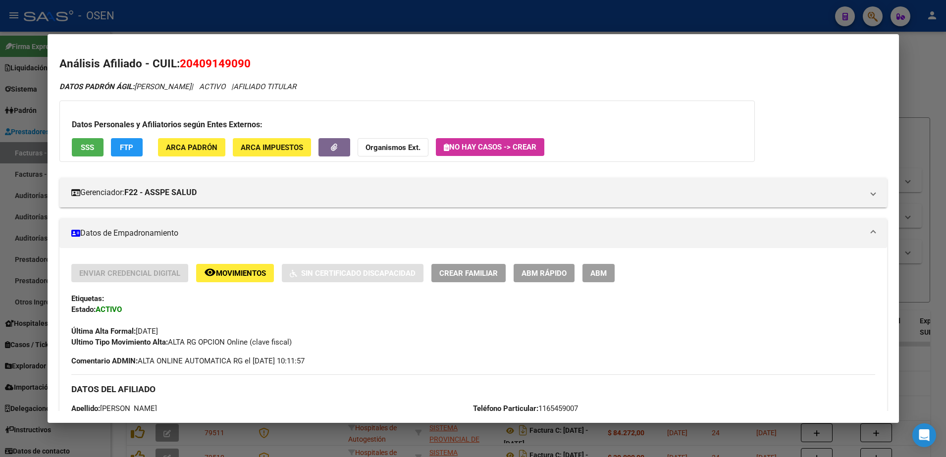
copy span "[PERSON_NAME]"
click at [913, 265] on div at bounding box center [473, 228] width 946 height 457
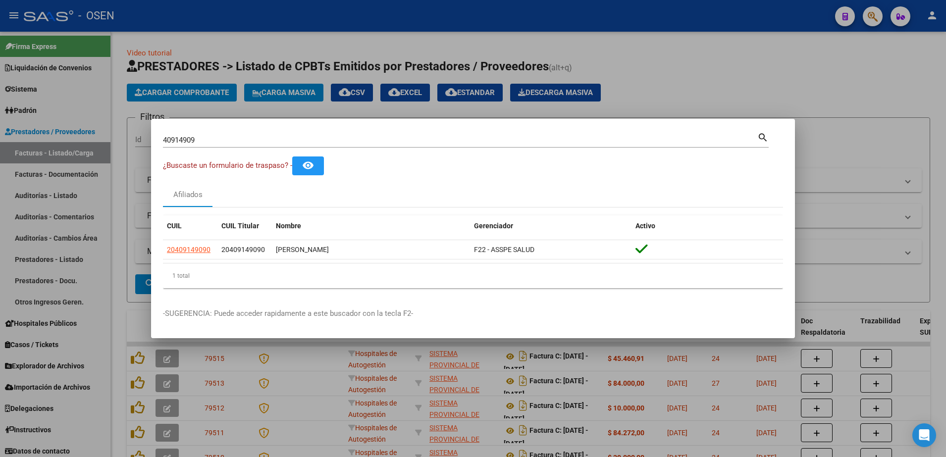
click at [664, 54] on div at bounding box center [473, 228] width 946 height 457
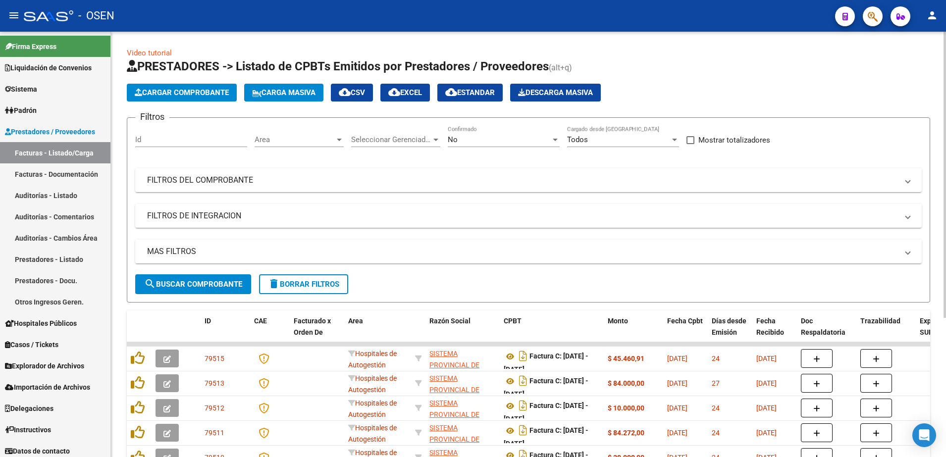
click at [327, 128] on div "Area Area" at bounding box center [299, 136] width 89 height 21
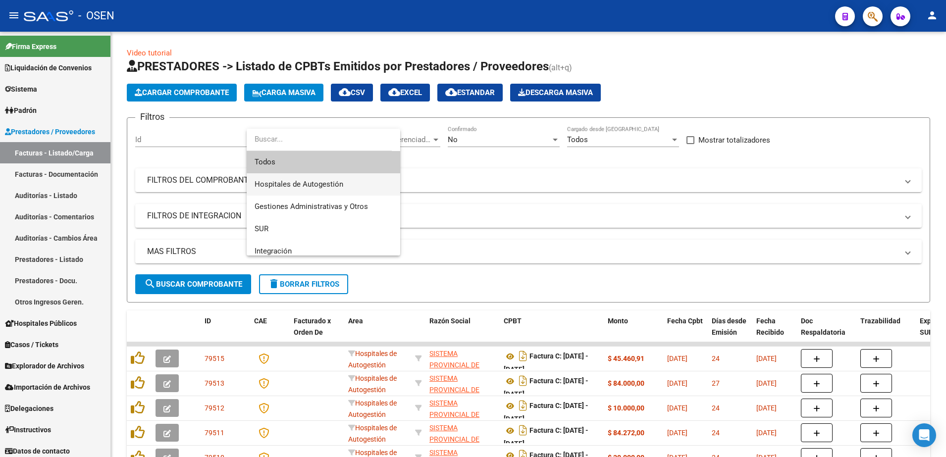
click at [345, 182] on span "Hospitales de Autogestión" at bounding box center [324, 184] width 138 height 22
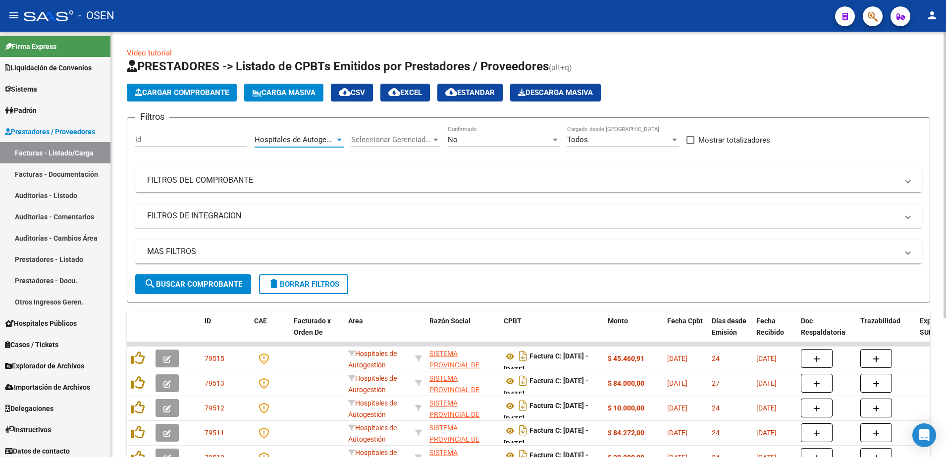
click at [248, 281] on button "search Buscar Comprobante" at bounding box center [193, 284] width 116 height 20
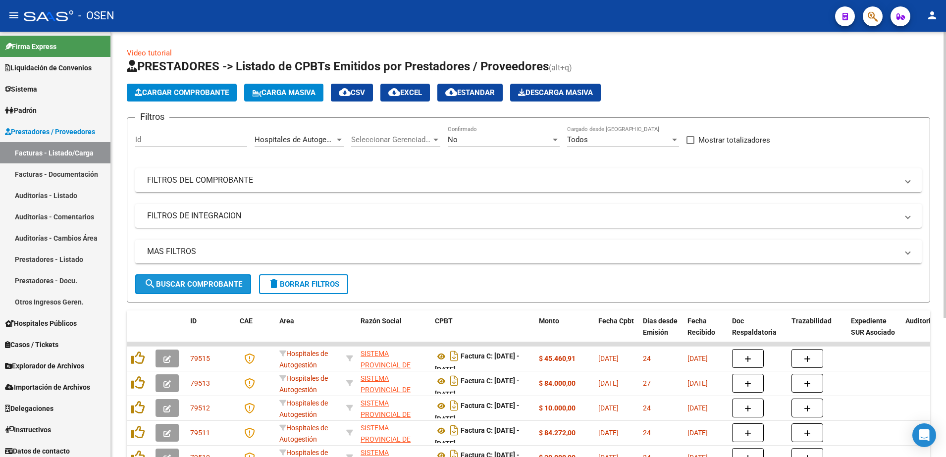
click at [231, 278] on button "search Buscar Comprobante" at bounding box center [193, 284] width 116 height 20
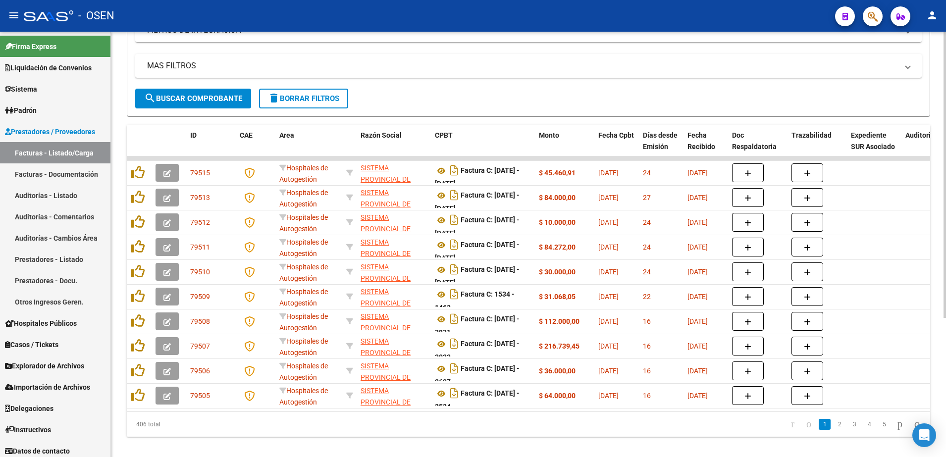
click at [836, 433] on li "2" at bounding box center [839, 424] width 15 height 17
click at [834, 430] on link "2" at bounding box center [840, 424] width 12 height 11
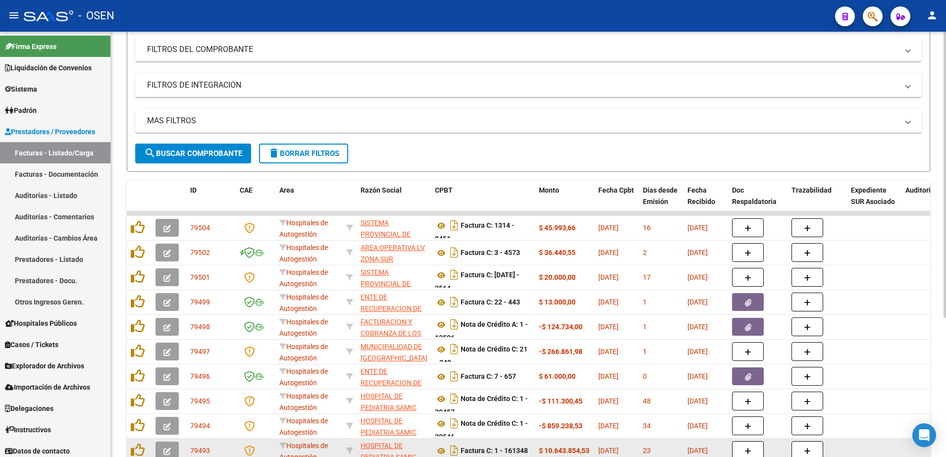
scroll to position [207, 0]
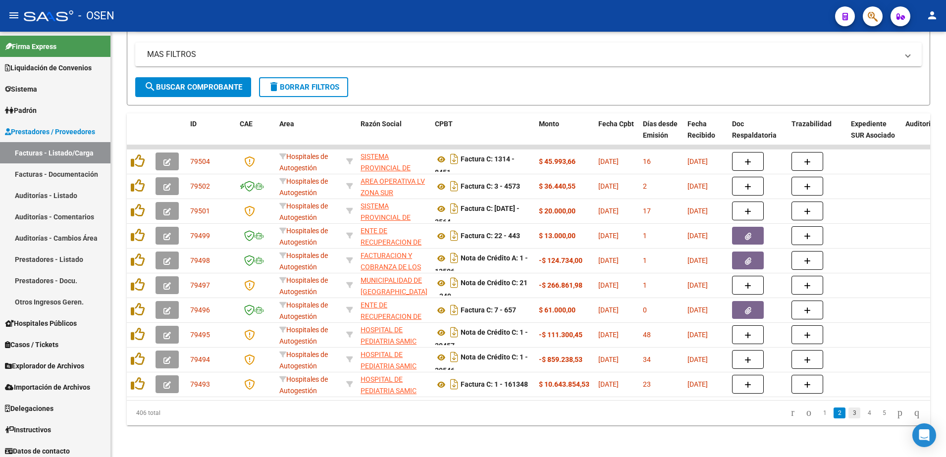
click at [849, 414] on link "3" at bounding box center [855, 413] width 12 height 11
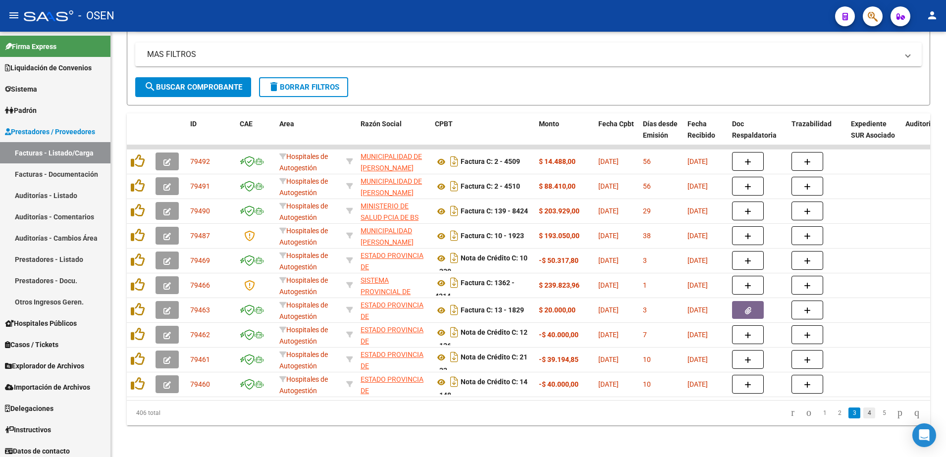
click at [864, 413] on link "4" at bounding box center [870, 413] width 12 height 11
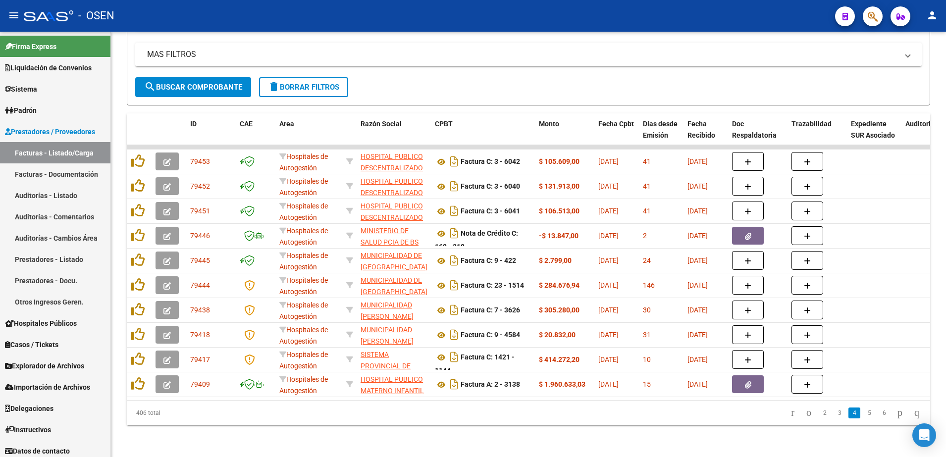
click at [864, 413] on link "5" at bounding box center [870, 413] width 12 height 11
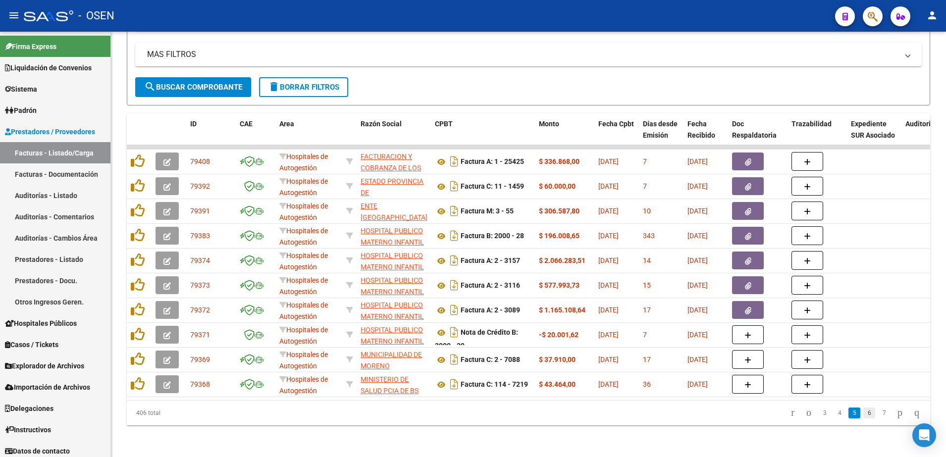
click at [864, 413] on link "6" at bounding box center [870, 413] width 12 height 11
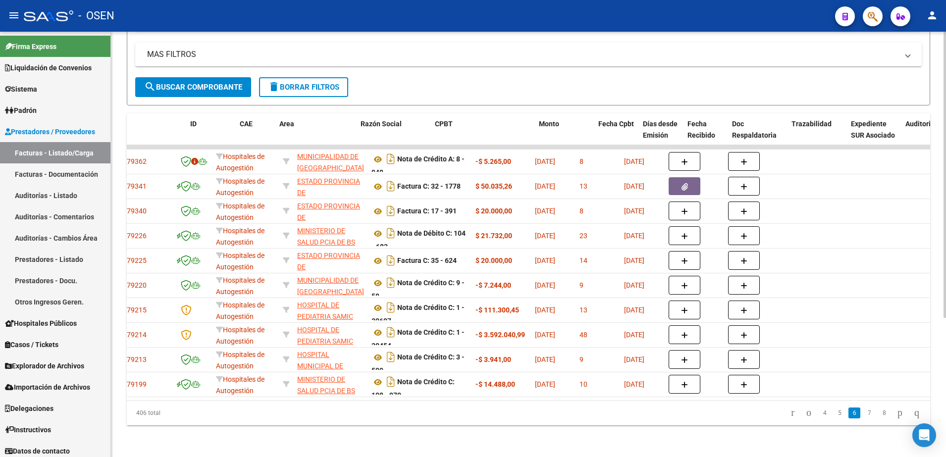
scroll to position [0, 0]
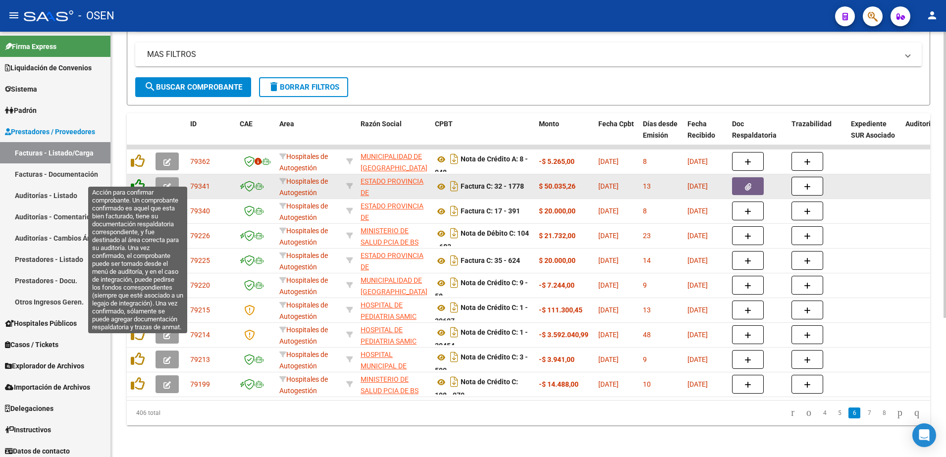
click at [137, 179] on icon at bounding box center [138, 186] width 14 height 14
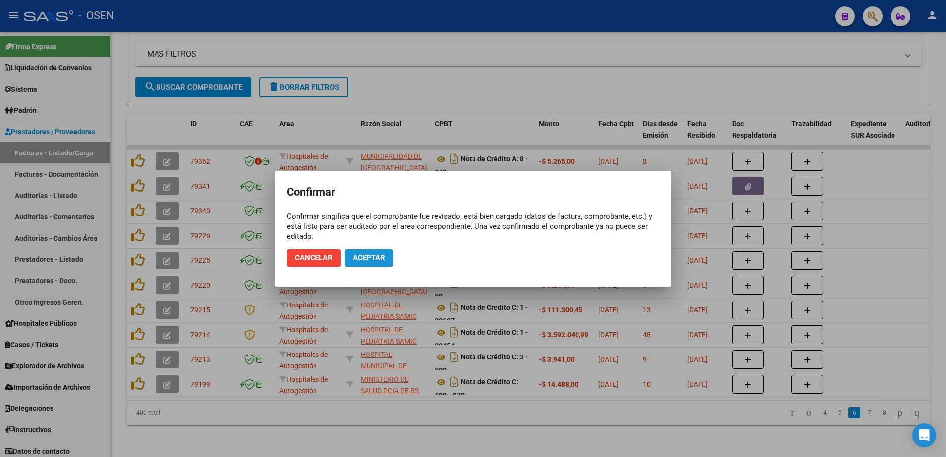
click at [364, 251] on button "Aceptar" at bounding box center [369, 258] width 49 height 18
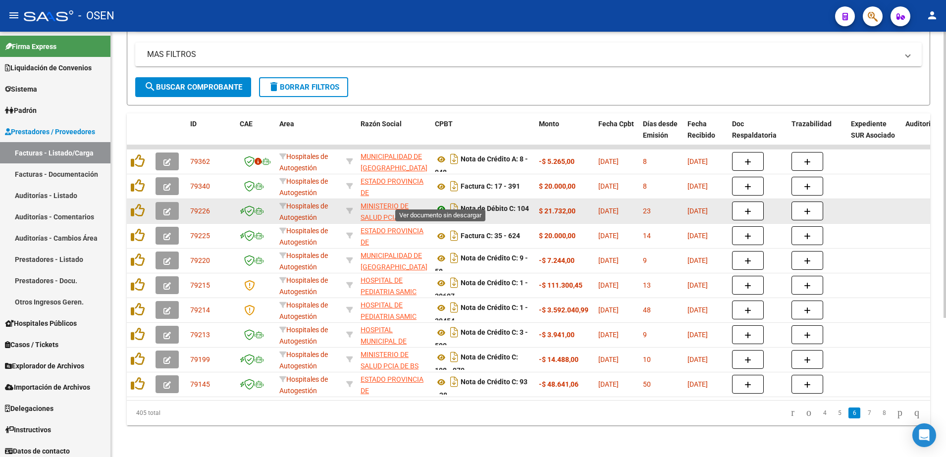
click at [437, 203] on icon at bounding box center [441, 209] width 13 height 12
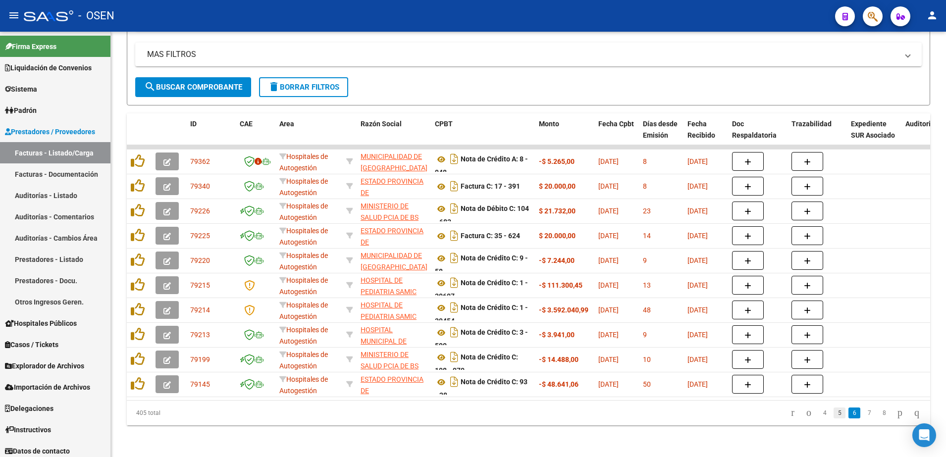
click at [834, 412] on link "5" at bounding box center [840, 413] width 12 height 11
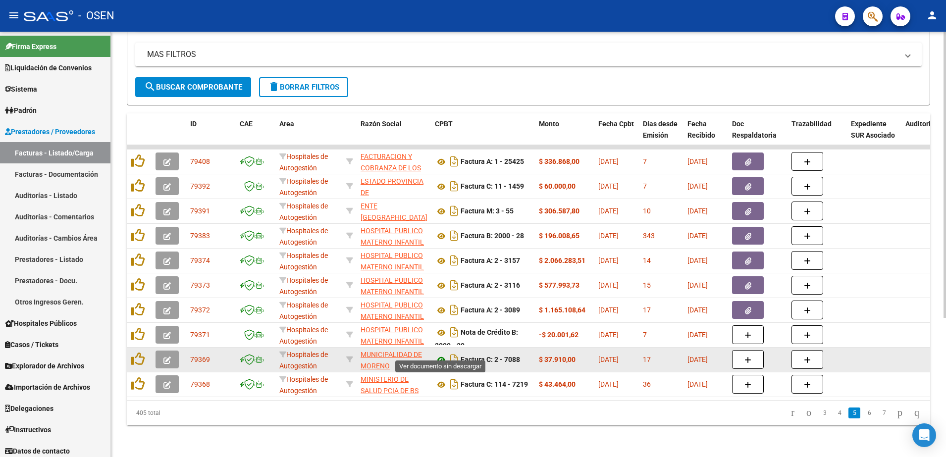
click at [440, 354] on icon at bounding box center [441, 360] width 13 height 12
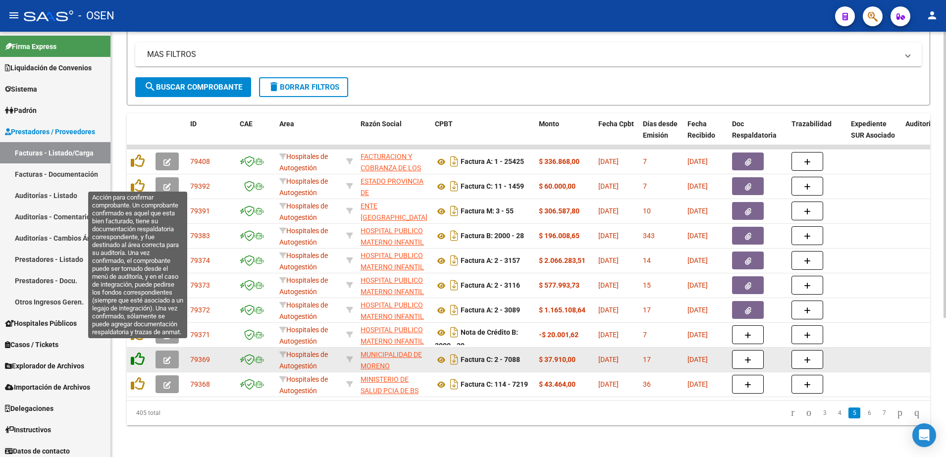
click at [136, 352] on icon at bounding box center [138, 359] width 14 height 14
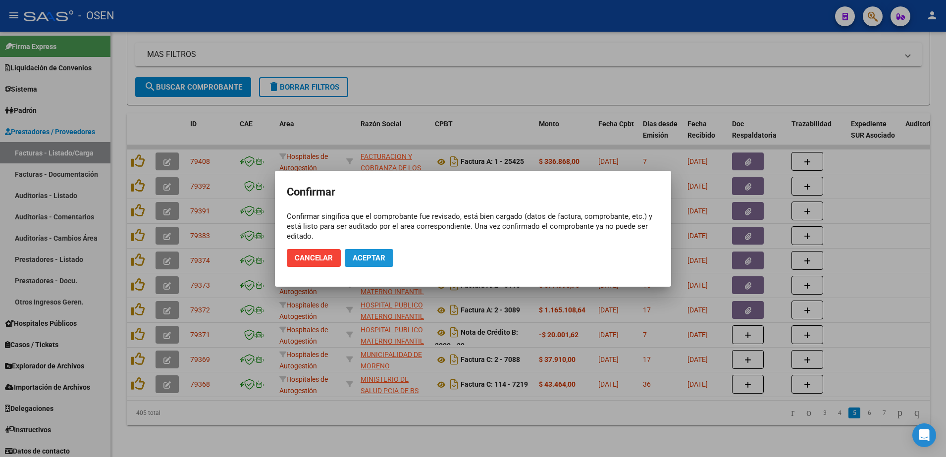
click at [389, 258] on button "Aceptar" at bounding box center [369, 258] width 49 height 18
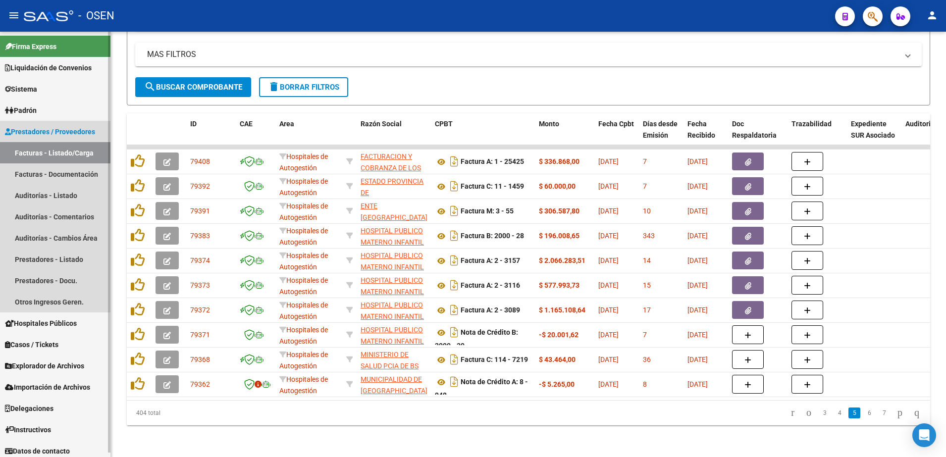
click at [97, 149] on link "Facturas - Listado/Carga" at bounding box center [55, 152] width 110 height 21
